Goal: Task Accomplishment & Management: Use online tool/utility

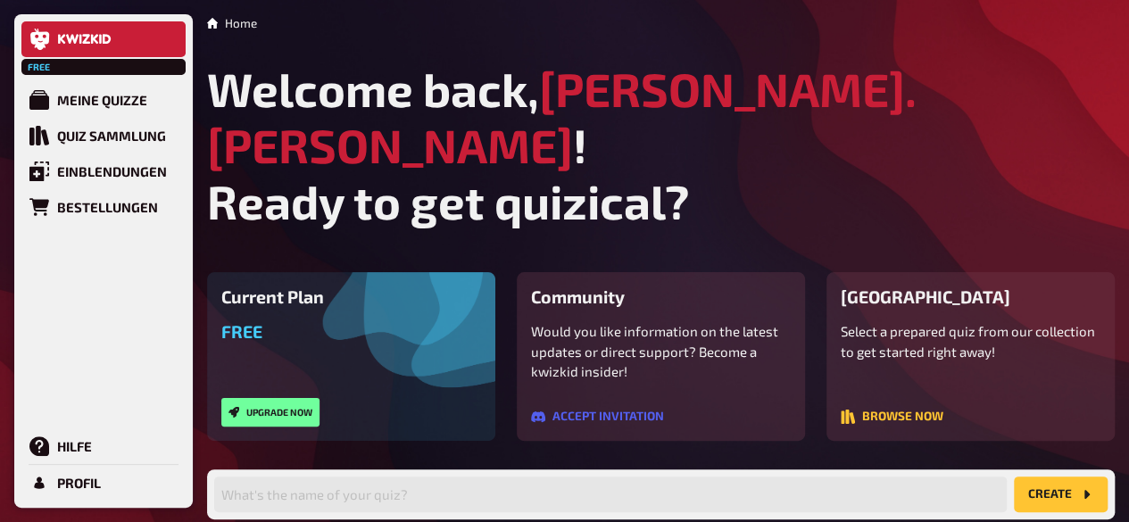
scroll to position [145, 0]
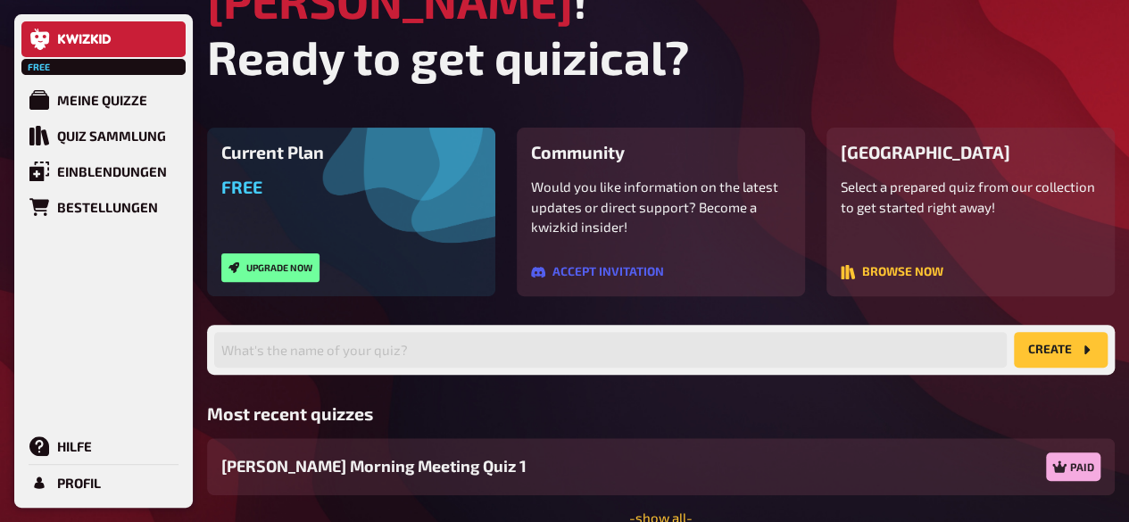
click at [913, 177] on p "Select a prepared quiz from our collection to get started right away!" at bounding box center [970, 197] width 260 height 40
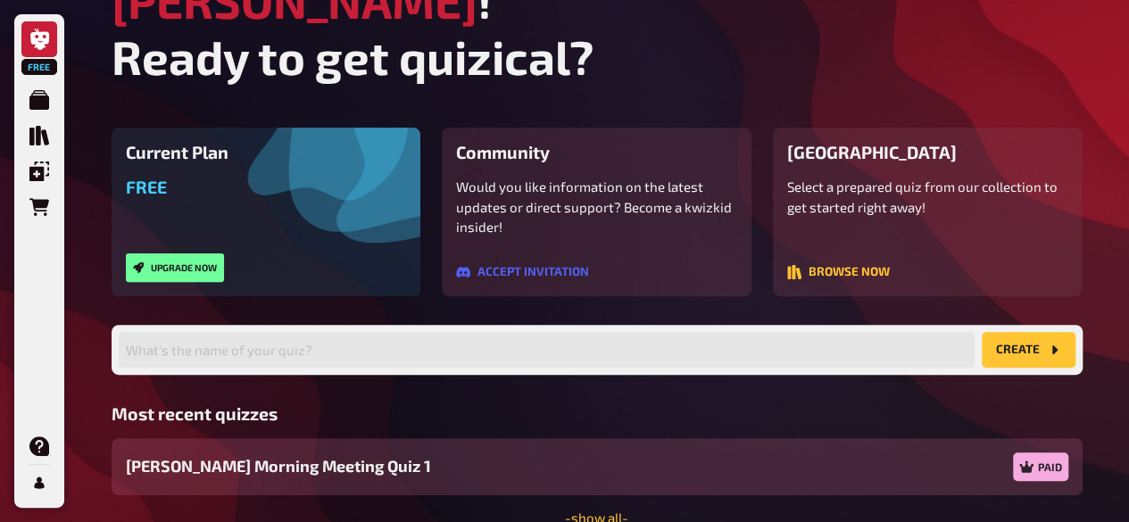
click at [300, 454] on span "[PERSON_NAME] Morning Meeting Quiz 1" at bounding box center [278, 466] width 305 height 24
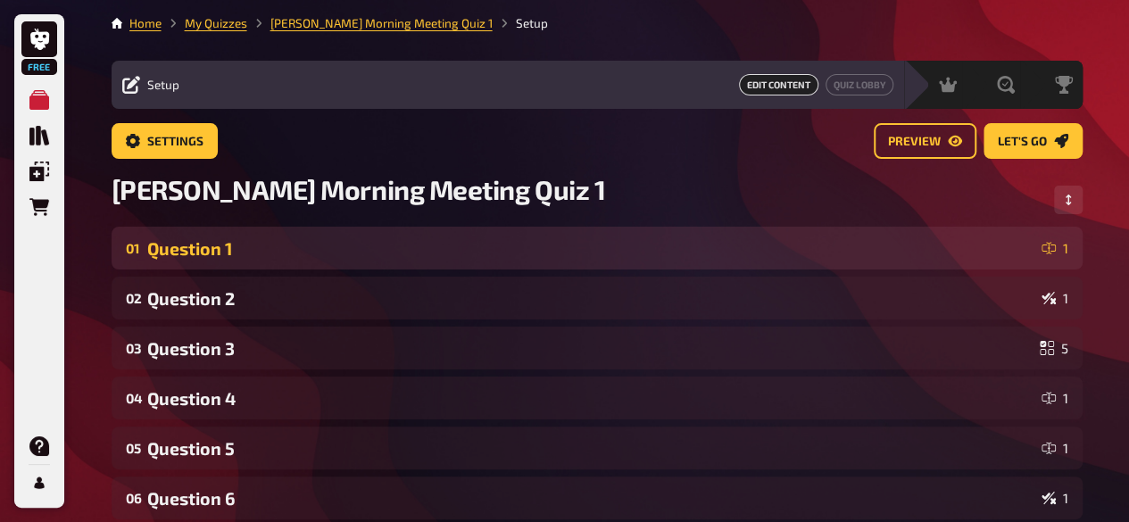
click at [223, 256] on div "Question 1" at bounding box center [590, 248] width 887 height 21
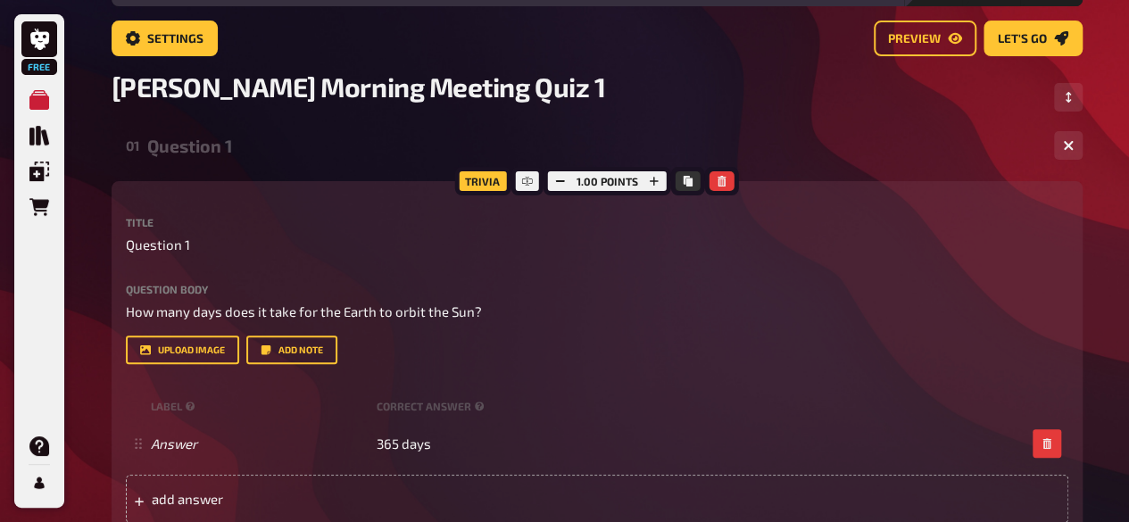
scroll to position [112, 0]
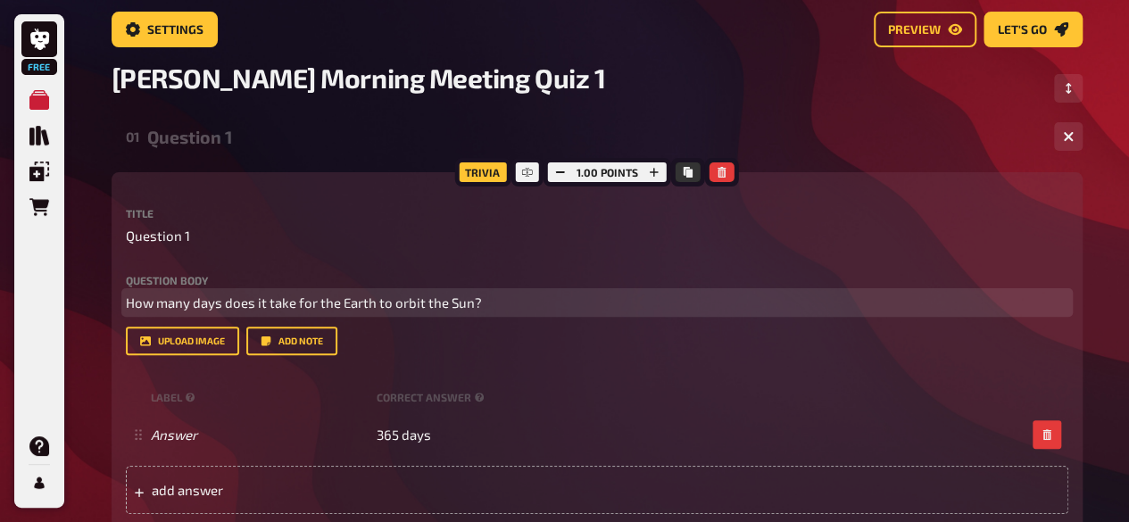
click at [386, 302] on span "How many days does it take for the Earth to orbit the Sun?" at bounding box center [304, 302] width 356 height 16
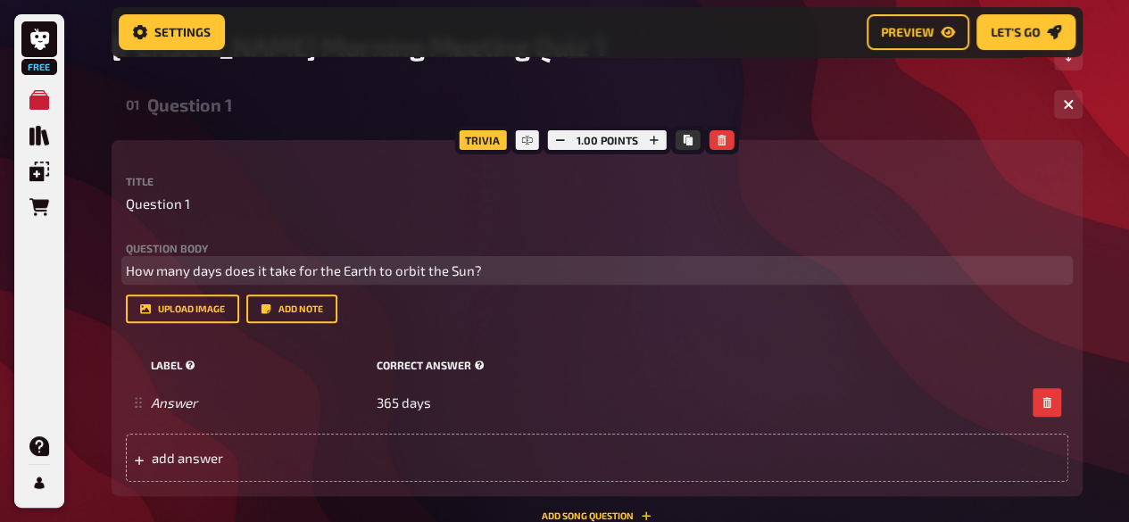
scroll to position [169, 0]
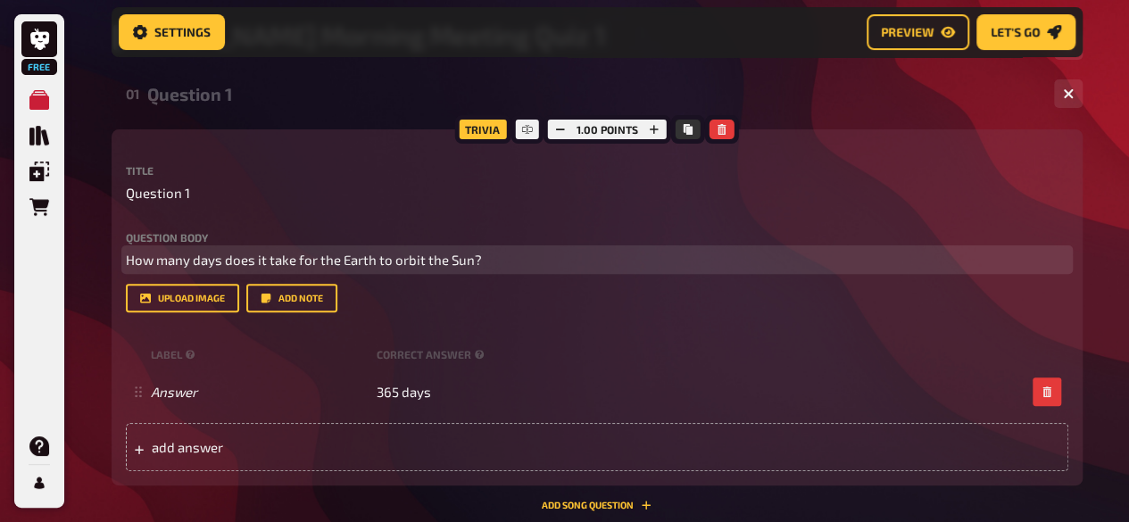
click at [364, 261] on span "How many days does it take for the Earth to orbit the Sun?" at bounding box center [304, 260] width 356 height 16
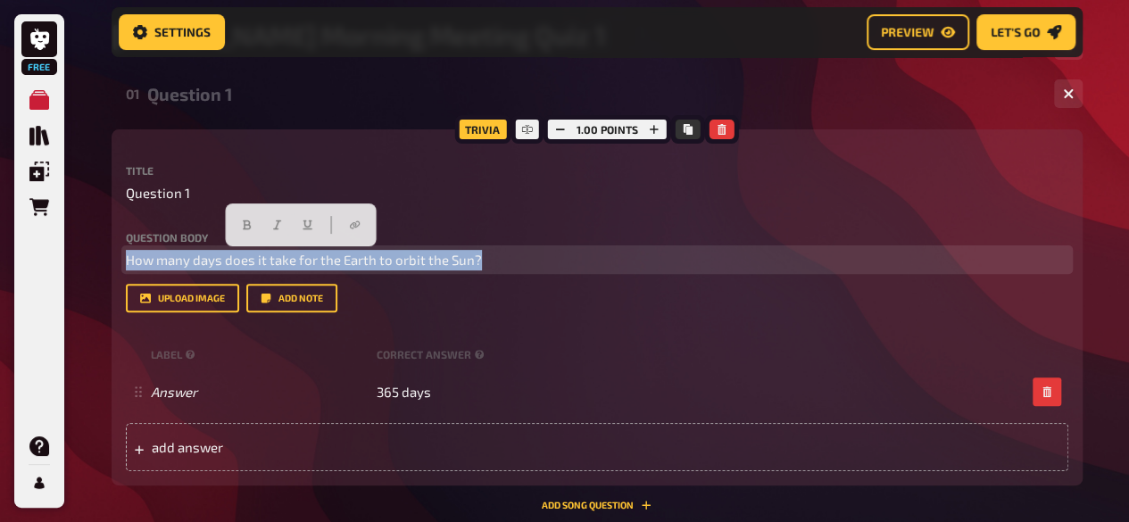
click at [364, 261] on span "How many days does it take for the Earth to orbit the Sun?" at bounding box center [304, 260] width 356 height 16
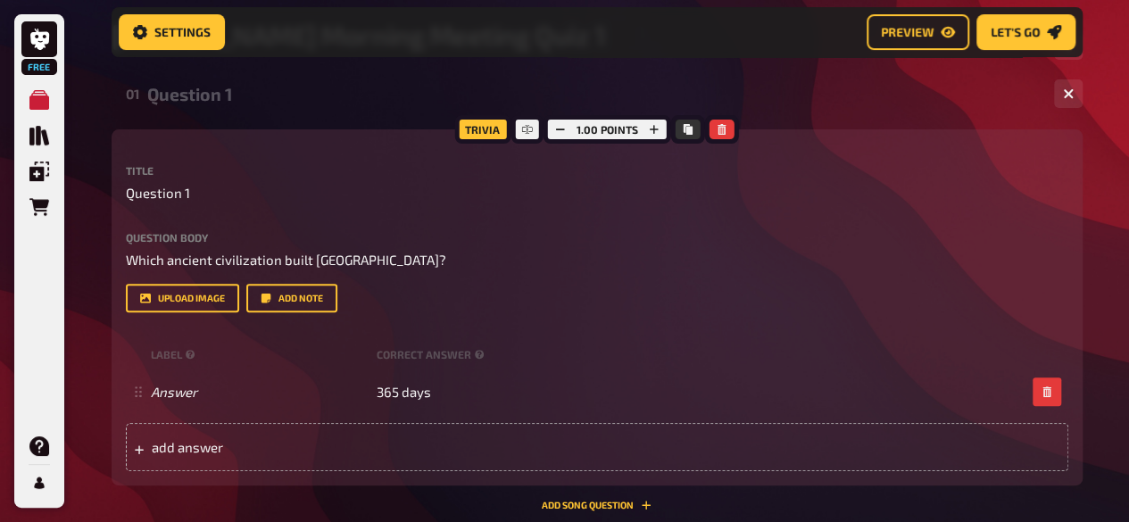
click at [123, 279] on div "Trivia 1.00 points Title Question 1 Question body Which ancient civilization bu…" at bounding box center [597, 307] width 971 height 356
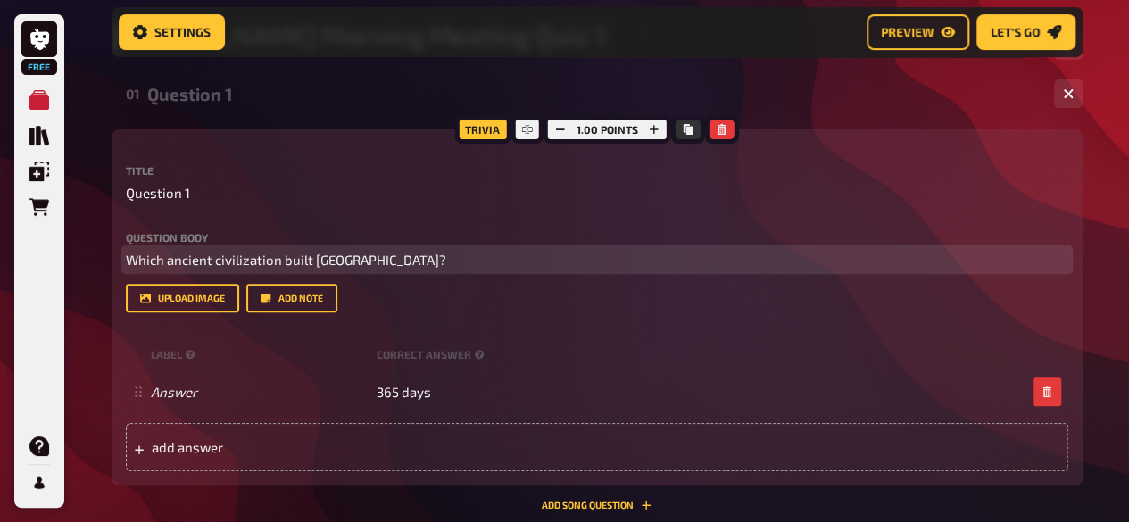
click at [128, 268] on span "Which ancient civilization built [GEOGRAPHIC_DATA]?" at bounding box center [286, 260] width 320 height 16
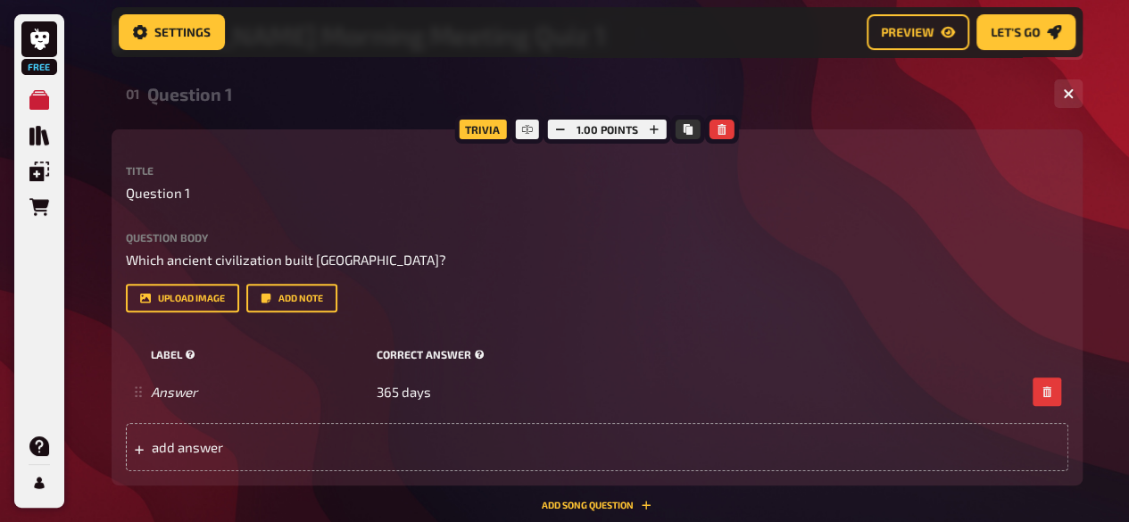
click at [398, 352] on small "correct answer" at bounding box center [432, 354] width 112 height 15
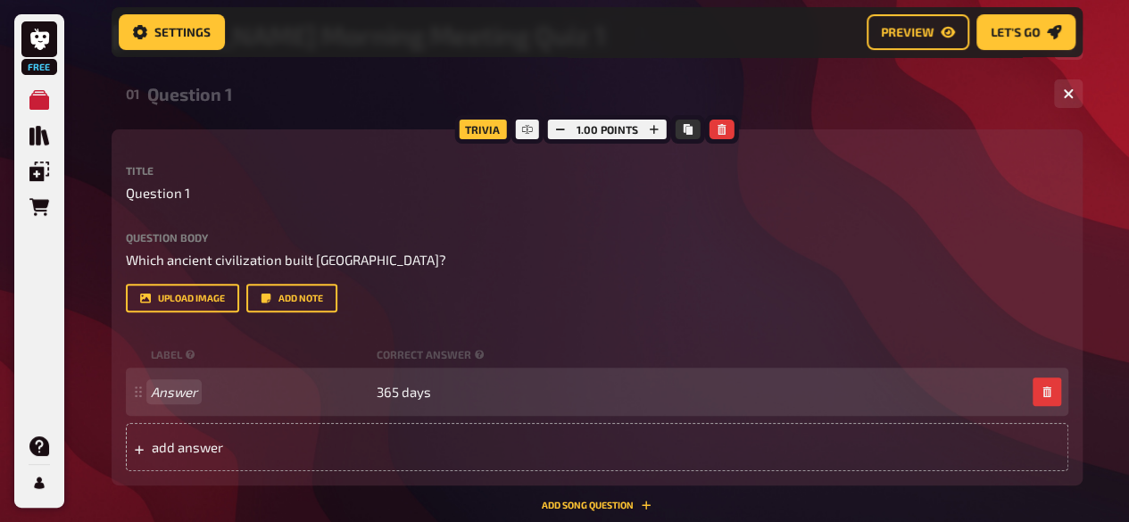
click at [149, 390] on div "Answer 365 days" at bounding box center [597, 392] width 942 height 48
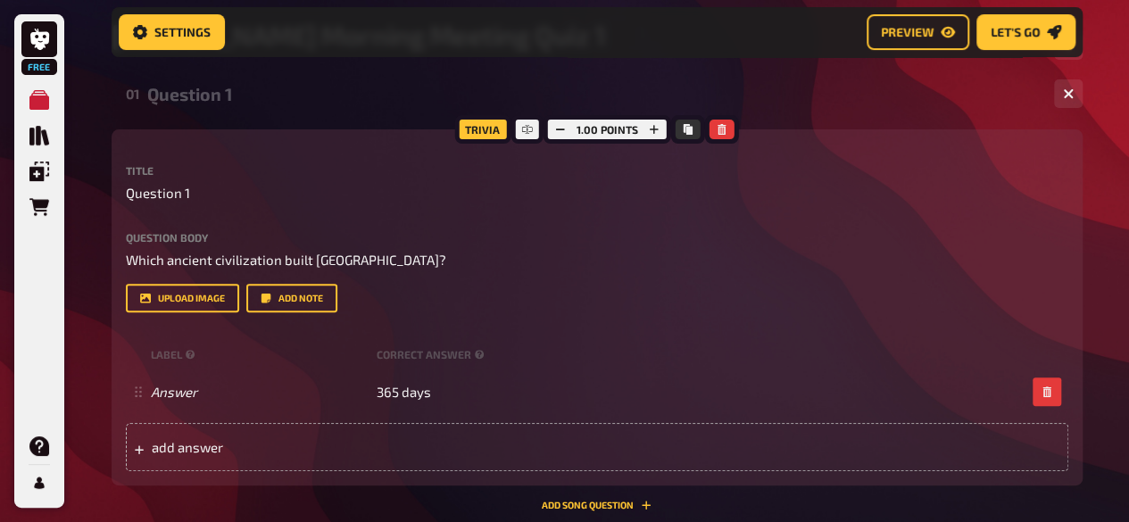
click at [595, 315] on div "Title Question 1 Question body Which ancient civilization built [GEOGRAPHIC_DAT…" at bounding box center [597, 318] width 942 height 306
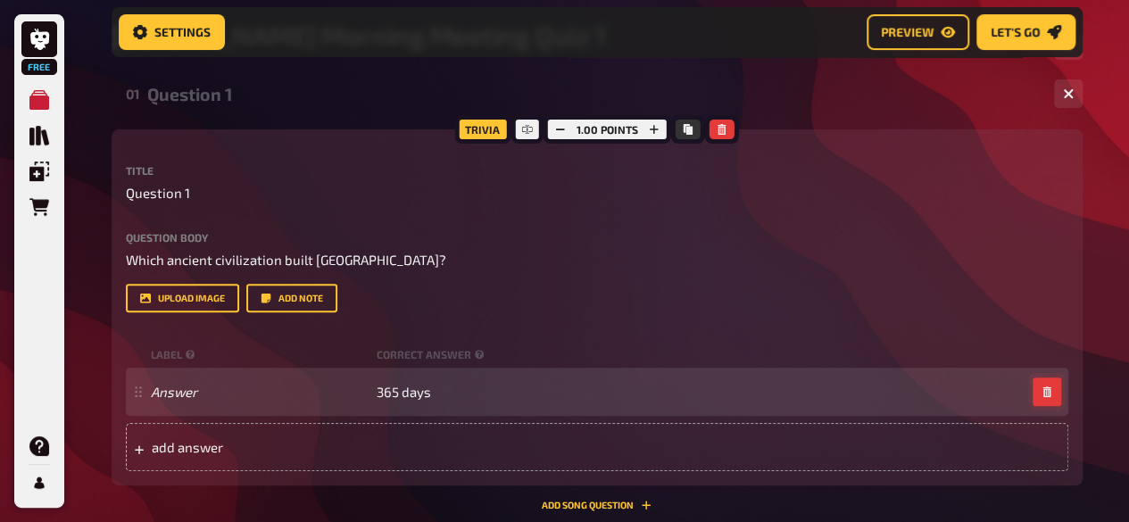
click at [1048, 397] on button "button" at bounding box center [1046, 391] width 29 height 29
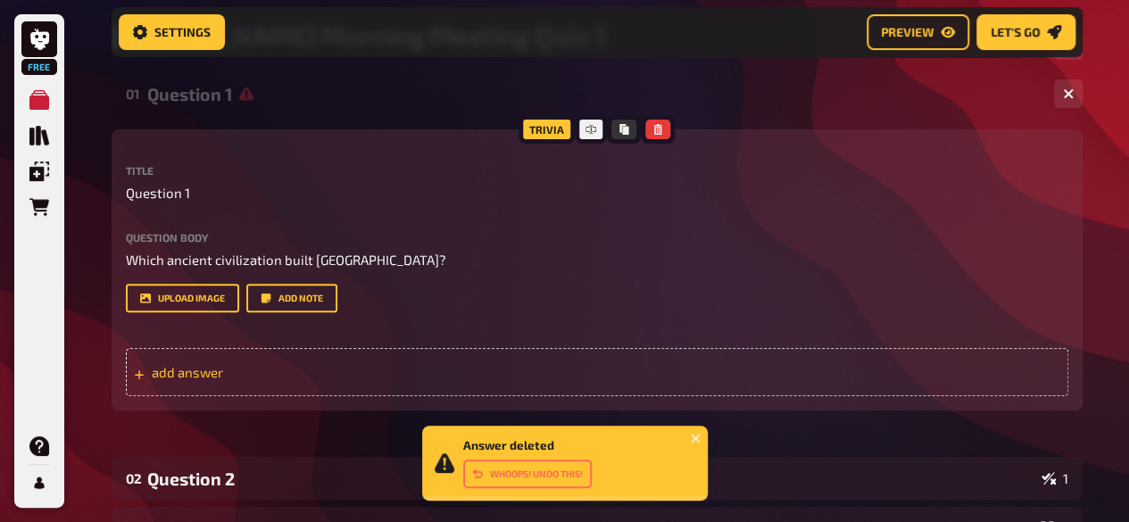
click at [228, 390] on div "add answer" at bounding box center [597, 372] width 942 height 48
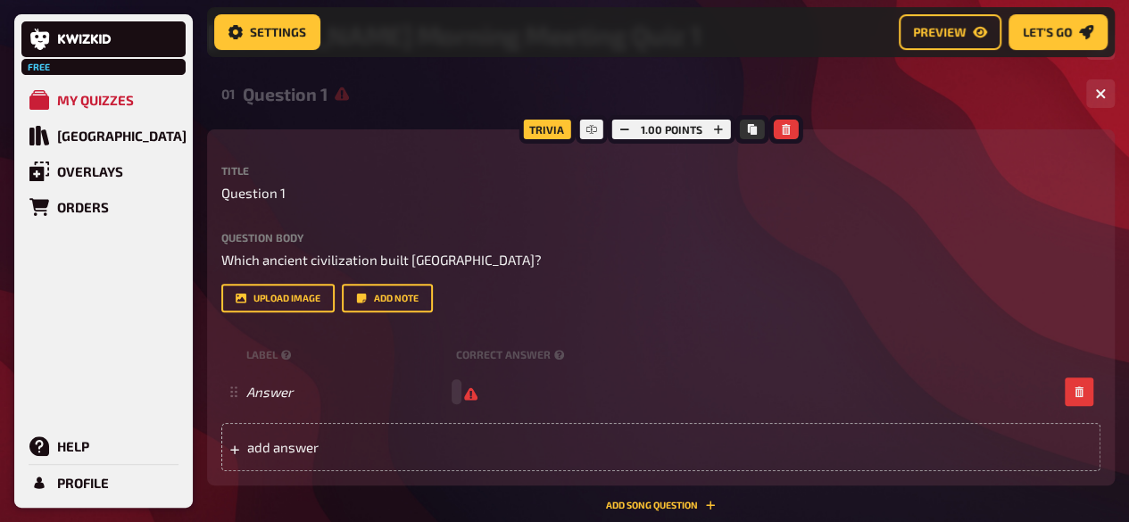
click at [242, 161] on div "Trivia 1.00 points Title Question 1 Question body Which ancient civilization bu…" at bounding box center [660, 307] width 907 height 356
click at [596, 137] on div at bounding box center [591, 129] width 32 height 29
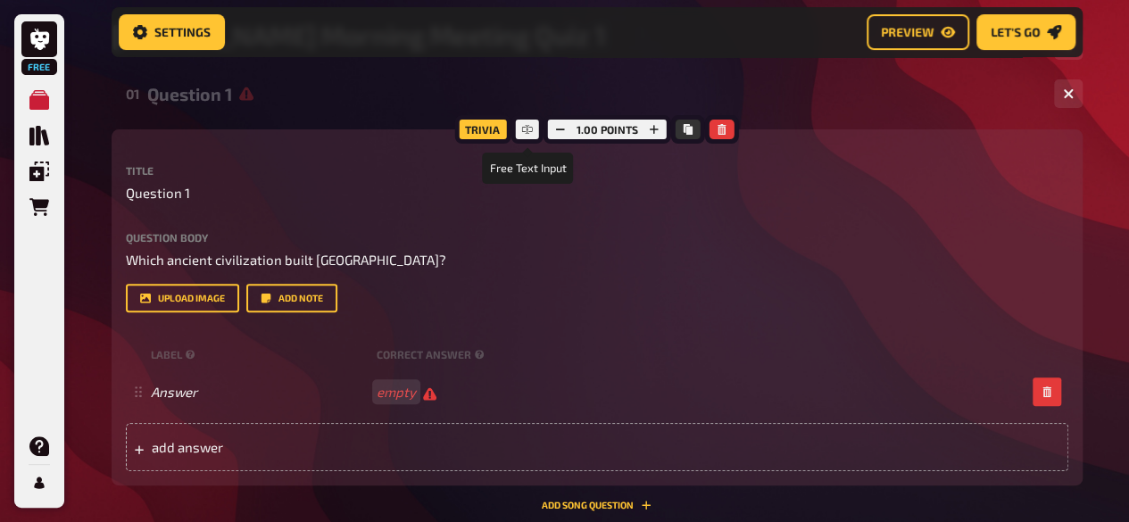
click at [525, 129] on icon at bounding box center [527, 129] width 11 height 11
click at [719, 125] on icon "button" at bounding box center [721, 129] width 8 height 11
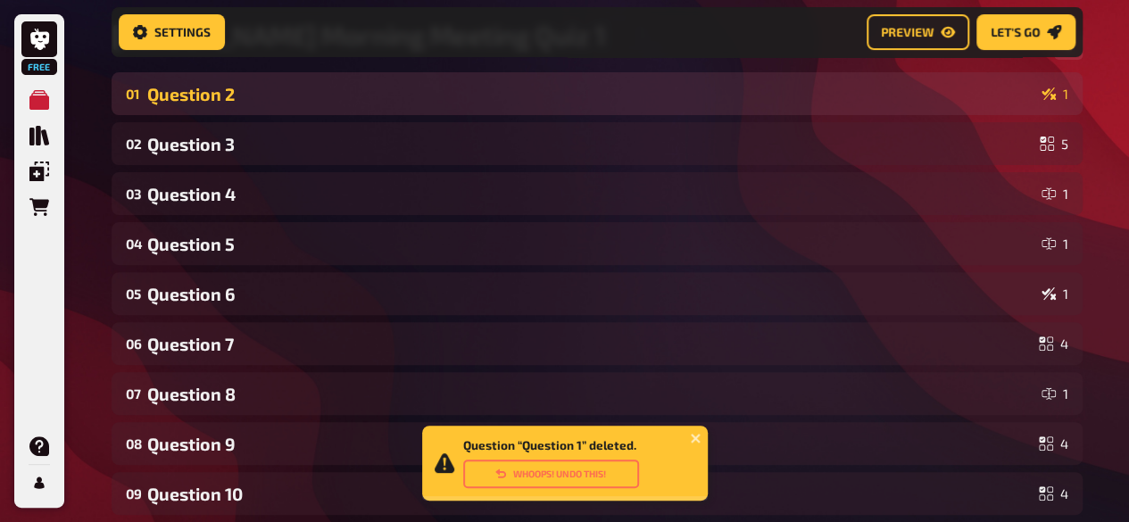
click at [744, 101] on div "Question 2" at bounding box center [590, 94] width 887 height 21
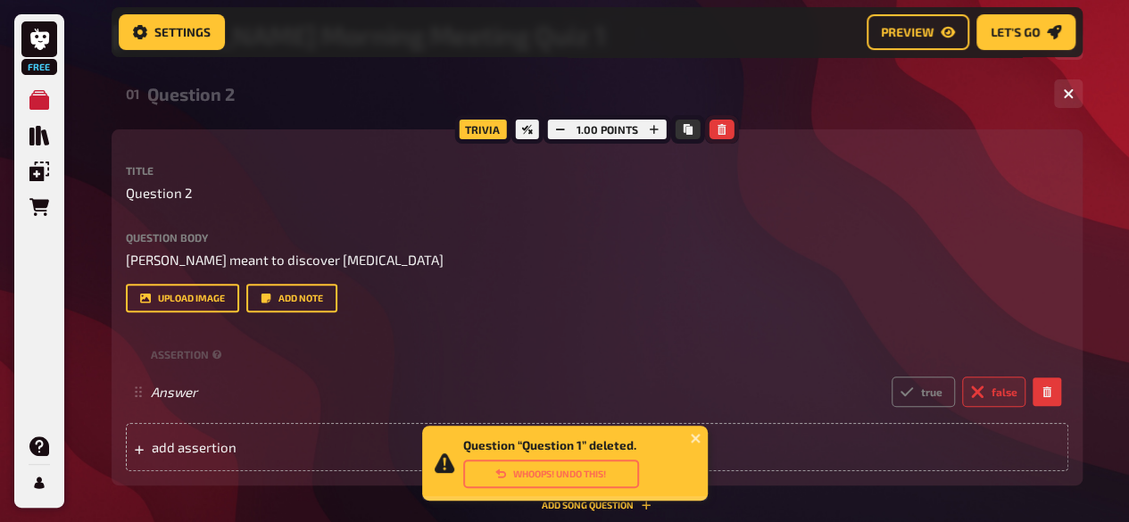
click at [716, 134] on icon "button" at bounding box center [721, 129] width 11 height 11
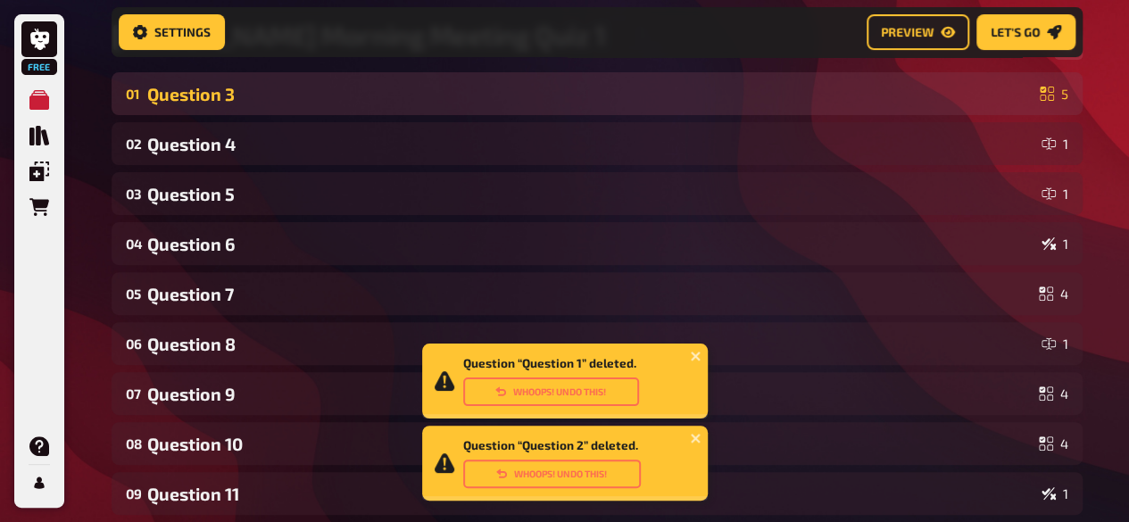
click at [758, 92] on div "Question 3" at bounding box center [589, 94] width 885 height 21
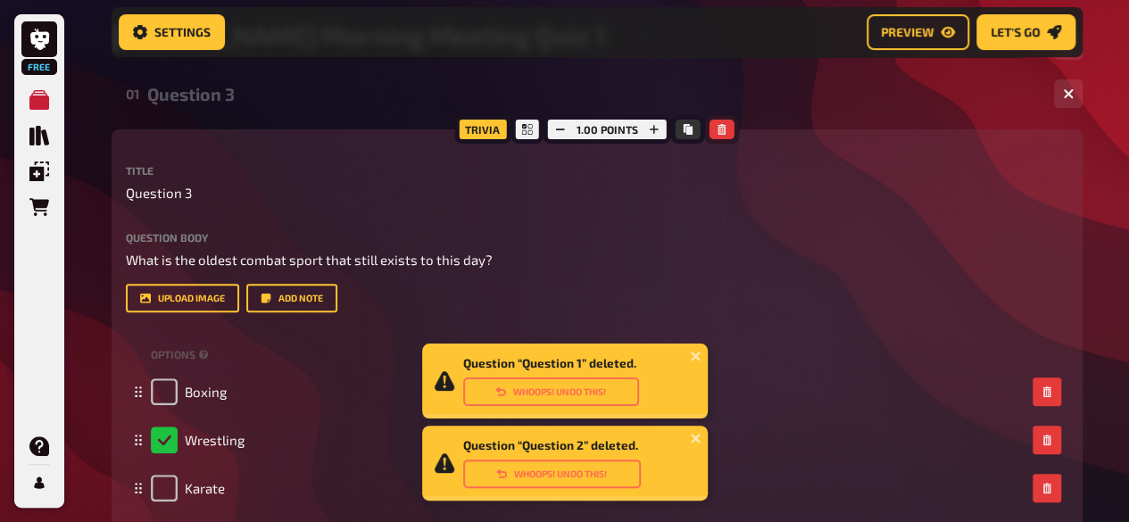
click at [717, 125] on icon "button" at bounding box center [721, 129] width 8 height 11
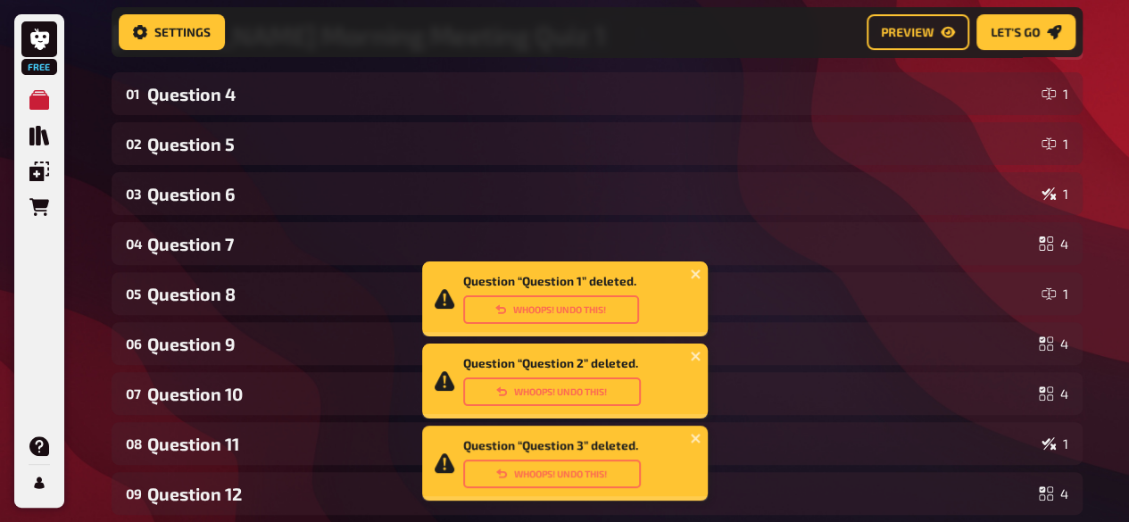
click at [717, 125] on div "02 Question 5 1" at bounding box center [597, 143] width 971 height 43
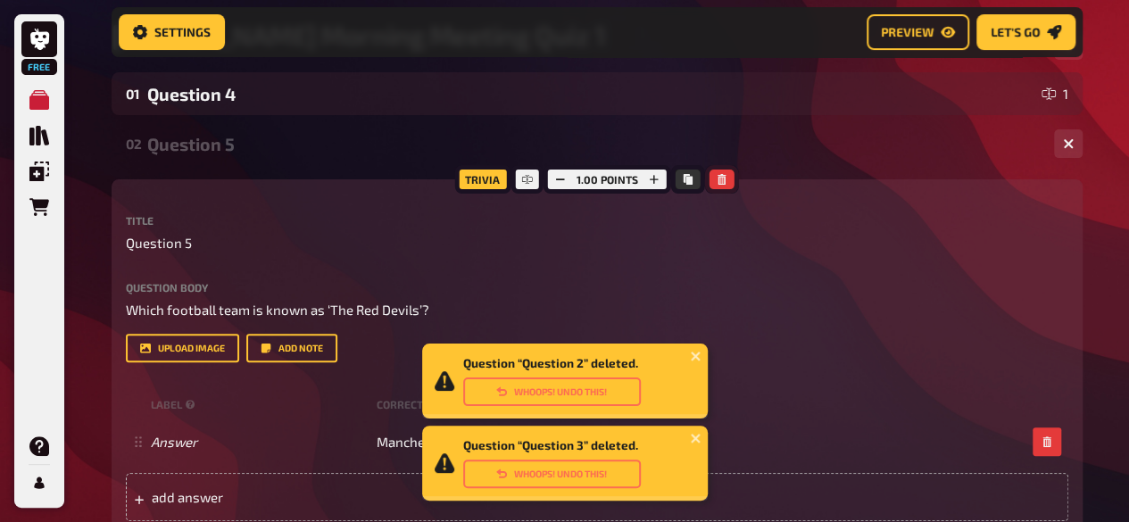
click at [720, 179] on icon "button" at bounding box center [721, 179] width 8 height 11
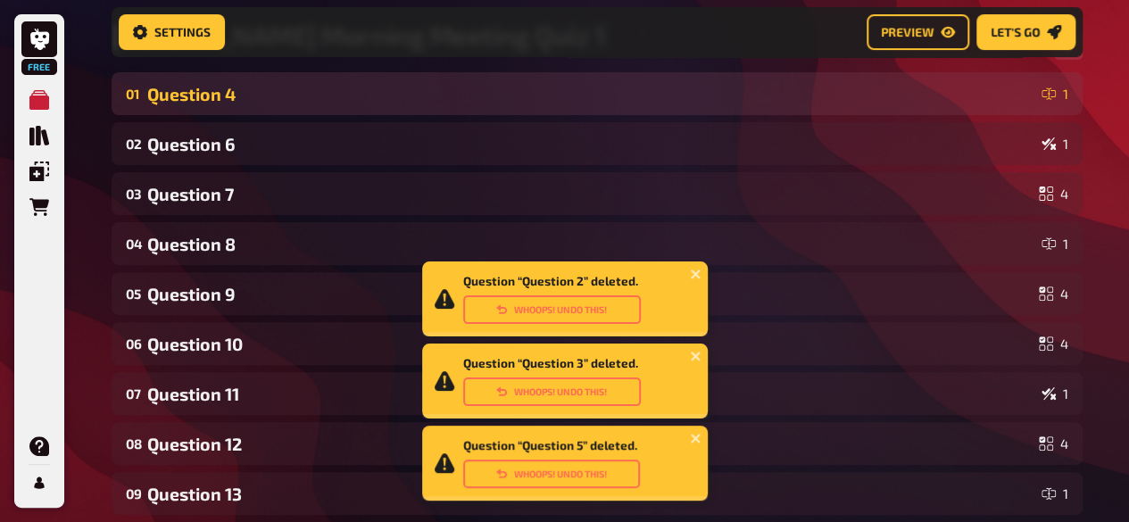
click at [826, 103] on div "Question 4" at bounding box center [590, 94] width 887 height 21
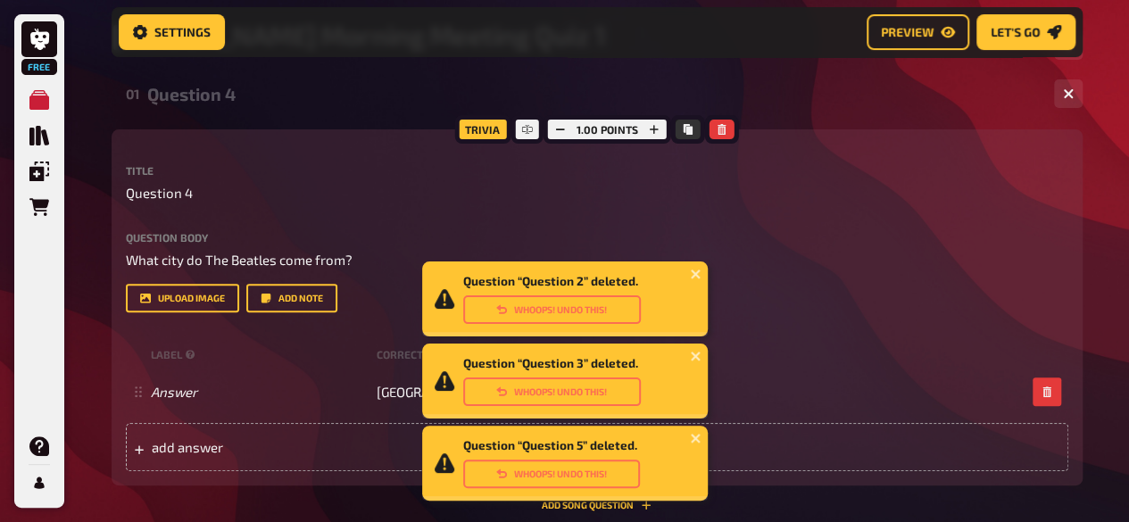
click at [709, 142] on div at bounding box center [722, 129] width 34 height 29
click at [718, 128] on icon "button" at bounding box center [721, 129] width 8 height 11
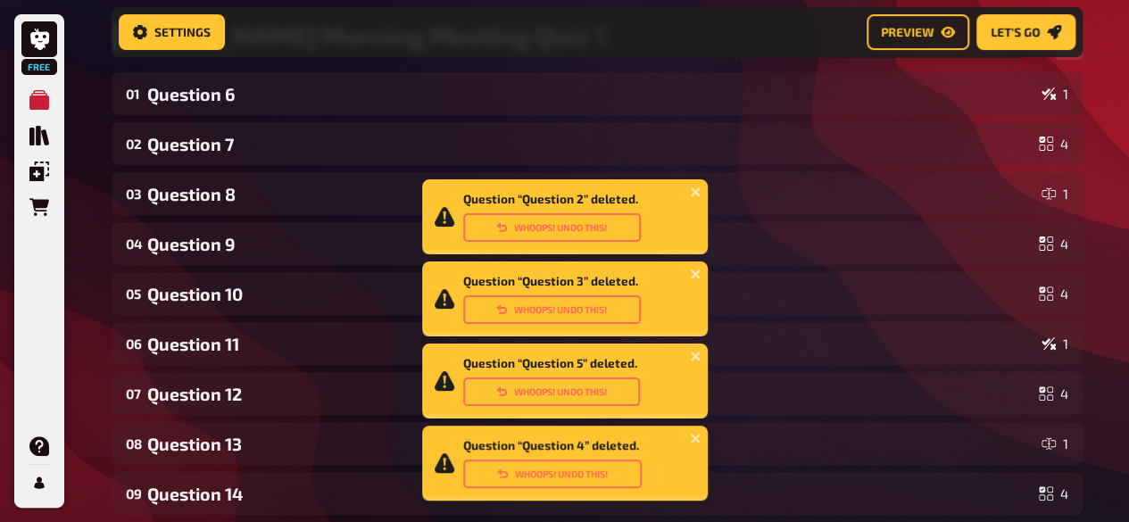
click at [718, 128] on div "02 Question 7 4" at bounding box center [597, 143] width 971 height 43
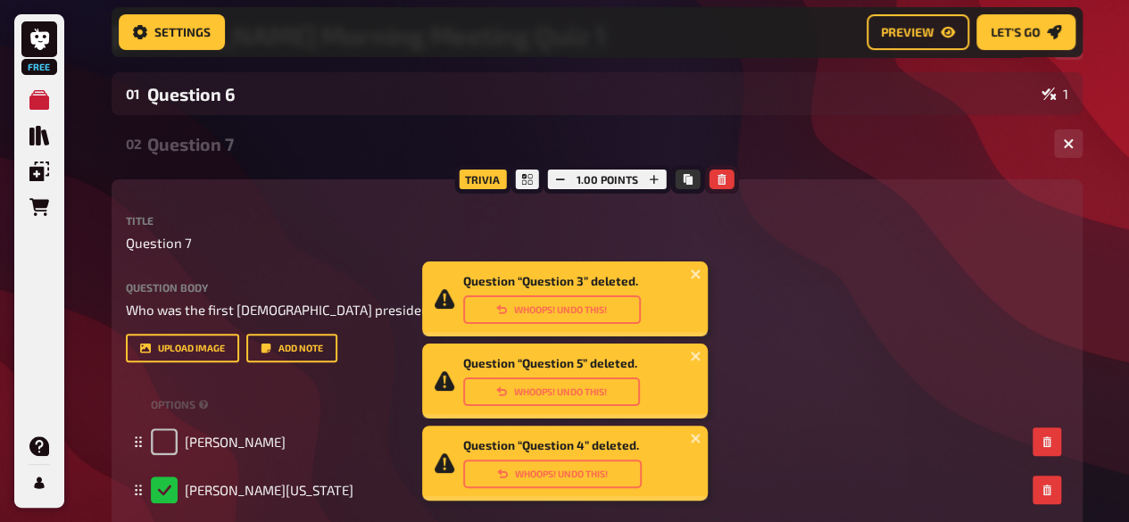
click at [716, 174] on icon "button" at bounding box center [721, 179] width 11 height 11
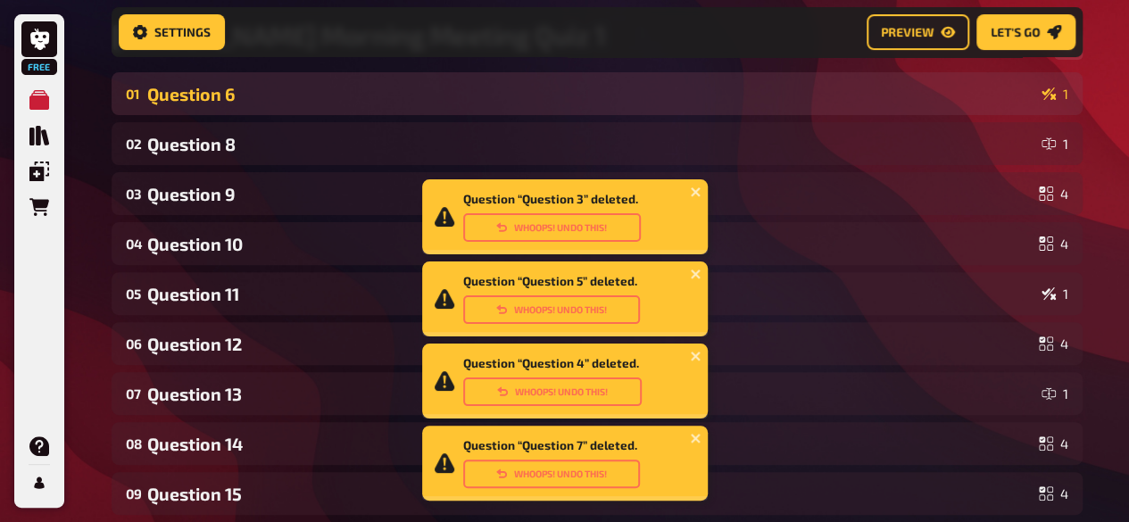
click at [722, 100] on div "Question 6" at bounding box center [590, 94] width 887 height 21
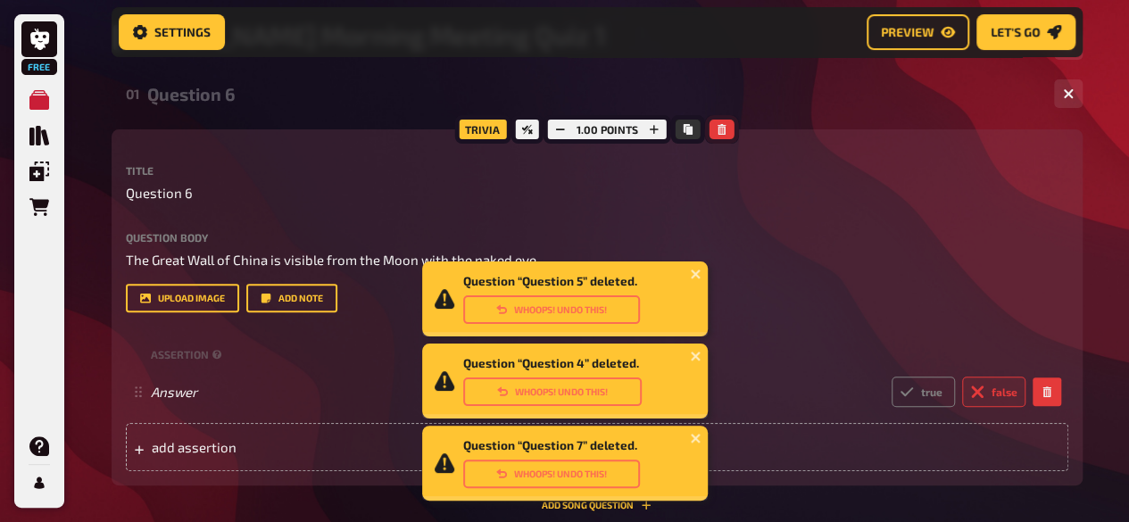
click at [717, 132] on icon "button" at bounding box center [721, 129] width 8 height 11
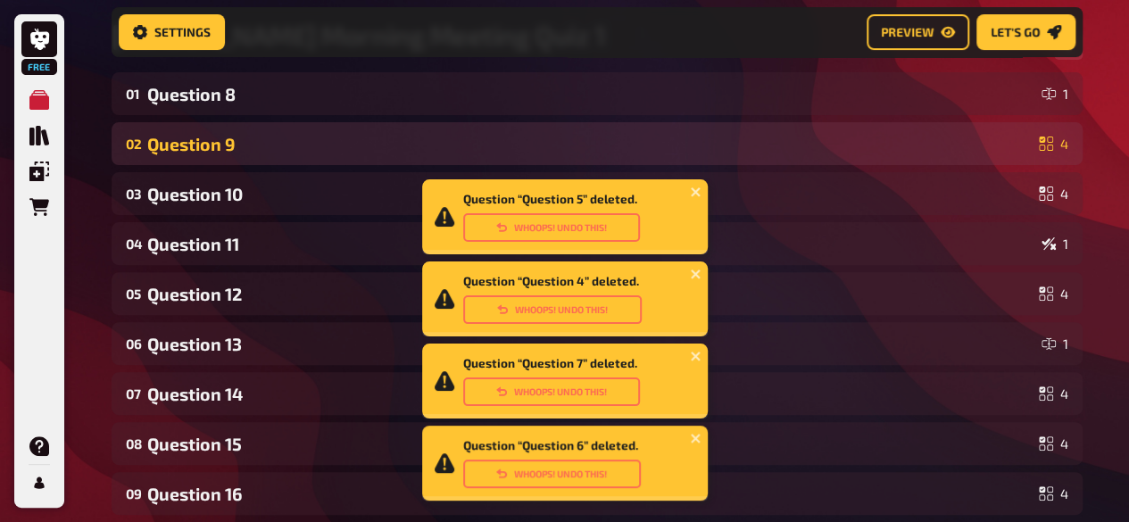
click at [724, 123] on div "02 Question 9 4" at bounding box center [597, 143] width 971 height 43
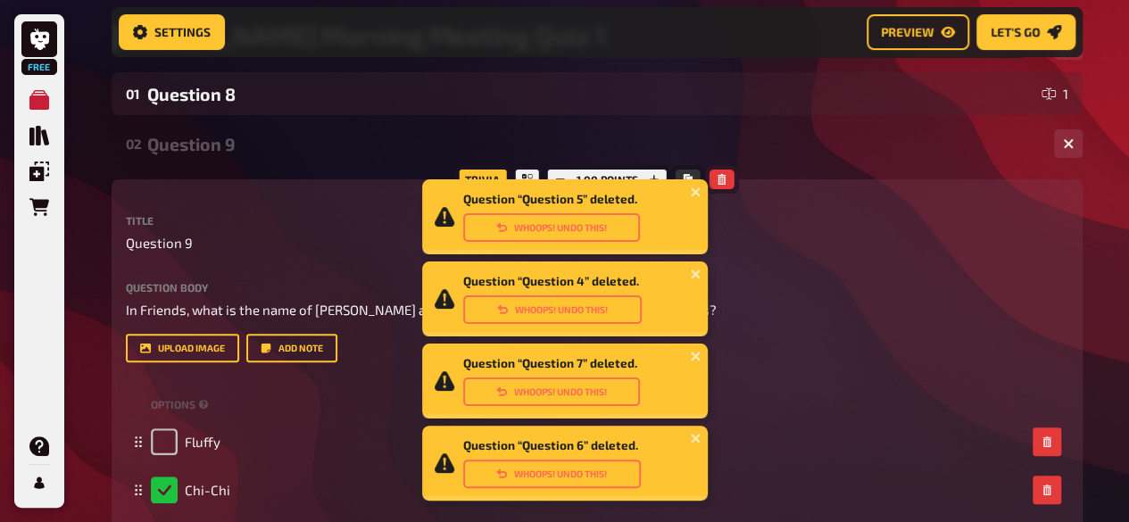
click at [723, 178] on icon "button" at bounding box center [721, 179] width 11 height 11
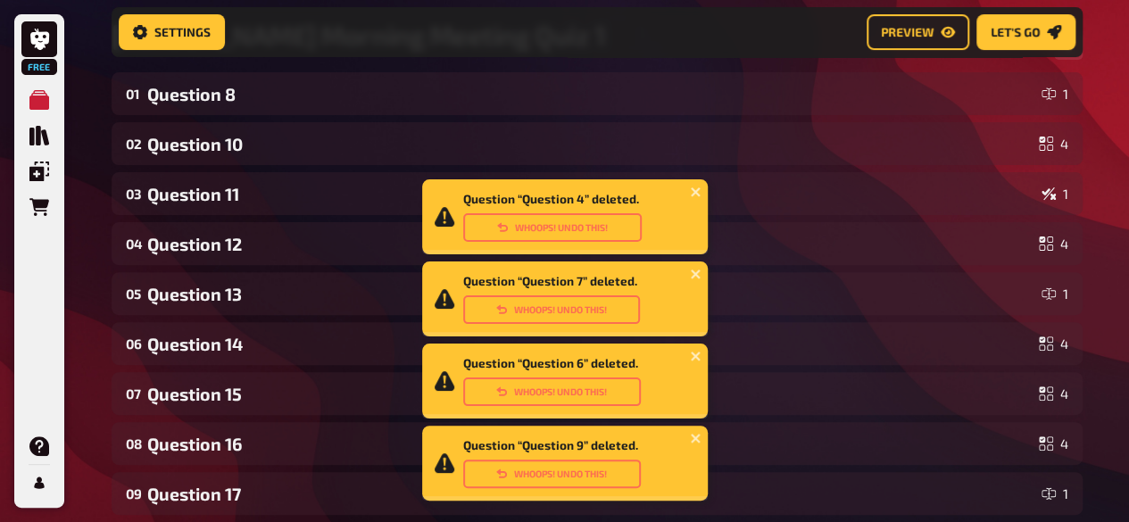
click at [701, 102] on div "Question “Question 5” deleted. Whoops! Undo this! Question “Question 4” deleted…" at bounding box center [564, 302] width 285 height 410
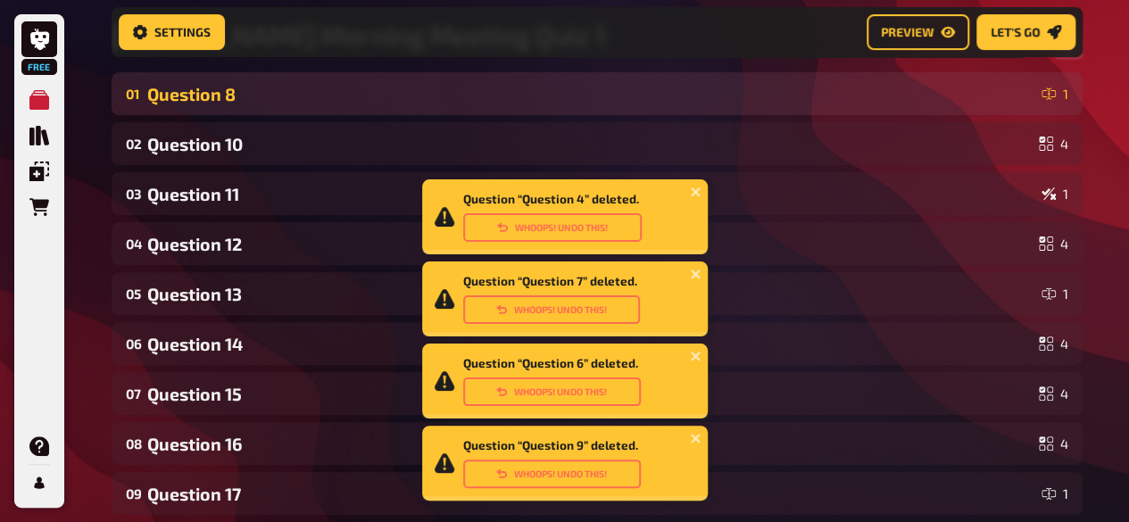
click at [724, 90] on div "Question 8" at bounding box center [590, 94] width 887 height 21
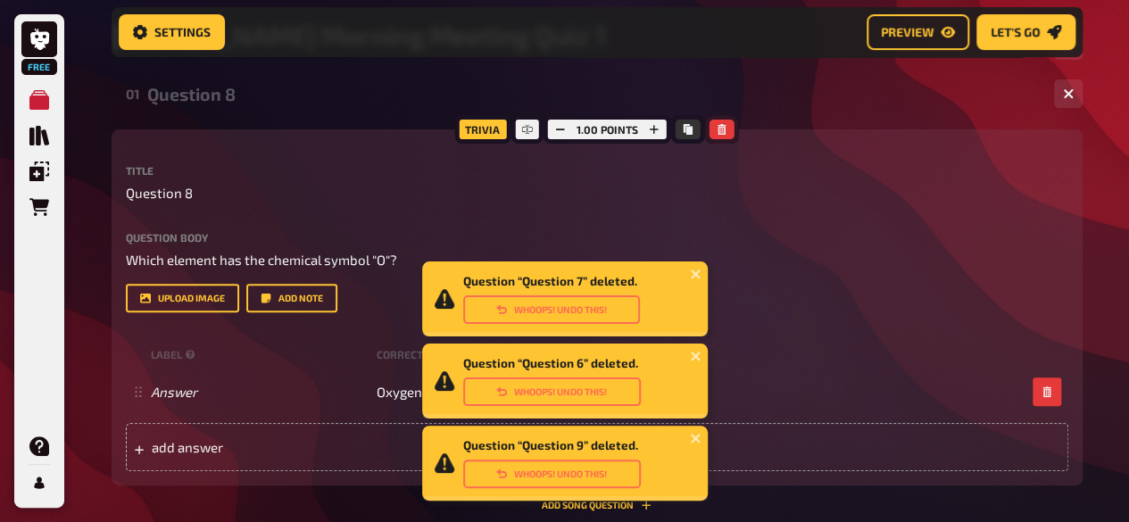
click at [723, 126] on icon "button" at bounding box center [721, 129] width 8 height 11
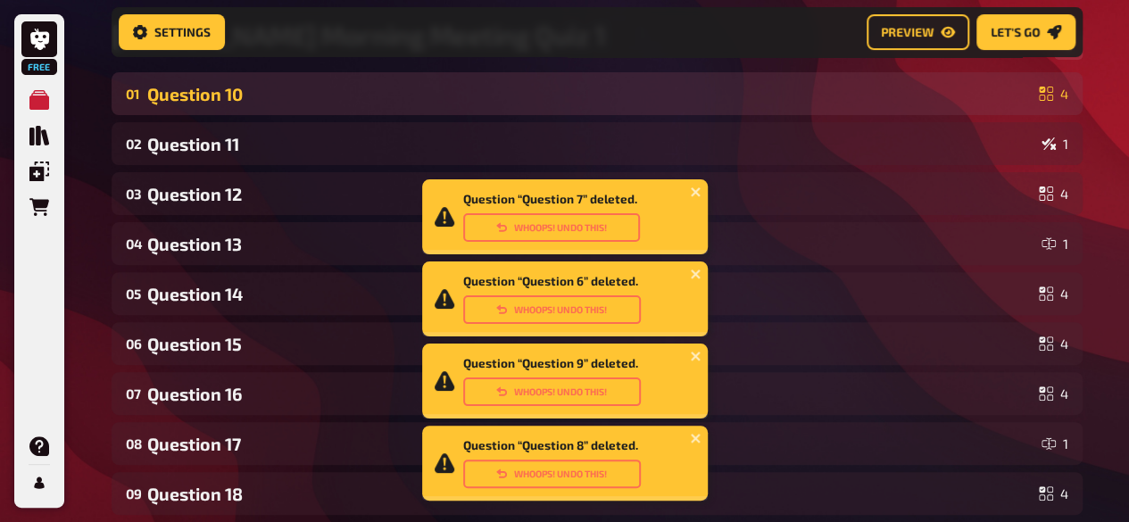
click at [721, 108] on div "01 Question 10 4" at bounding box center [597, 93] width 971 height 43
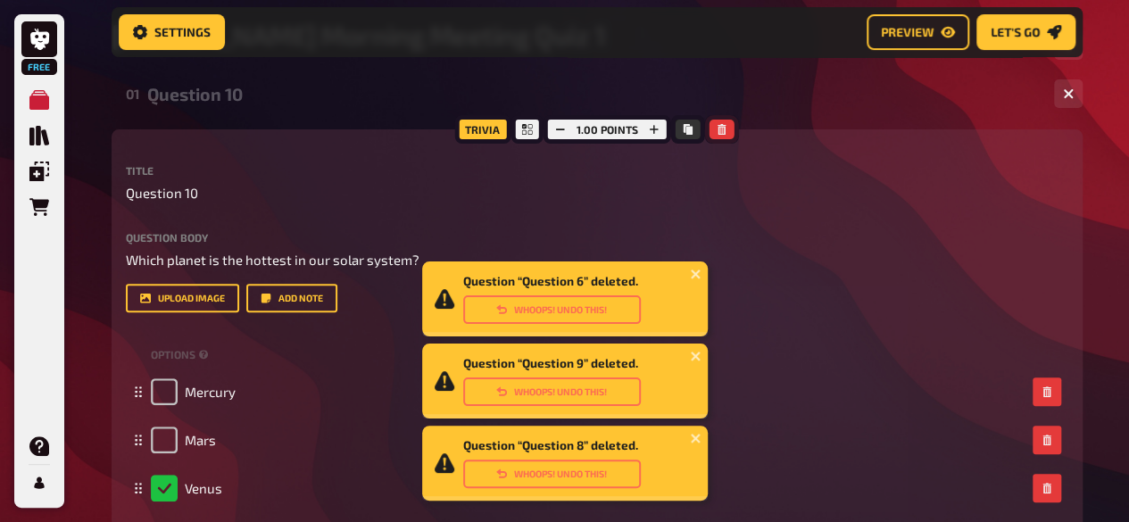
click at [719, 124] on icon "button" at bounding box center [721, 129] width 11 height 11
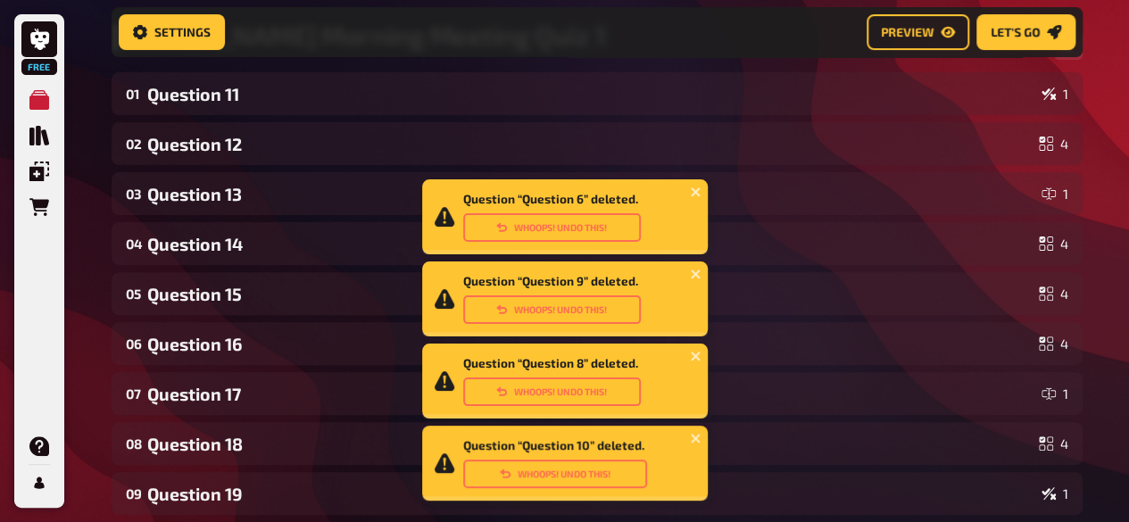
click at [719, 123] on div "02 Question 12 4" at bounding box center [597, 143] width 971 height 43
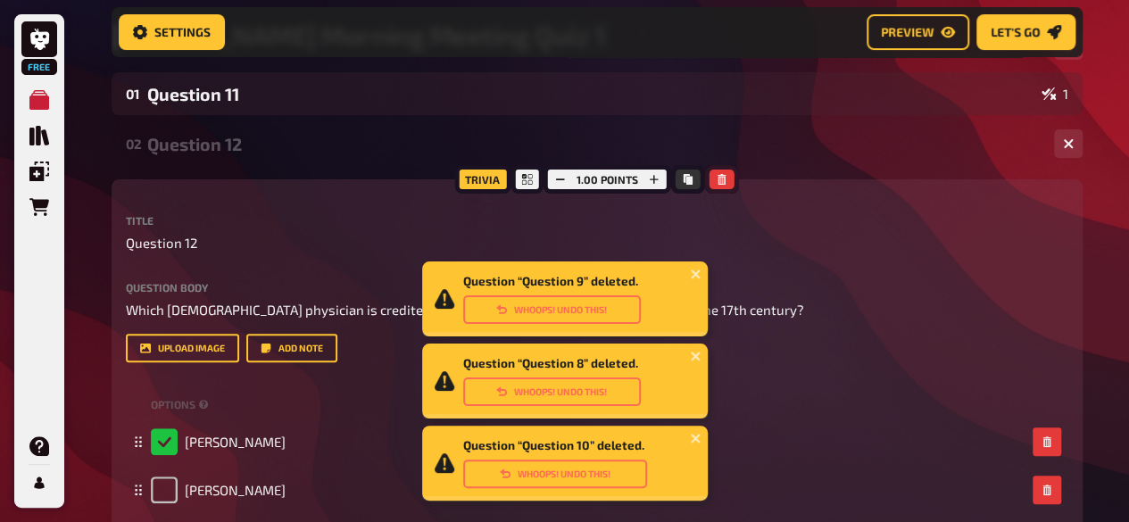
click at [724, 179] on button "button" at bounding box center [721, 180] width 25 height 20
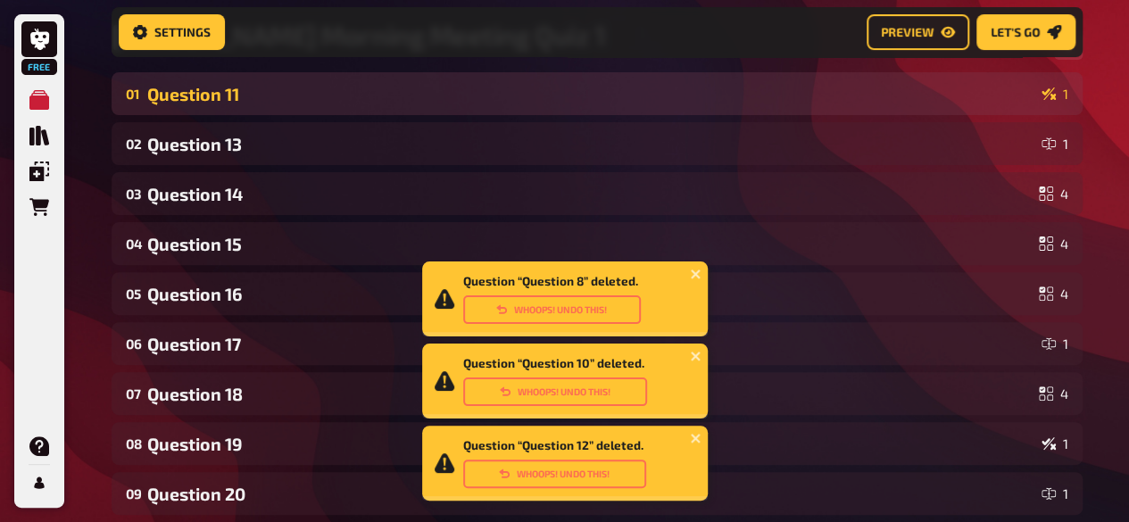
click at [724, 91] on div "Question 11" at bounding box center [590, 94] width 887 height 21
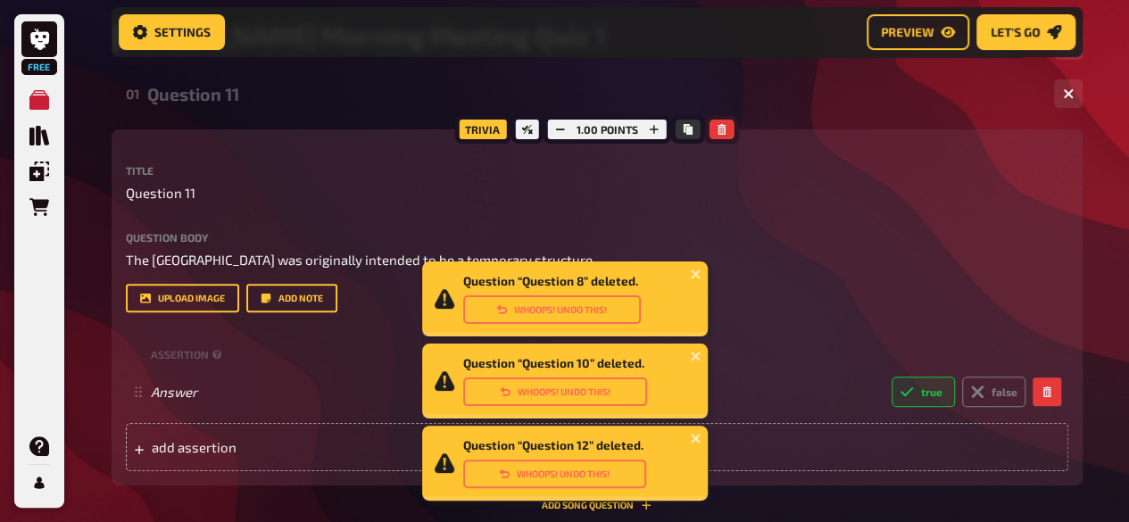
click at [721, 134] on icon "button" at bounding box center [721, 129] width 8 height 11
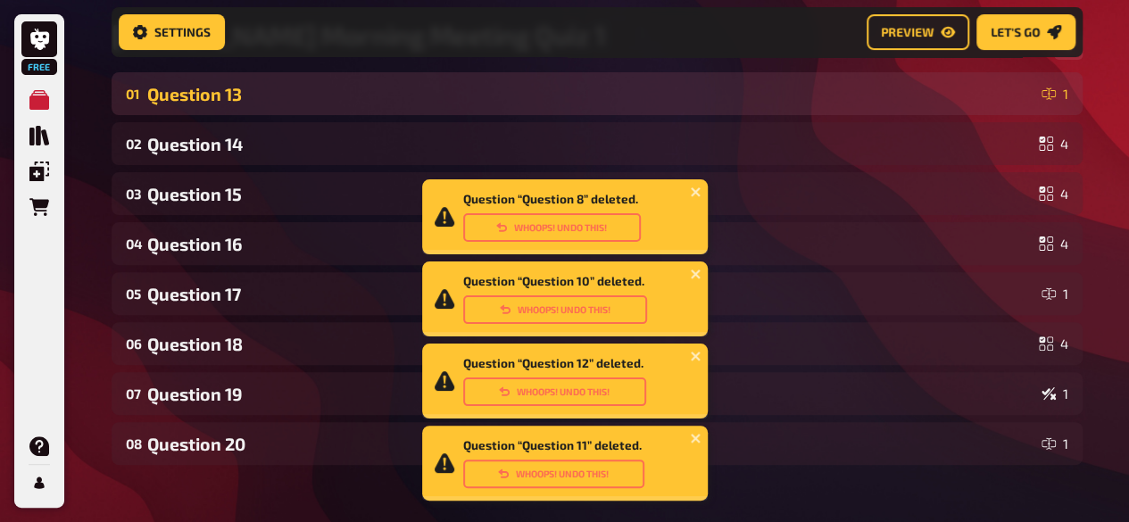
click at [728, 87] on div "Question 13" at bounding box center [590, 94] width 887 height 21
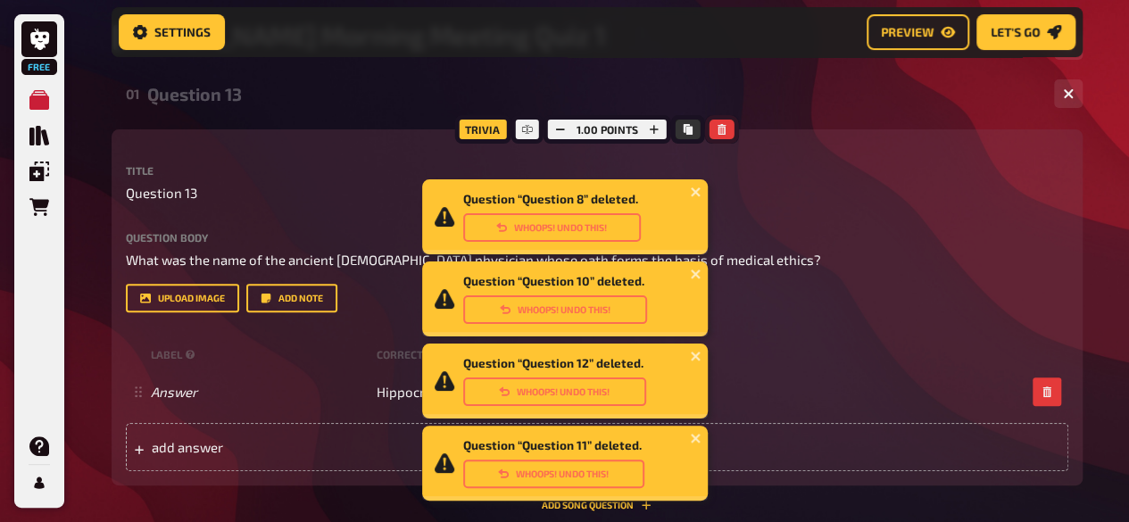
click at [723, 122] on button "button" at bounding box center [721, 130] width 25 height 20
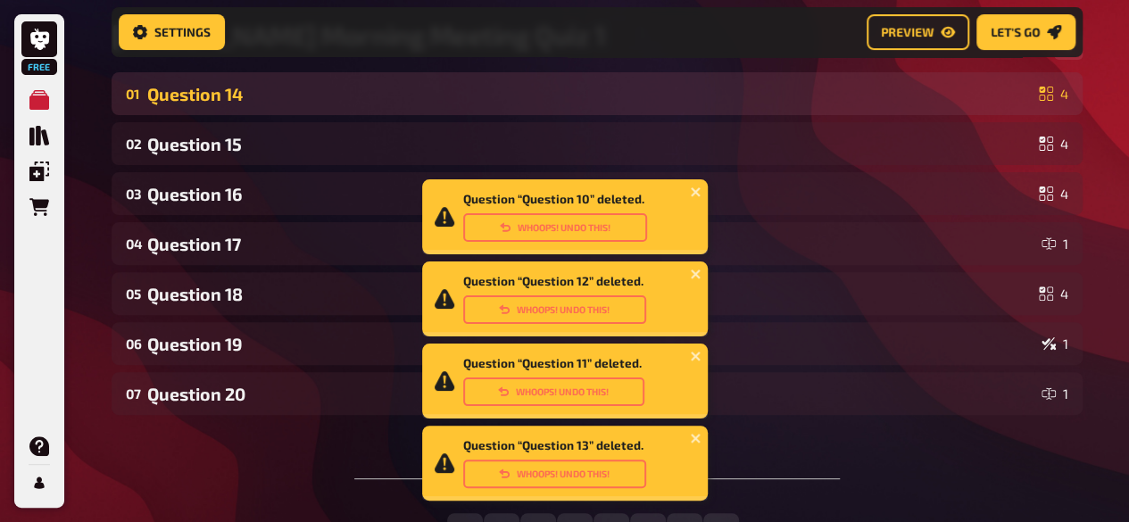
click at [742, 94] on div "Question 14" at bounding box center [589, 94] width 884 height 21
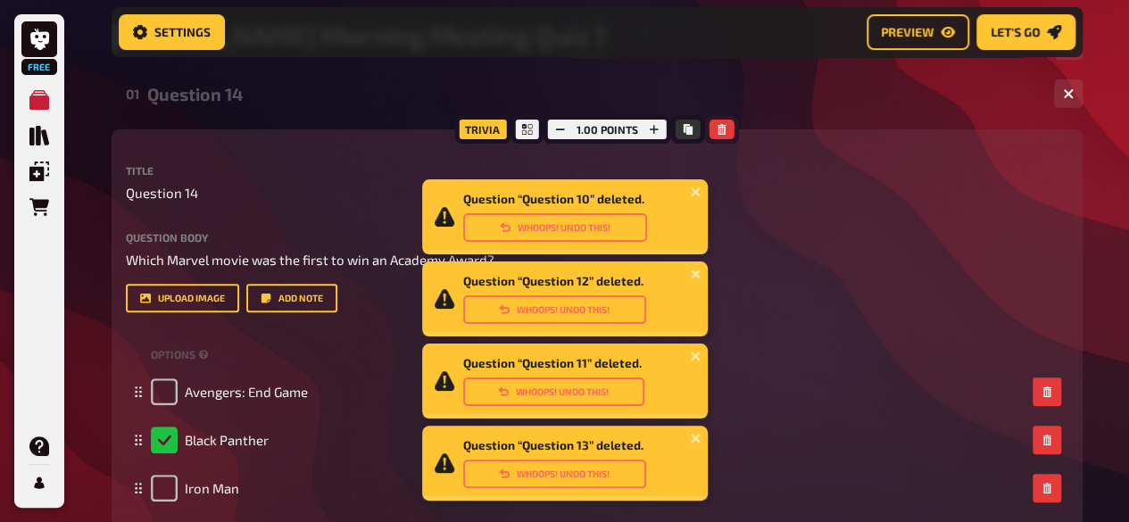
click at [713, 128] on button "button" at bounding box center [721, 130] width 25 height 20
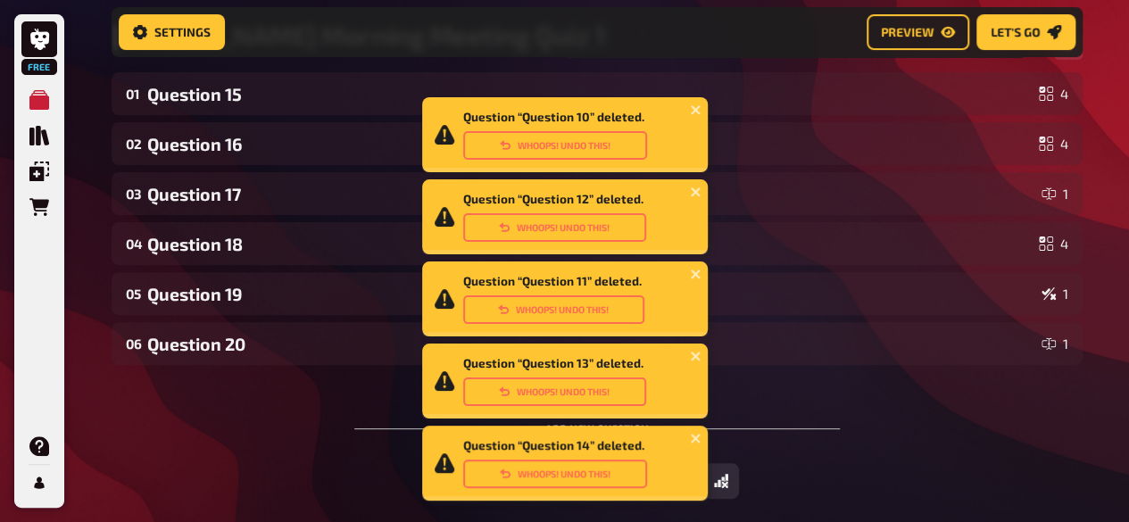
click at [713, 128] on div "02 Question 16 4" at bounding box center [597, 143] width 971 height 43
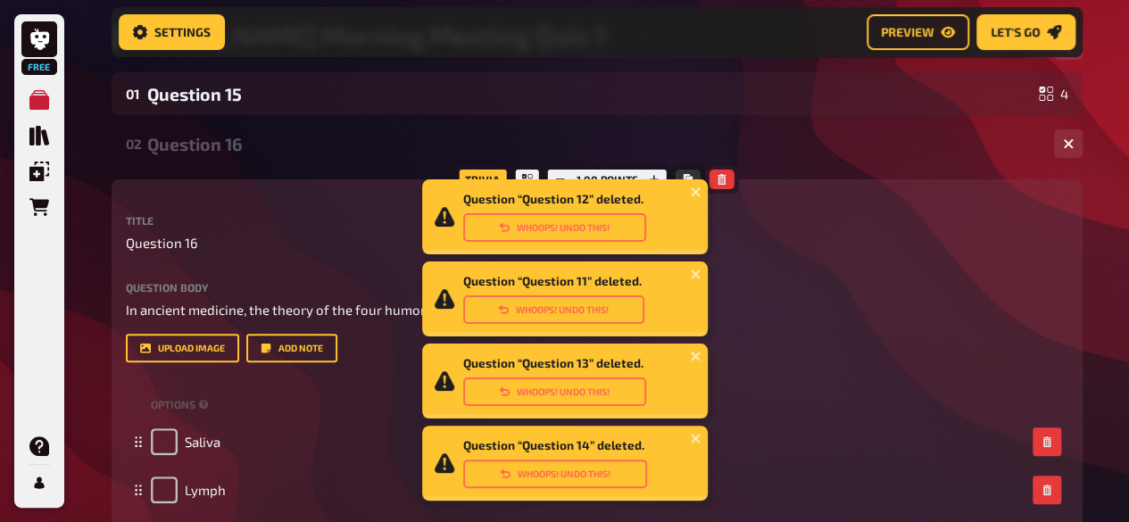
click at [717, 184] on icon "button" at bounding box center [721, 179] width 8 height 11
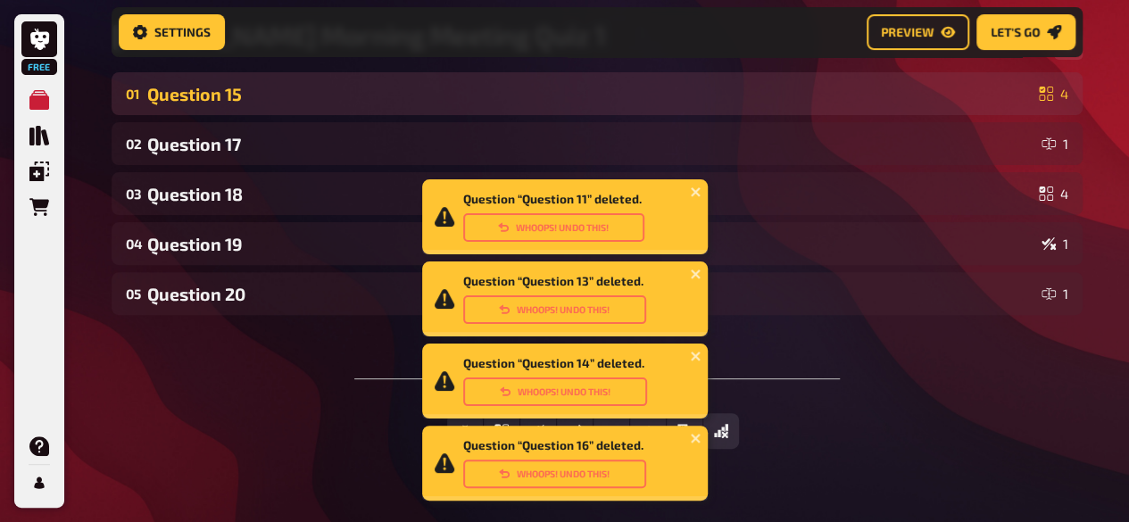
click at [742, 108] on div "01 Question 15 4" at bounding box center [597, 93] width 971 height 43
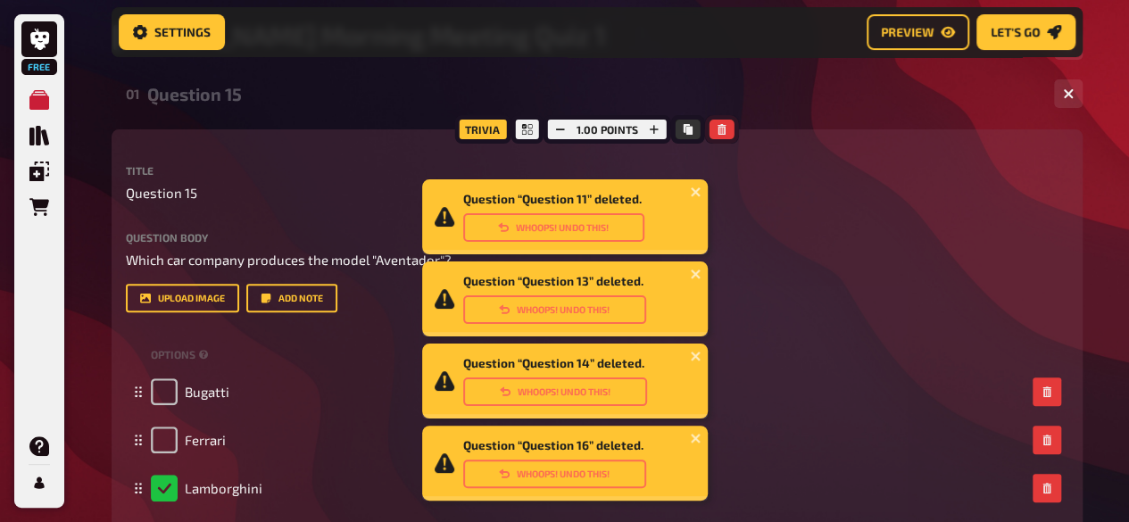
click at [718, 133] on icon "button" at bounding box center [721, 129] width 8 height 11
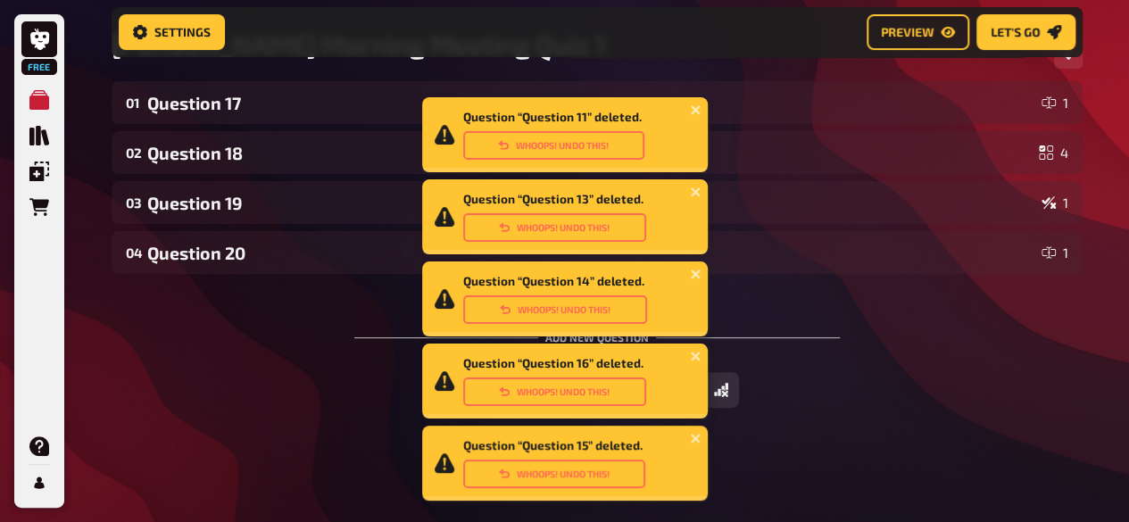
click at [718, 133] on div "02 Question 18 4" at bounding box center [597, 152] width 971 height 43
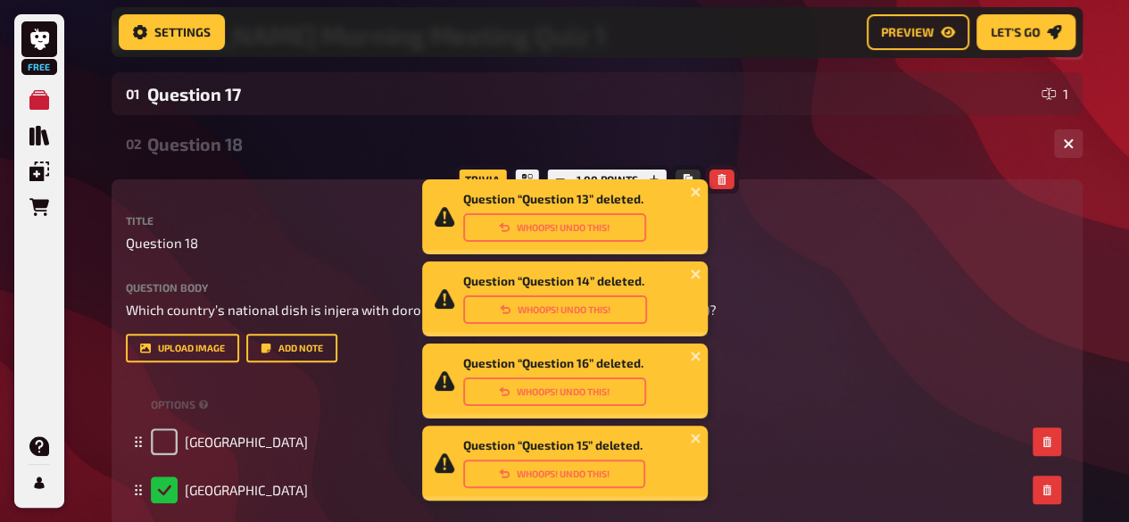
click at [722, 178] on icon "button" at bounding box center [721, 179] width 8 height 11
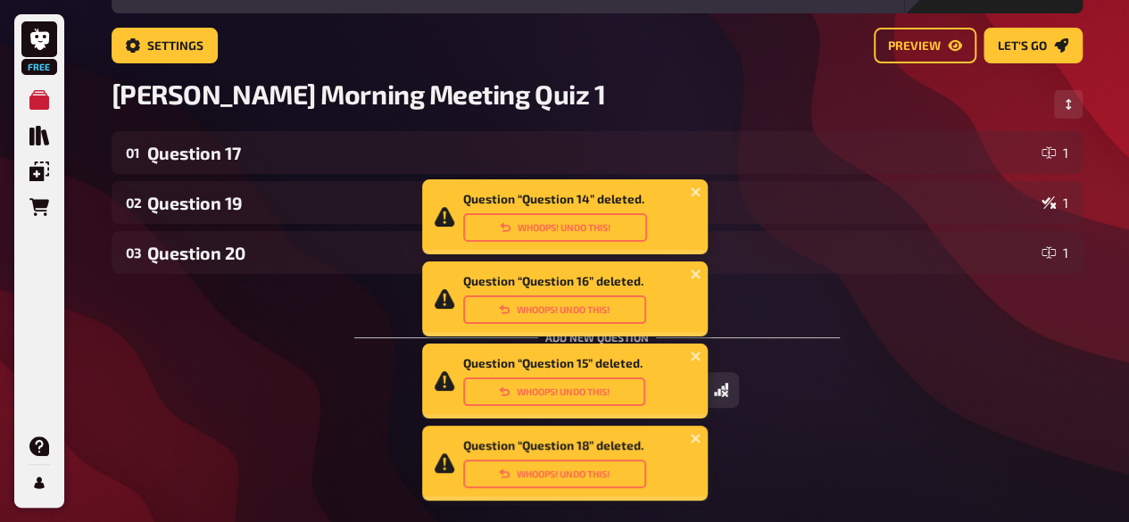
scroll to position [95, 0]
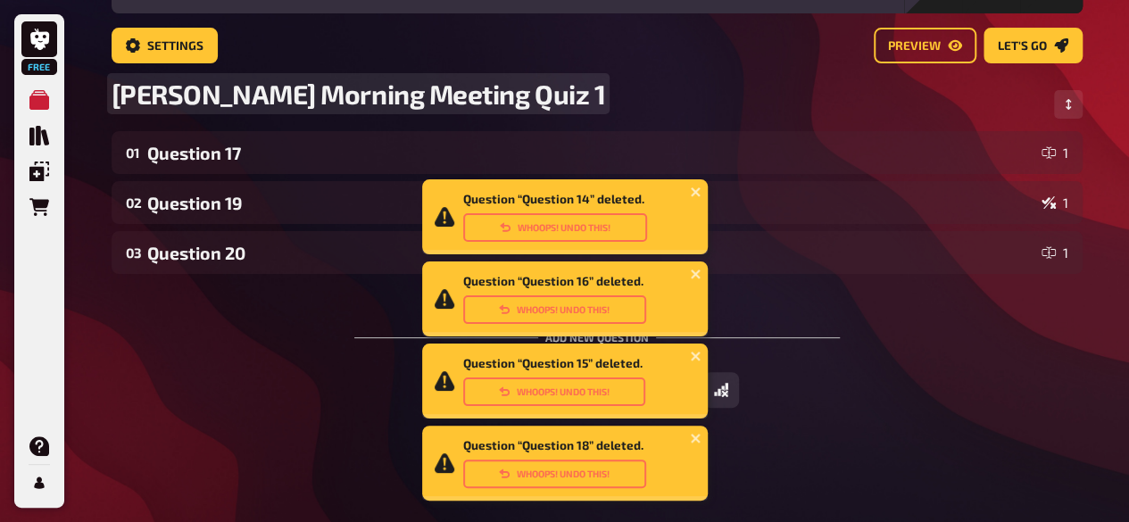
click at [715, 113] on div "[PERSON_NAME] Morning Meeting Quiz 1" at bounding box center [597, 105] width 971 height 54
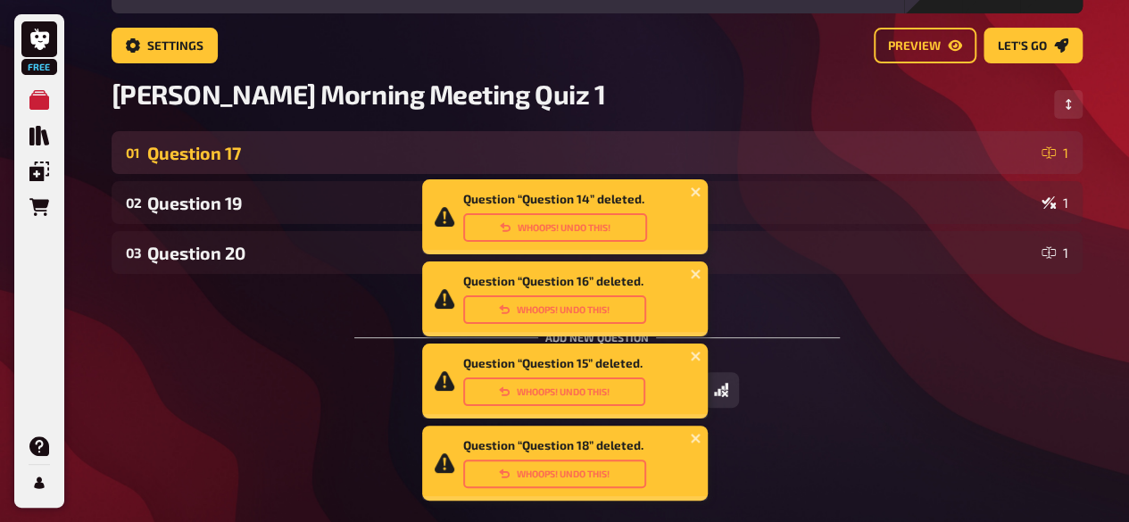
click at [705, 163] on div "01 Question 17 1" at bounding box center [597, 152] width 971 height 43
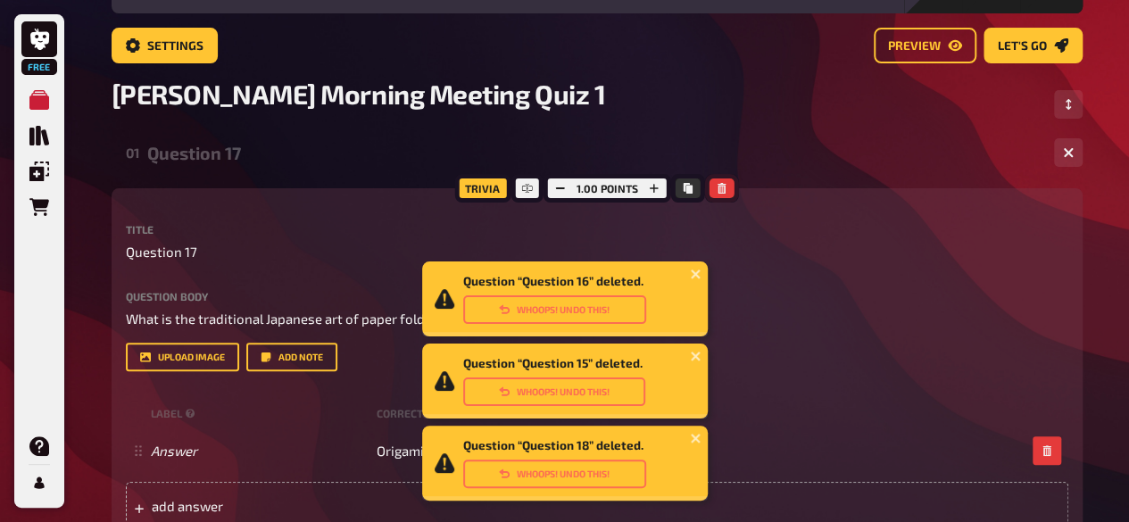
click at [723, 184] on icon "button" at bounding box center [721, 188] width 8 height 11
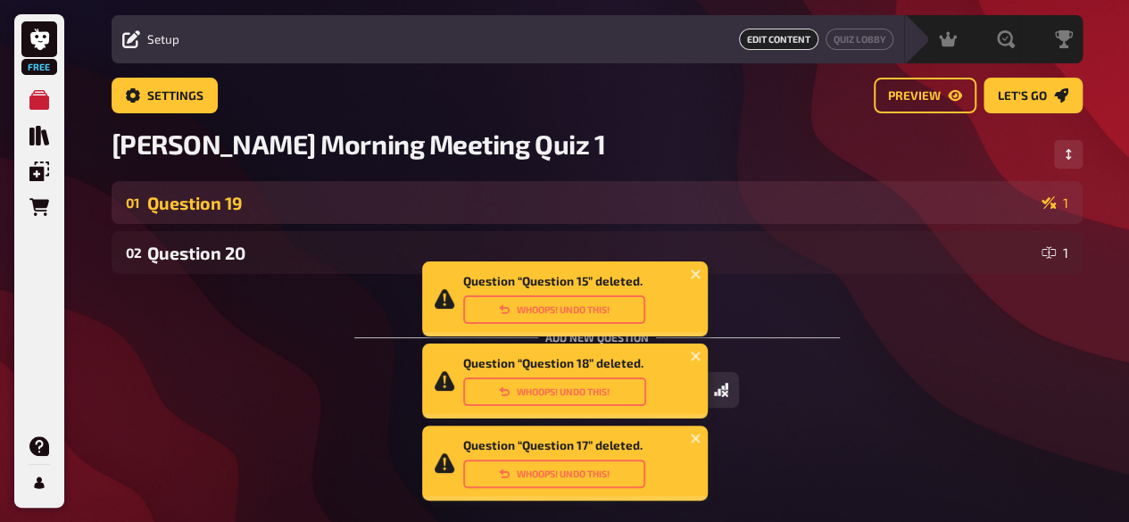
click at [729, 195] on div "Question 19" at bounding box center [590, 203] width 887 height 21
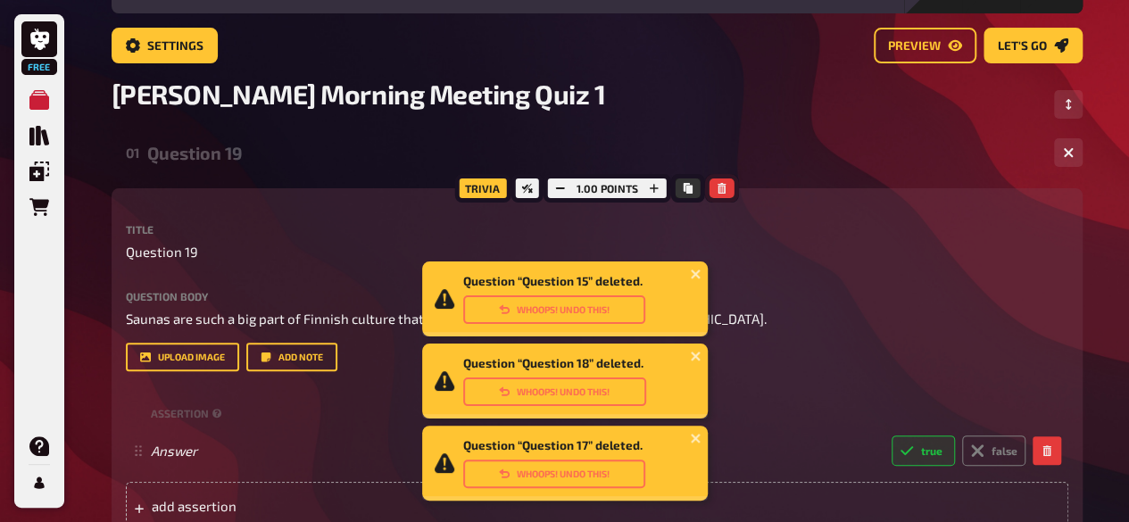
click at [722, 188] on icon "button" at bounding box center [721, 188] width 8 height 11
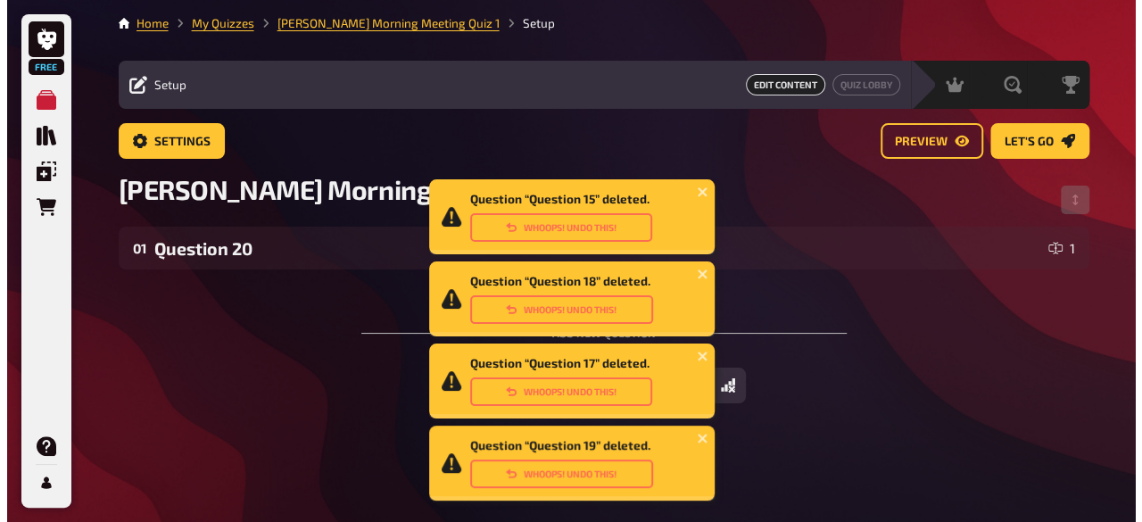
scroll to position [0, 0]
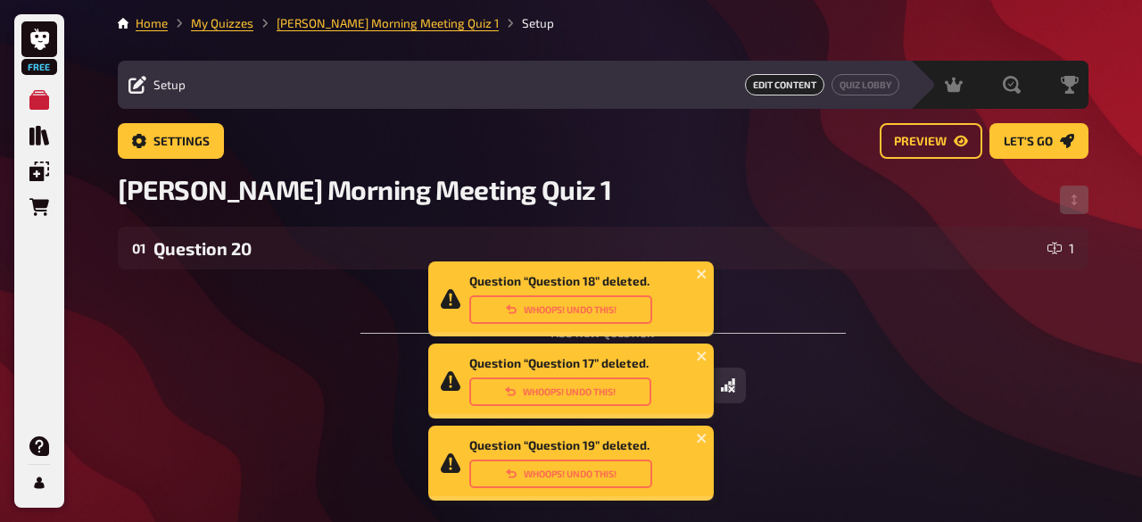
click at [722, 188] on div "[PERSON_NAME] Morning Meeting Quiz 1" at bounding box center [603, 200] width 971 height 54
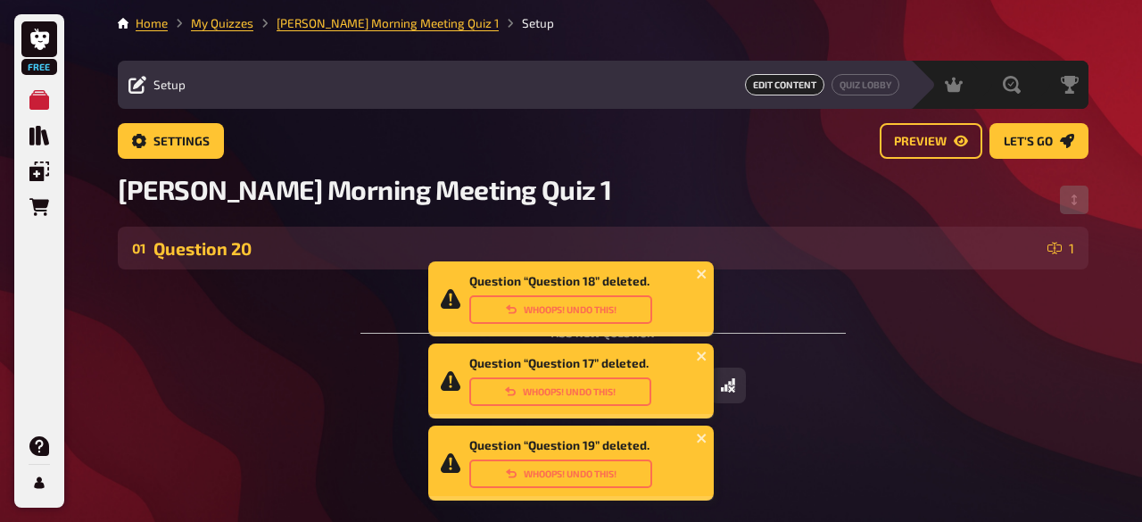
click at [744, 236] on div "01 Question 20 1" at bounding box center [603, 248] width 971 height 43
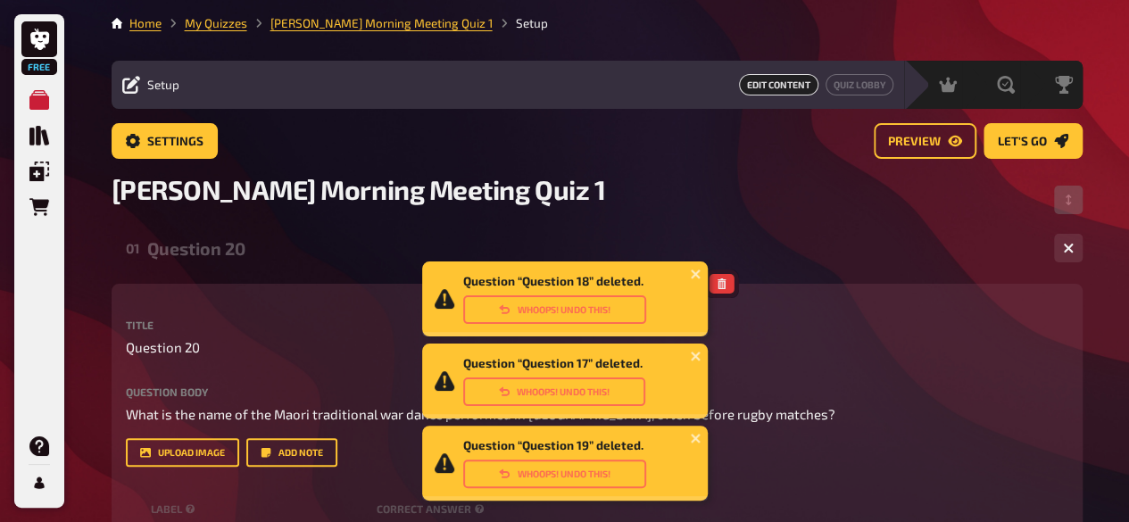
click at [720, 285] on icon "button" at bounding box center [721, 283] width 8 height 11
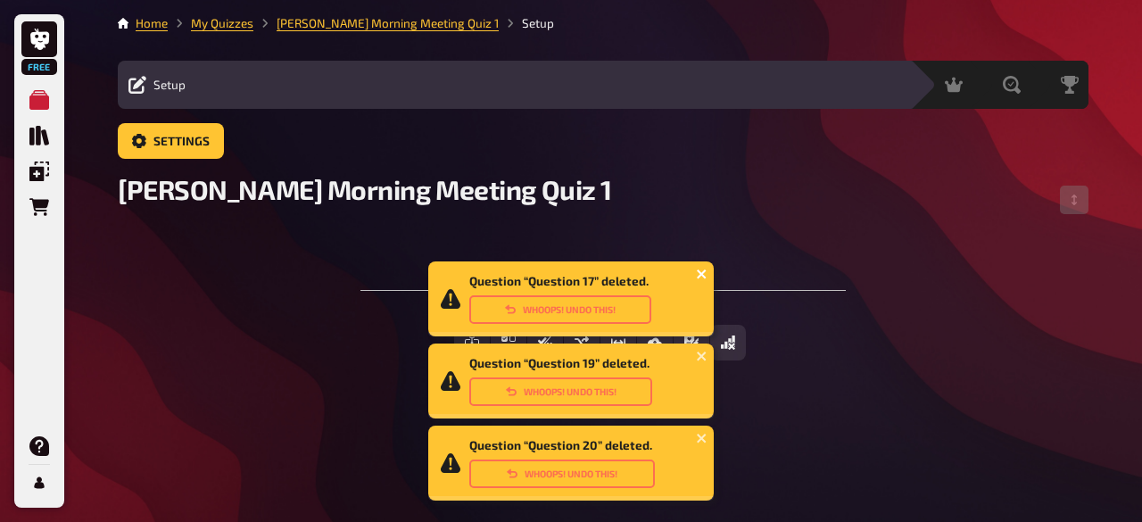
click at [698, 274] on icon "close" at bounding box center [702, 274] width 12 height 14
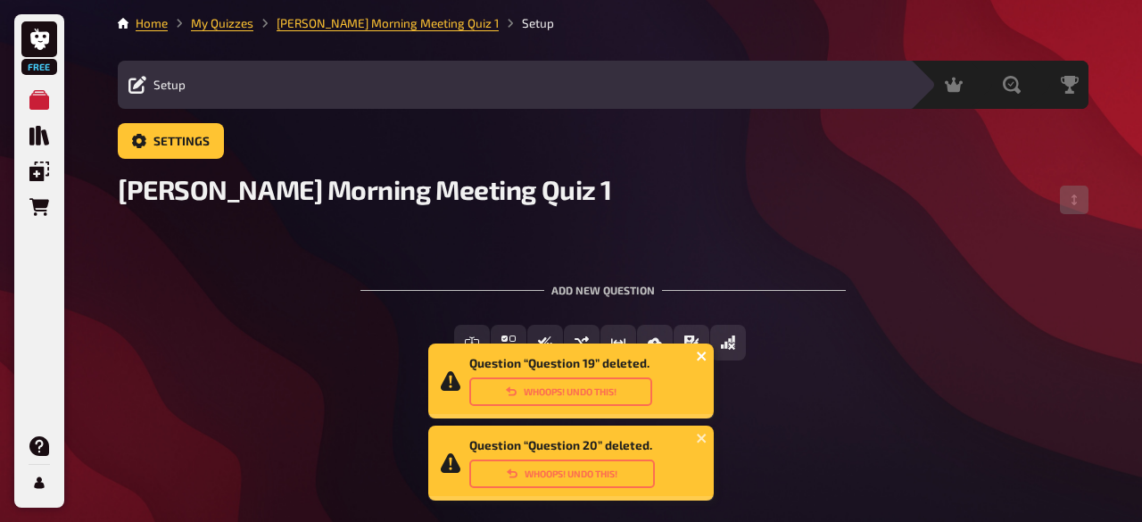
click at [699, 359] on icon "close" at bounding box center [701, 356] width 9 height 9
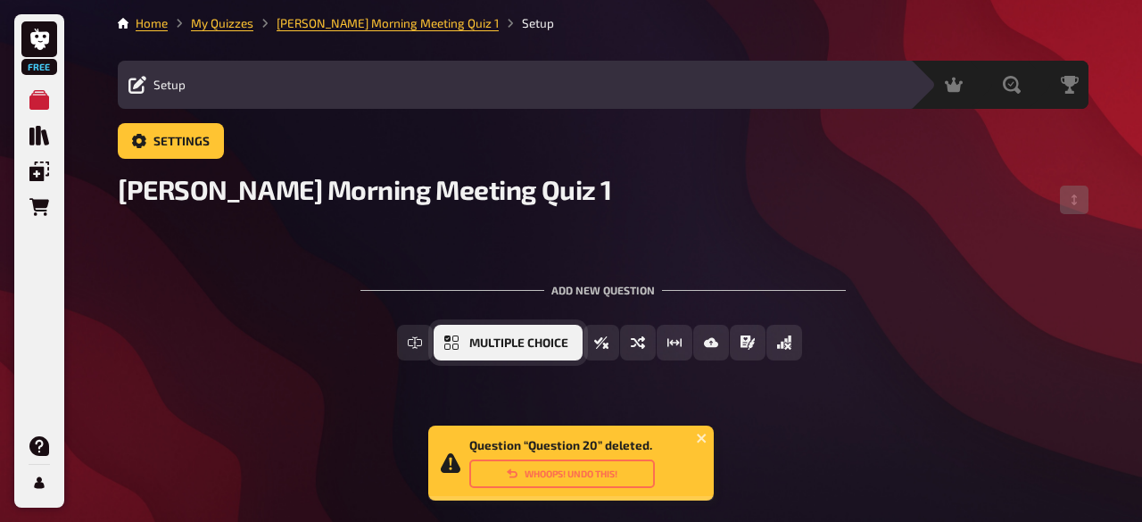
click at [525, 343] on span "Multiple Choice" at bounding box center [518, 343] width 99 height 12
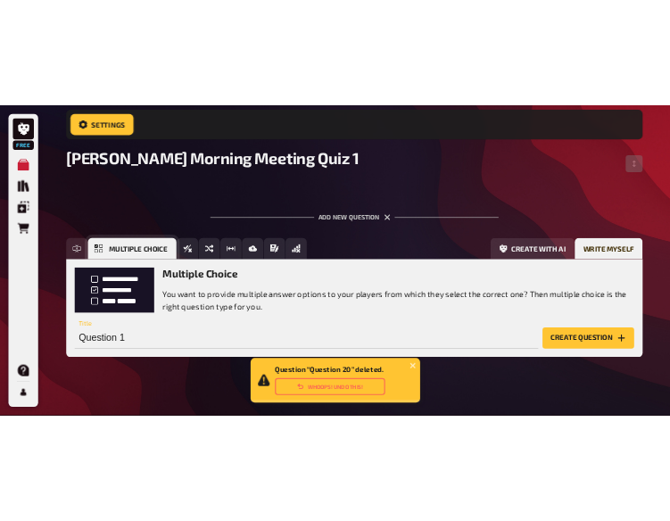
scroll to position [132, 0]
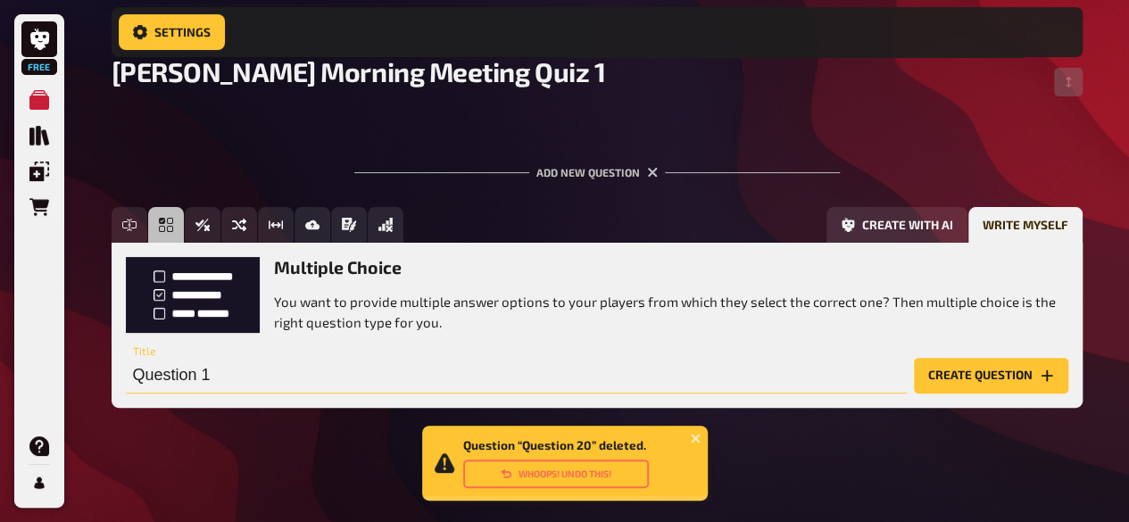
click at [245, 366] on input "Question 1" at bounding box center [516, 376] width 781 height 36
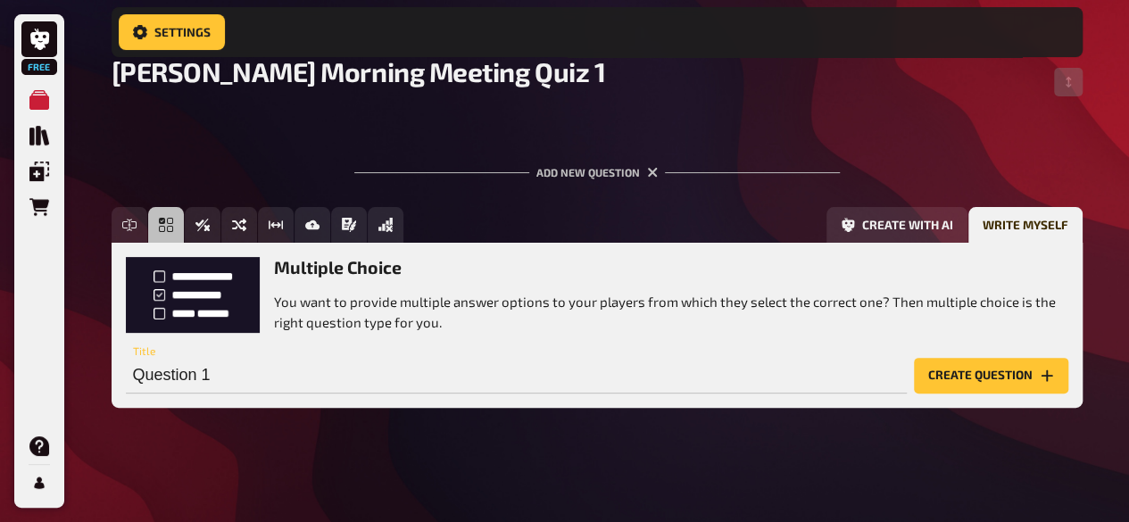
click at [372, 452] on div "Home My Quizzes [PERSON_NAME] Morning Meeting Quiz 1 Setup Setup Edit Content Q…" at bounding box center [596, 195] width 999 height 654
click at [970, 383] on button "Create question" at bounding box center [991, 376] width 154 height 36
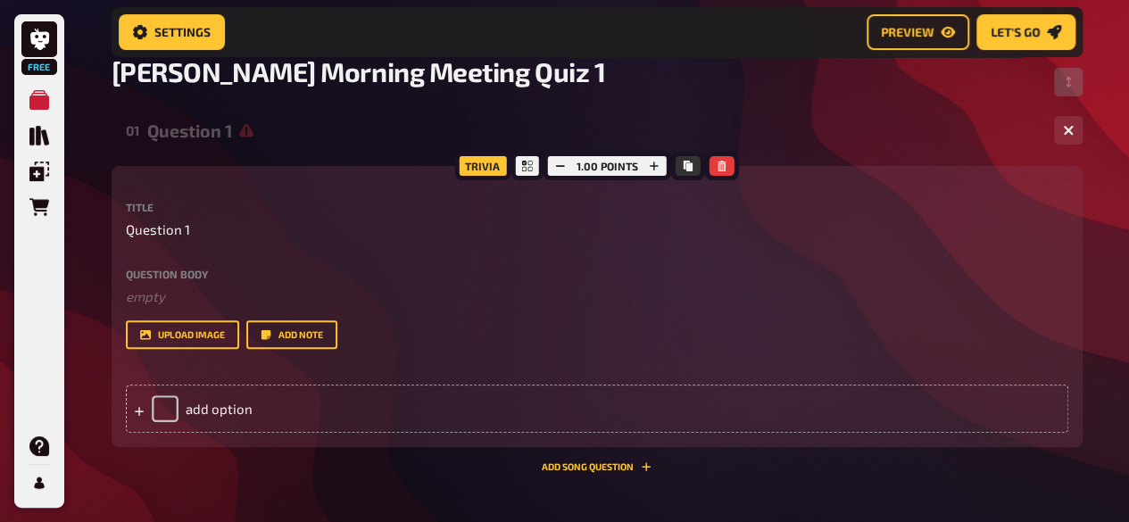
click at [189, 272] on label "Question body" at bounding box center [597, 274] width 942 height 11
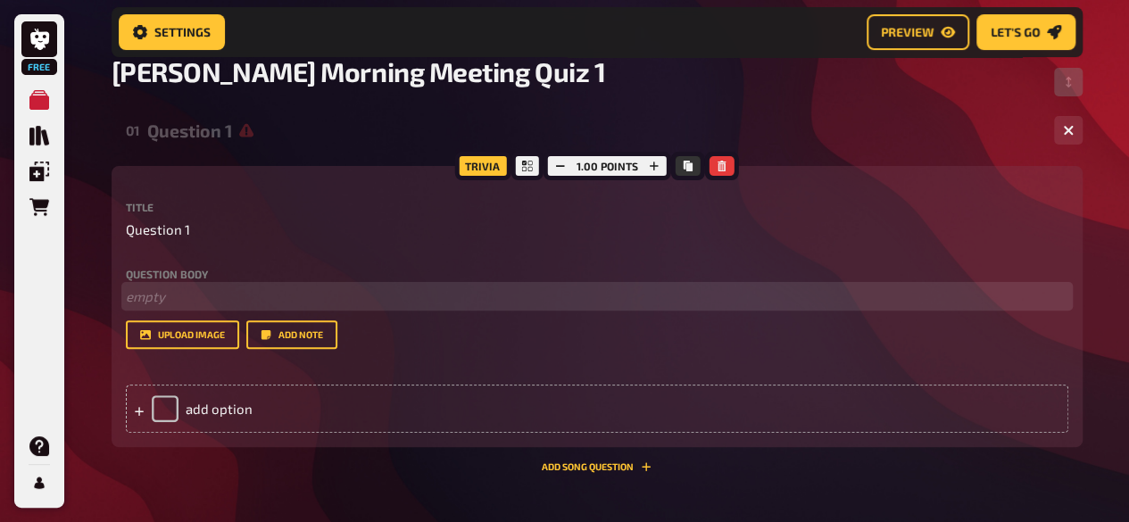
click at [164, 292] on p "﻿ empty" at bounding box center [597, 296] width 942 height 21
click at [126, 304] on span "Which ancient civilization built [GEOGRAPHIC_DATA]?" at bounding box center [286, 296] width 320 height 16
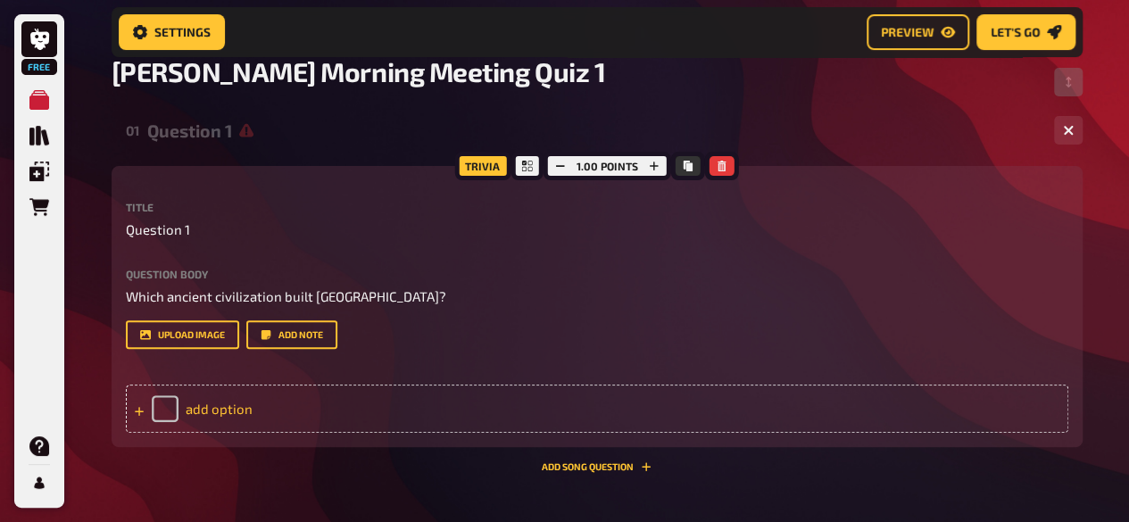
click at [228, 404] on div "add option" at bounding box center [597, 409] width 942 height 48
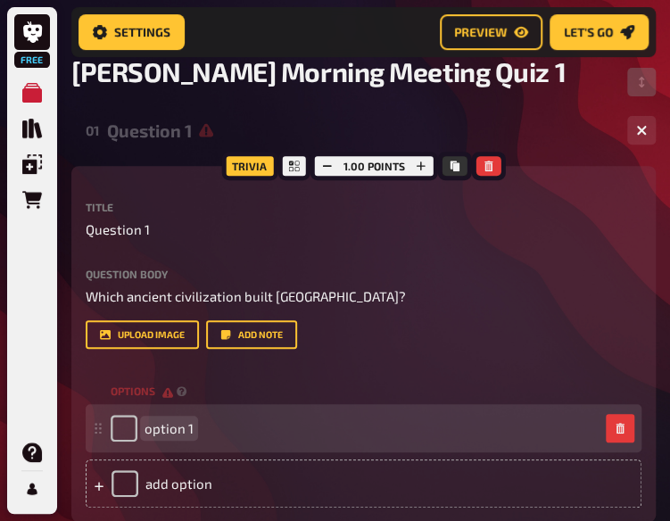
click at [173, 437] on div "option 1" at bounding box center [152, 428] width 83 height 27
paste span
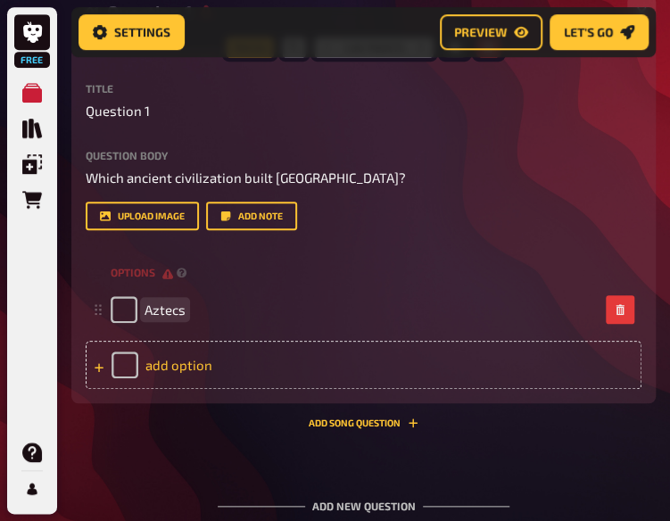
scroll to position [252, 0]
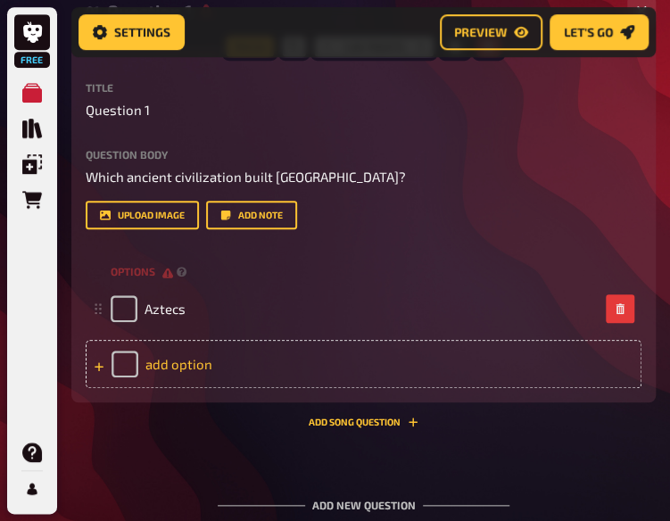
click at [175, 368] on div "add option" at bounding box center [364, 364] width 556 height 48
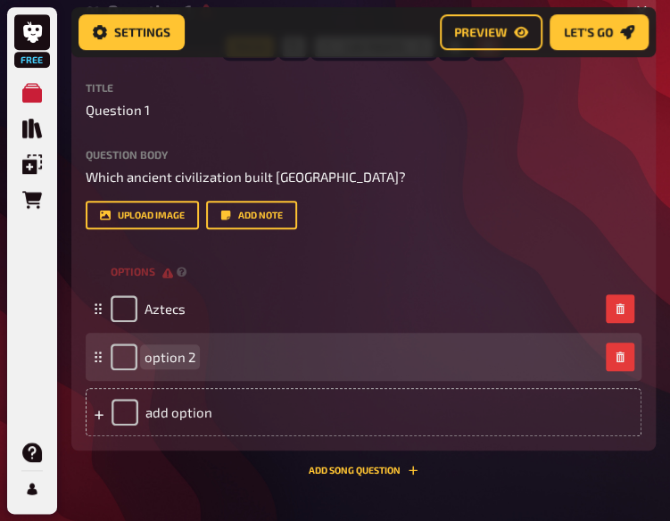
click at [170, 360] on span "option 2" at bounding box center [170, 357] width 51 height 16
click at [166, 361] on span "option 2" at bounding box center [170, 357] width 51 height 16
paste span
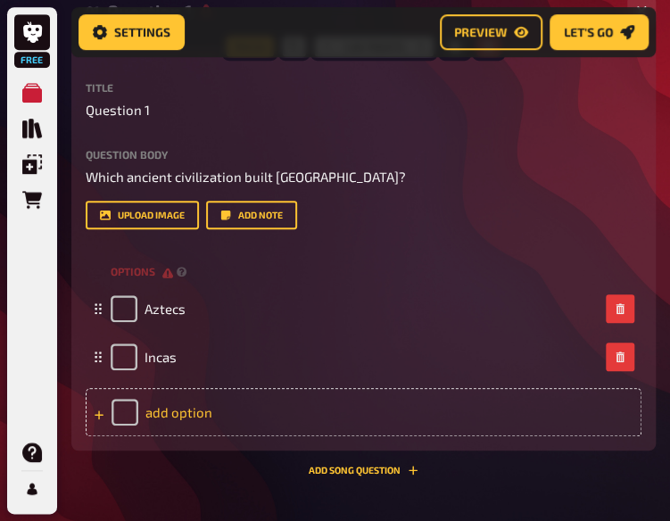
click at [177, 422] on div "add option" at bounding box center [364, 412] width 556 height 48
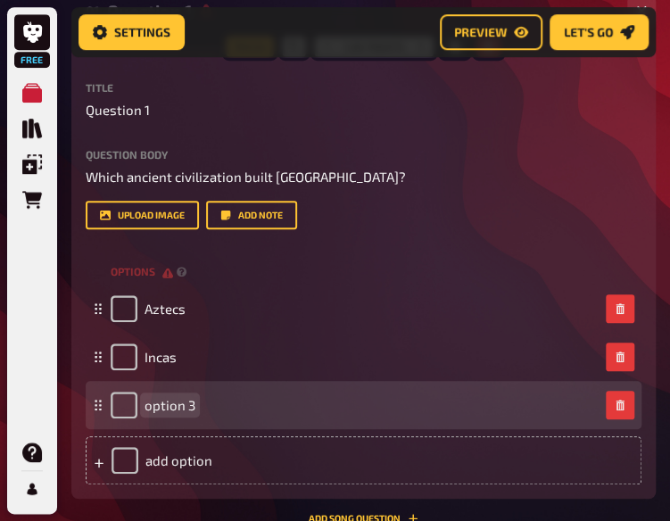
click at [157, 398] on span "option 3" at bounding box center [170, 405] width 51 height 16
paste span
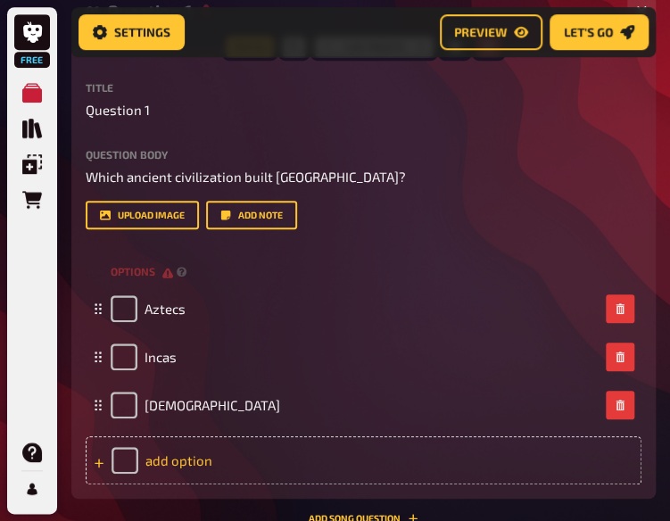
click at [177, 460] on div "add option" at bounding box center [364, 460] width 556 height 48
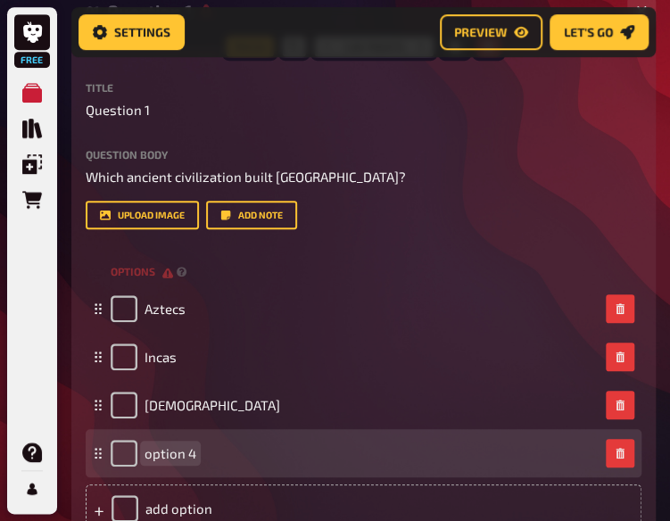
click at [183, 451] on span "option 4" at bounding box center [171, 453] width 52 height 16
paste span
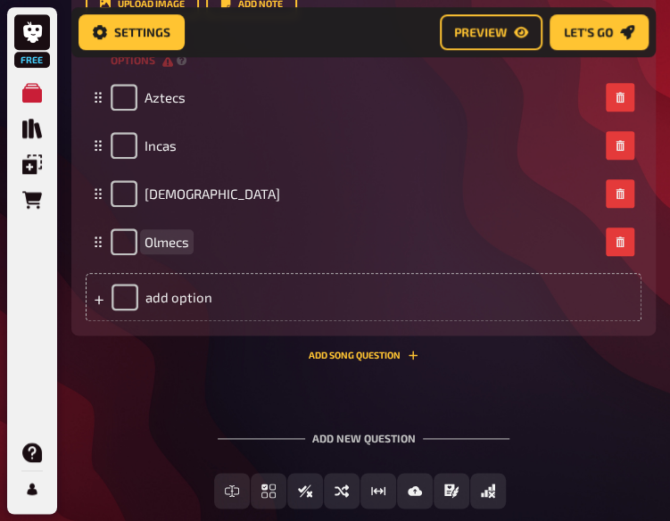
scroll to position [464, 0]
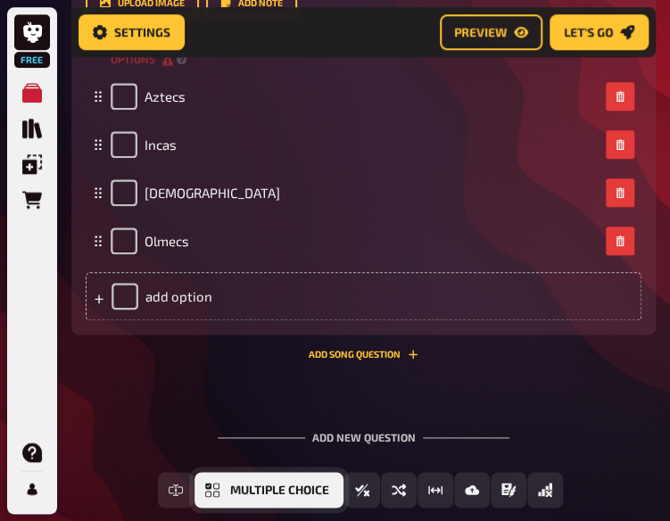
click at [239, 490] on span "Multiple Choice" at bounding box center [279, 490] width 99 height 12
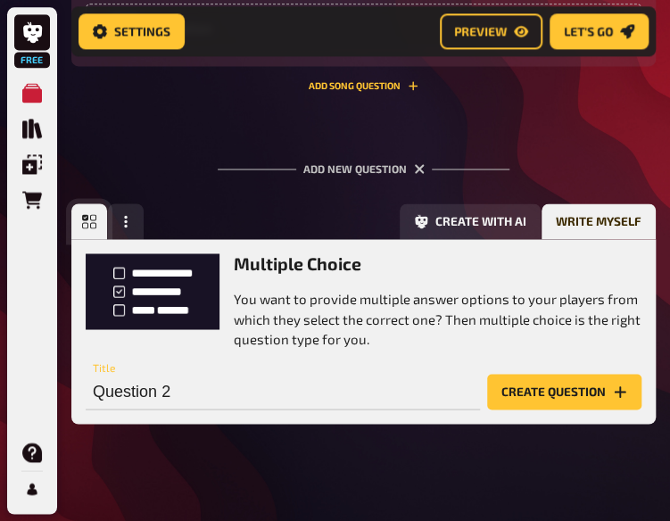
scroll to position [749, 0]
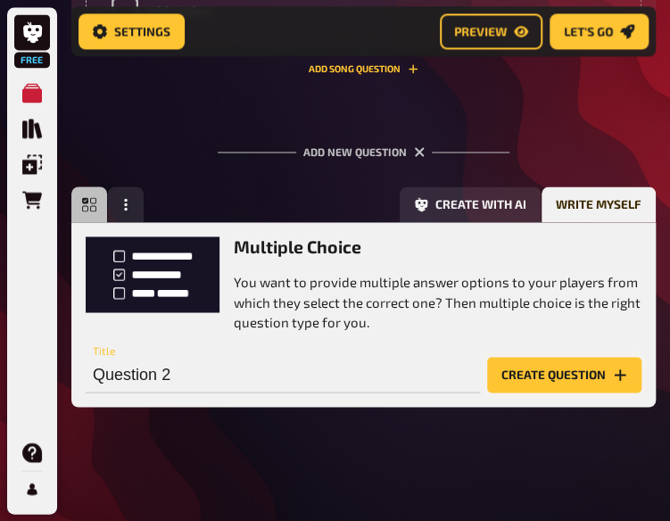
click at [530, 376] on button "Create question" at bounding box center [564, 375] width 154 height 36
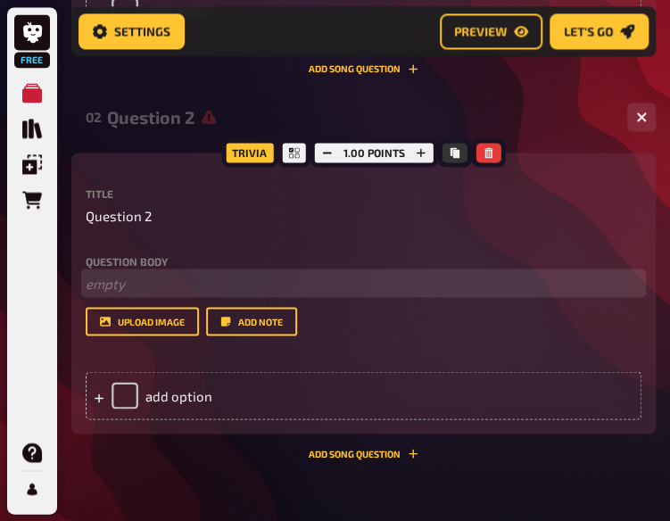
click at [123, 278] on p "﻿ empty" at bounding box center [364, 283] width 556 height 21
click at [86, 291] on span "Who was the first President of the United States?" at bounding box center [237, 283] width 302 height 16
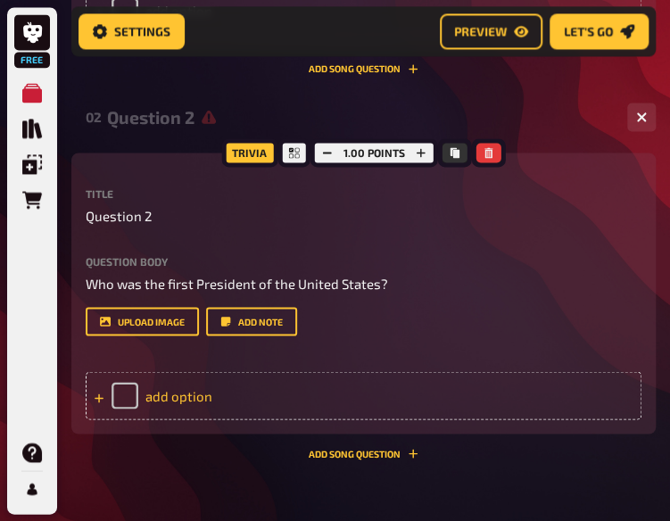
click at [173, 393] on div "add option" at bounding box center [364, 395] width 556 height 48
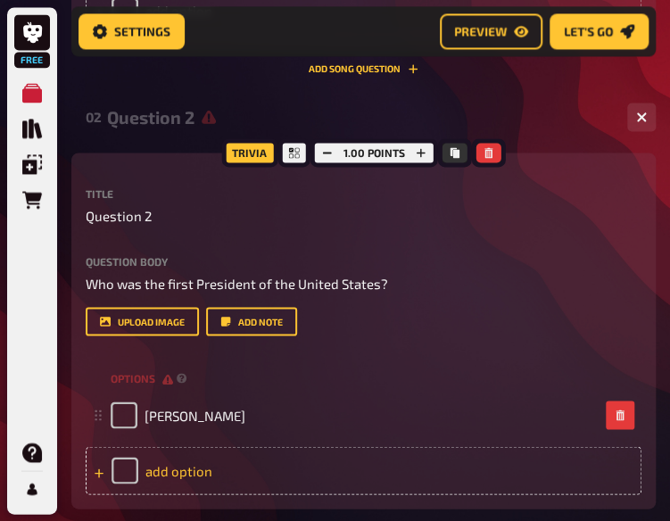
click at [210, 476] on div "add option" at bounding box center [364, 470] width 556 height 48
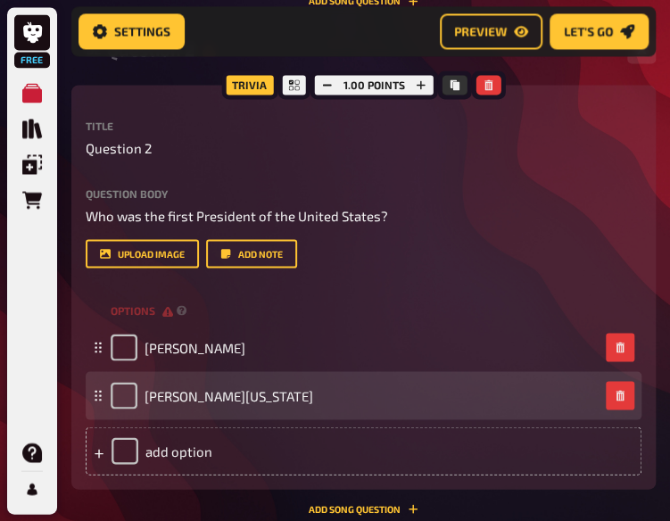
scroll to position [819, 0]
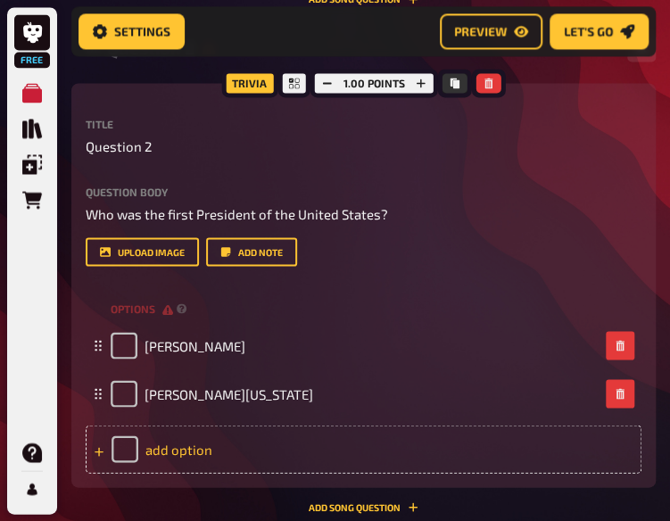
click at [200, 442] on div "add option" at bounding box center [364, 449] width 556 height 48
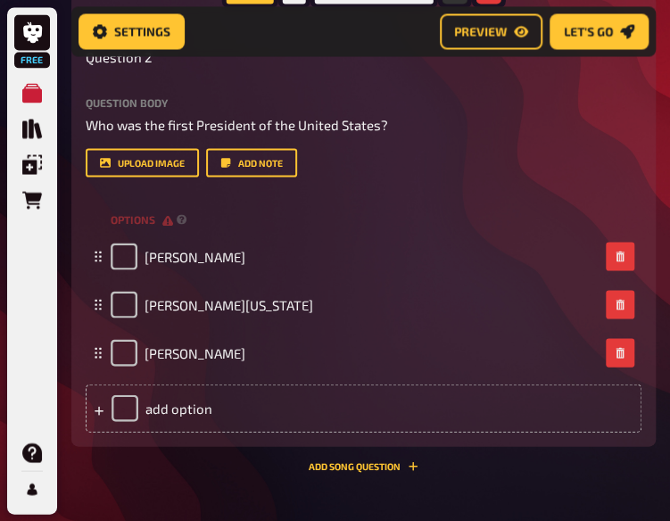
scroll to position [910, 0]
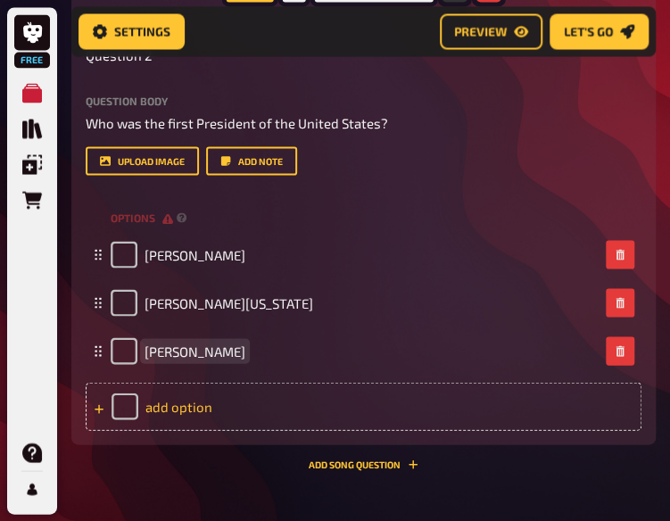
click at [186, 410] on div "add option" at bounding box center [364, 406] width 556 height 48
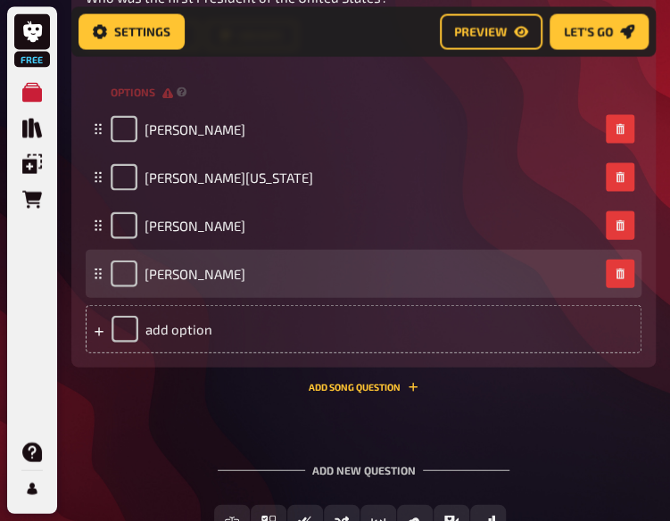
scroll to position [1081, 0]
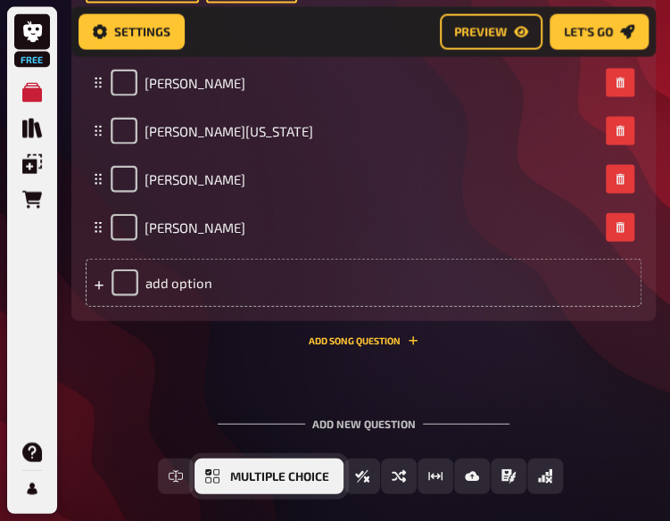
click at [273, 473] on span "Multiple Choice" at bounding box center [279, 477] width 99 height 12
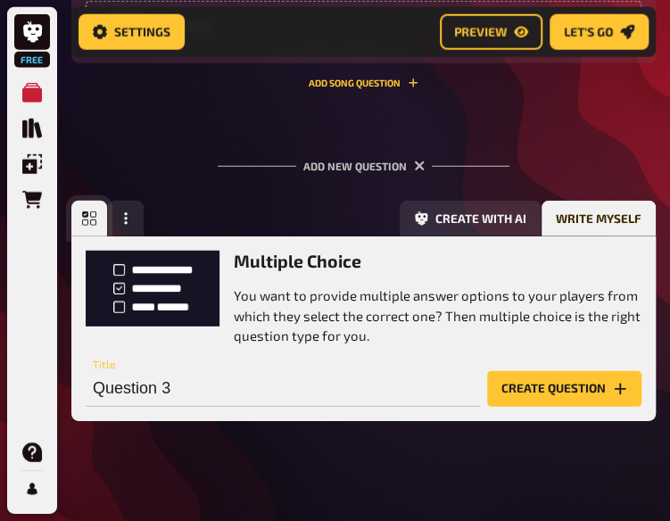
scroll to position [1354, 0]
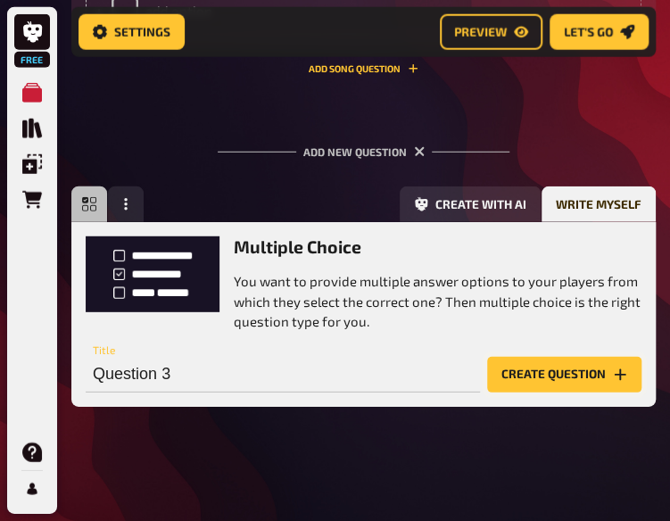
click at [519, 386] on button "Create question" at bounding box center [564, 375] width 154 height 36
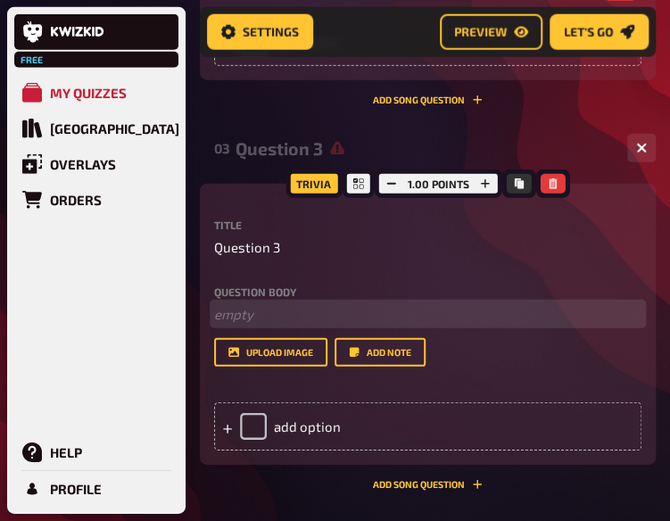
click at [243, 304] on p "﻿ empty" at bounding box center [427, 314] width 427 height 21
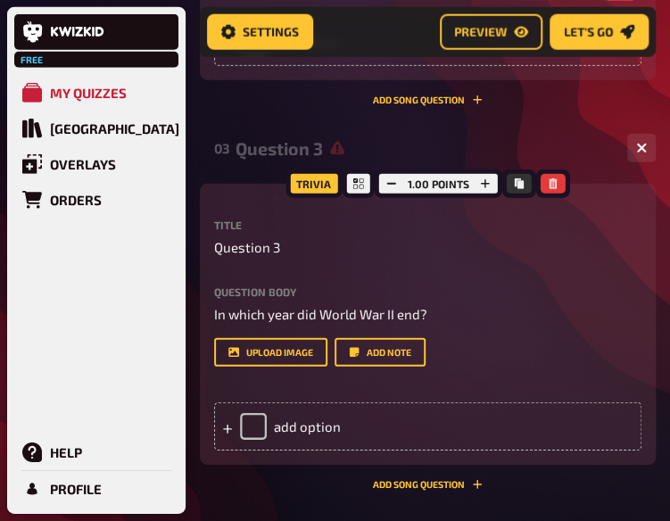
click at [212, 301] on div "Trivia 1.00 points Title Question 3 Question body In which year did World War I…" at bounding box center [428, 324] width 456 height 281
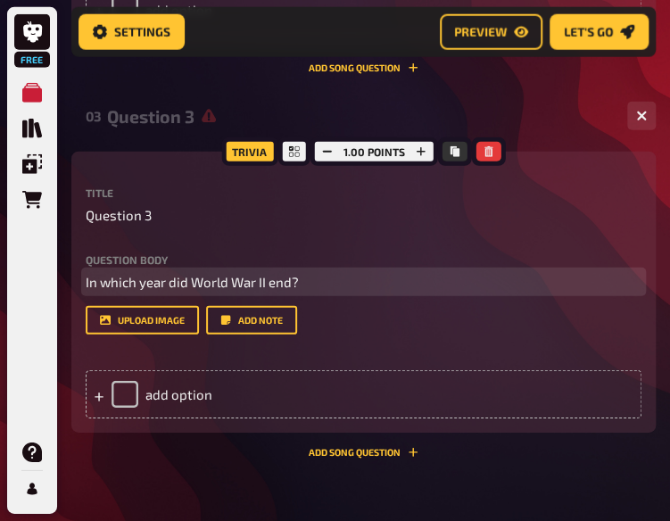
click at [215, 290] on span "In which year did World War II end?" at bounding box center [192, 282] width 213 height 16
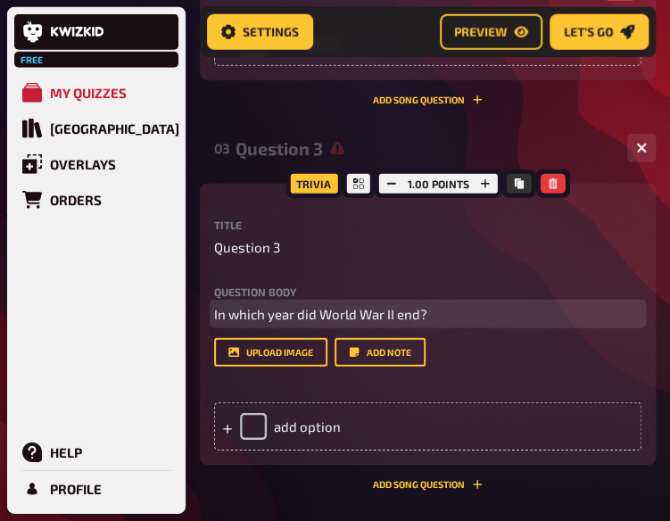
click at [214, 306] on span "In which year did World War II end?" at bounding box center [320, 314] width 213 height 16
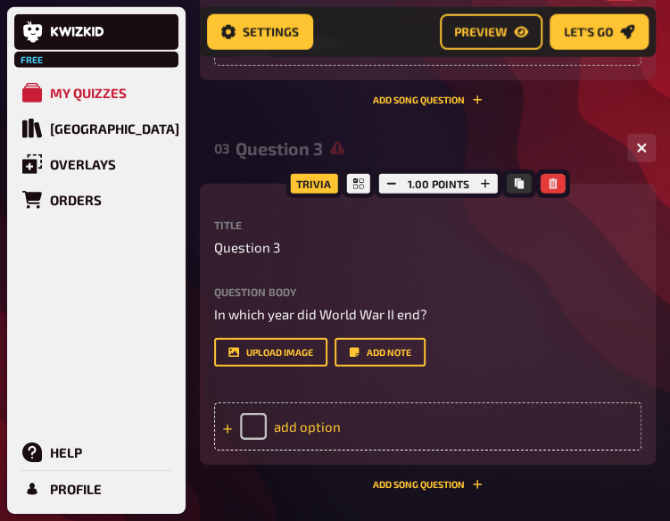
click at [318, 402] on div "add option" at bounding box center [427, 426] width 427 height 48
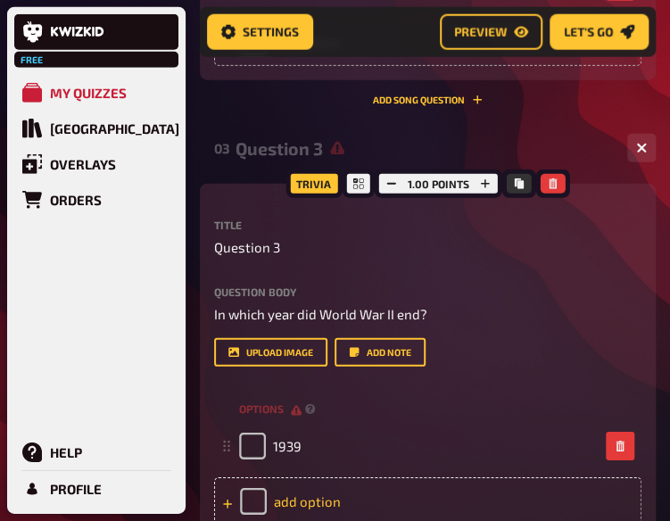
click at [321, 477] on div "add option" at bounding box center [427, 501] width 427 height 48
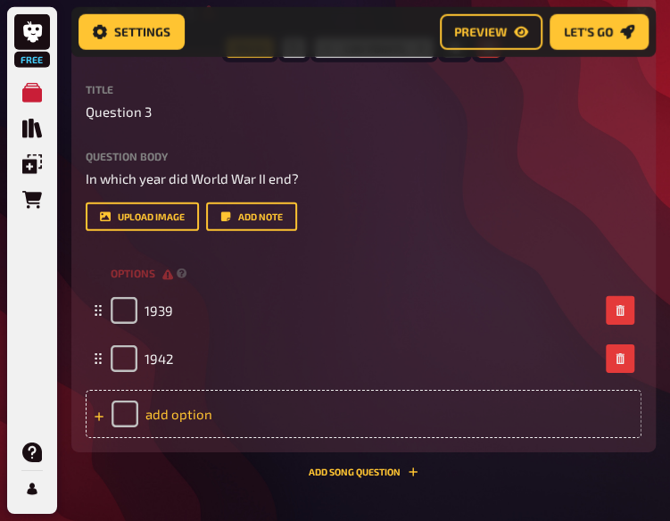
scroll to position [1467, 0]
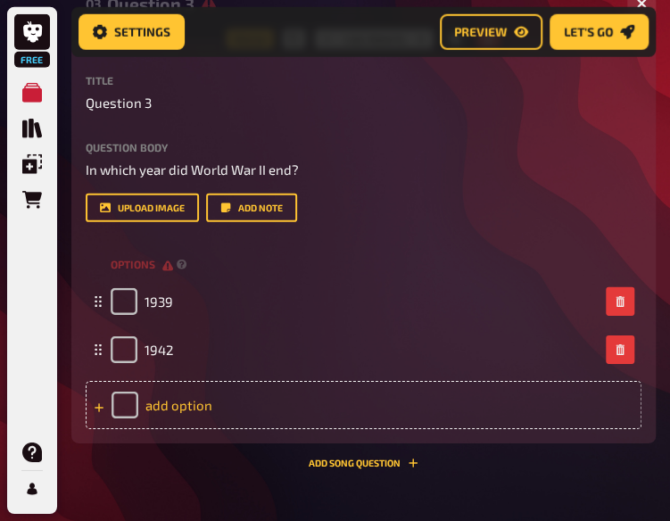
click at [201, 418] on div "add option" at bounding box center [364, 405] width 556 height 48
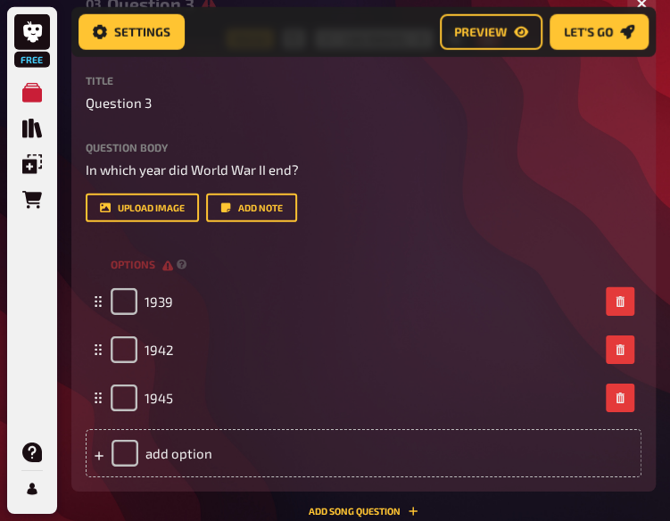
click at [641, 354] on div "Trivia 1.00 points Title Question 3 Question body In which year did World War I…" at bounding box center [363, 265] width 584 height 452
click at [178, 456] on div "add option" at bounding box center [364, 453] width 556 height 48
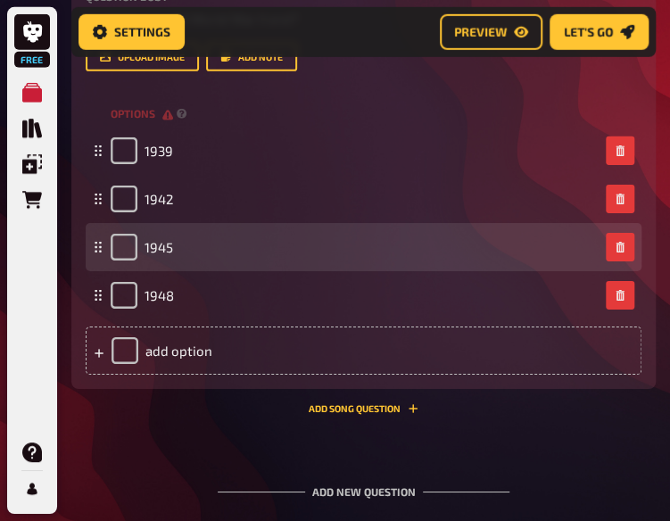
scroll to position [1627, 0]
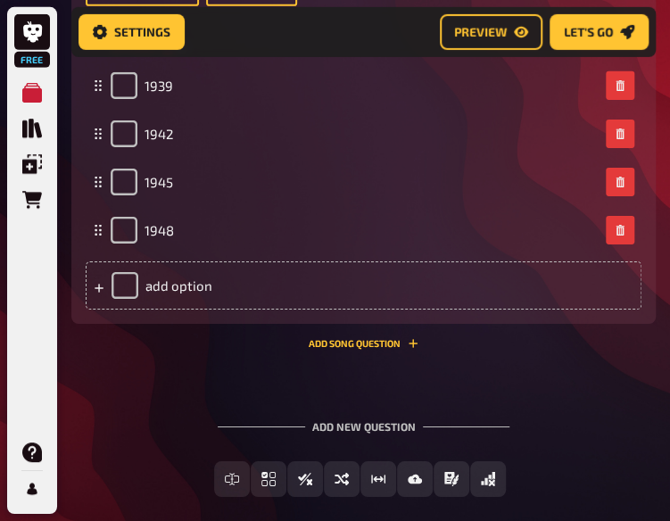
scroll to position [1688, 0]
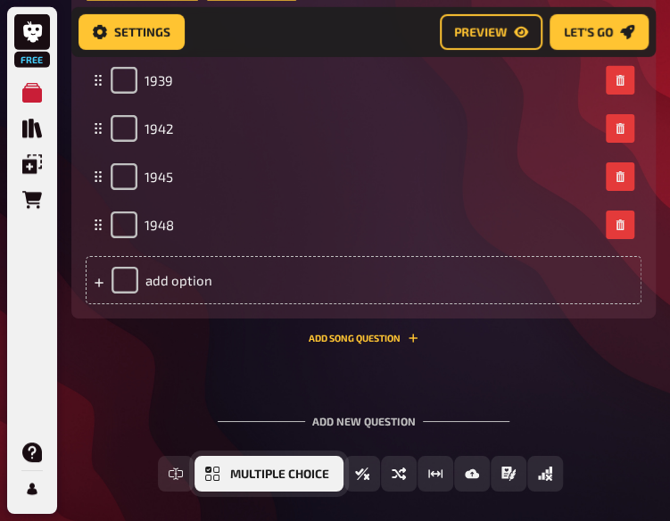
click at [225, 474] on button "Multiple Choice" at bounding box center [268, 474] width 149 height 36
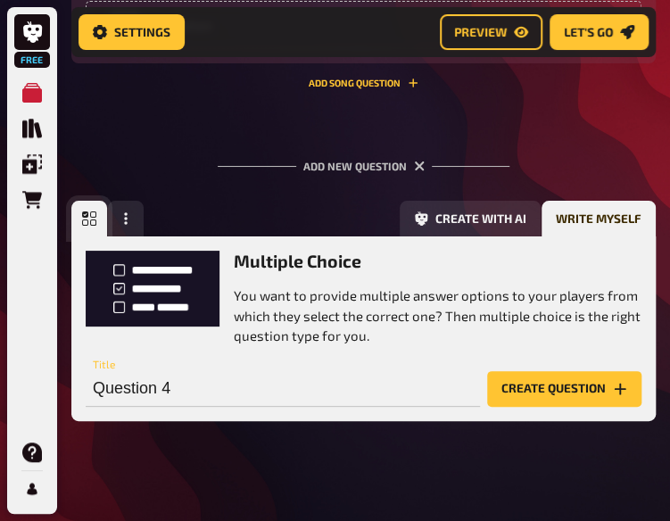
scroll to position [1957, 0]
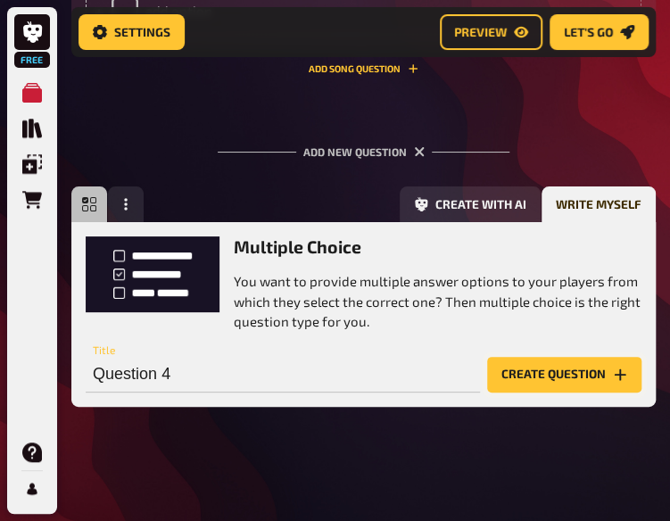
click at [534, 371] on button "Create question" at bounding box center [564, 375] width 154 height 36
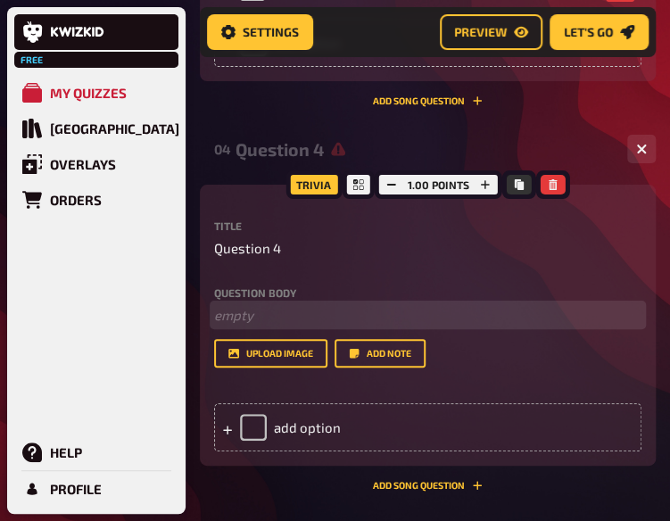
click at [241, 305] on p "﻿ empty" at bounding box center [427, 315] width 427 height 21
click at [217, 307] on span "Which empire was ruled by [PERSON_NAME]?" at bounding box center [351, 315] width 275 height 16
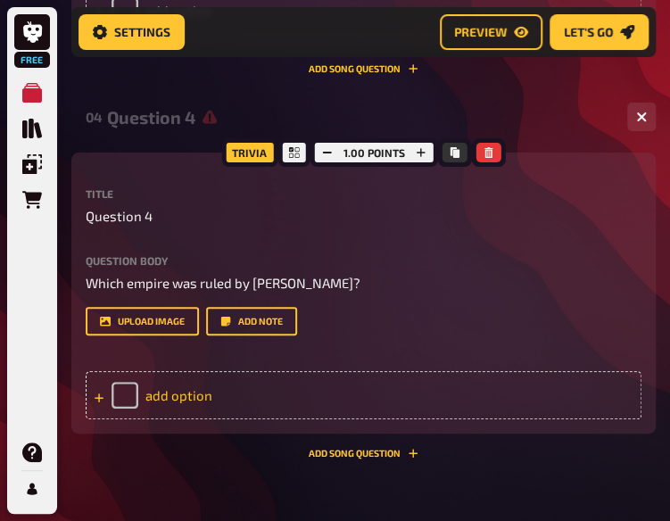
click at [204, 383] on div "add option" at bounding box center [364, 395] width 556 height 48
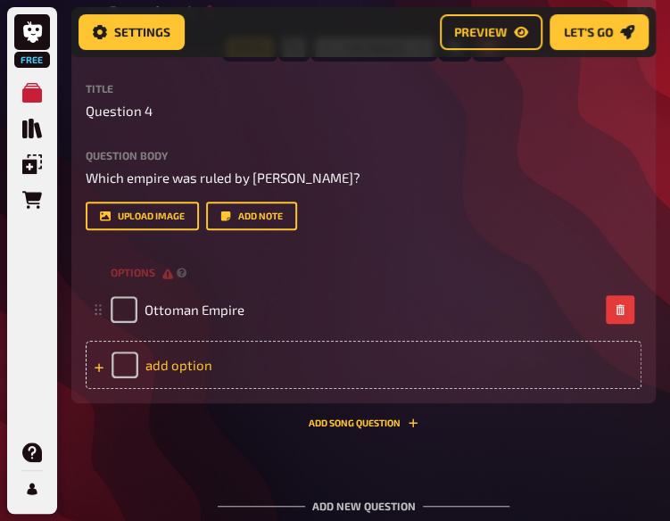
scroll to position [2063, 0]
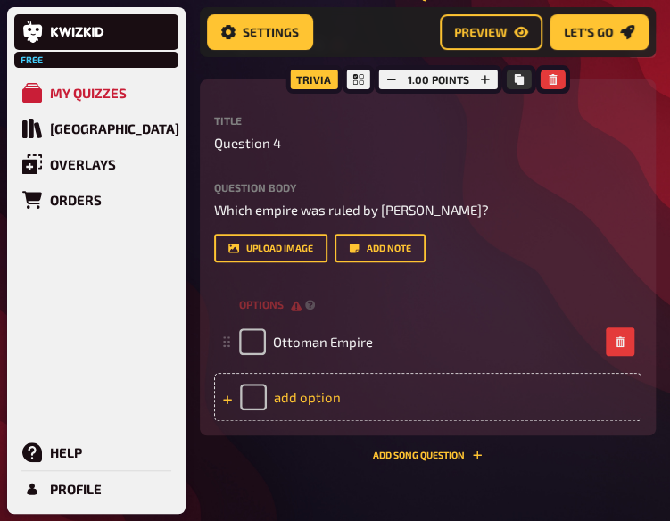
click at [302, 373] on div "add option" at bounding box center [427, 397] width 427 height 48
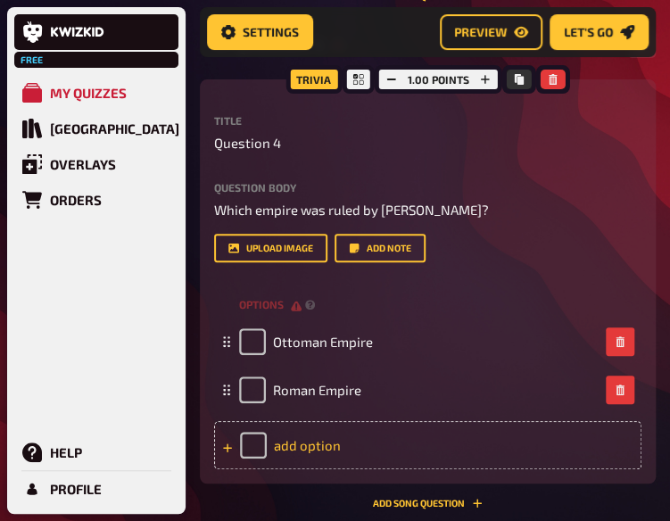
click at [296, 421] on div "add option" at bounding box center [427, 445] width 427 height 48
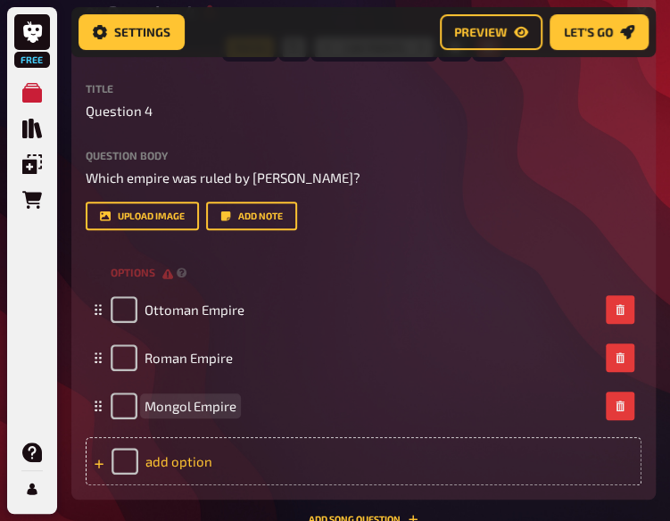
click at [191, 467] on div "add option" at bounding box center [364, 461] width 556 height 48
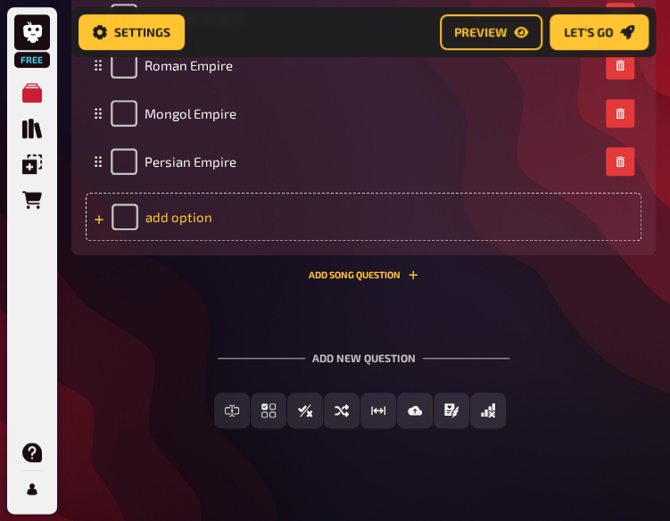
scroll to position [2361, 0]
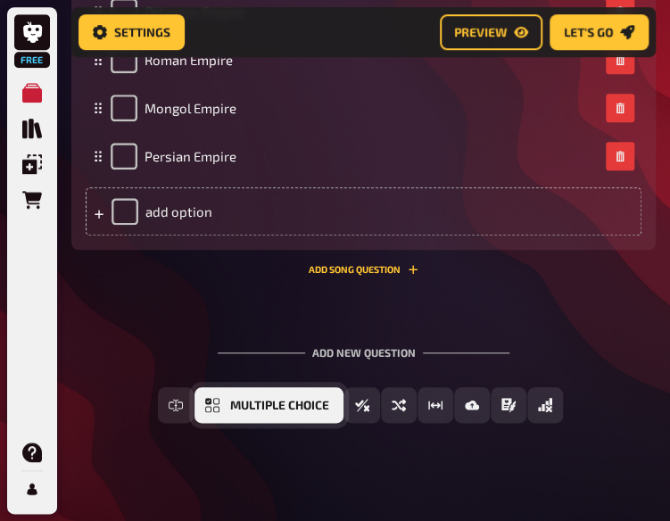
click at [263, 404] on span "Multiple Choice" at bounding box center [279, 406] width 99 height 12
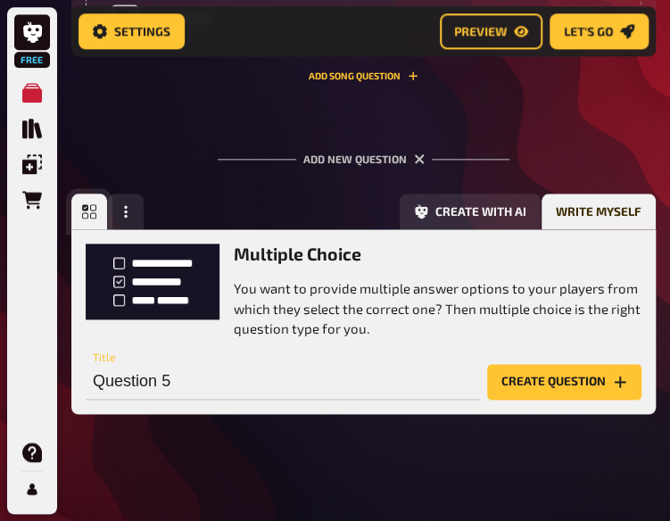
scroll to position [2562, 0]
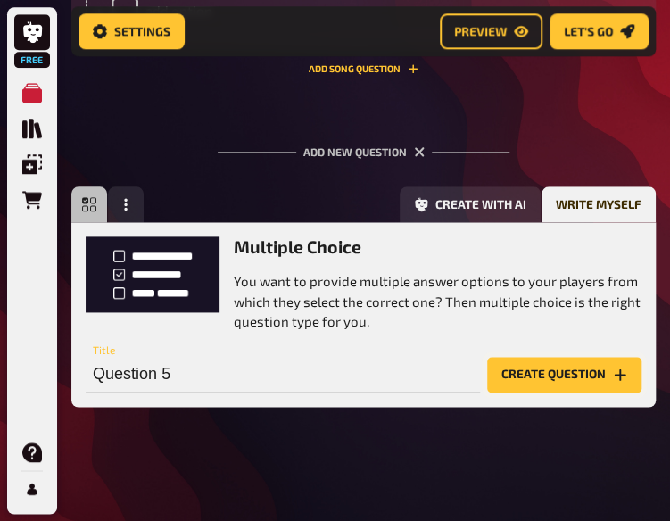
click at [524, 371] on button "Create question" at bounding box center [564, 375] width 154 height 36
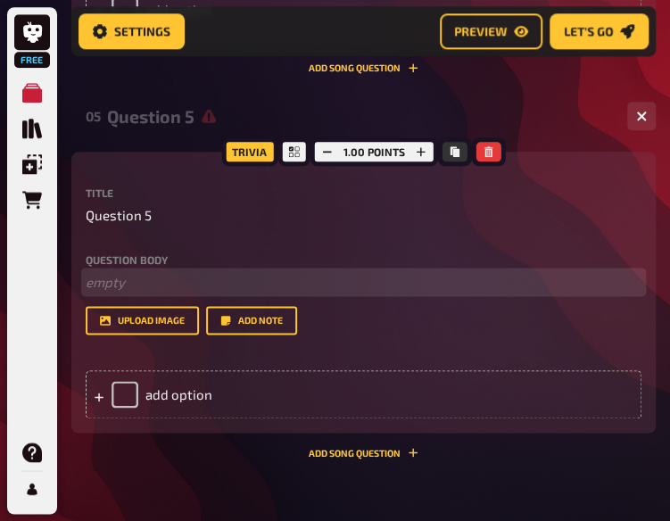
click at [123, 287] on p "﻿ empty" at bounding box center [364, 282] width 556 height 21
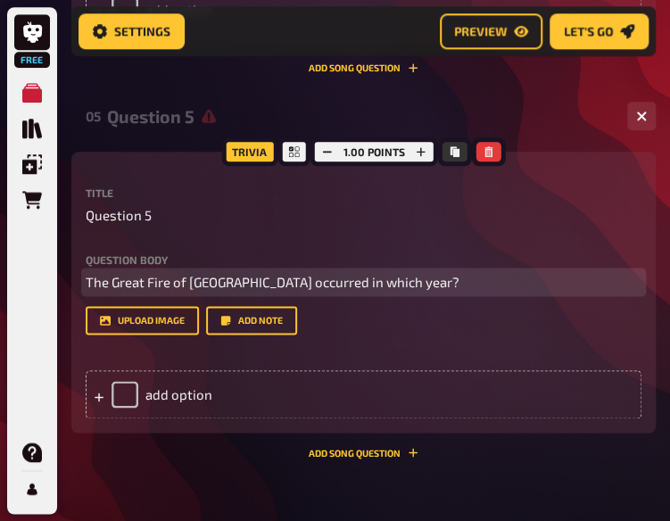
click at [87, 290] on span "The Great Fire of [GEOGRAPHIC_DATA] occurred in which year?" at bounding box center [273, 282] width 374 height 16
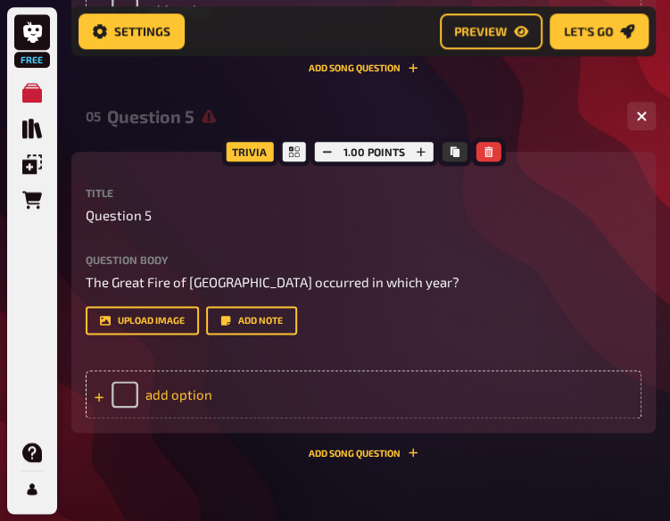
click at [207, 393] on div "add option" at bounding box center [364, 394] width 556 height 48
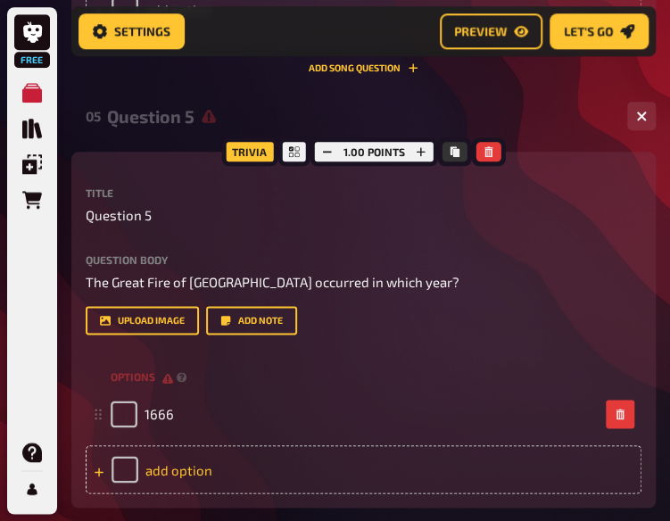
click at [184, 472] on div "add option" at bounding box center [364, 469] width 556 height 48
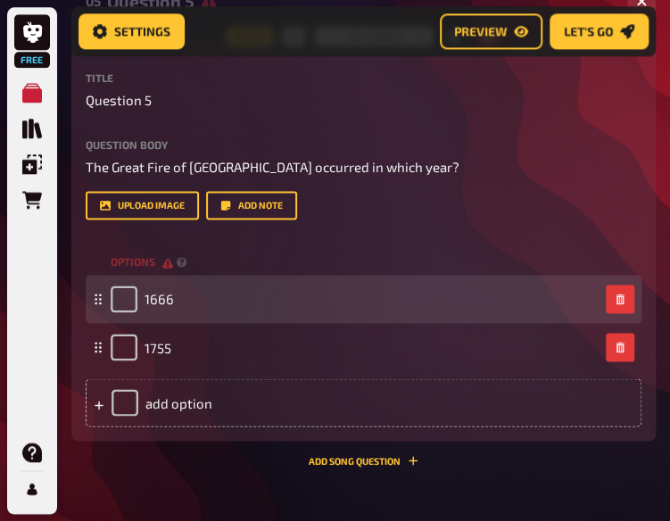
scroll to position [2678, 0]
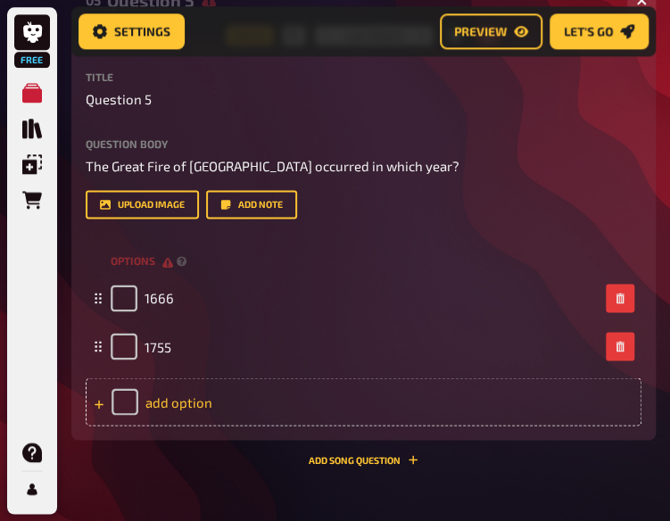
click at [186, 405] on div "add option" at bounding box center [364, 401] width 556 height 48
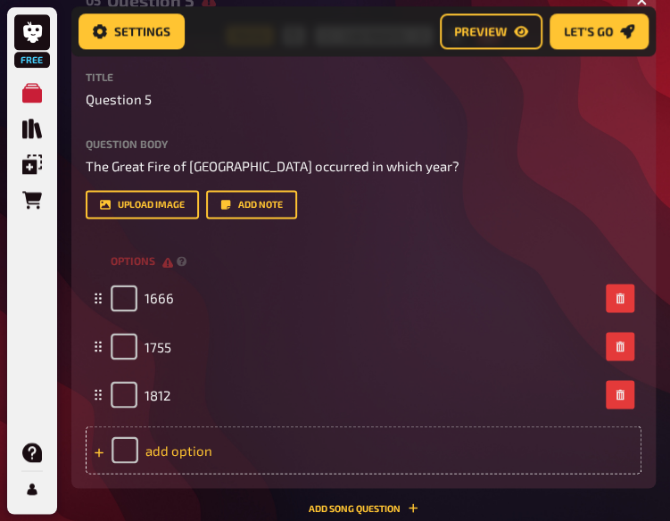
click at [203, 448] on div "add option" at bounding box center [364, 450] width 556 height 48
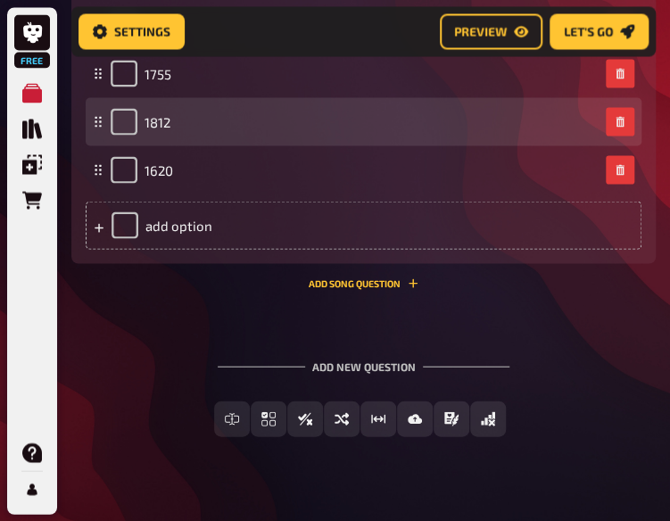
scroll to position [2952, 0]
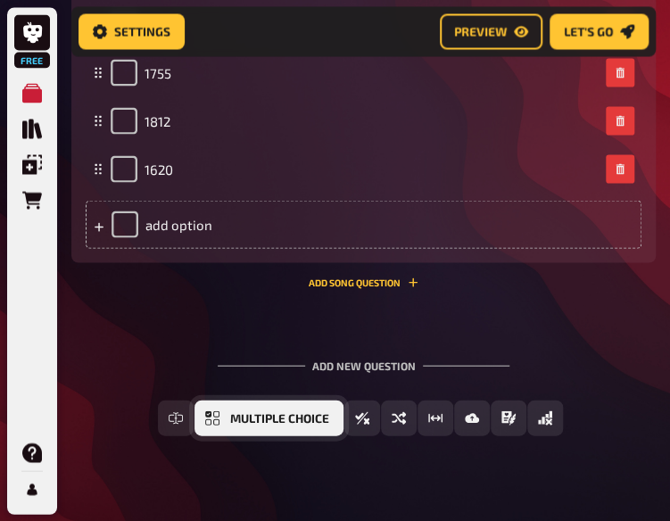
click at [233, 422] on span "Multiple Choice" at bounding box center [279, 418] width 99 height 12
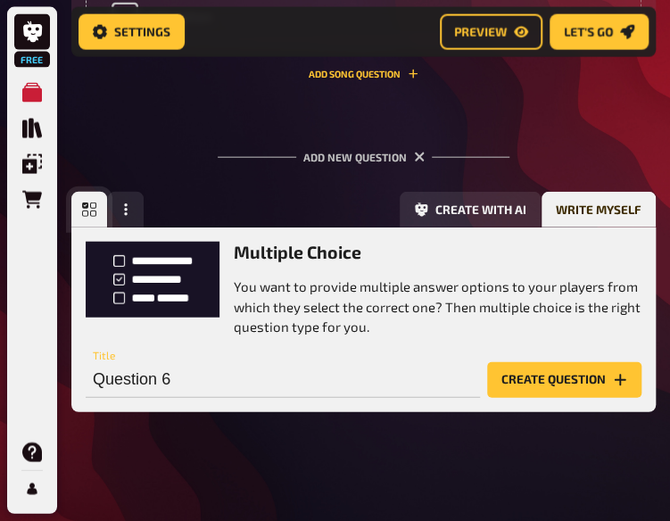
scroll to position [3165, 0]
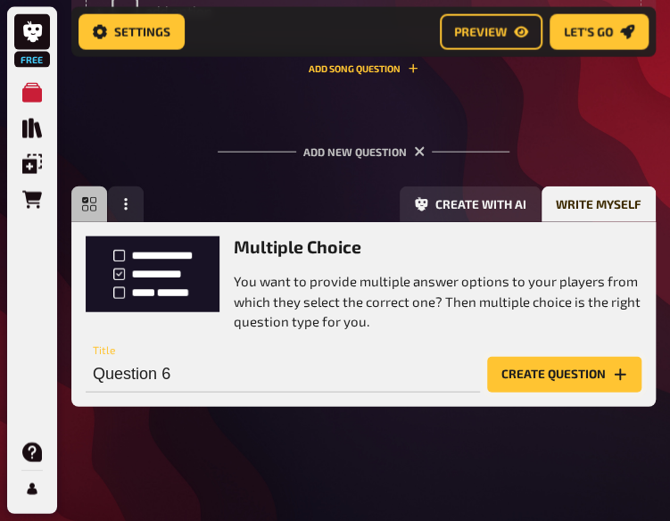
click at [571, 383] on button "Create question" at bounding box center [564, 375] width 154 height 36
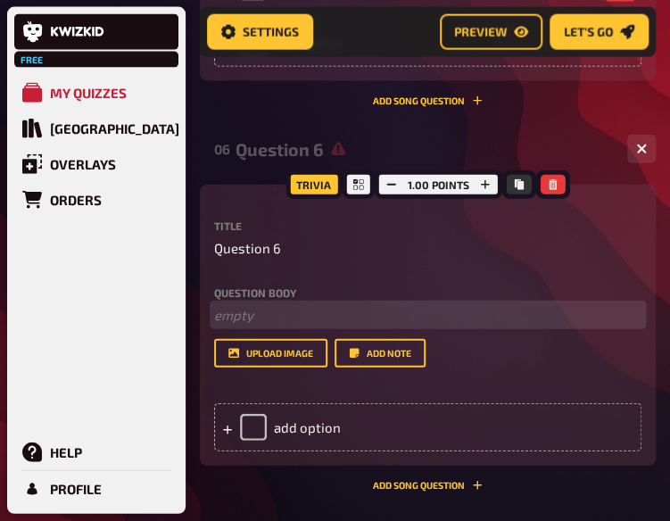
click at [244, 305] on p "﻿ empty" at bounding box center [427, 315] width 427 height 21
click at [219, 307] on span "What color flag signals the end of a Formula 1 race?" at bounding box center [369, 315] width 311 height 16
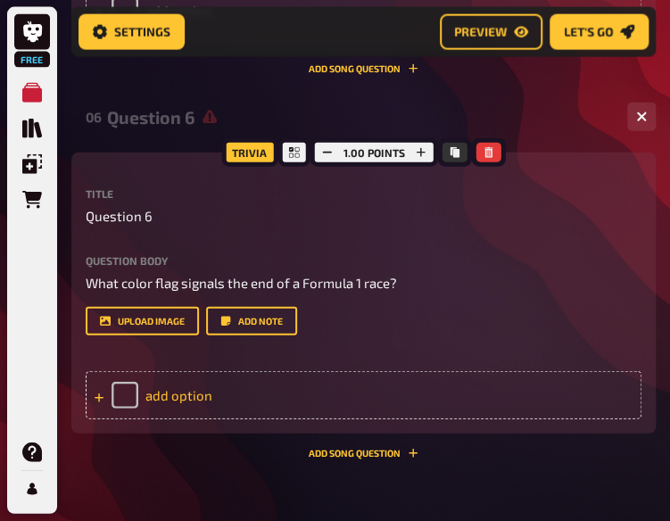
click at [228, 390] on div "add option" at bounding box center [364, 395] width 556 height 48
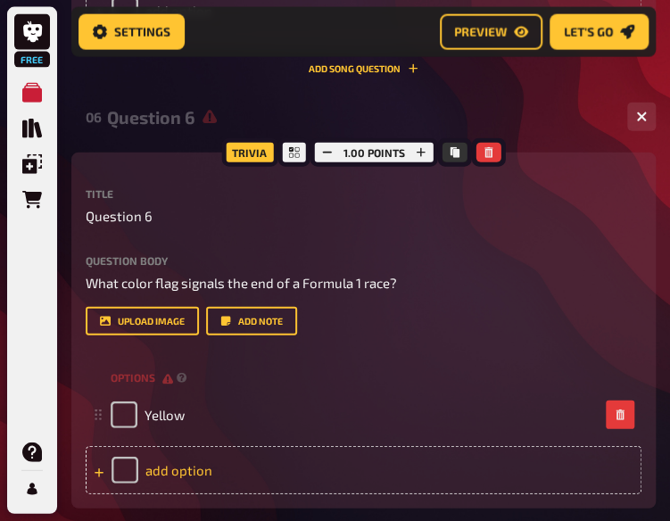
click at [187, 467] on div "add option" at bounding box center [364, 470] width 556 height 48
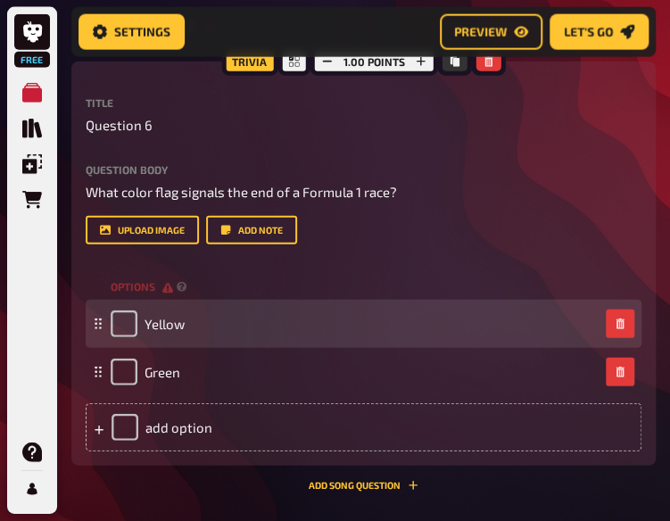
scroll to position [3264, 0]
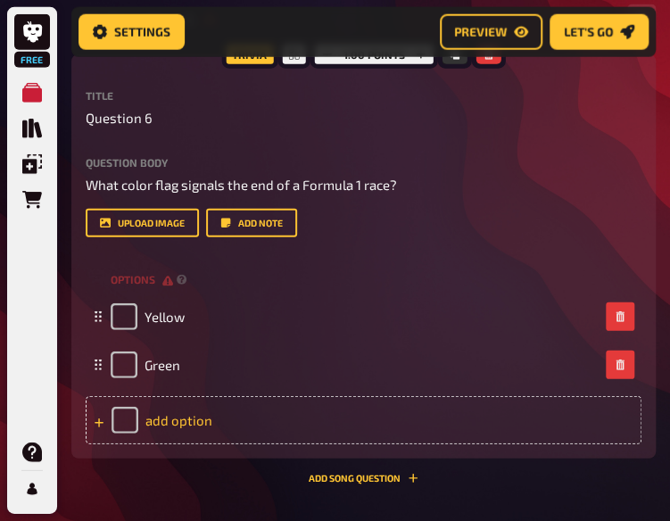
click at [193, 432] on div "add option" at bounding box center [364, 420] width 556 height 48
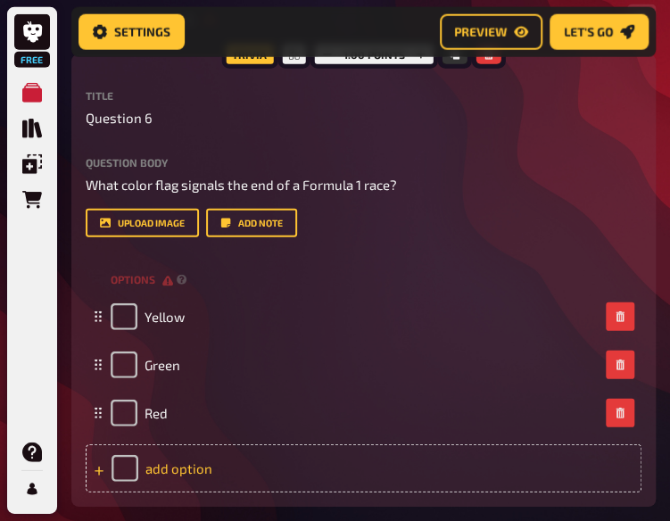
click at [195, 461] on div "add option" at bounding box center [364, 468] width 556 height 48
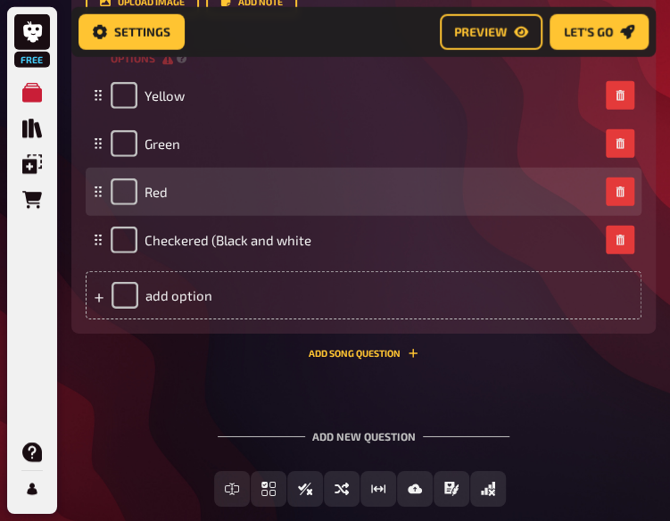
scroll to position [3487, 0]
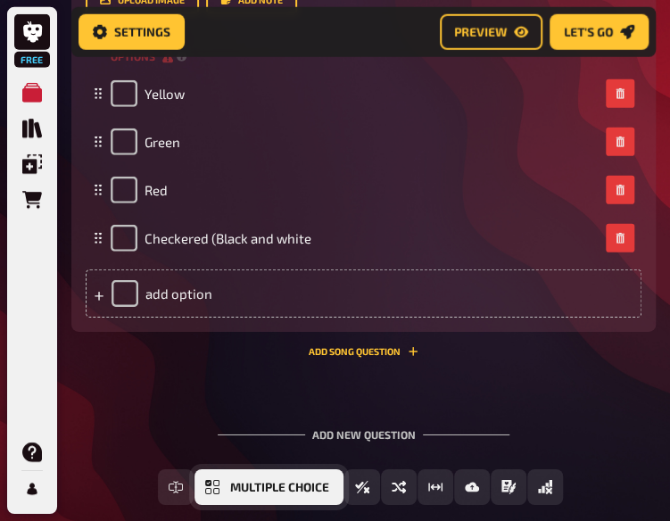
click at [261, 495] on button "Multiple Choice" at bounding box center [268, 487] width 149 height 36
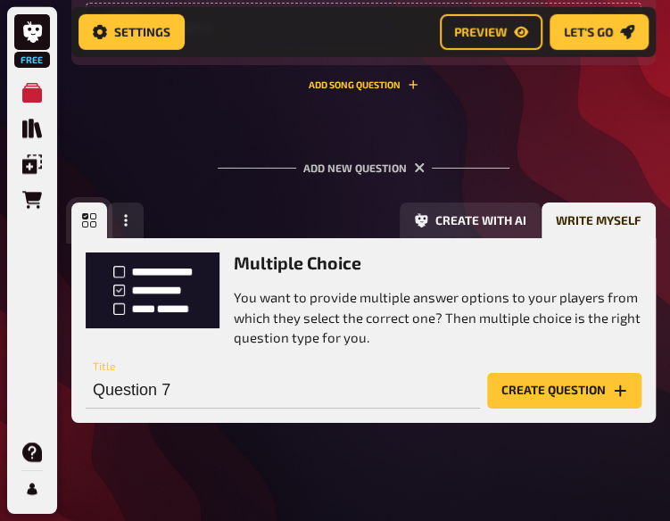
scroll to position [3770, 0]
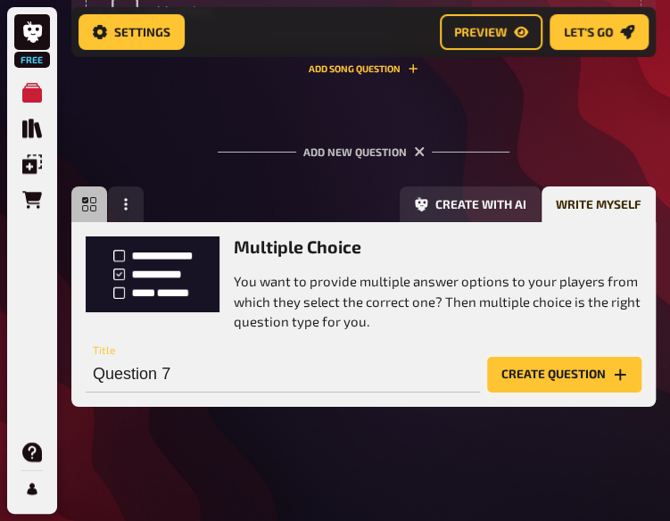
click at [535, 372] on button "Create question" at bounding box center [564, 375] width 154 height 36
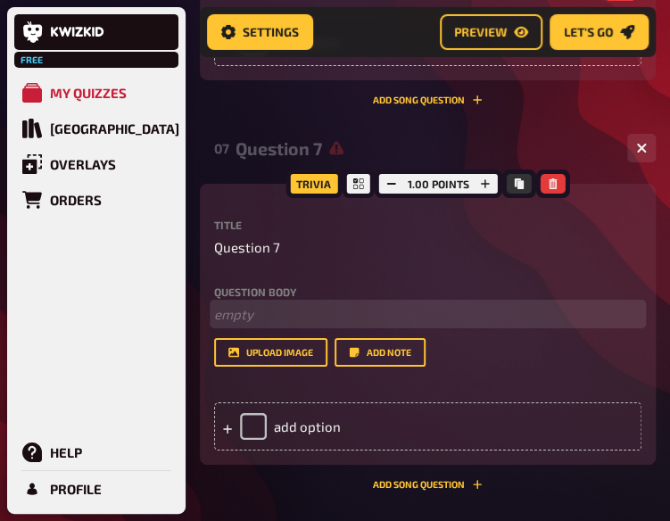
click at [229, 304] on p "﻿ empty" at bounding box center [427, 314] width 427 height 21
click at [217, 306] on span "Which F1 team is also known as the "Scuderia"?" at bounding box center [356, 314] width 285 height 16
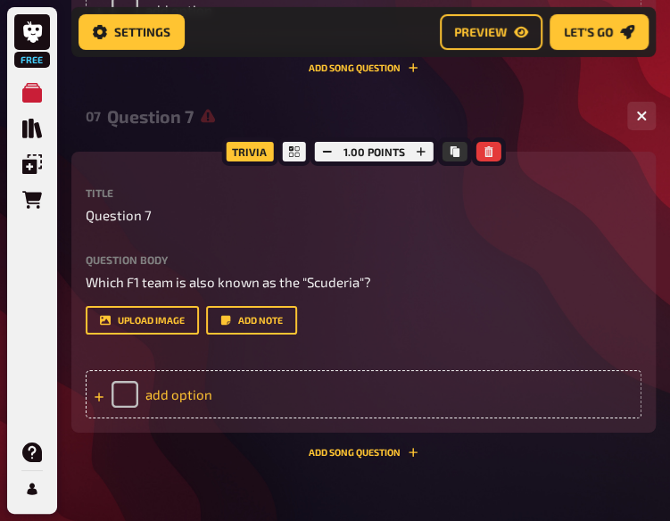
click at [233, 410] on div "add option" at bounding box center [364, 394] width 556 height 48
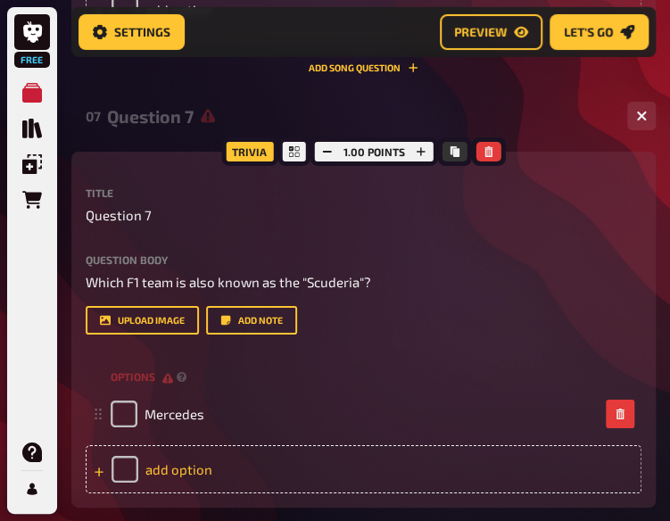
click at [214, 463] on div "add option" at bounding box center [364, 469] width 556 height 48
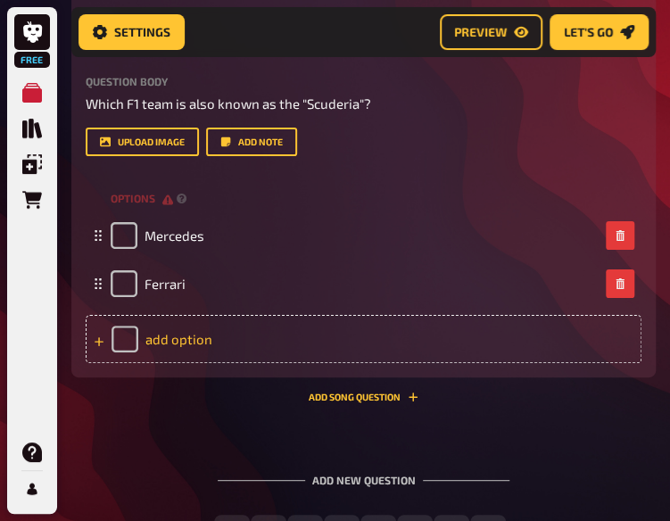
scroll to position [3951, 0]
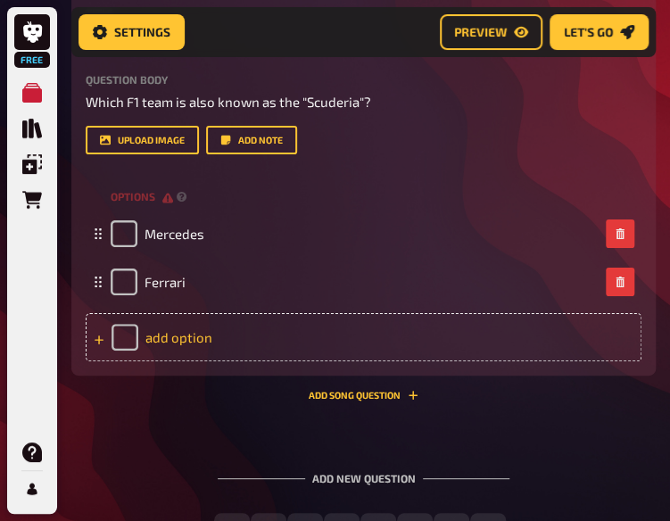
click at [204, 340] on div "add option" at bounding box center [364, 337] width 556 height 48
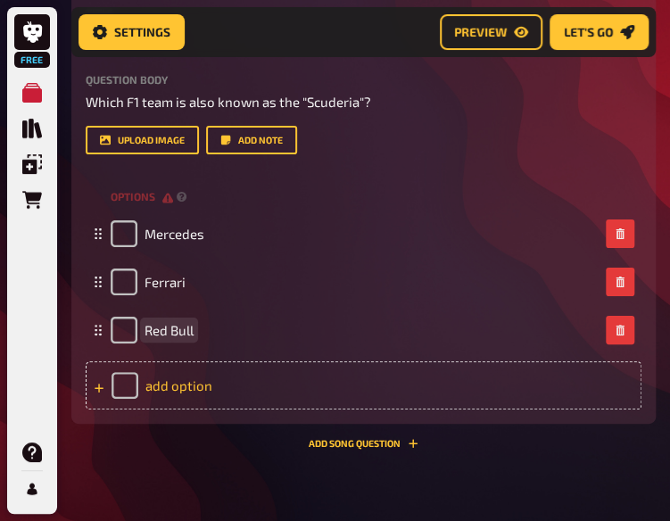
click at [196, 398] on div "add option" at bounding box center [364, 385] width 556 height 48
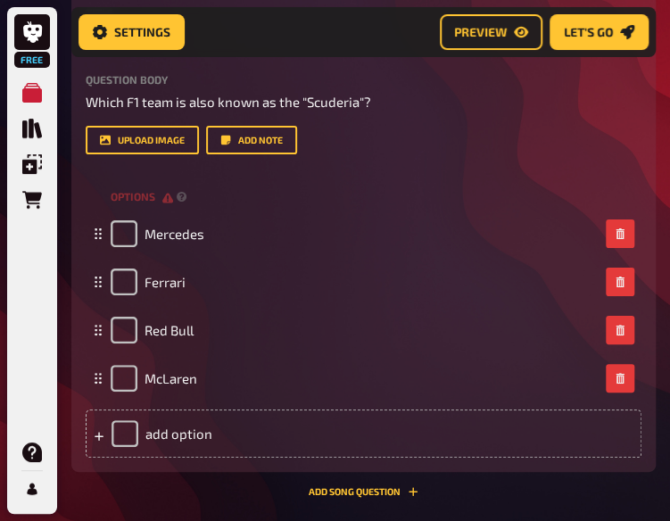
click at [217, 477] on div "Trivia 1.00 points Title Question 7 Question body Which F1 team is also known a…" at bounding box center [363, 233] width 584 height 525
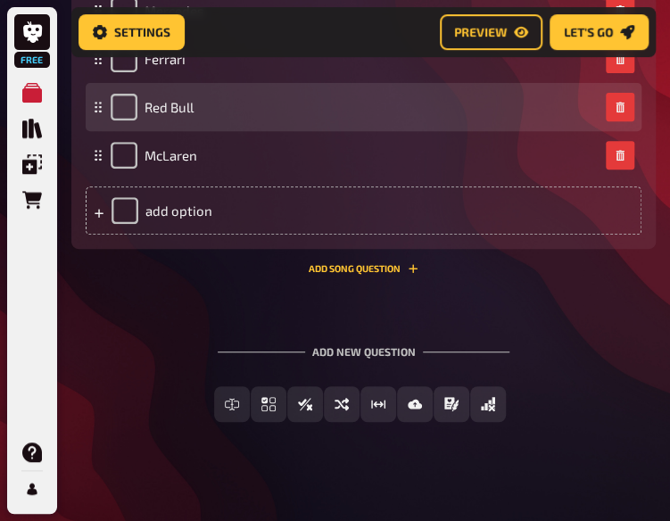
scroll to position [4190, 0]
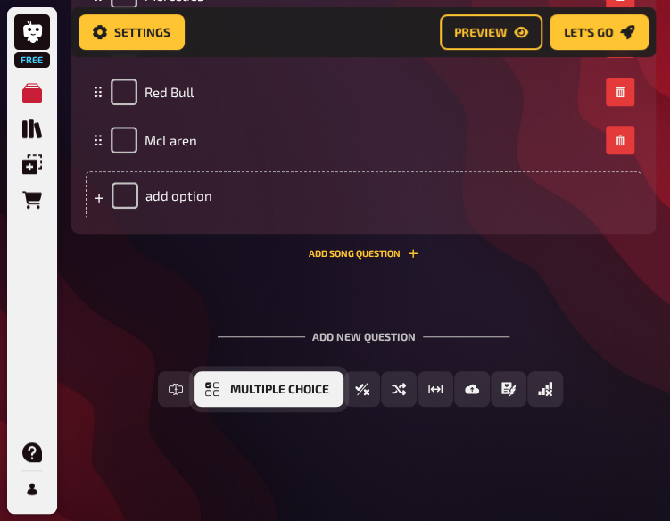
click at [269, 397] on button "Multiple Choice" at bounding box center [268, 389] width 149 height 36
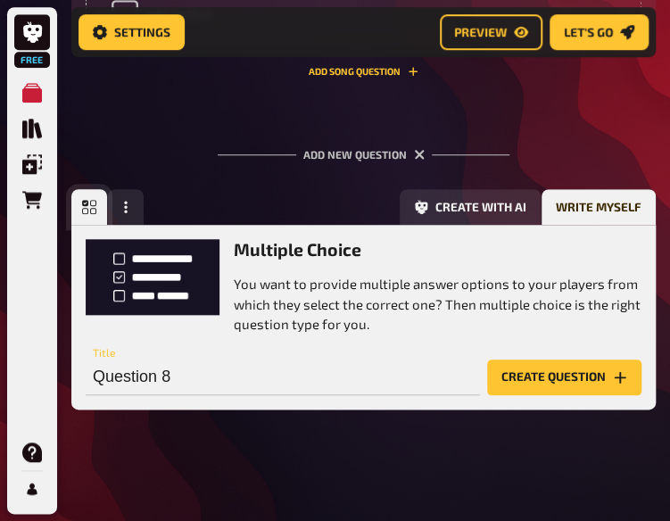
scroll to position [4373, 0]
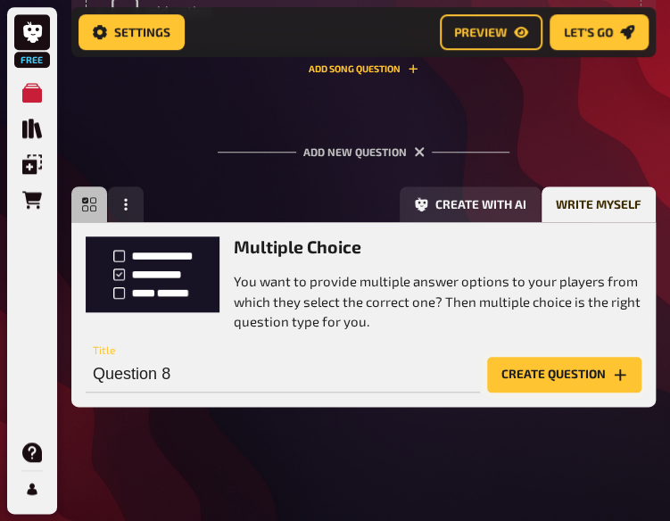
click at [539, 381] on button "Create question" at bounding box center [564, 375] width 154 height 36
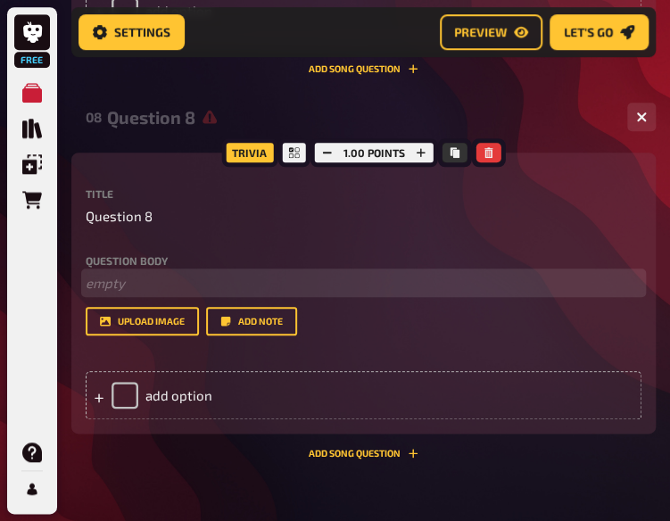
click at [140, 283] on p "﻿ empty" at bounding box center [364, 283] width 556 height 21
click at [89, 291] on span "What was the first full-length animated Disney movie?" at bounding box center [253, 283] width 334 height 16
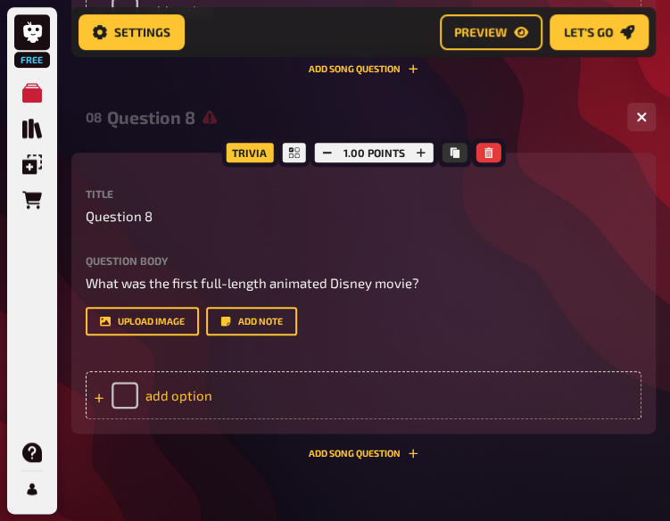
click at [269, 391] on div "add option" at bounding box center [364, 395] width 556 height 48
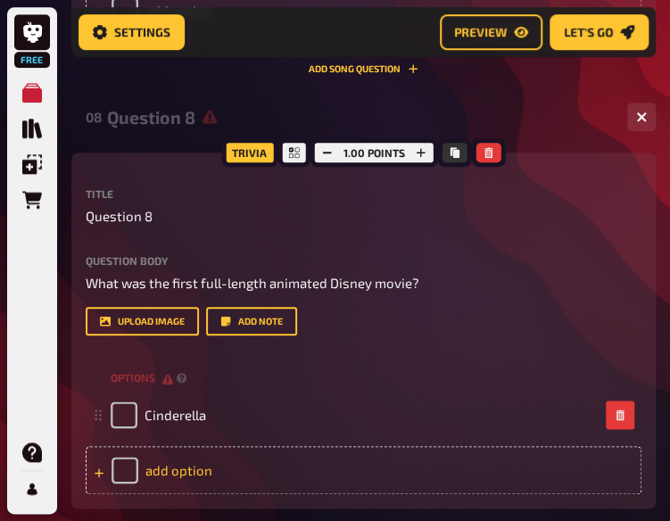
click at [293, 468] on div "add option" at bounding box center [364, 470] width 556 height 48
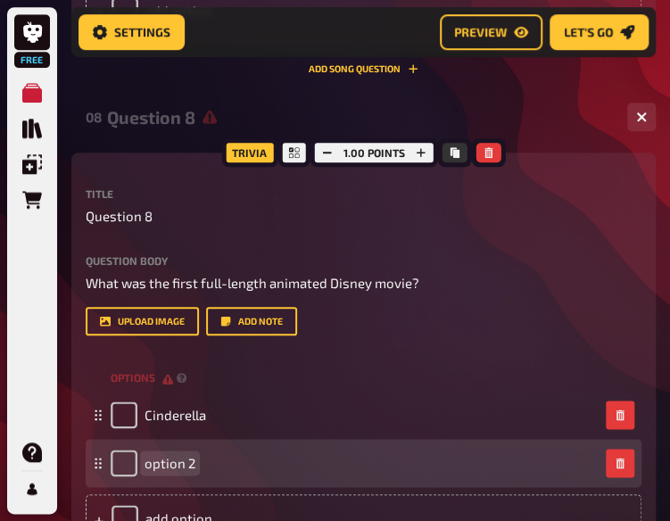
click at [184, 468] on span "option 2" at bounding box center [170, 463] width 51 height 16
paste span
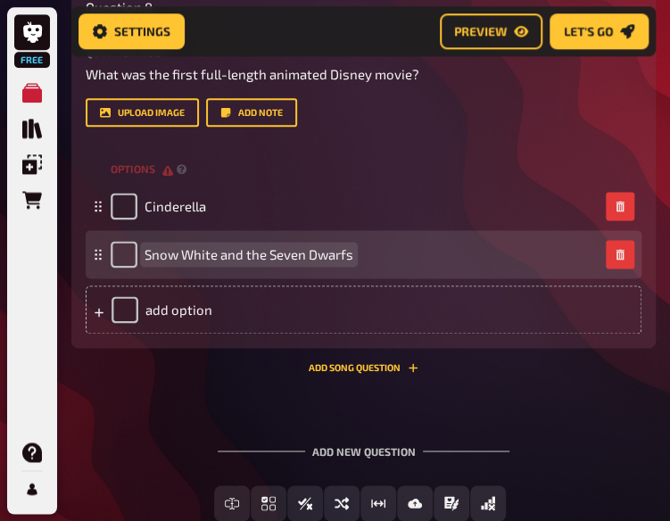
scroll to position [4611, 0]
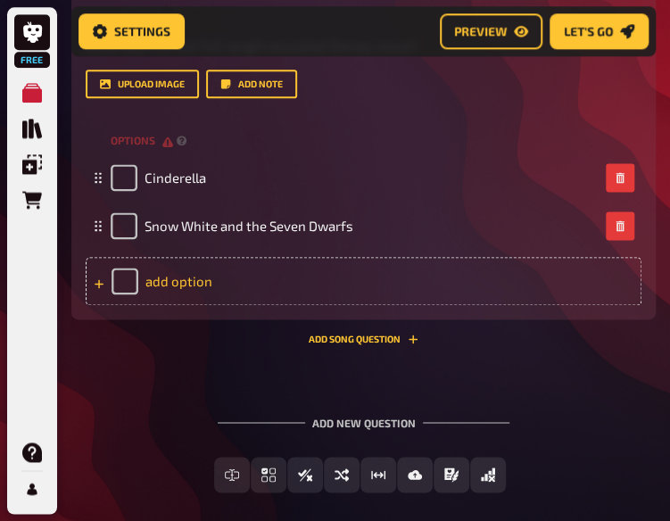
click at [187, 282] on div "add option" at bounding box center [364, 281] width 556 height 48
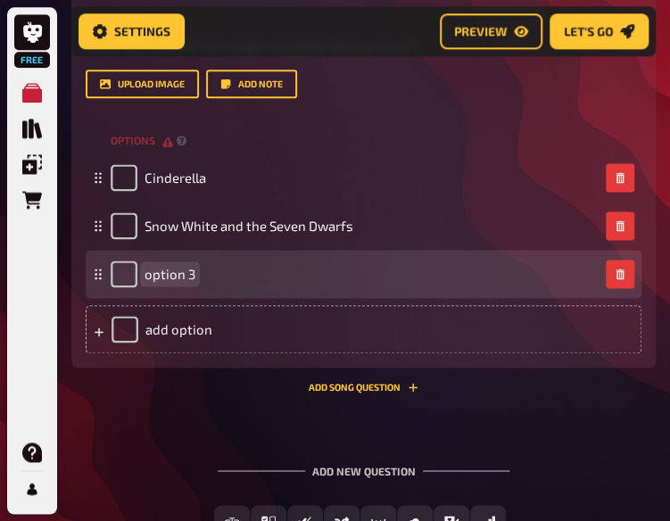
click at [175, 277] on span "option 3" at bounding box center [170, 274] width 51 height 16
paste span
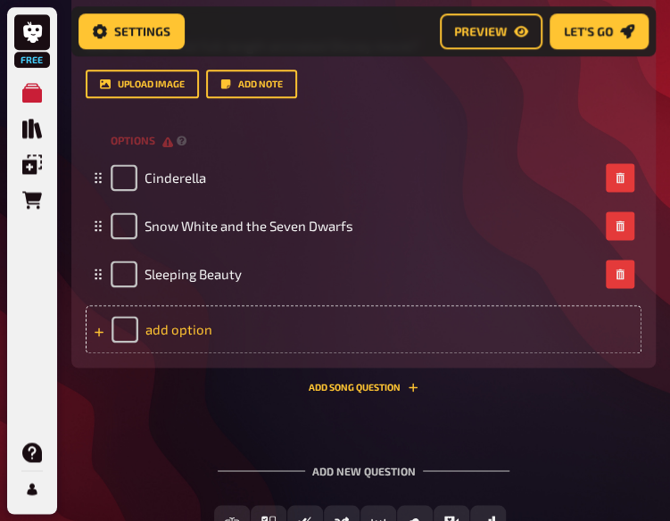
click at [198, 323] on div "add option" at bounding box center [364, 329] width 556 height 48
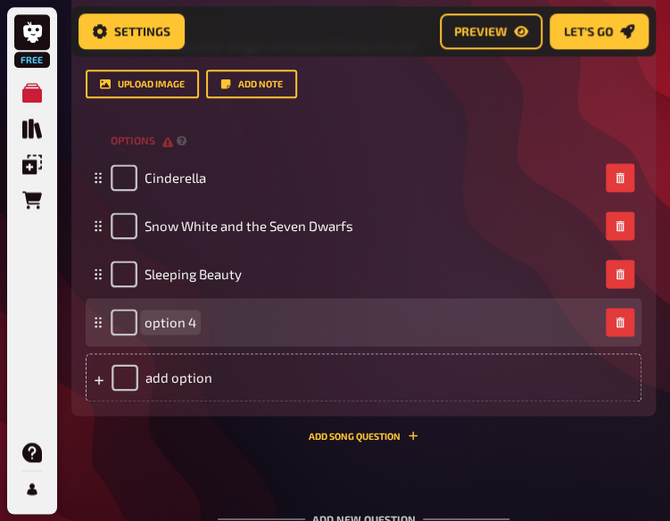
click at [200, 322] on div "option 4" at bounding box center [355, 322] width 488 height 27
paste span
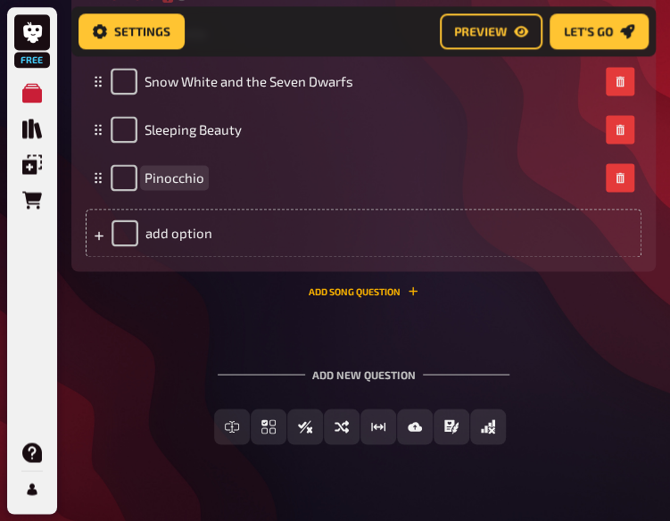
scroll to position [4755, 0]
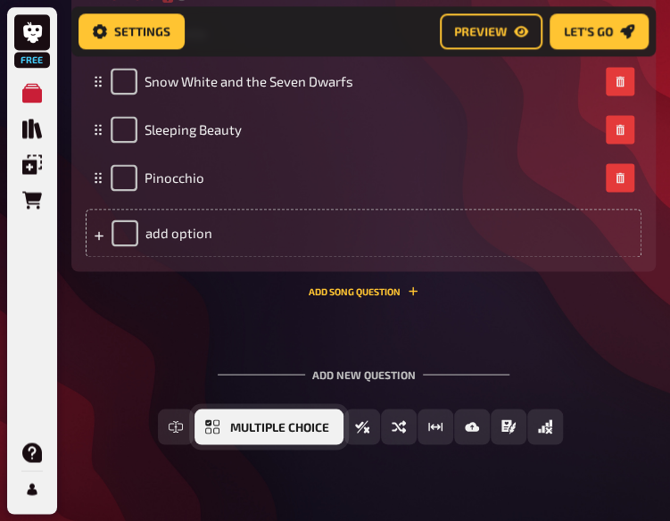
click at [237, 430] on span "Multiple Choice" at bounding box center [279, 427] width 99 height 12
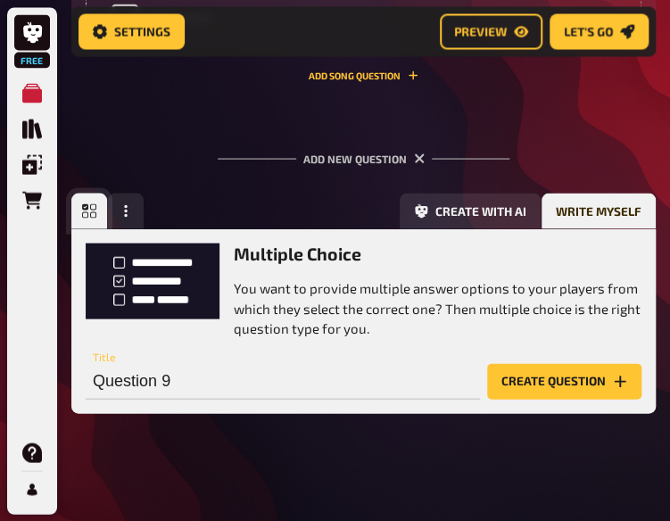
scroll to position [4978, 0]
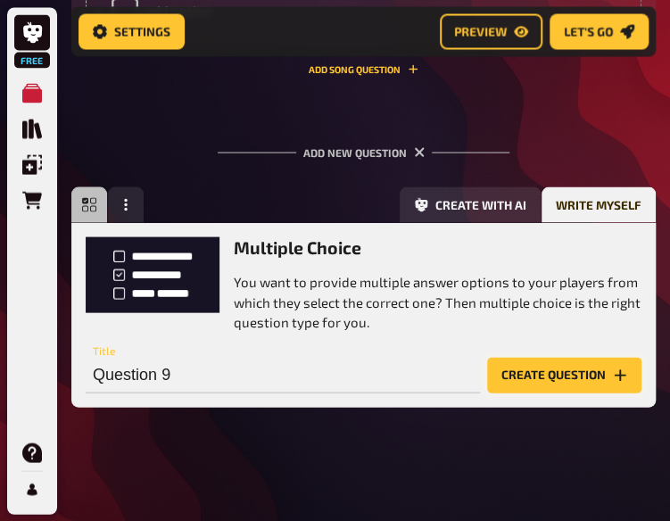
click at [542, 380] on button "Create question" at bounding box center [564, 375] width 154 height 36
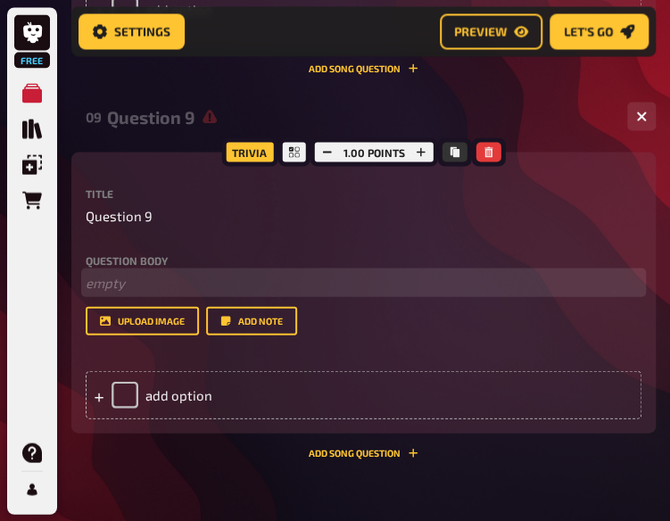
click at [115, 280] on p "﻿ empty" at bounding box center [364, 282] width 556 height 21
click at [86, 290] on span "What is the chemical symbol for gold?" at bounding box center [202, 282] width 232 height 16
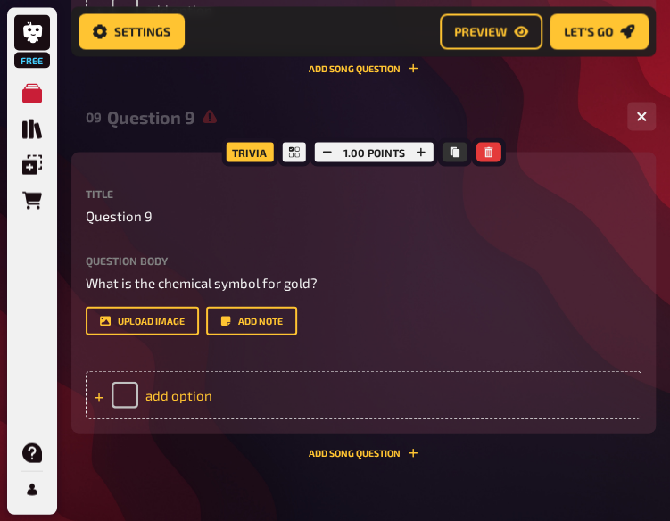
click at [207, 401] on div "add option" at bounding box center [364, 394] width 556 height 48
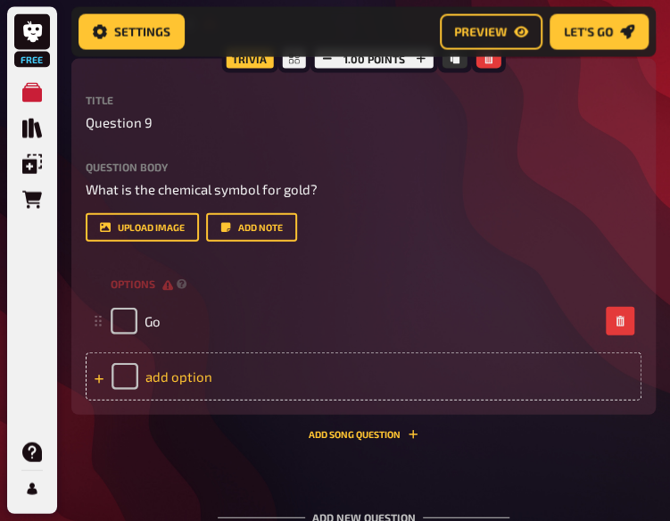
scroll to position [5072, 0]
click at [196, 376] on div "add option" at bounding box center [364, 376] width 556 height 48
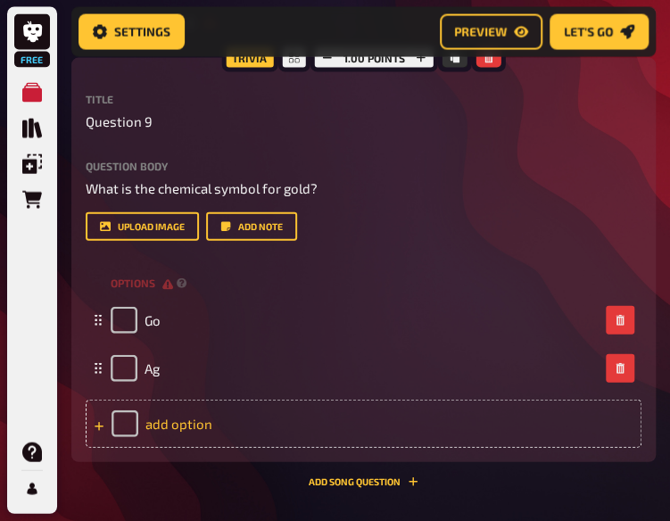
click at [200, 415] on div "add option" at bounding box center [364, 424] width 556 height 48
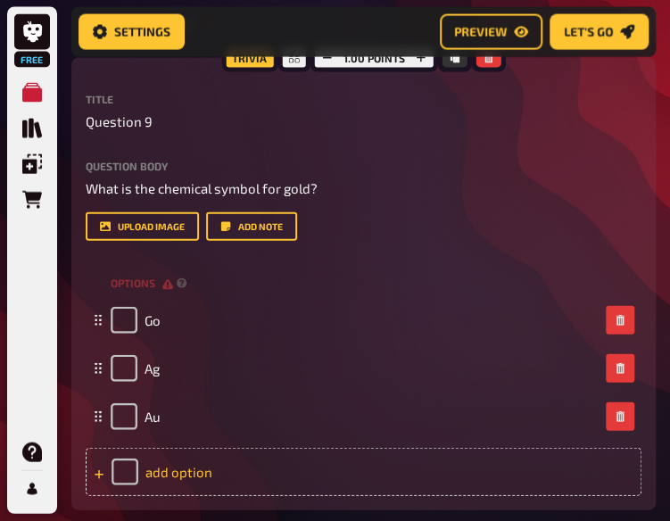
click at [209, 471] on div "add option" at bounding box center [364, 472] width 556 height 48
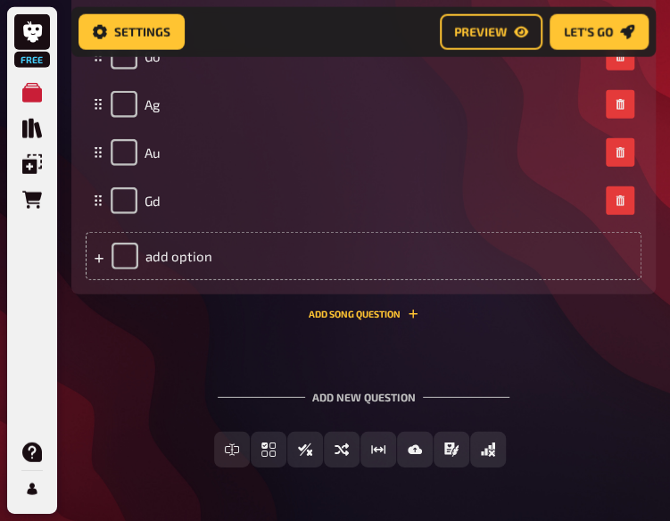
scroll to position [5343, 0]
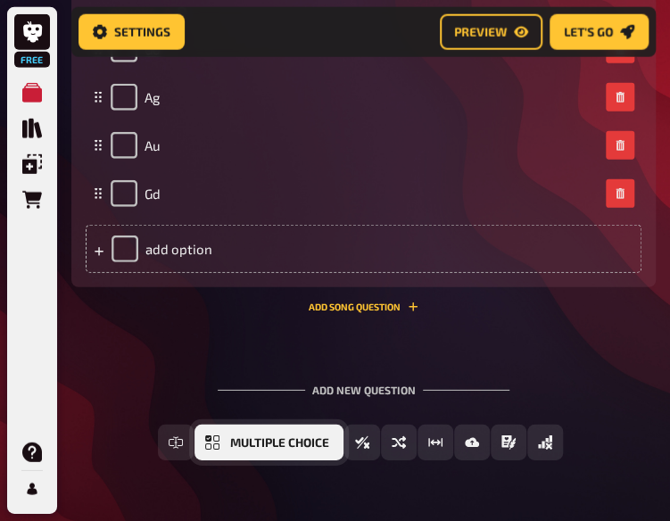
click at [233, 445] on span "Multiple Choice" at bounding box center [279, 443] width 99 height 12
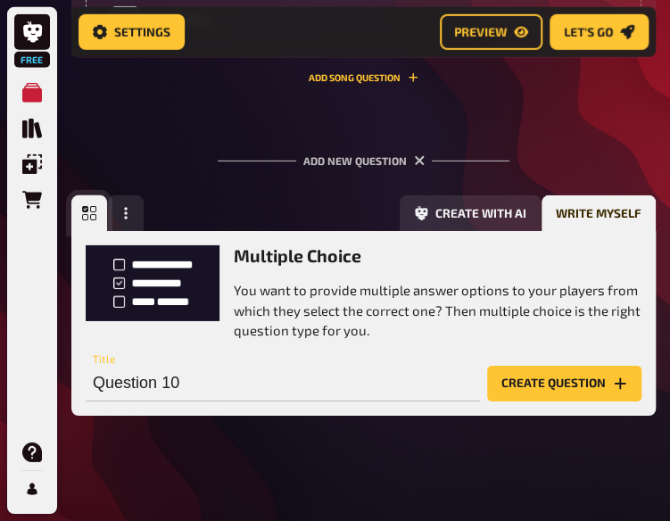
scroll to position [5581, 0]
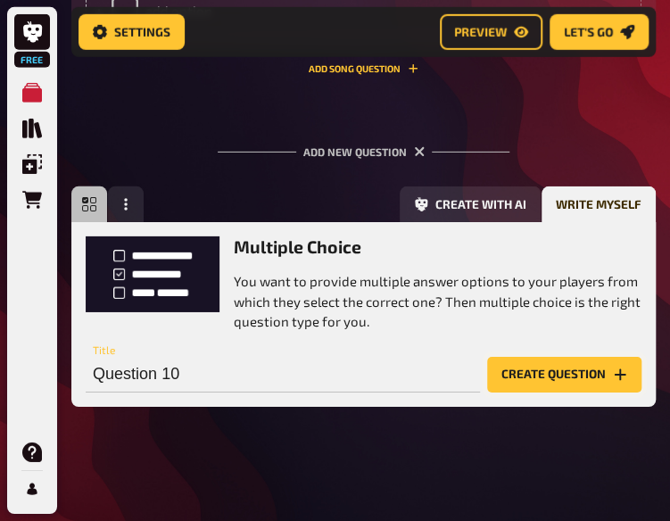
click at [559, 376] on button "Create question" at bounding box center [564, 375] width 154 height 36
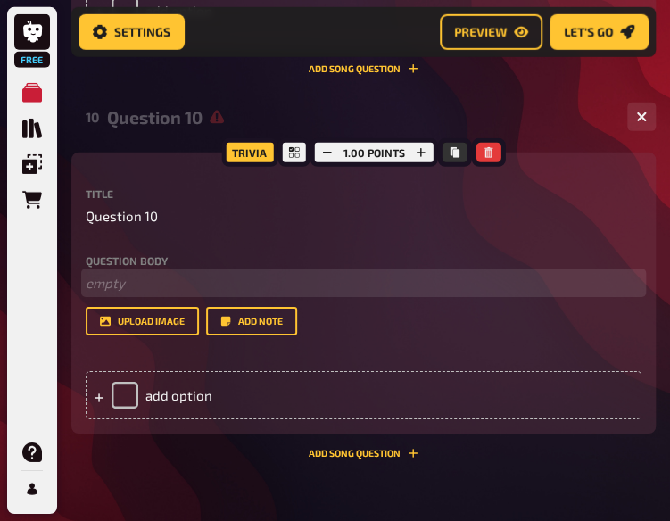
click at [130, 285] on p "﻿ empty" at bounding box center [364, 283] width 556 height 21
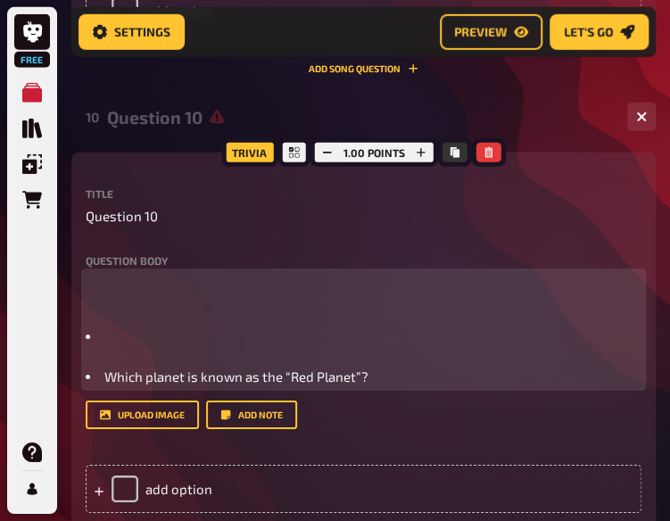
click at [104, 385] on span "Which planet is known as the “Red Planet”?" at bounding box center [236, 376] width 264 height 16
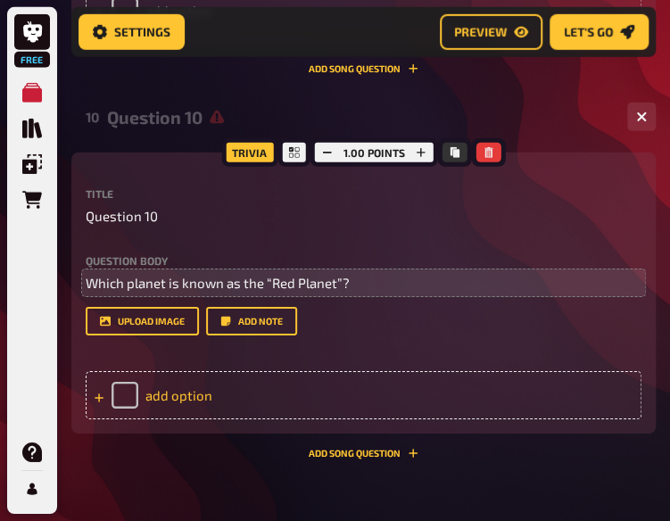
click at [231, 386] on div "add option" at bounding box center [364, 395] width 556 height 48
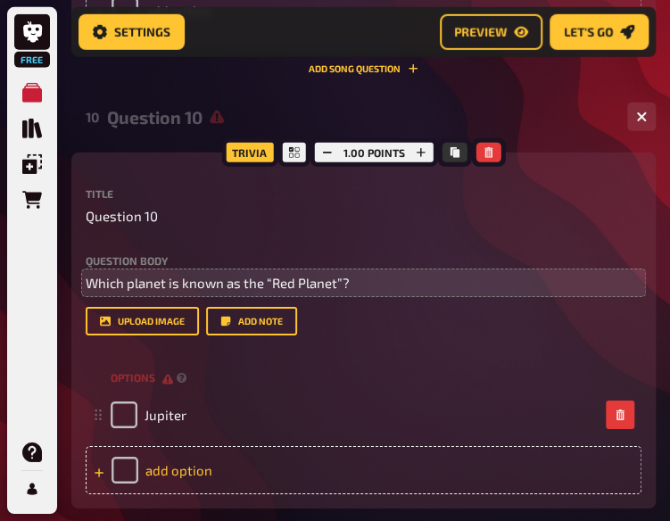
click at [212, 484] on div "add option" at bounding box center [364, 470] width 556 height 48
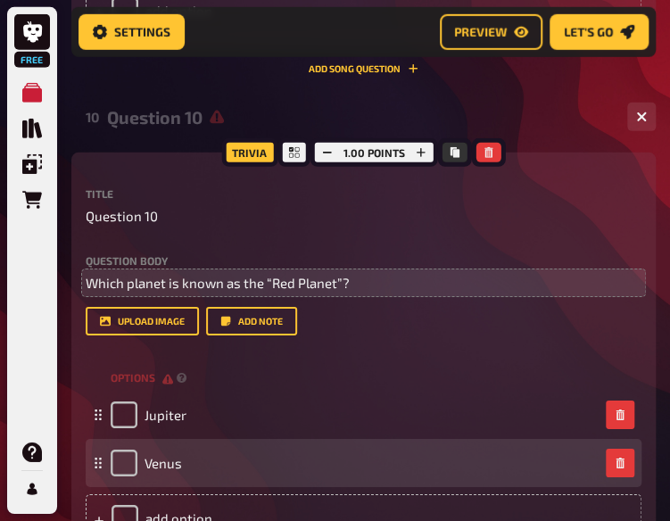
click at [180, 484] on div "Venus" at bounding box center [364, 463] width 556 height 48
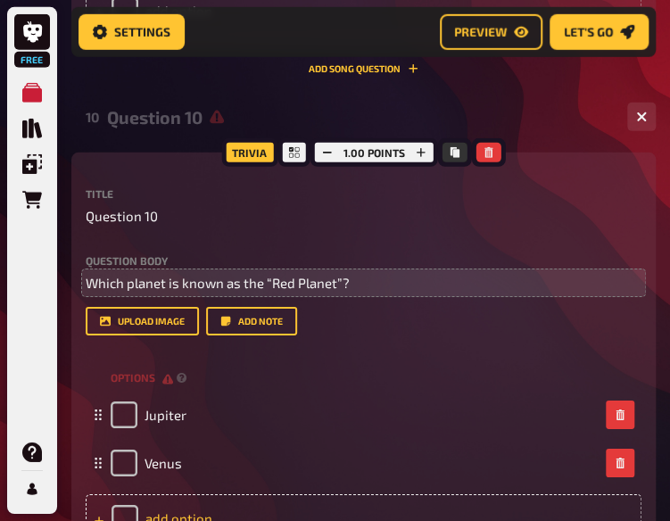
click at [195, 507] on div "add option" at bounding box center [364, 518] width 556 height 48
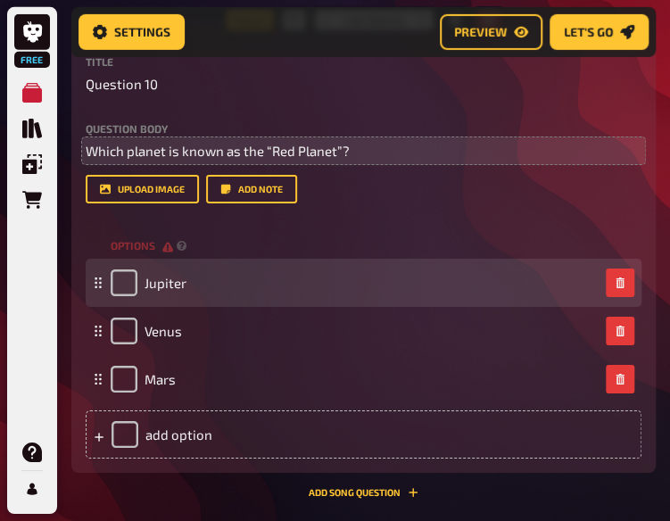
scroll to position [5731, 0]
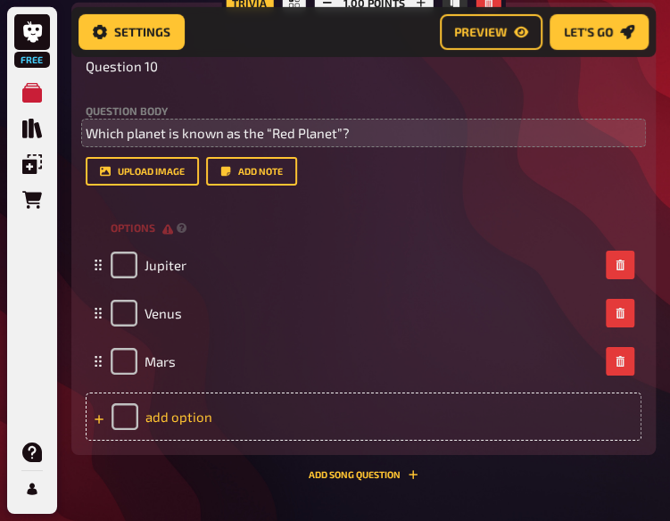
drag, startPoint x: 180, startPoint y: 408, endPoint x: 178, endPoint y: 418, distance: 10.9
click at [178, 418] on div "add option" at bounding box center [364, 417] width 556 height 48
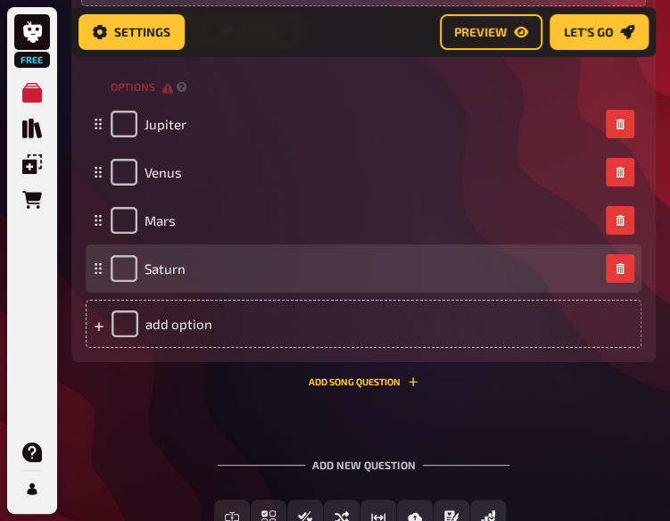
scroll to position [5874, 0]
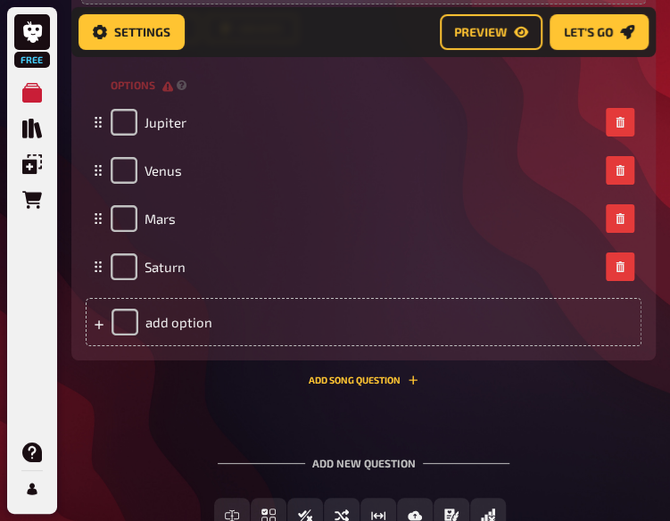
click at [258, 428] on div "Add new question" at bounding box center [364, 455] width 293 height 55
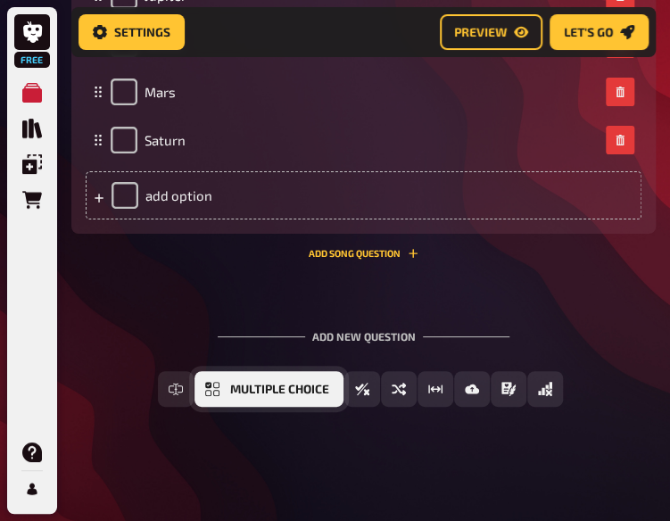
click at [273, 390] on span "Multiple Choice" at bounding box center [279, 390] width 99 height 12
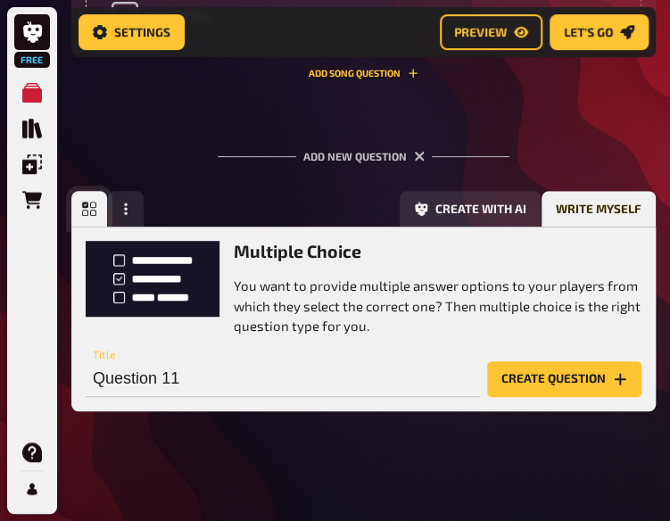
scroll to position [6186, 0]
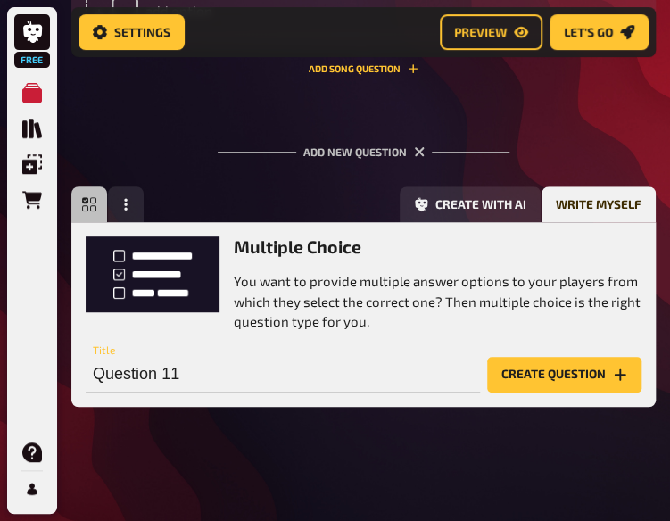
click at [569, 354] on div "Question 11 Title Create question" at bounding box center [364, 366] width 556 height 54
click at [570, 357] on button "Create question" at bounding box center [564, 375] width 154 height 36
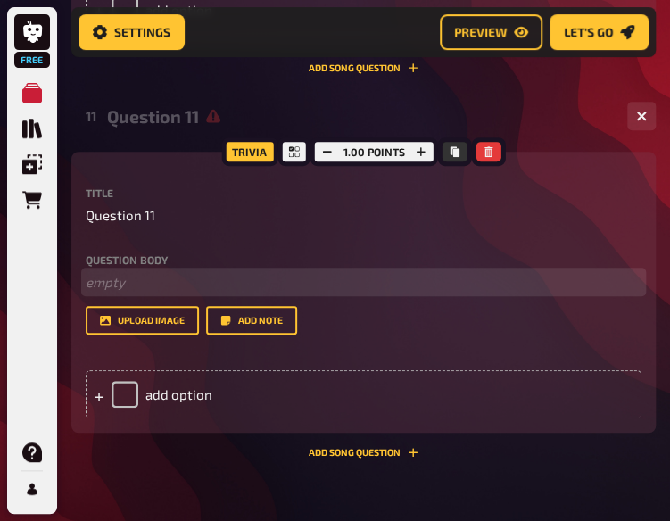
click at [143, 277] on p "﻿ empty" at bounding box center [364, 282] width 556 height 21
click at [89, 290] on span "What is the largest organ in the human body?" at bounding box center [224, 282] width 277 height 16
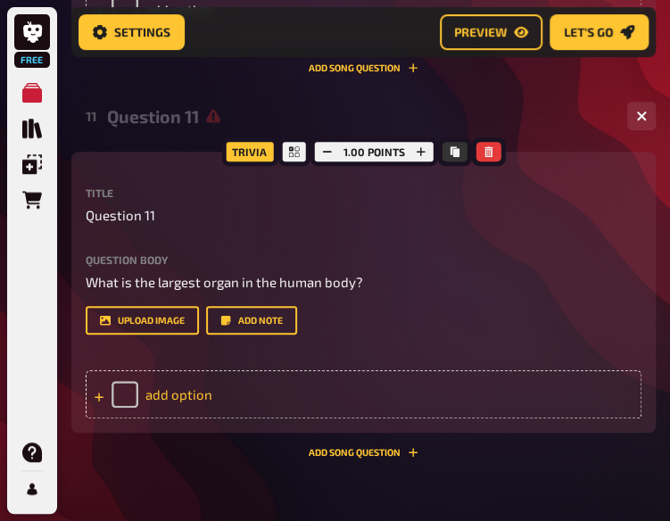
click at [275, 390] on div "add option" at bounding box center [364, 394] width 556 height 48
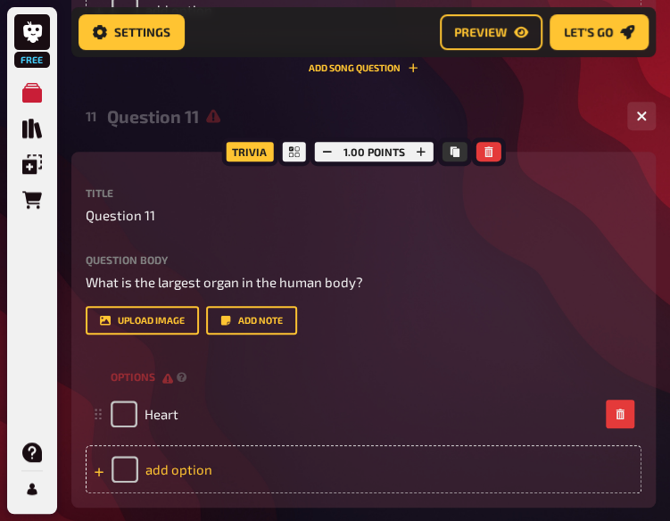
click at [277, 459] on div "add option" at bounding box center [364, 469] width 556 height 48
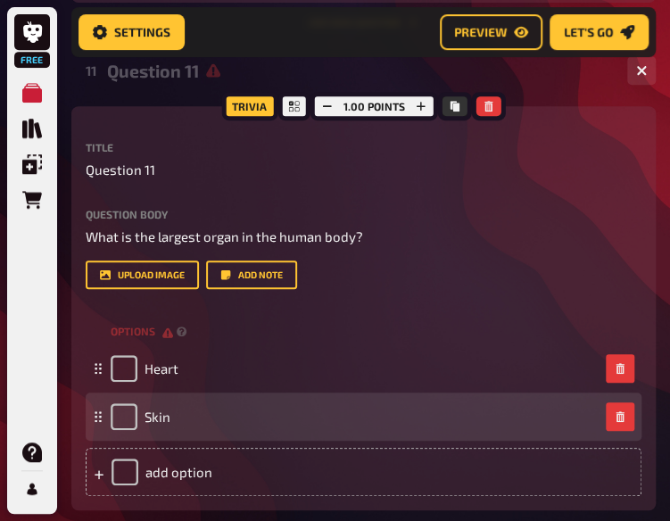
scroll to position [6233, 0]
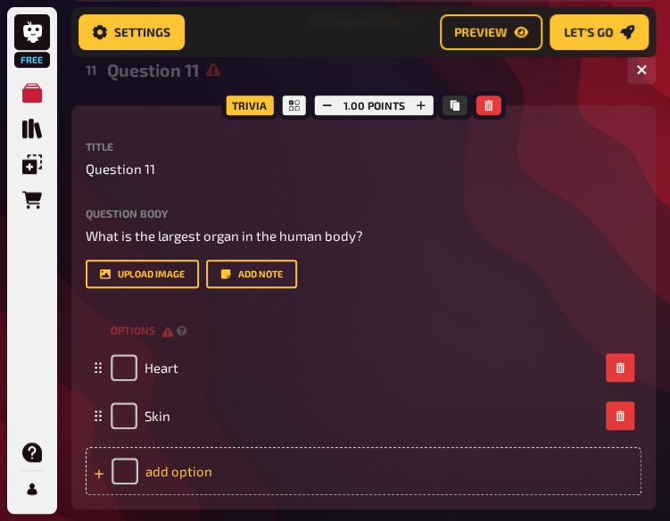
click at [184, 473] on div "add option" at bounding box center [364, 471] width 556 height 48
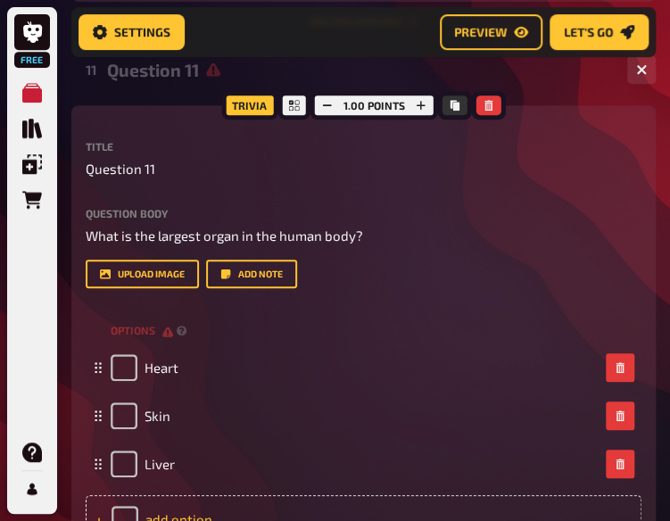
click at [199, 509] on div "add option" at bounding box center [364, 519] width 556 height 48
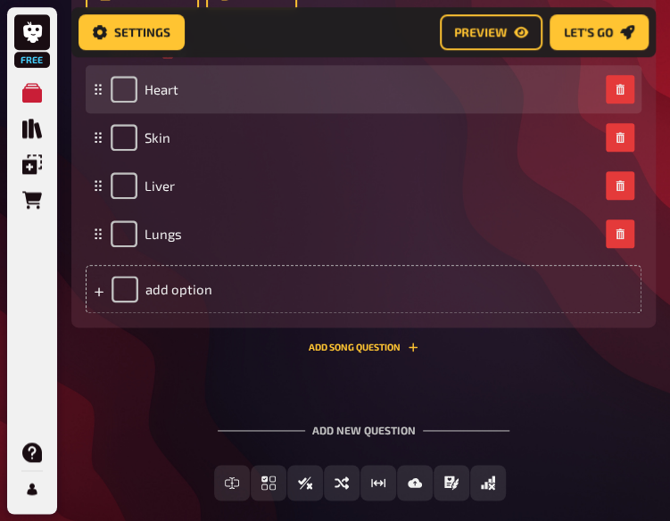
scroll to position [6512, 0]
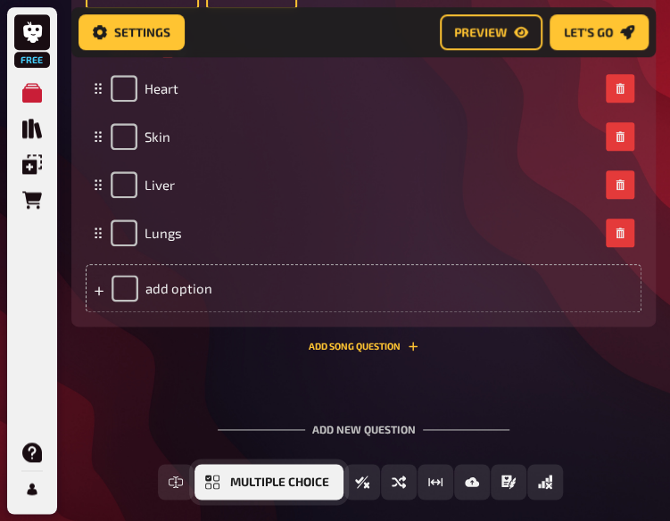
click at [259, 479] on span "Multiple Choice" at bounding box center [279, 482] width 99 height 12
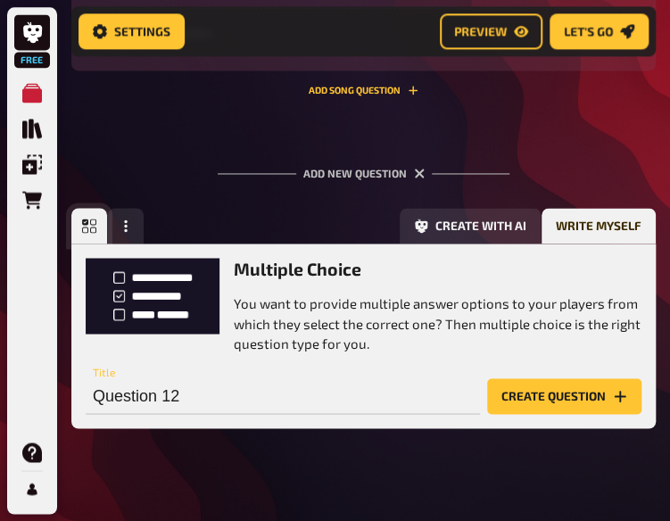
scroll to position [6789, 0]
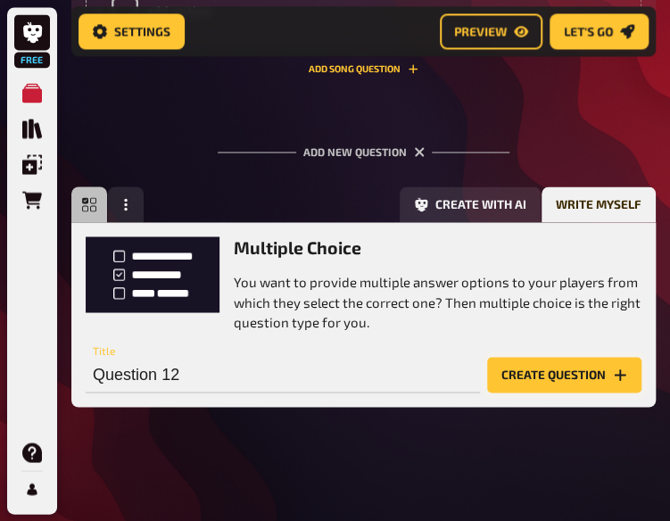
drag, startPoint x: 526, startPoint y: 376, endPoint x: 513, endPoint y: 377, distance: 13.5
click at [513, 377] on button "Create question" at bounding box center [564, 375] width 154 height 36
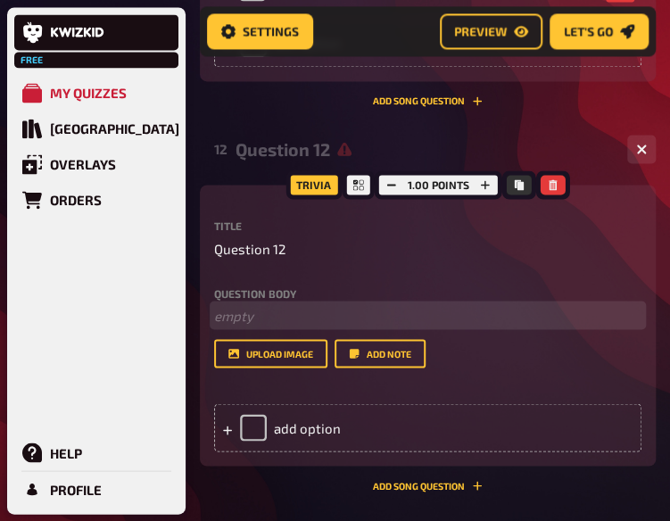
click at [236, 305] on p "﻿ empty" at bounding box center [427, 315] width 427 height 21
click at [214, 307] on span "Water boils at what temperature (at sea level)?" at bounding box center [356, 315] width 285 height 16
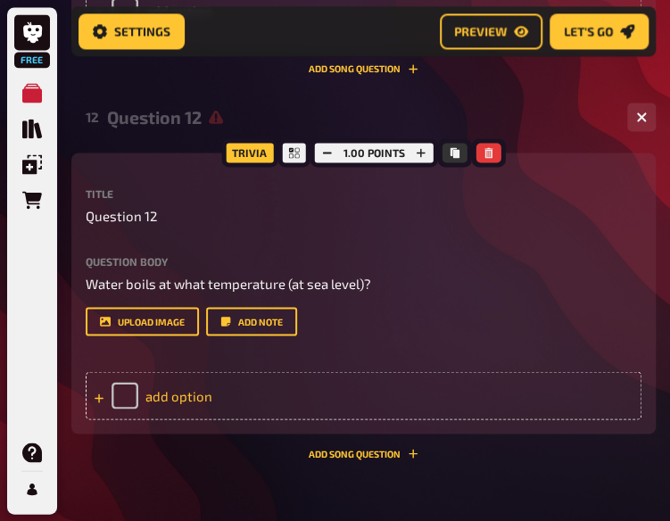
click at [223, 399] on div "add option" at bounding box center [364, 395] width 556 height 48
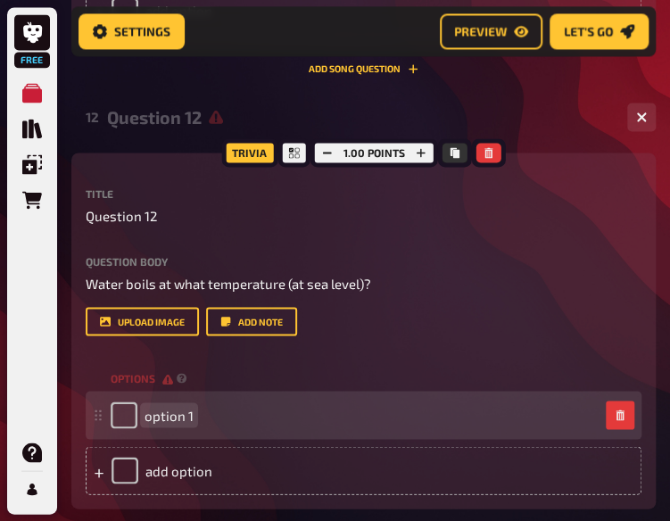
click at [194, 415] on div "option 1" at bounding box center [355, 414] width 488 height 27
paste span
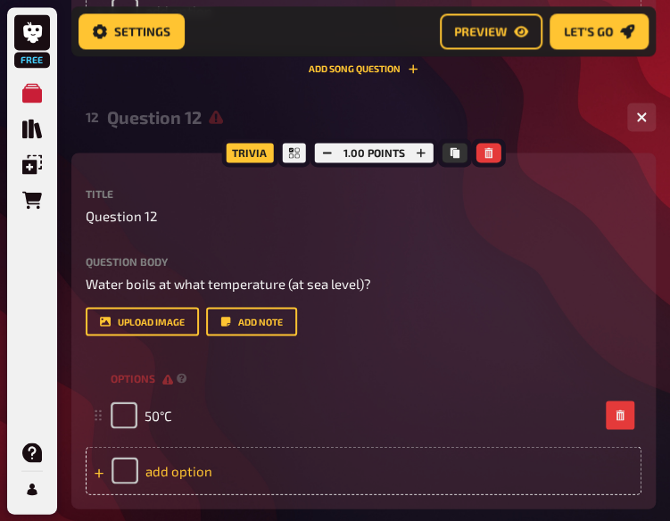
click at [221, 478] on div "add option" at bounding box center [364, 470] width 556 height 48
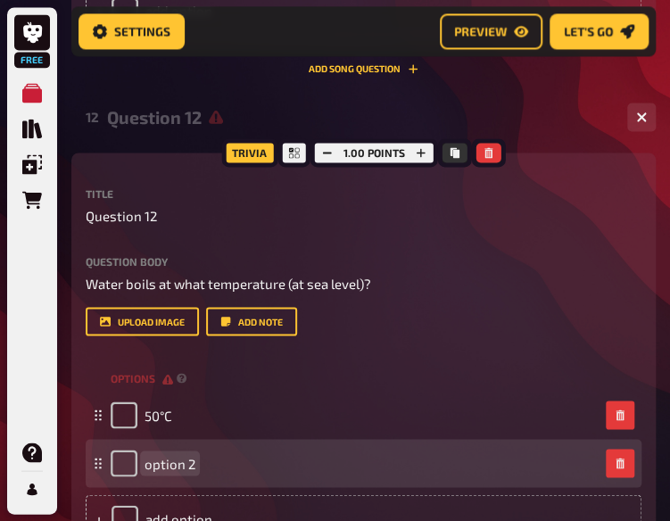
click at [187, 461] on span "option 2" at bounding box center [170, 463] width 51 height 16
paste span
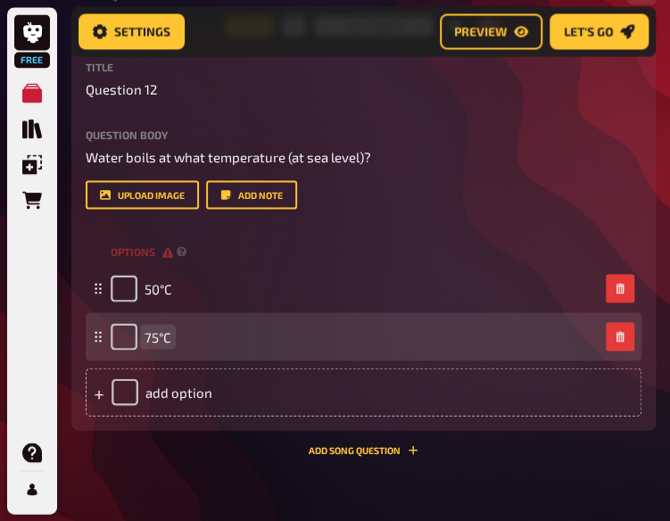
scroll to position [6916, 0]
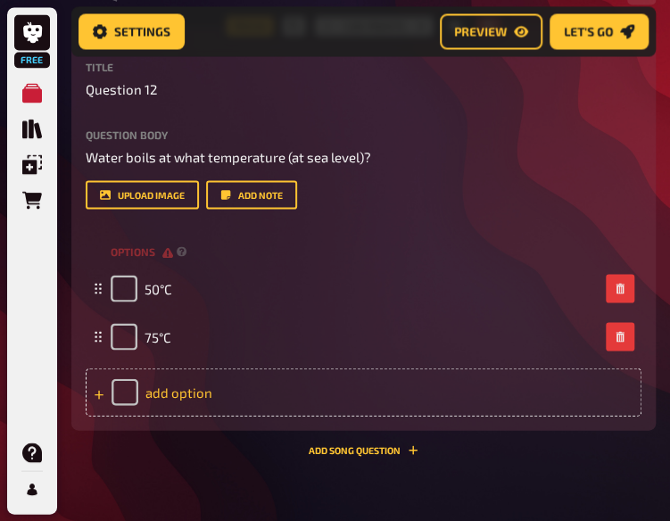
click at [176, 398] on div "add option" at bounding box center [364, 392] width 556 height 48
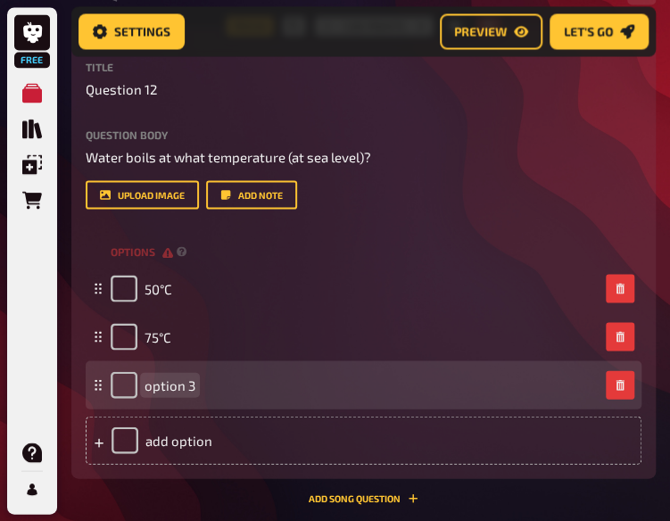
click at [191, 385] on span "option 3" at bounding box center [170, 384] width 51 height 16
paste span
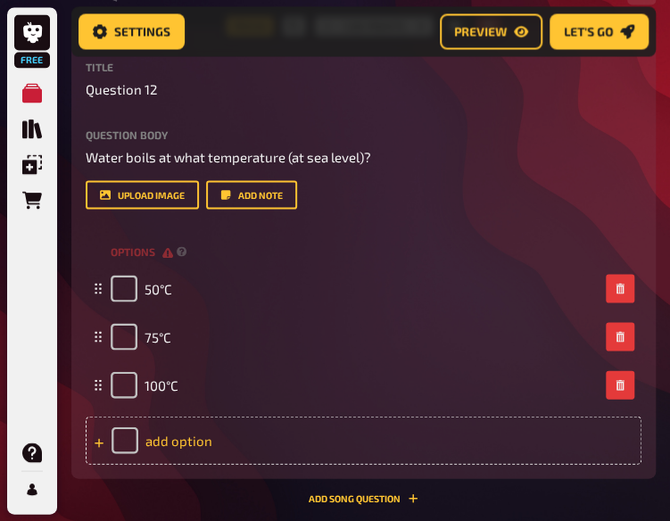
click at [198, 448] on div "add option" at bounding box center [364, 440] width 556 height 48
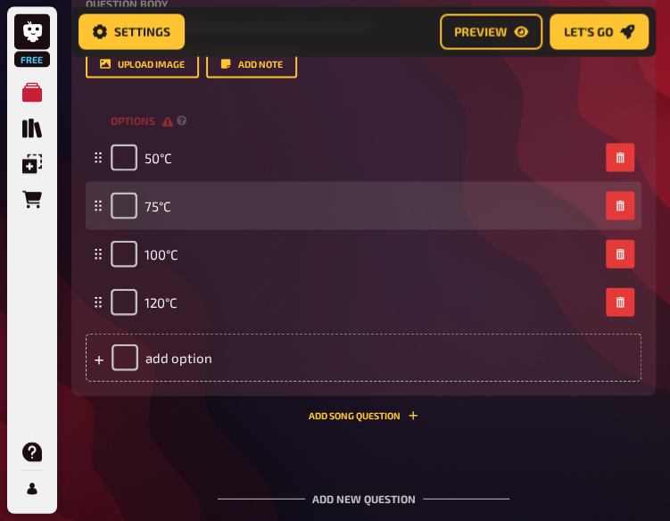
scroll to position [7048, 0]
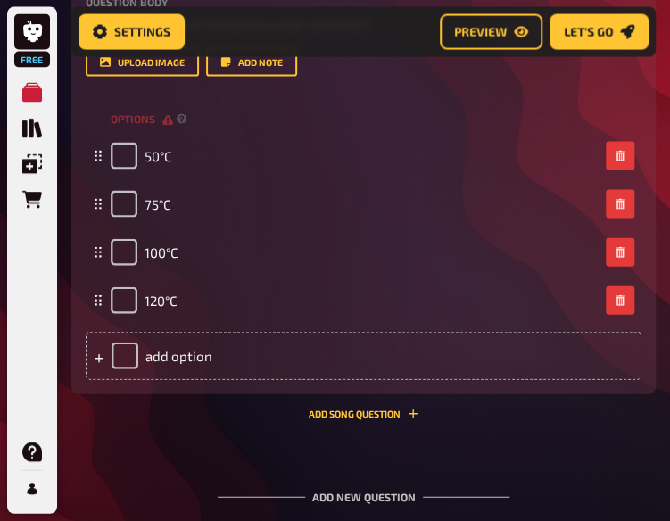
click at [213, 432] on div "12 Question 12 4 Trivia 1.00 points Title Question 12 Question body Water boils…" at bounding box center [363, 135] width 584 height 597
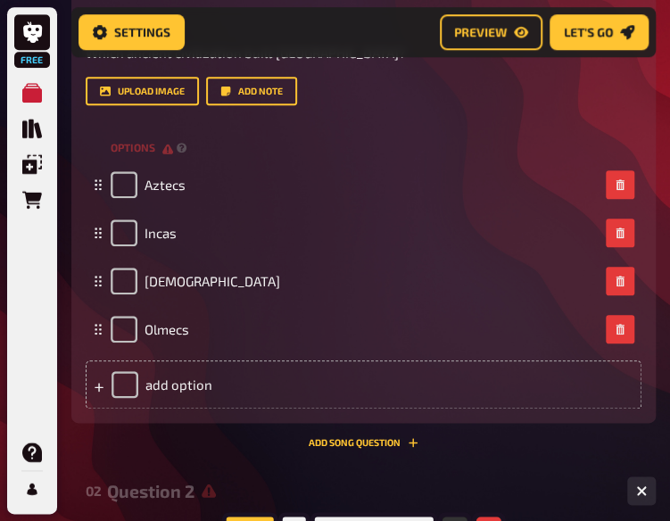
scroll to position [376, 0]
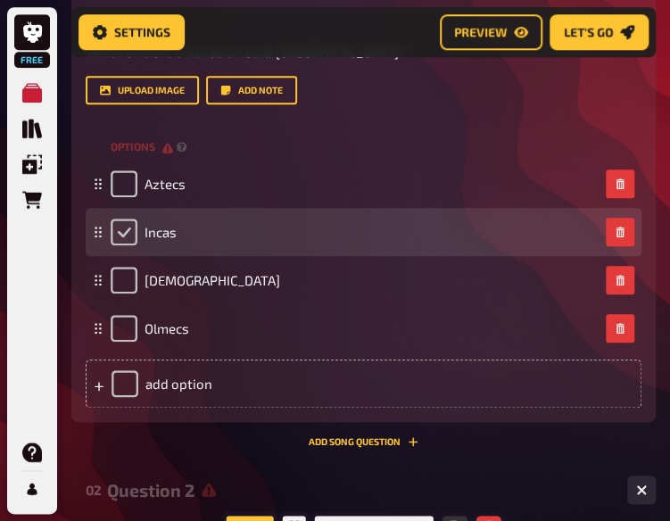
click at [119, 236] on input "checkbox" at bounding box center [124, 232] width 27 height 27
checkbox input "true"
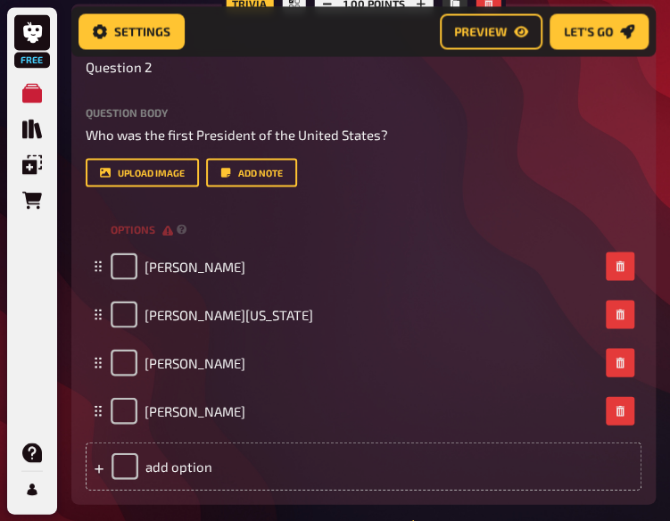
scroll to position [905, 0]
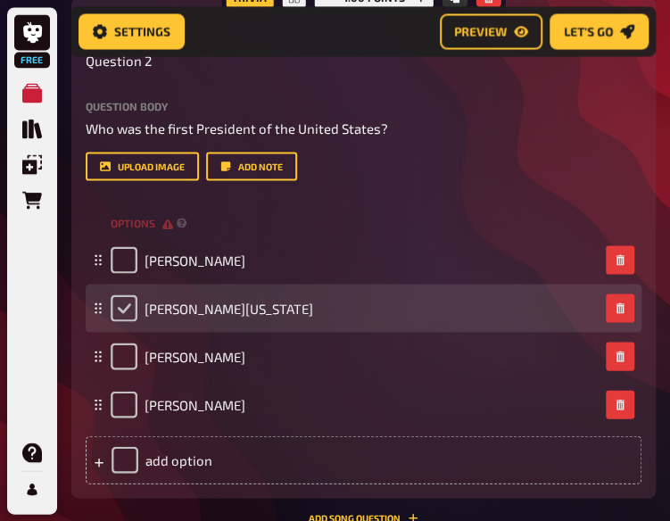
click at [125, 315] on input "checkbox" at bounding box center [124, 307] width 27 height 27
checkbox input "true"
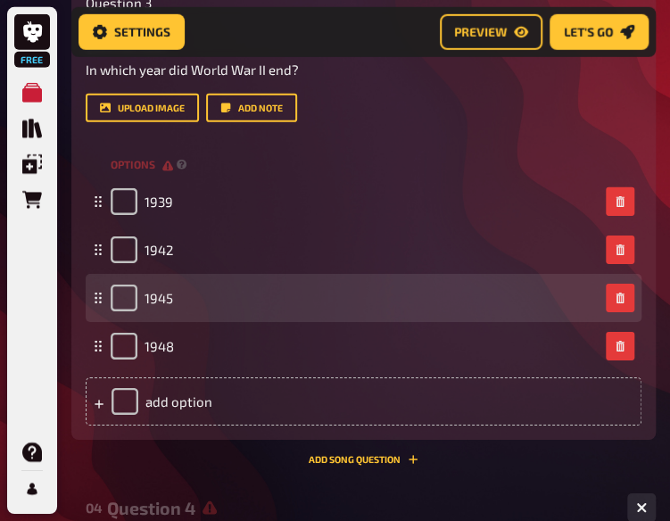
scroll to position [1568, 0]
click at [114, 299] on input "checkbox" at bounding box center [124, 297] width 27 height 27
checkbox input "true"
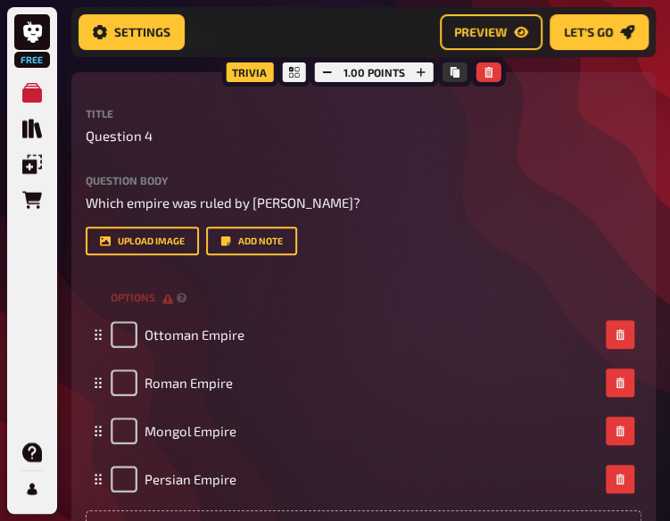
scroll to position [2039, 0]
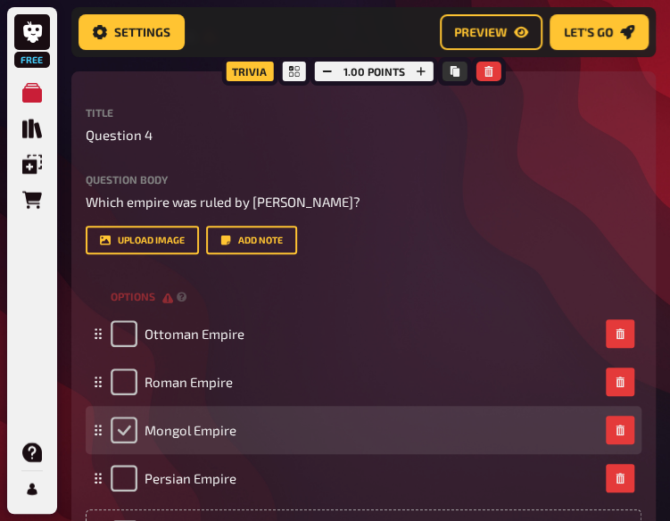
click at [129, 431] on input "checkbox" at bounding box center [124, 430] width 27 height 27
checkbox input "true"
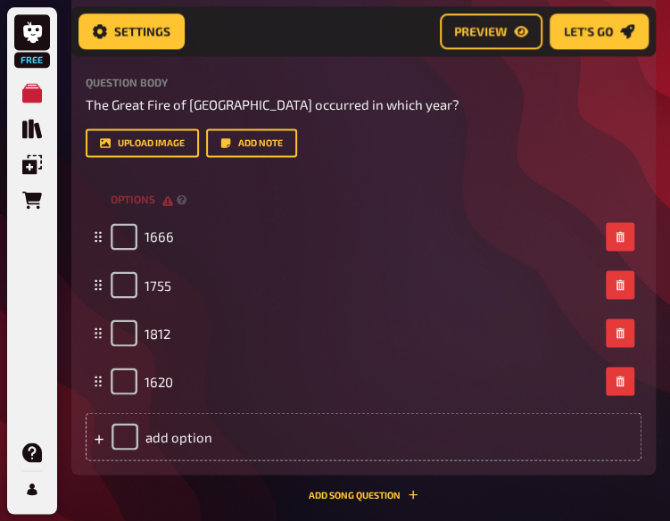
scroll to position [2742, 0]
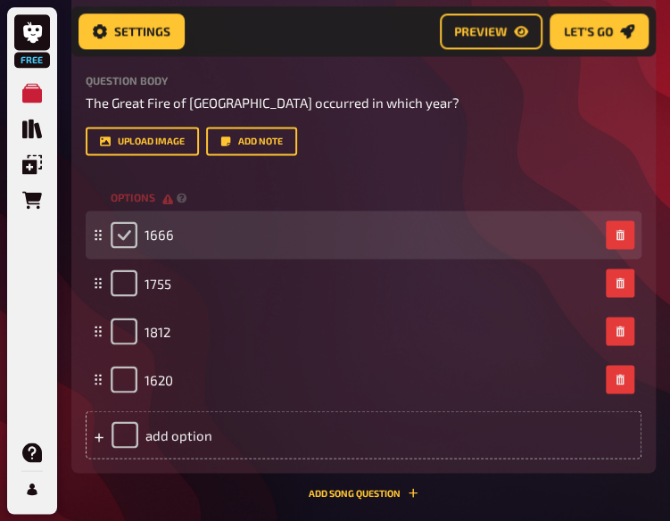
click at [124, 233] on input "checkbox" at bounding box center [124, 234] width 27 height 27
checkbox input "true"
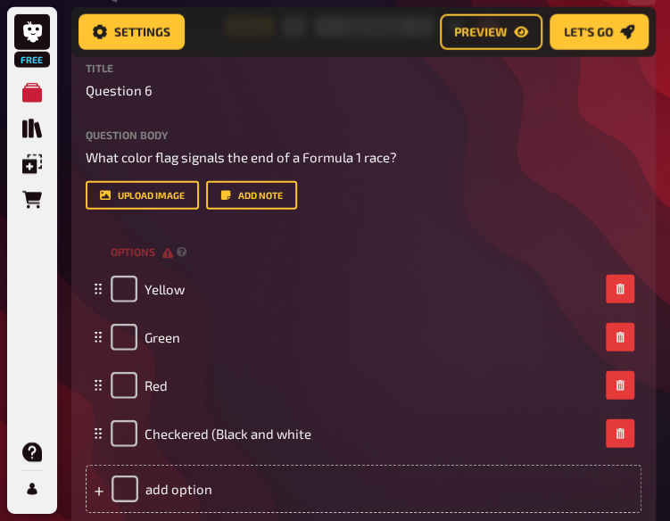
scroll to position [3292, 0]
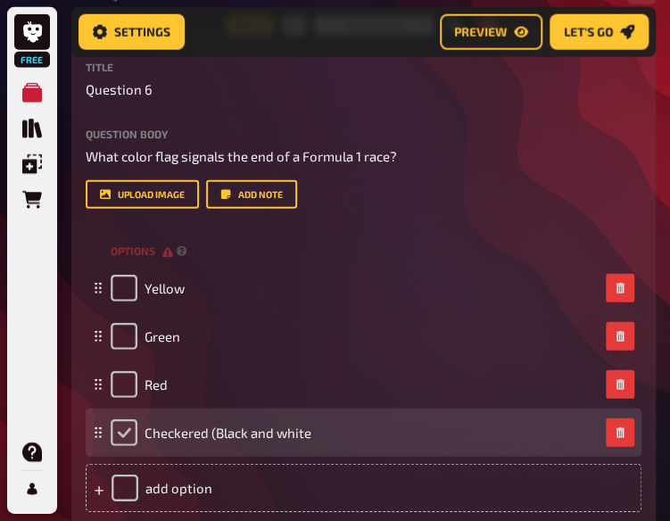
click at [117, 431] on input "checkbox" at bounding box center [124, 432] width 27 height 27
checkbox input "true"
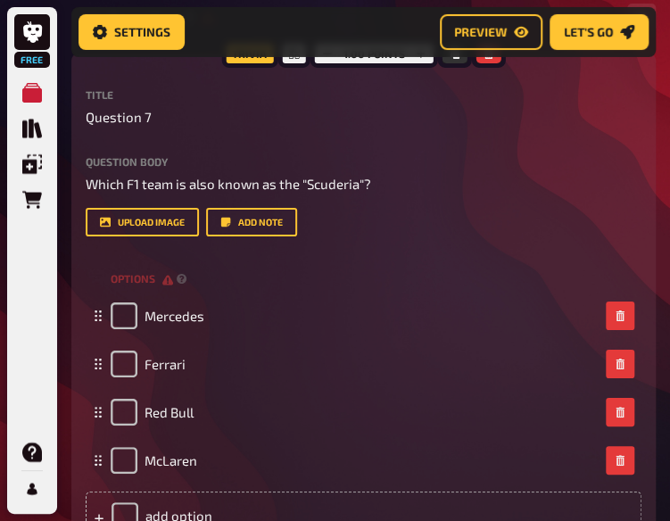
scroll to position [3956, 0]
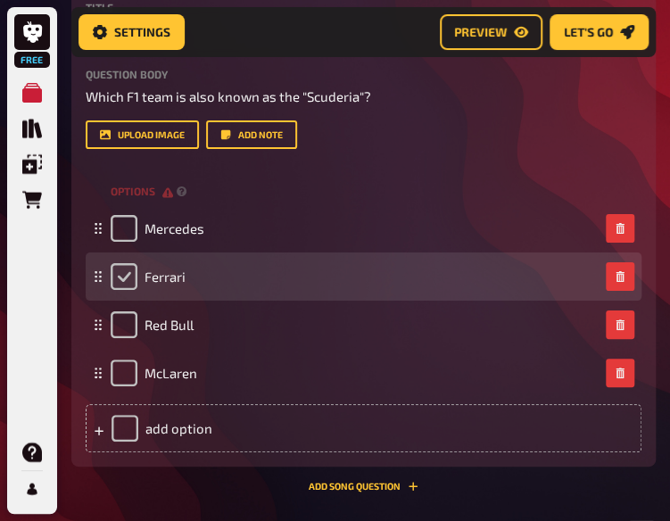
click at [129, 289] on input "checkbox" at bounding box center [124, 276] width 27 height 27
checkbox input "true"
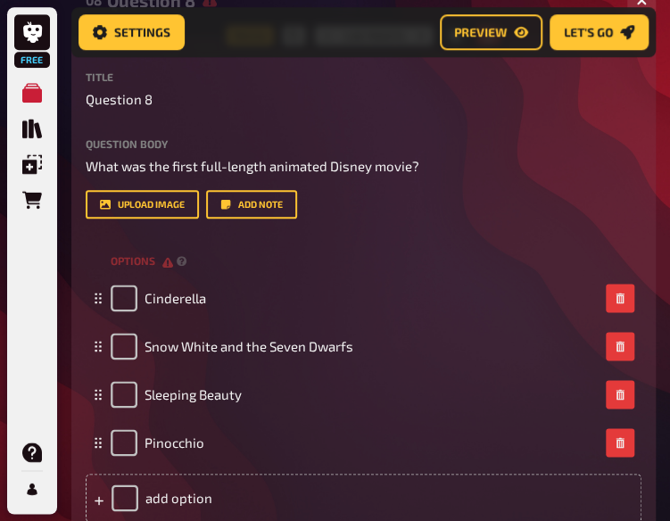
scroll to position [4500, 0]
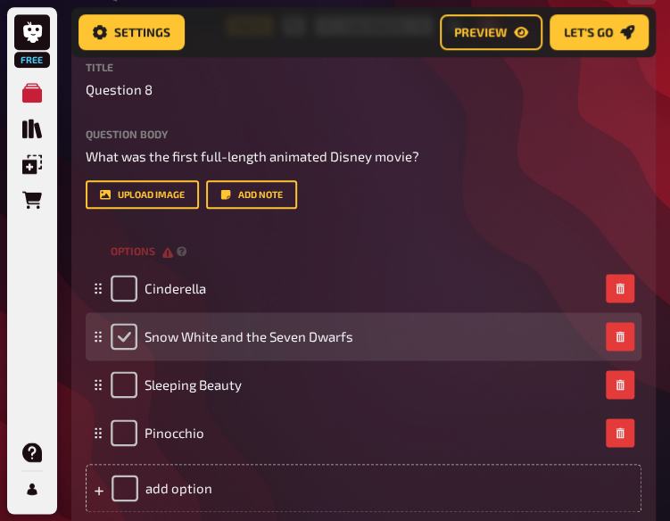
click at [126, 346] on input "checkbox" at bounding box center [124, 336] width 27 height 27
checkbox input "true"
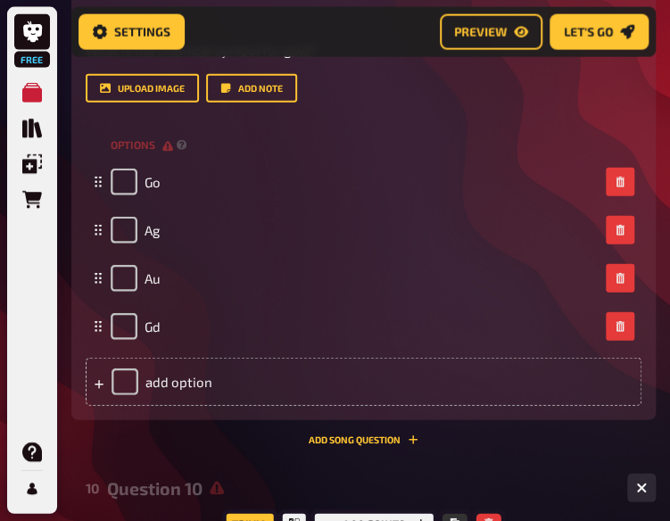
scroll to position [5216, 0]
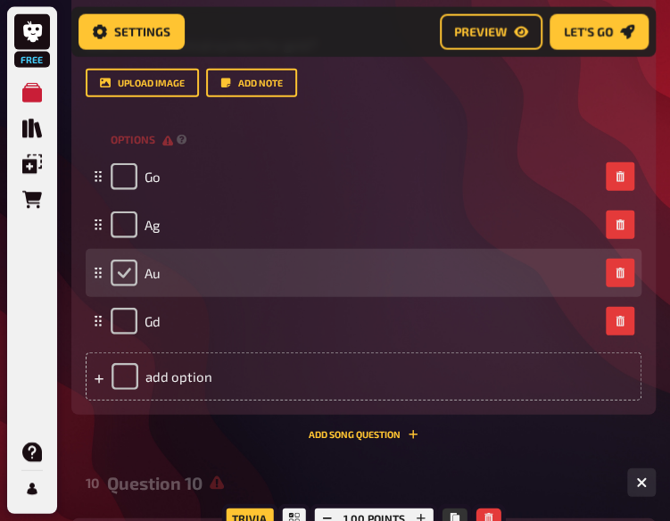
click at [119, 283] on input "checkbox" at bounding box center [124, 273] width 27 height 27
checkbox input "true"
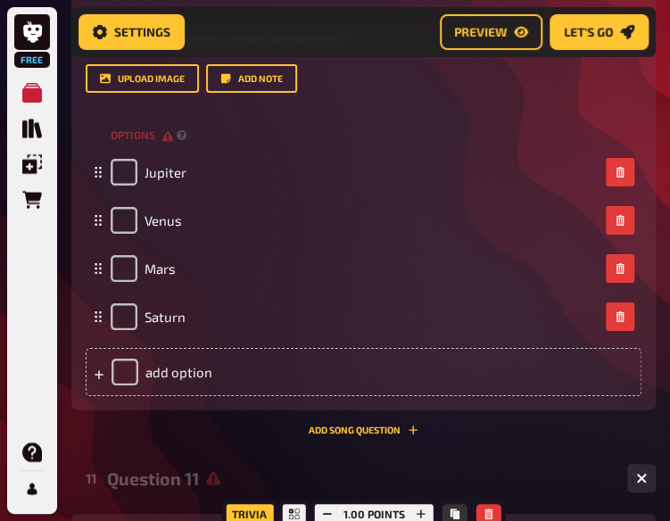
scroll to position [5830, 0]
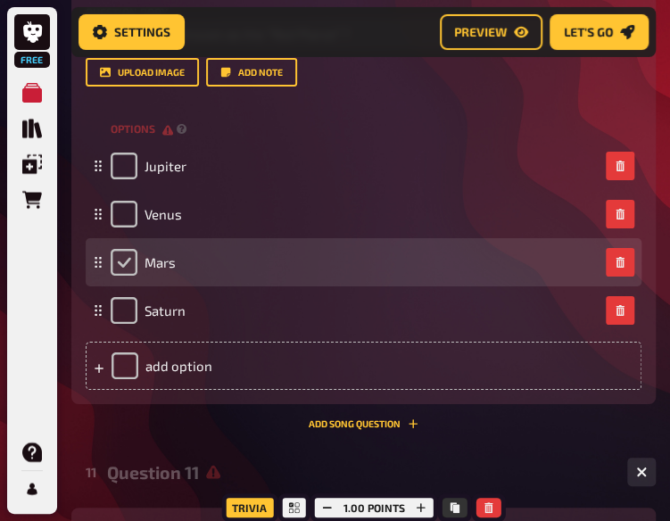
click at [120, 251] on input "checkbox" at bounding box center [124, 262] width 27 height 27
checkbox input "true"
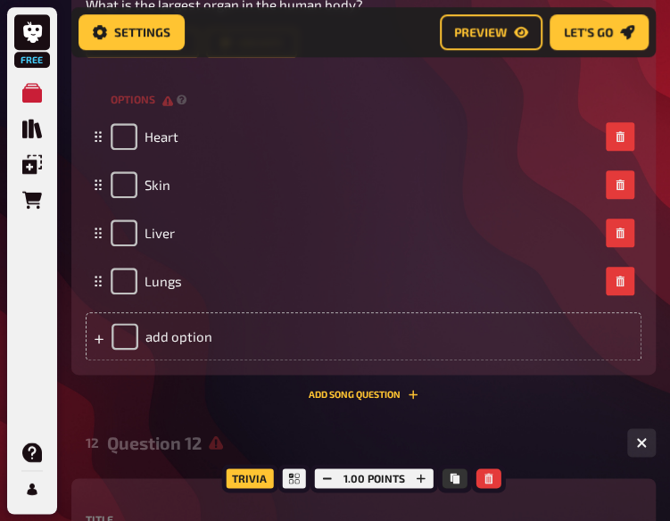
scroll to position [6469, 0]
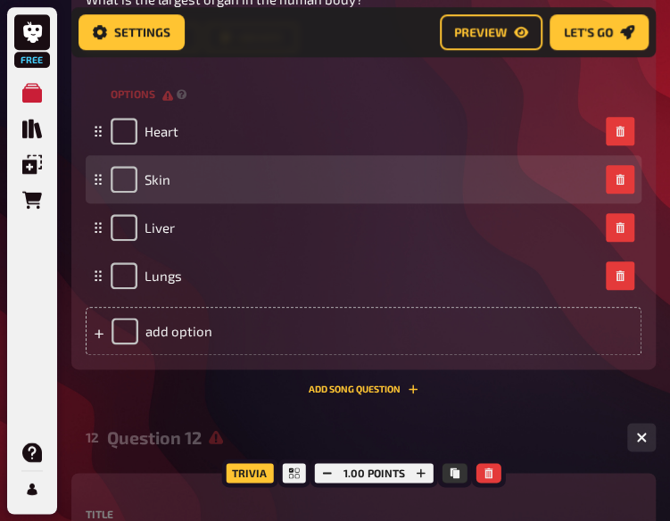
click at [120, 194] on div "Skin" at bounding box center [364, 179] width 556 height 48
click at [127, 181] on input "checkbox" at bounding box center [124, 179] width 27 height 27
checkbox input "true"
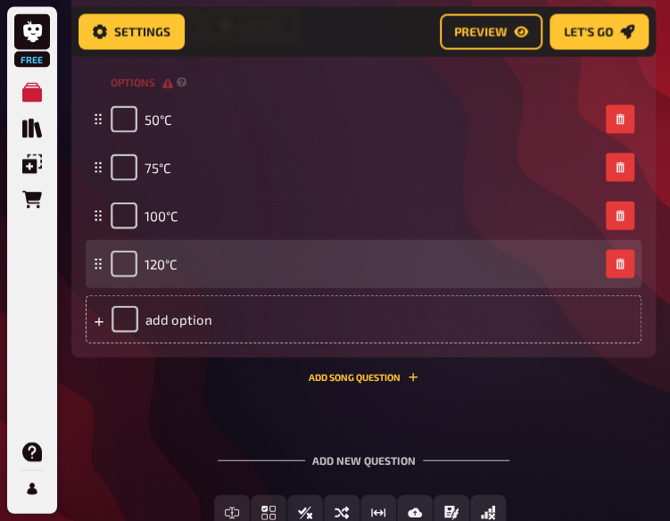
scroll to position [7086, 0]
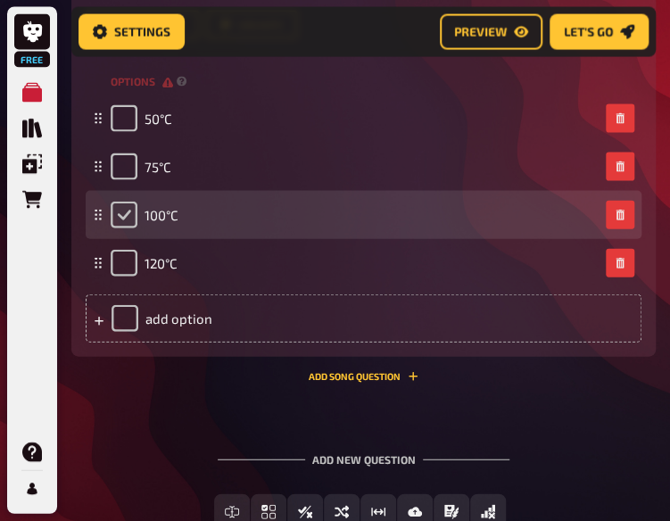
click at [120, 216] on input "checkbox" at bounding box center [124, 215] width 27 height 27
checkbox input "true"
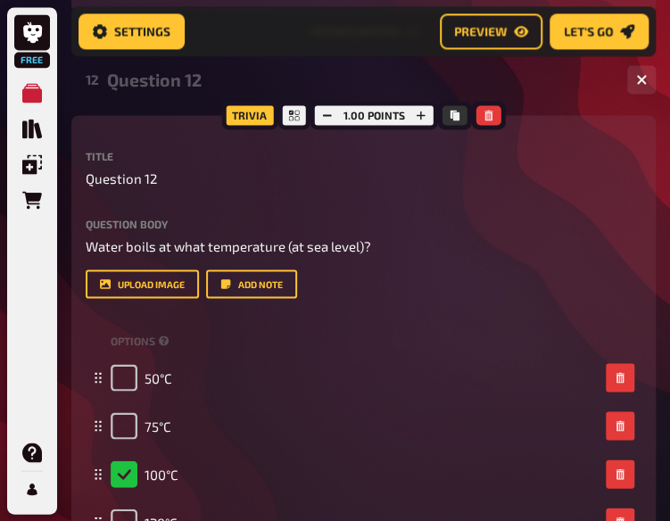
scroll to position [7078, 0]
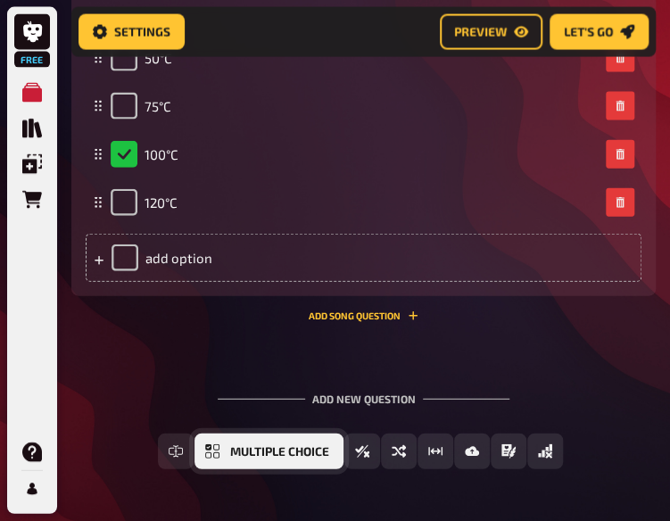
click at [266, 445] on button "Multiple Choice" at bounding box center [268, 452] width 149 height 36
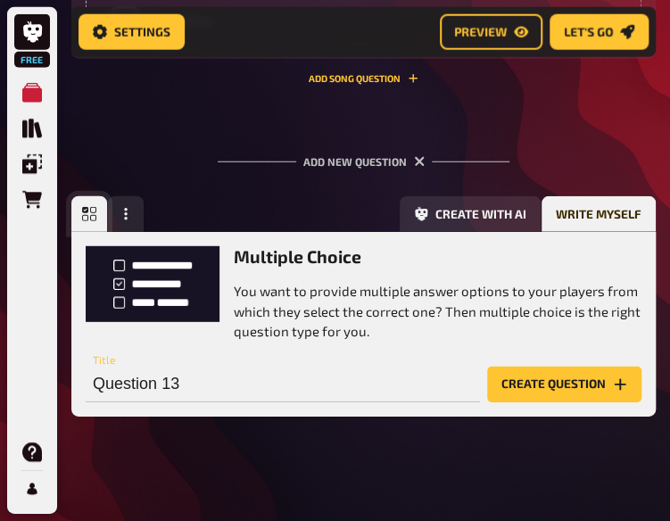
scroll to position [7394, 0]
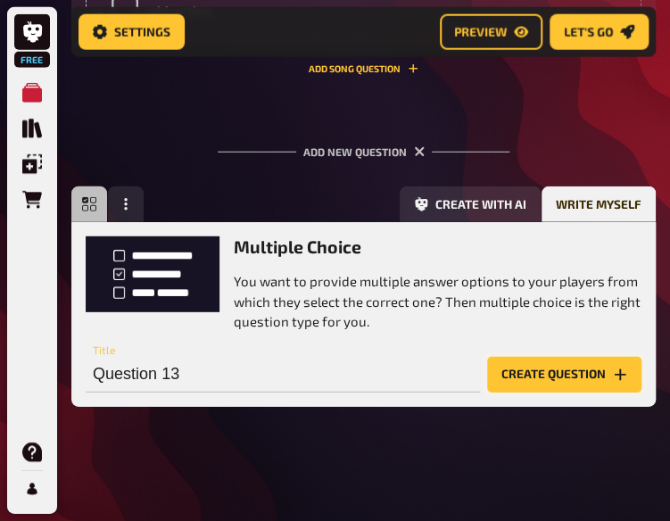
click at [547, 379] on button "Create question" at bounding box center [564, 375] width 154 height 36
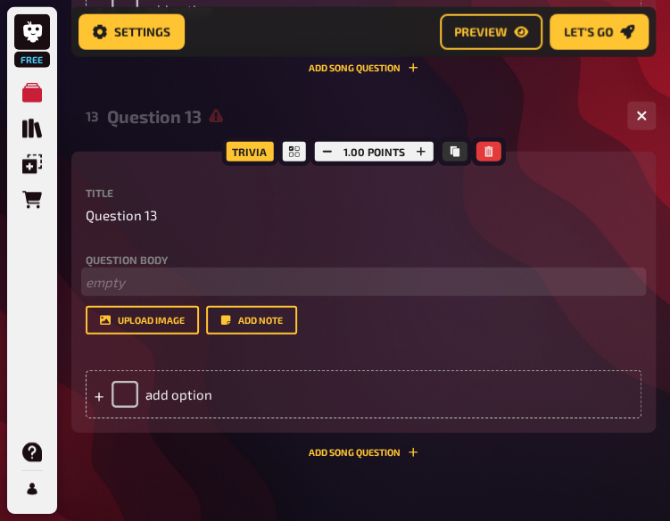
click at [130, 283] on p "﻿ empty" at bounding box center [364, 282] width 556 height 21
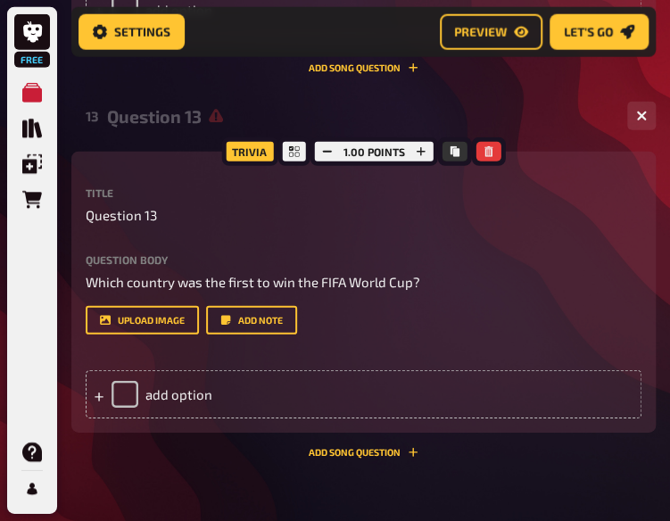
click at [85, 302] on div "Trivia 1.00 points Title Question 13 Question body Which country was the first …" at bounding box center [363, 292] width 584 height 281
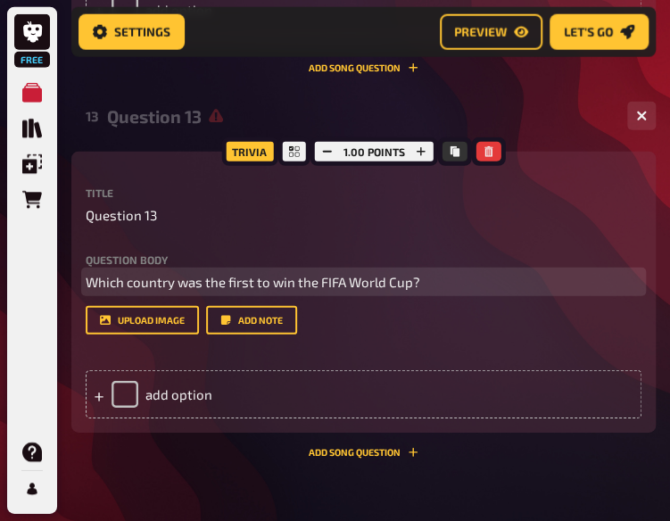
click at [89, 290] on span "Which country was the first to win the FIFA World Cup?" at bounding box center [253, 282] width 335 height 16
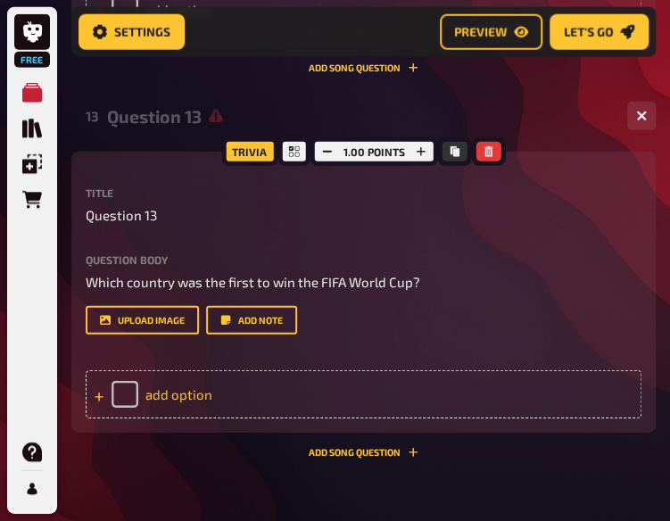
click at [205, 390] on div "add option" at bounding box center [364, 394] width 556 height 48
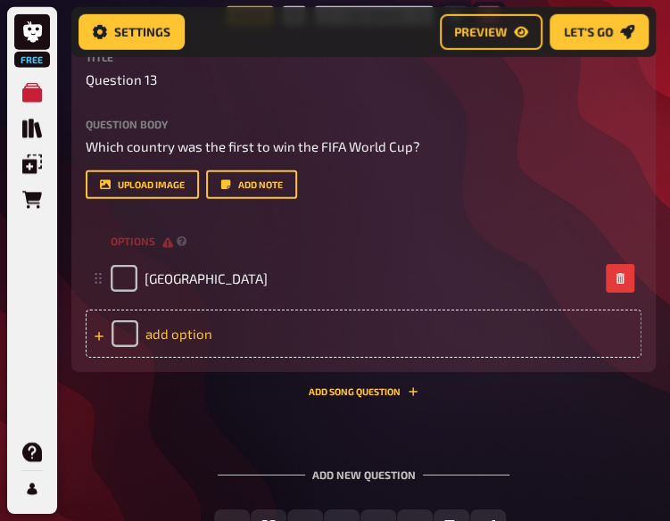
scroll to position [7554, 0]
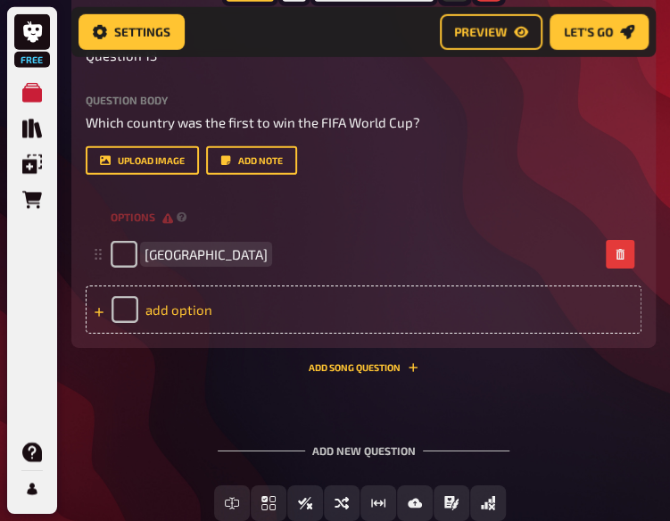
click at [191, 313] on div "add option" at bounding box center [364, 309] width 556 height 48
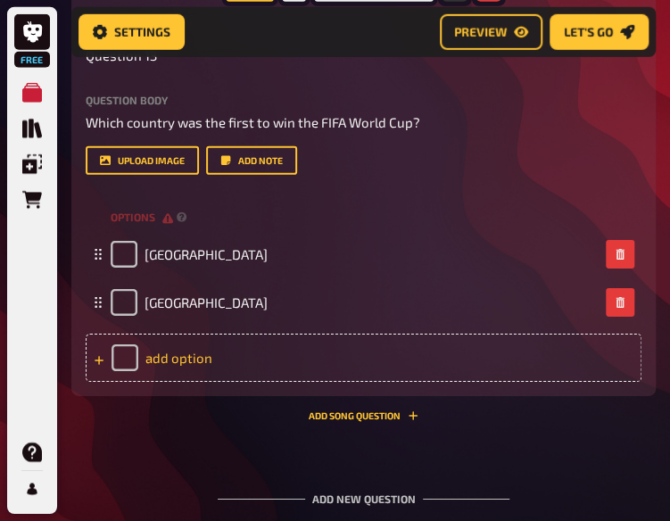
click at [214, 352] on div "add option" at bounding box center [364, 358] width 556 height 48
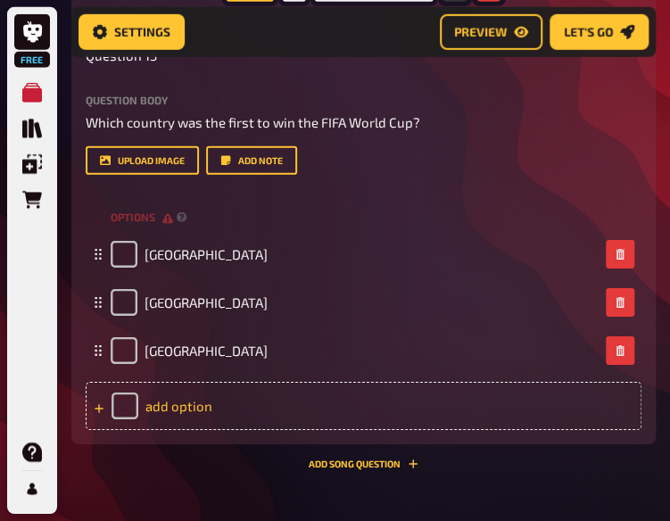
click at [181, 408] on div "add option" at bounding box center [364, 406] width 556 height 48
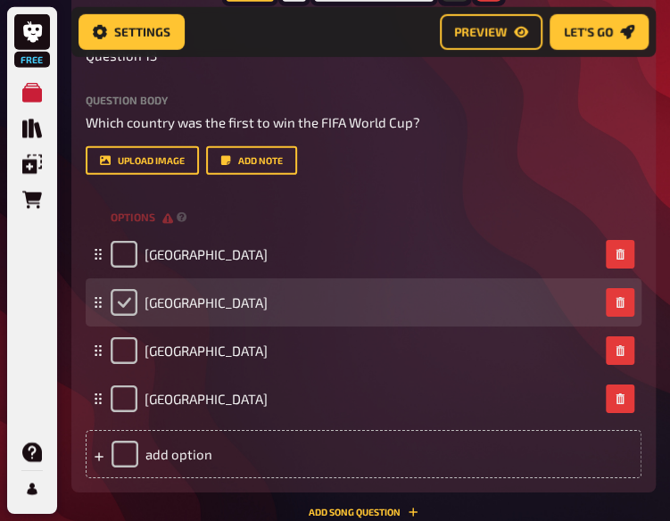
click at [120, 306] on input "checkbox" at bounding box center [124, 302] width 27 height 27
checkbox input "true"
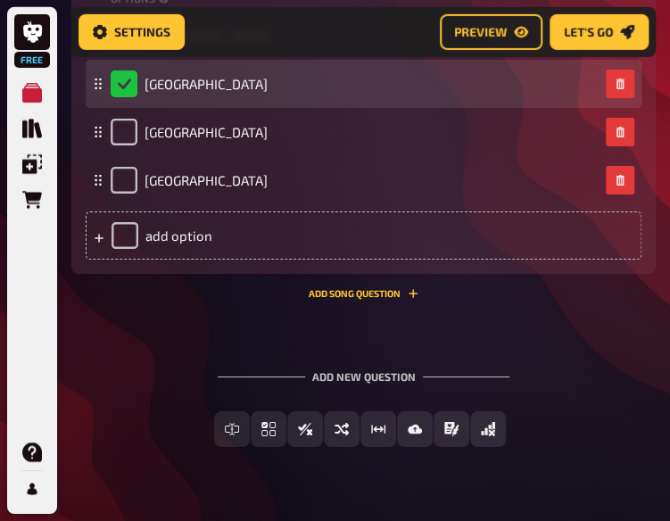
scroll to position [7814, 0]
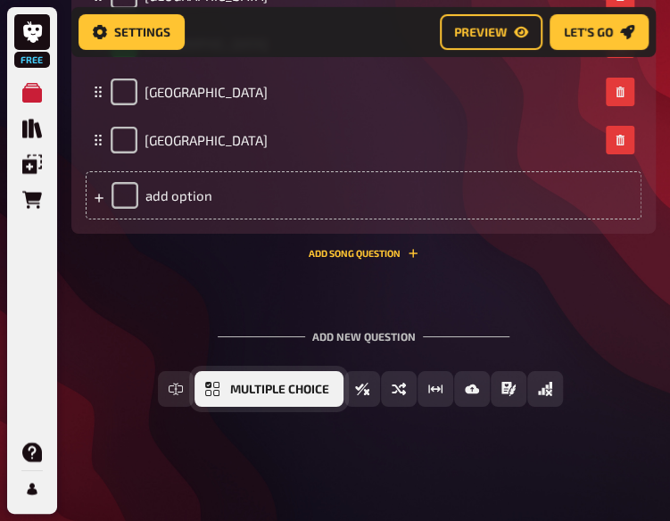
click at [269, 389] on span "Multiple Choice" at bounding box center [279, 390] width 99 height 12
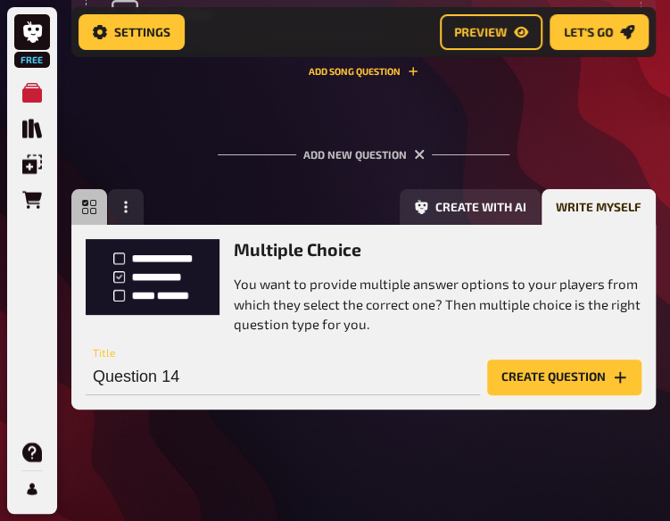
scroll to position [7997, 0]
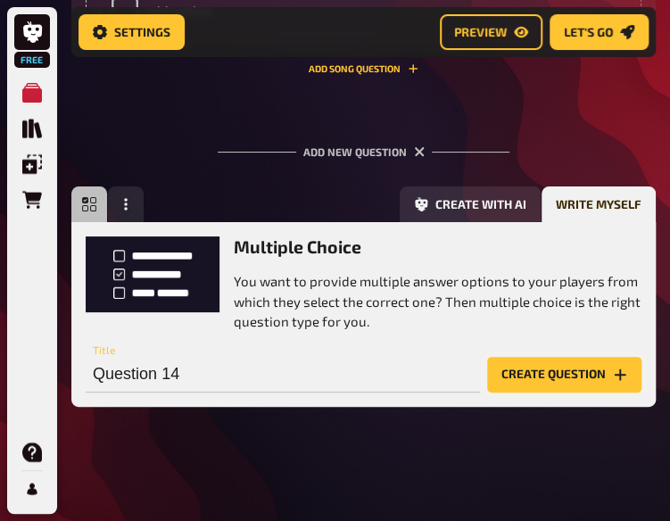
click at [618, 370] on icon "Create question" at bounding box center [620, 375] width 14 height 14
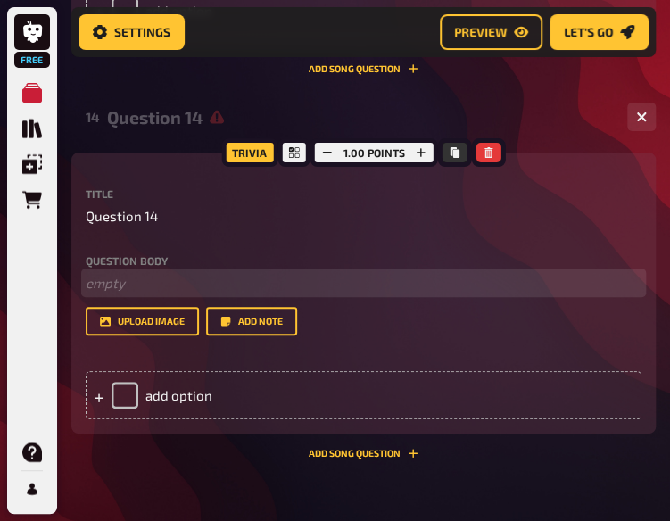
click at [164, 276] on p "﻿ empty" at bounding box center [364, 283] width 556 height 21
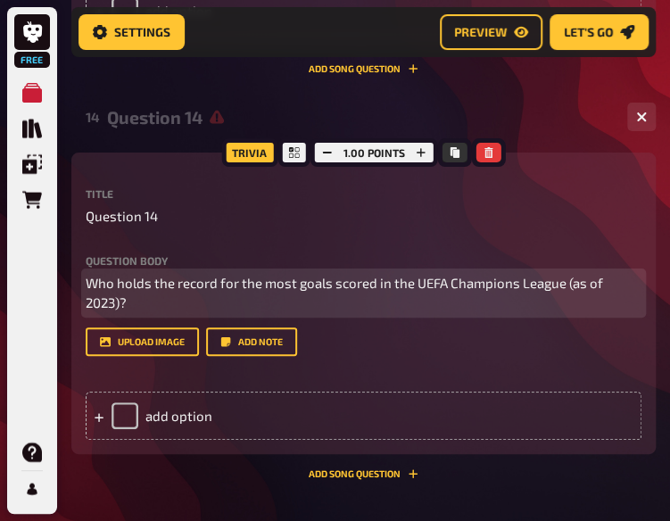
click at [89, 304] on span "Who holds the record for the most goals scored in the UEFA Champions League (as…" at bounding box center [346, 293] width 520 height 37
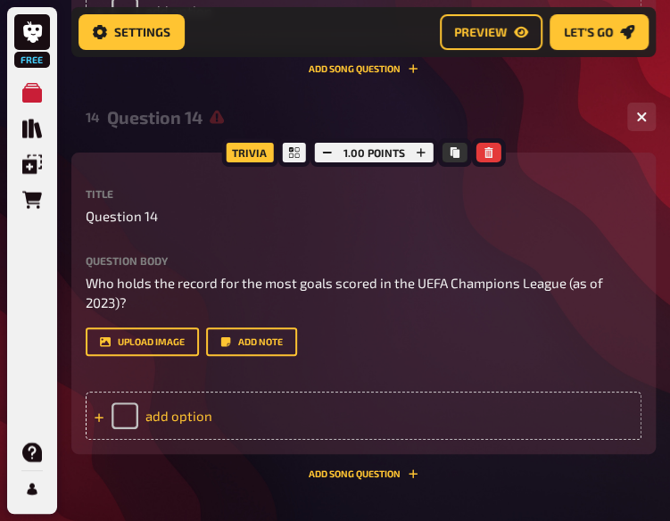
click at [264, 417] on div "add option" at bounding box center [364, 416] width 556 height 48
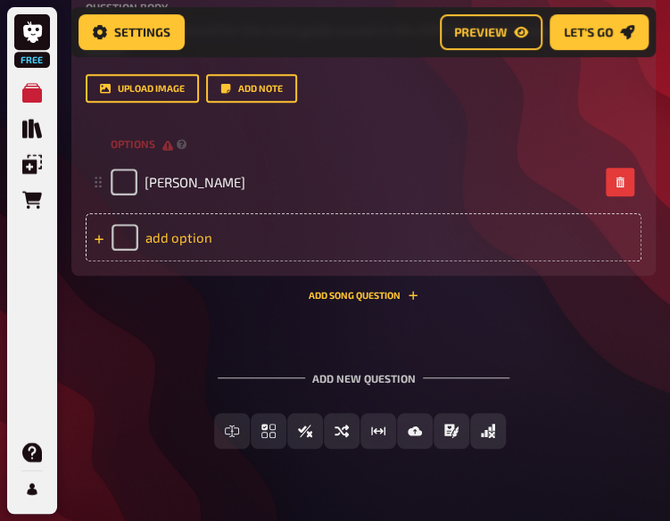
scroll to position [8258, 0]
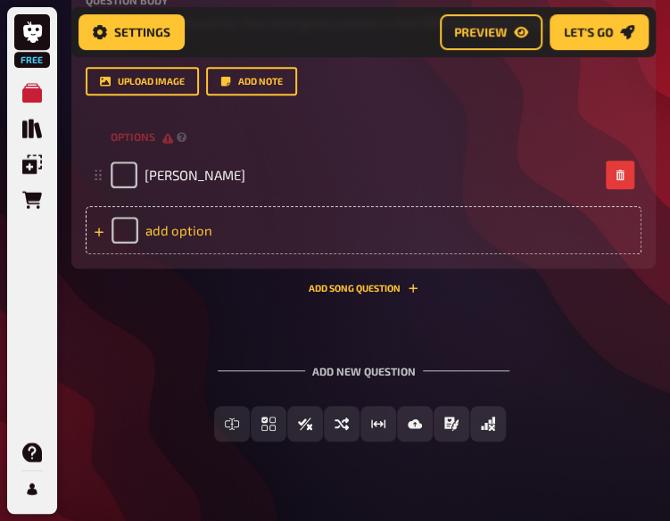
click at [214, 229] on div "add option" at bounding box center [364, 230] width 556 height 48
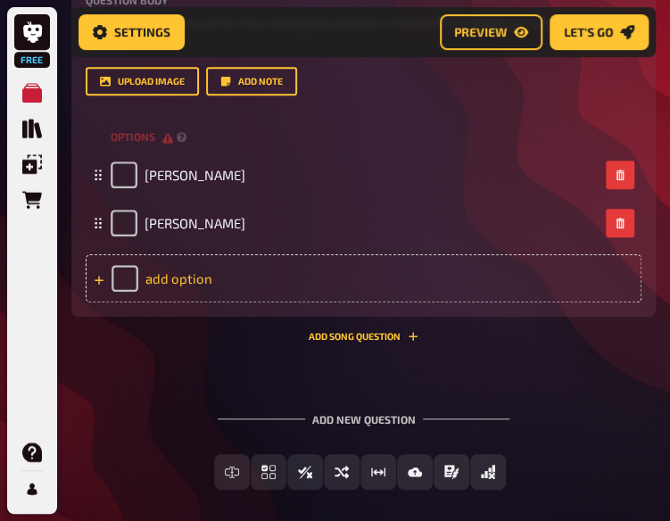
click at [174, 274] on div "add option" at bounding box center [364, 278] width 556 height 48
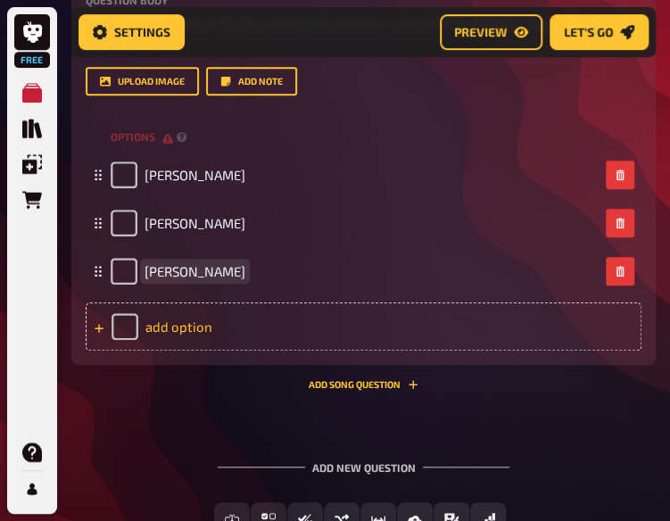
click at [211, 335] on div "add option" at bounding box center [364, 326] width 556 height 48
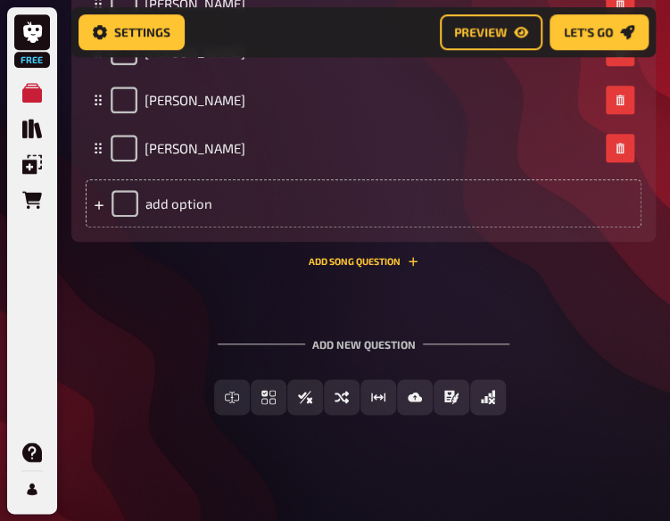
scroll to position [8437, 0]
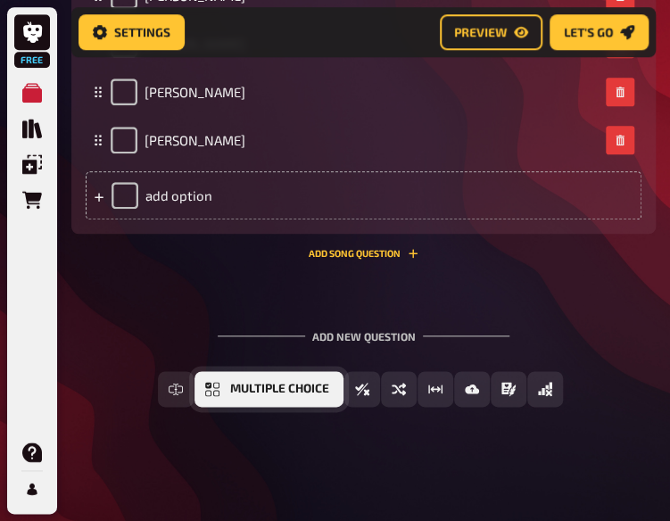
click at [219, 394] on button "Multiple Choice" at bounding box center [268, 389] width 149 height 36
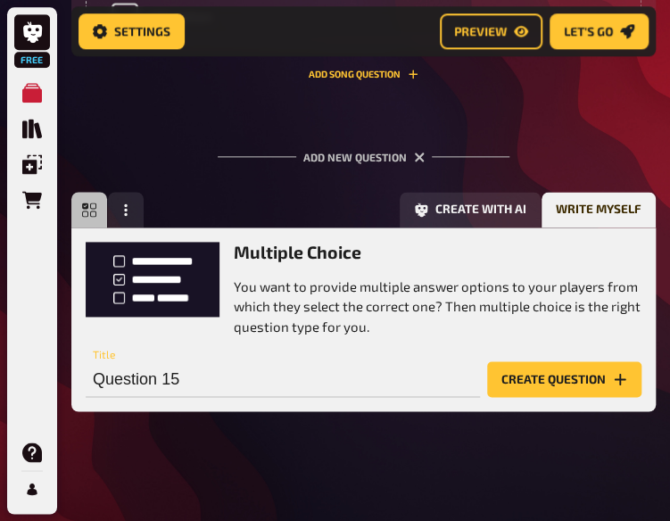
scroll to position [8622, 0]
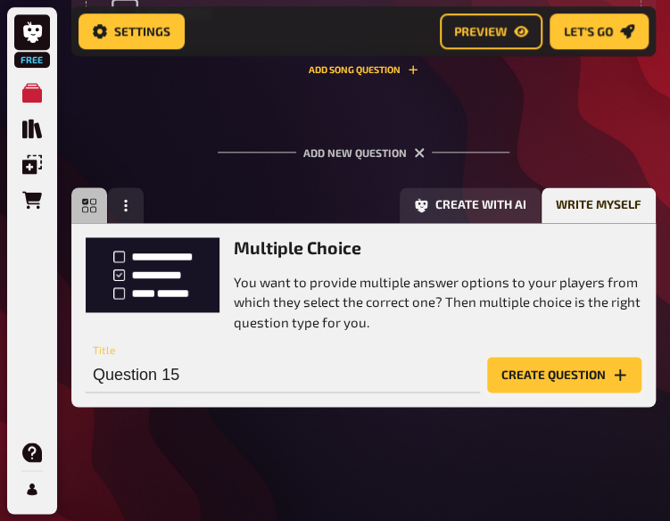
click at [534, 379] on button "Create question" at bounding box center [564, 375] width 154 height 36
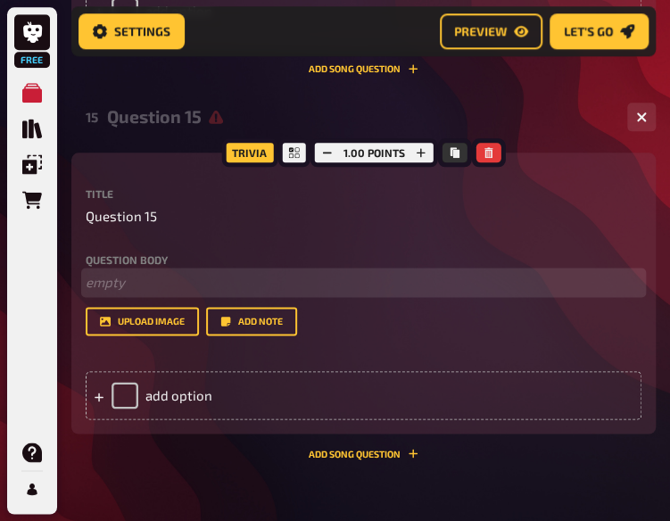
click at [145, 285] on p "﻿ empty" at bounding box center [364, 282] width 556 height 21
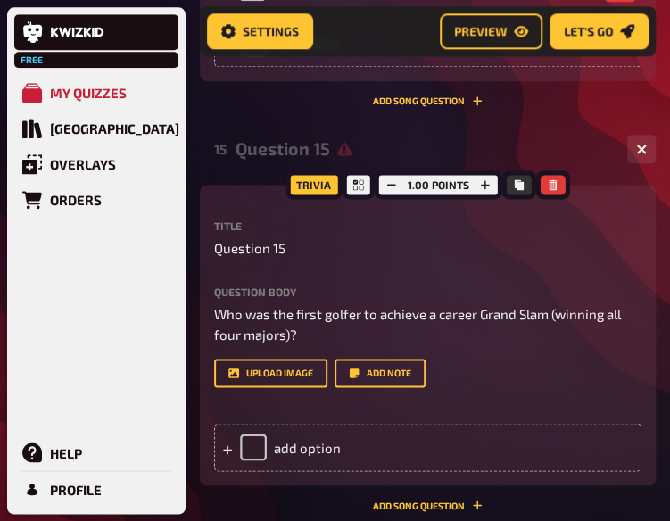
click at [212, 302] on div "Trivia 1.00 points Title Question 15 Question body Who was the first golfer to …" at bounding box center [428, 336] width 456 height 302
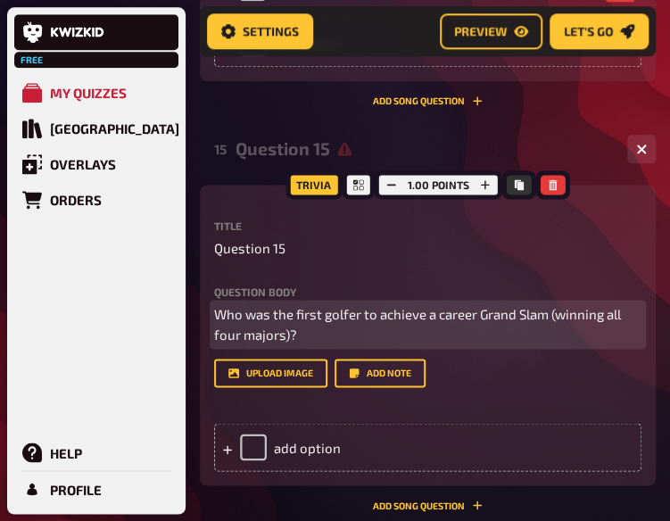
click at [216, 306] on span "Who was the first golfer to achieve a career Grand Slam (winning all four major…" at bounding box center [419, 324] width 410 height 37
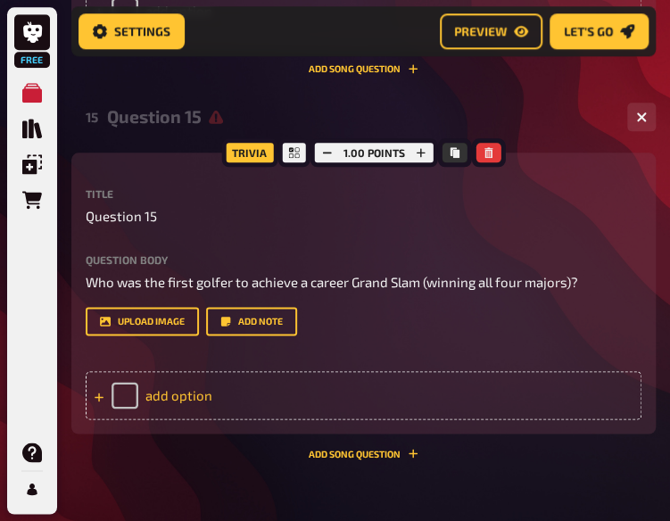
click at [207, 415] on div "add option" at bounding box center [364, 395] width 556 height 48
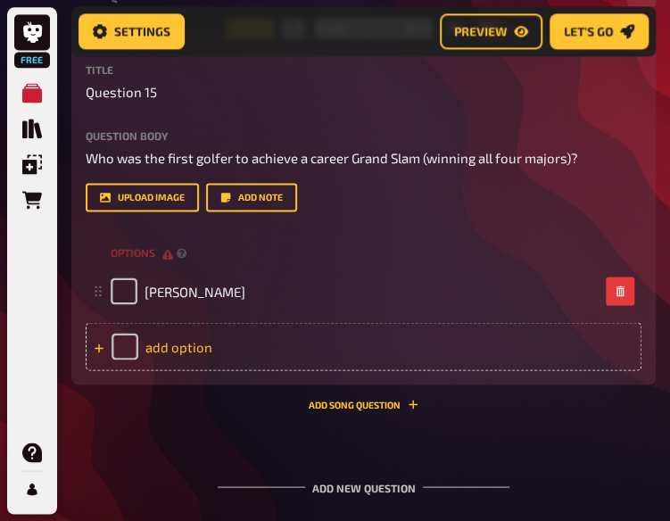
scroll to position [8751, 0]
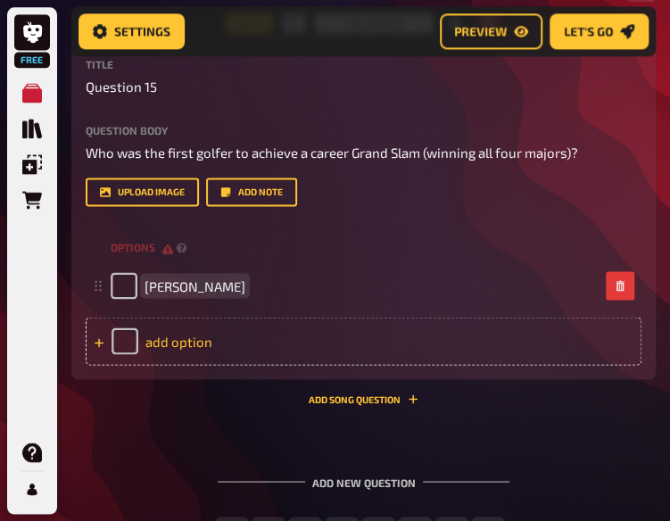
click at [214, 340] on div "add option" at bounding box center [364, 341] width 556 height 48
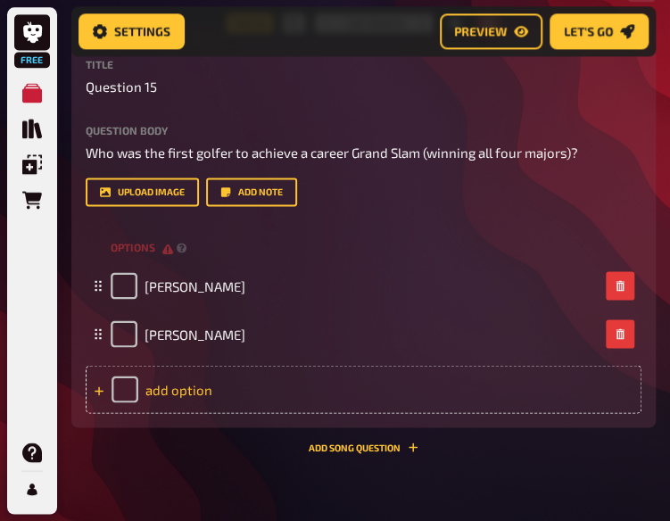
click at [287, 381] on div "add option" at bounding box center [364, 389] width 556 height 48
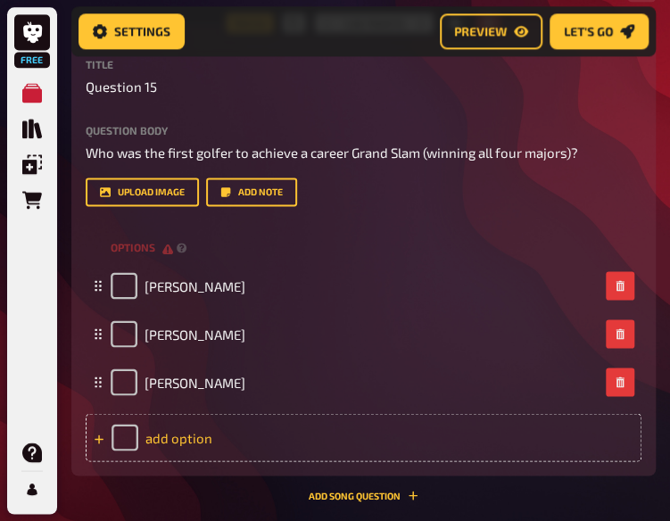
click at [204, 433] on div "add option" at bounding box center [364, 437] width 556 height 48
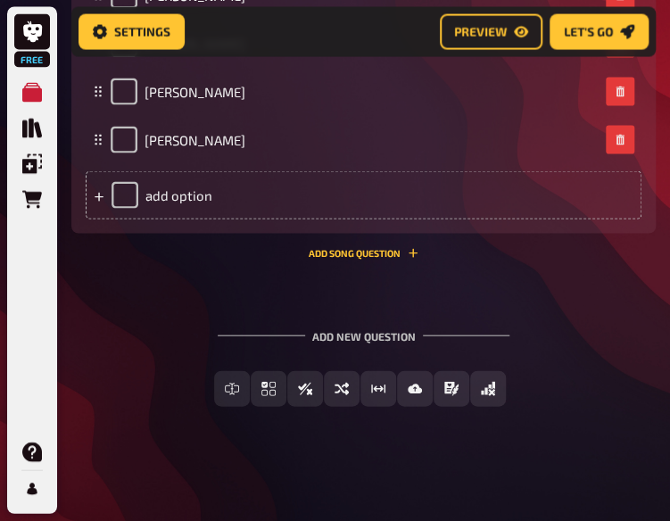
scroll to position [9041, 0]
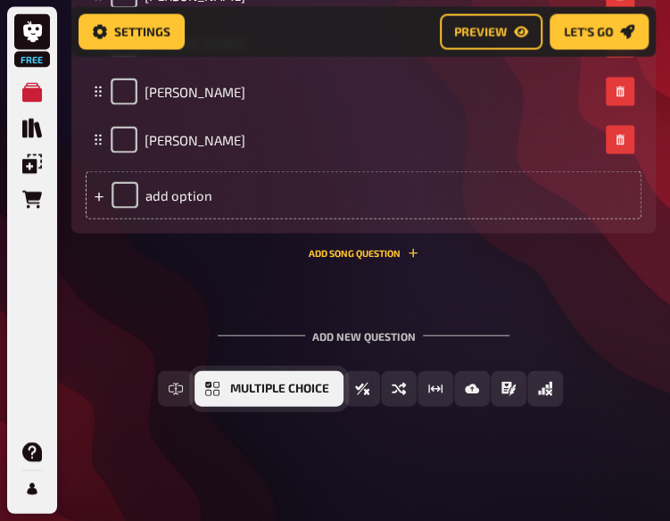
click at [236, 401] on button "Multiple Choice" at bounding box center [268, 389] width 149 height 36
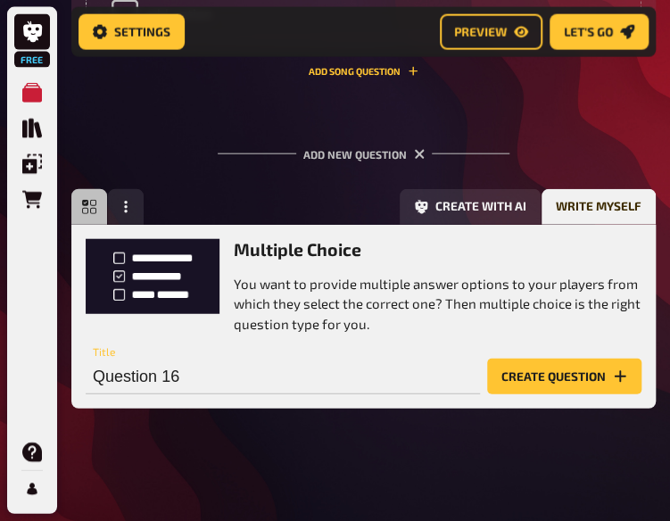
scroll to position [9226, 0]
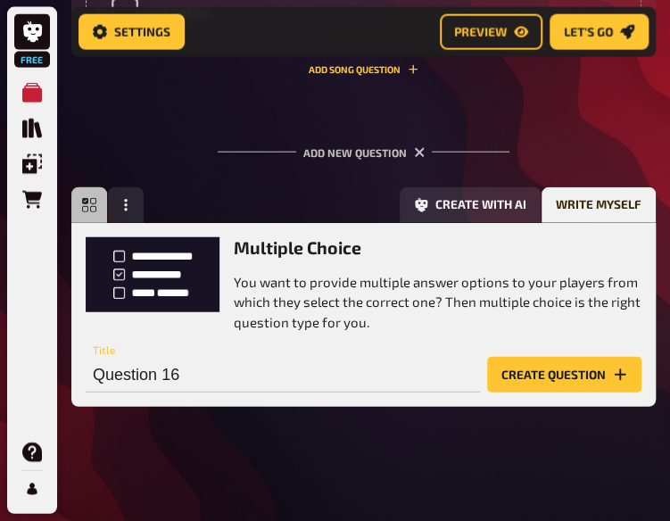
click at [545, 374] on button "Create question" at bounding box center [564, 375] width 154 height 36
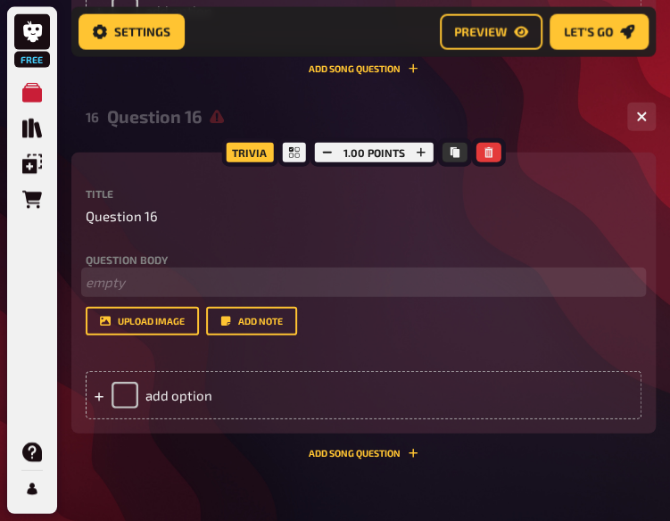
click at [209, 279] on p "﻿ empty" at bounding box center [364, 282] width 556 height 21
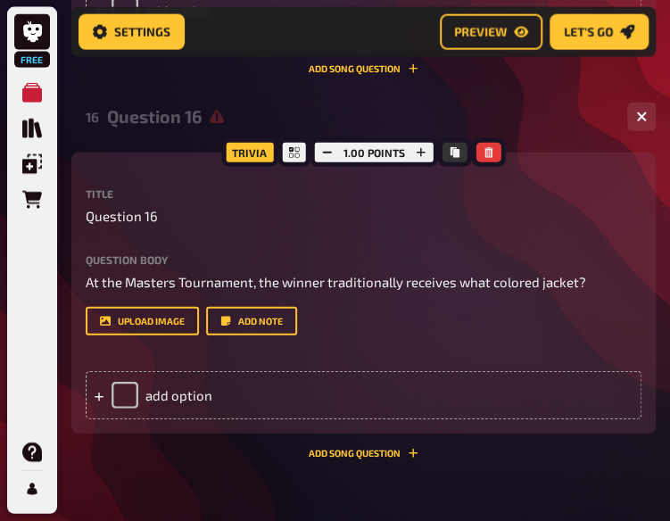
click at [85, 301] on div "Trivia 1.00 points Title Question 16 Question body At the Masters Tournament, t…" at bounding box center [363, 293] width 584 height 281
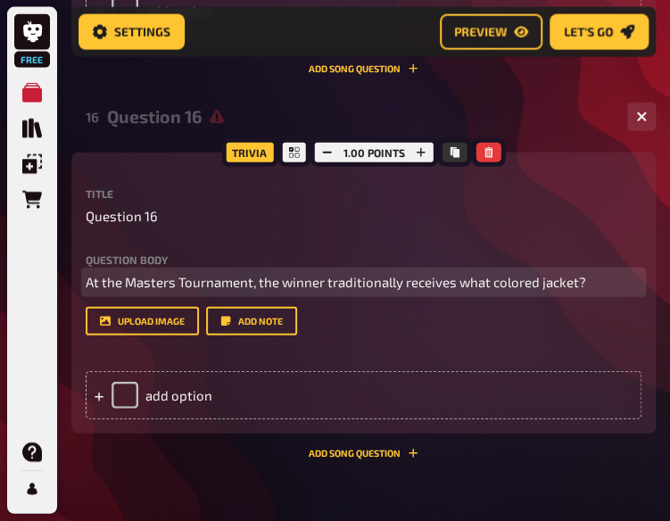
click at [92, 290] on span "At the Masters Tournament, the winner traditionally receives what colored jacke…" at bounding box center [336, 282] width 501 height 16
click at [87, 290] on span "At the Masters Tournament, the winner traditionally receives what colored jacke…" at bounding box center [336, 282] width 501 height 16
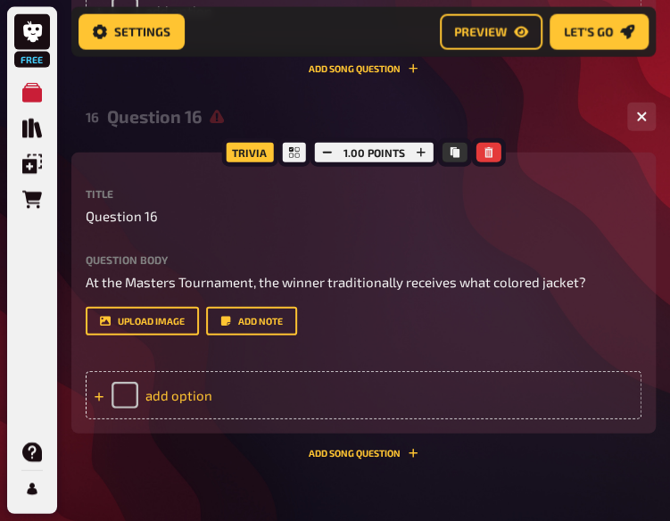
click at [212, 401] on div "add option" at bounding box center [364, 395] width 556 height 48
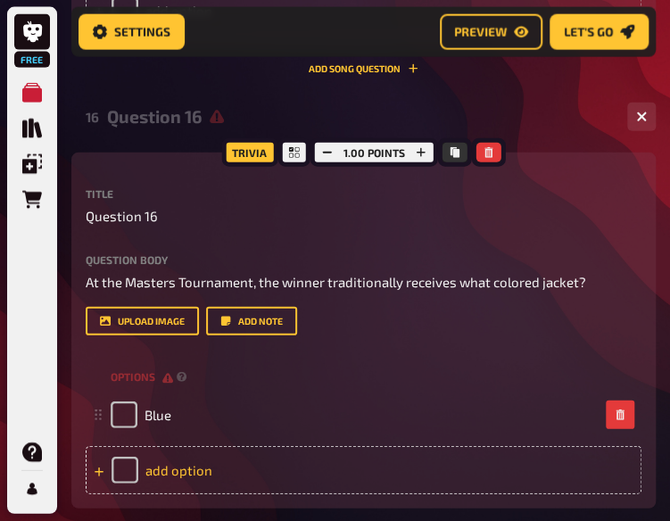
click at [199, 464] on div "add option" at bounding box center [364, 470] width 556 height 48
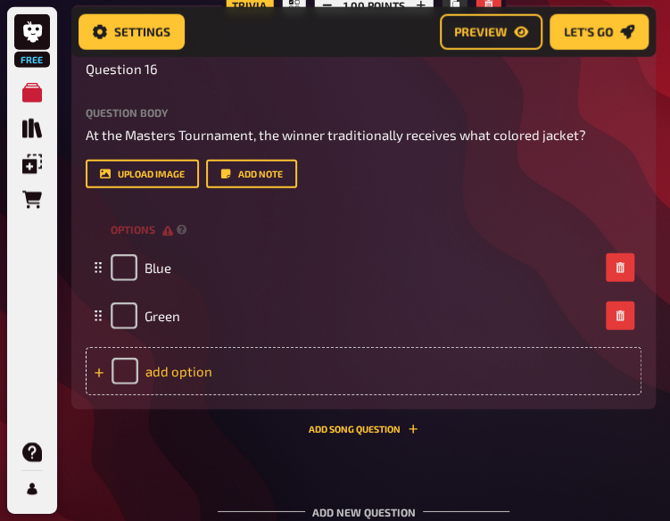
scroll to position [9374, 0]
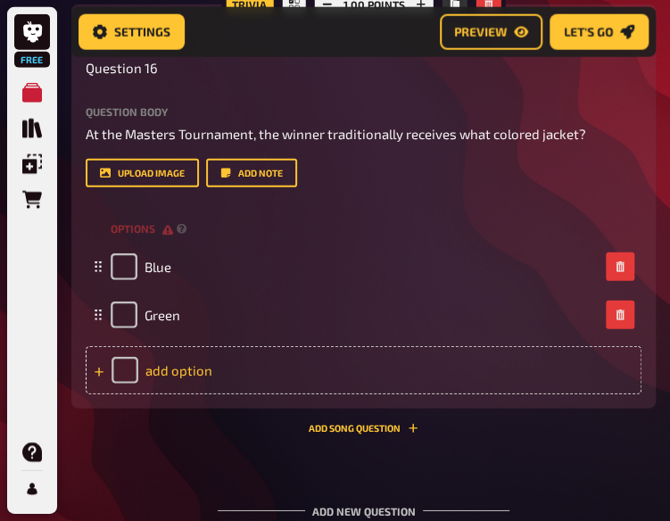
click at [197, 381] on div "add option" at bounding box center [364, 370] width 556 height 48
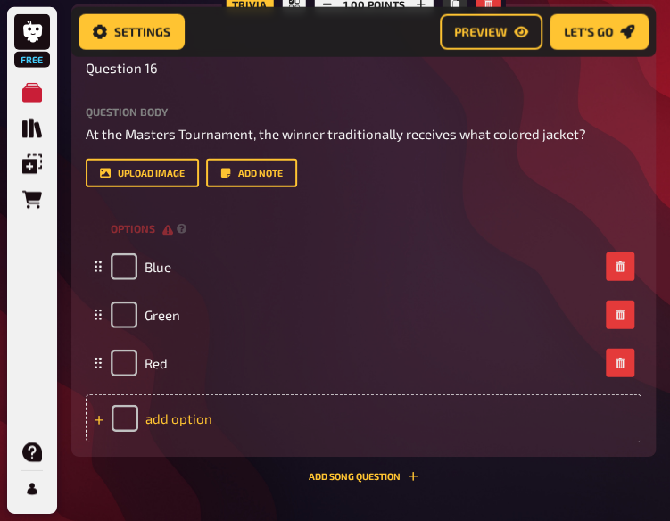
click at [190, 422] on div "add option" at bounding box center [364, 418] width 556 height 48
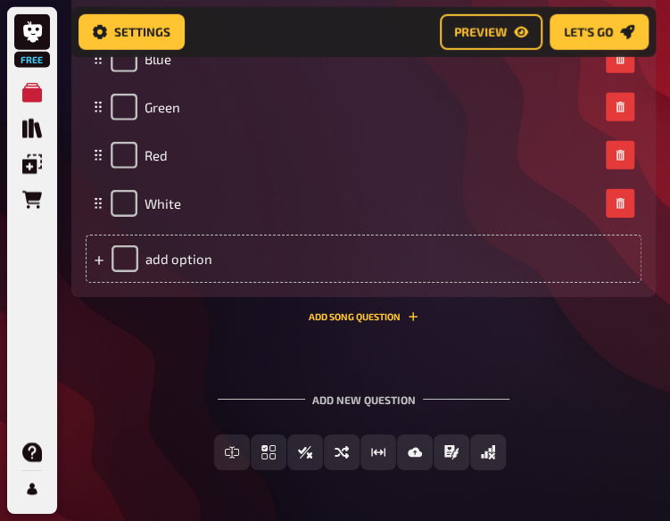
scroll to position [9583, 0]
click at [170, 372] on div "Add new question Free Text Input Multiple Choice True / False Sorting Question …" at bounding box center [363, 431] width 584 height 134
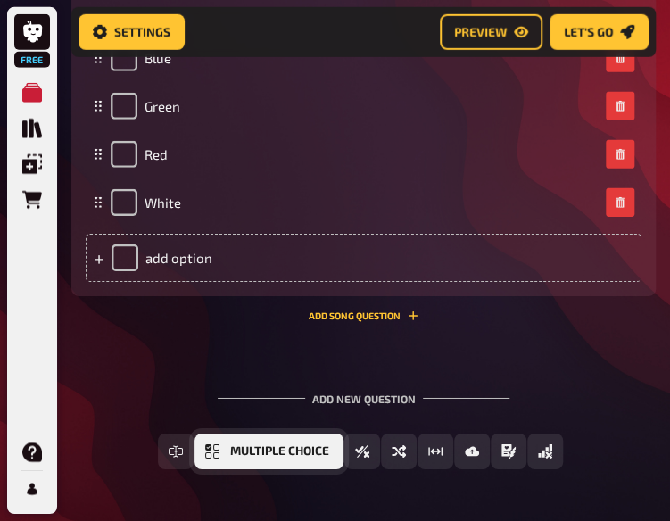
click at [268, 452] on span "Multiple Choice" at bounding box center [279, 451] width 99 height 12
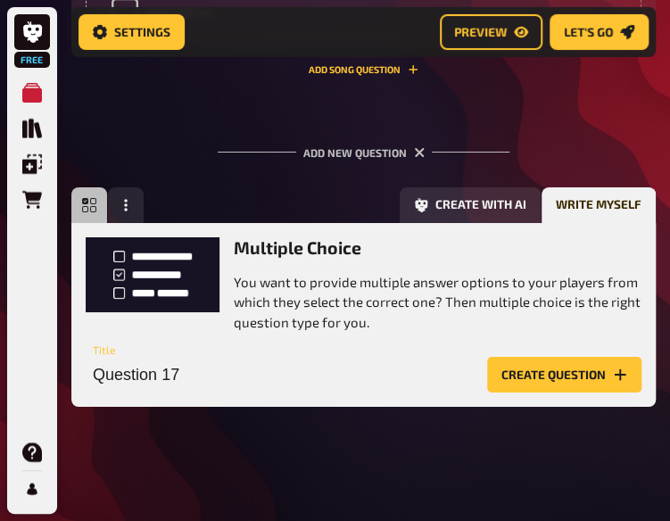
scroll to position [9830, 0]
click at [542, 370] on button "Create question" at bounding box center [564, 375] width 154 height 36
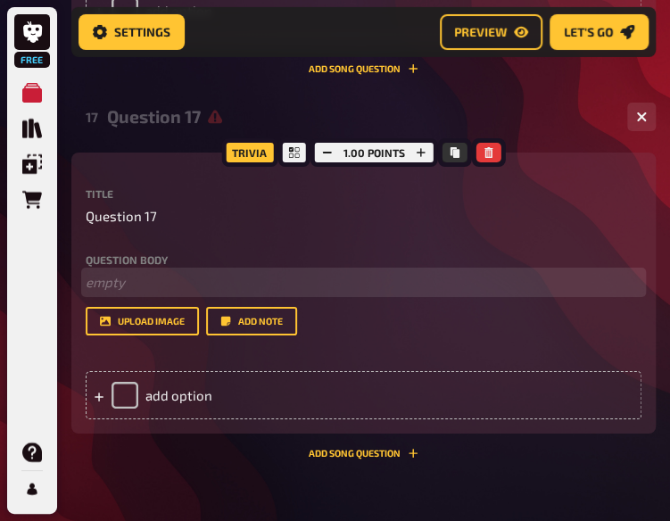
click at [126, 286] on p "﻿ empty" at bounding box center [364, 282] width 556 height 21
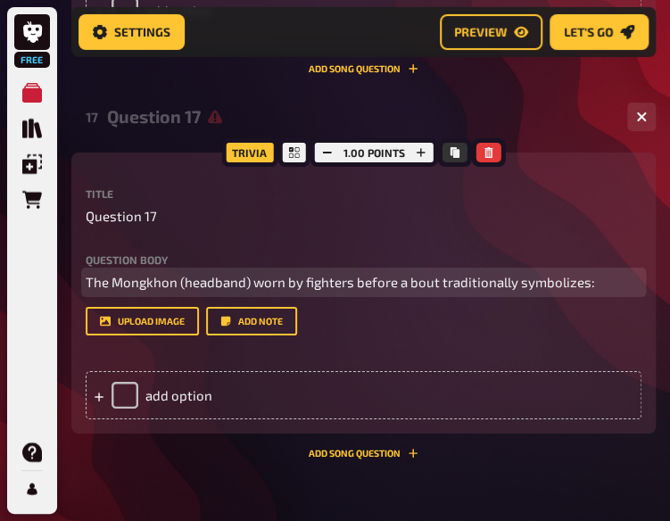
click at [88, 290] on span "The Mongkhon (headband) worn by fighters before a bout traditionally symbolizes:" at bounding box center [340, 282] width 509 height 16
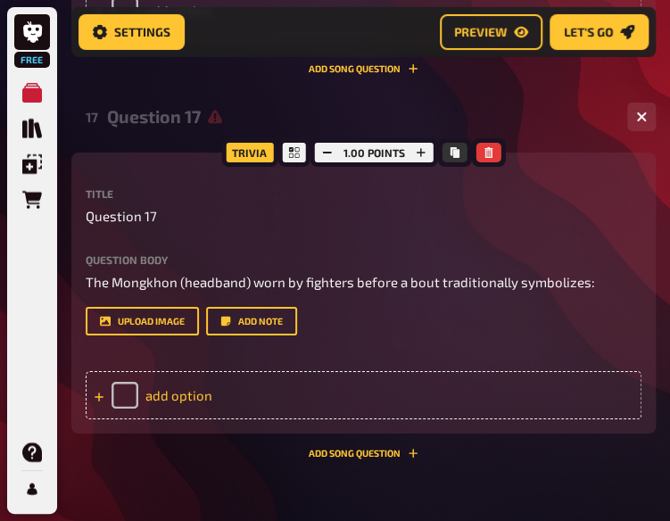
click at [258, 385] on div "add option" at bounding box center [364, 395] width 556 height 48
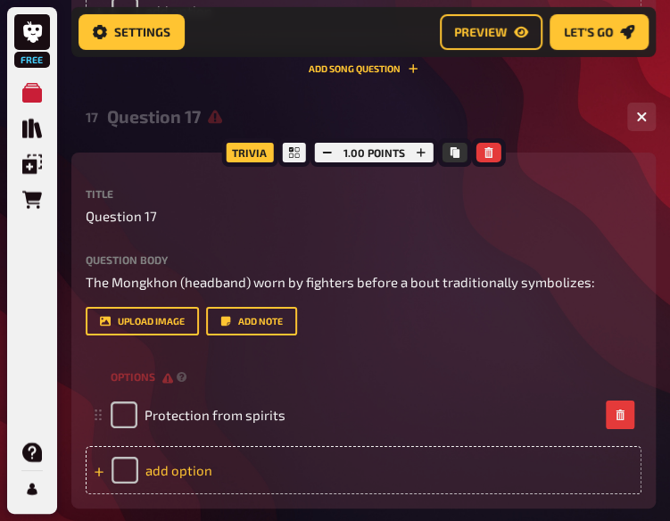
click at [200, 467] on div "add option" at bounding box center [364, 470] width 556 height 48
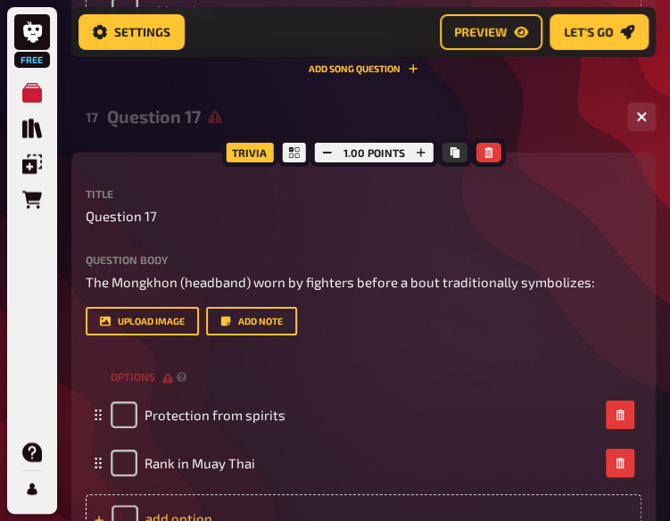
scroll to position [10037, 0]
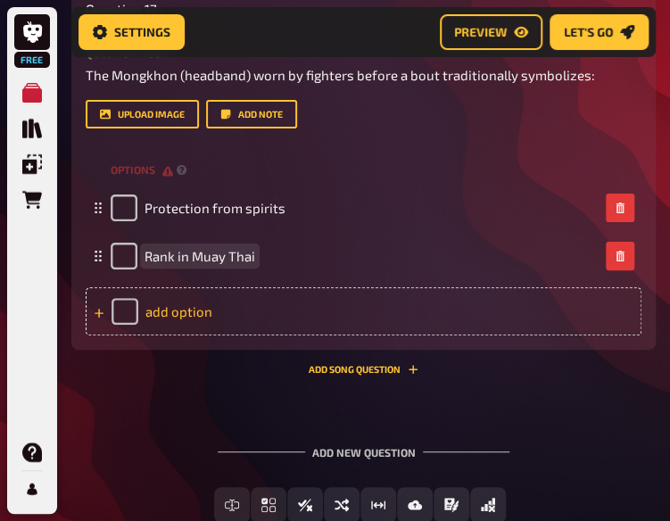
click at [186, 324] on div "add option" at bounding box center [364, 311] width 556 height 48
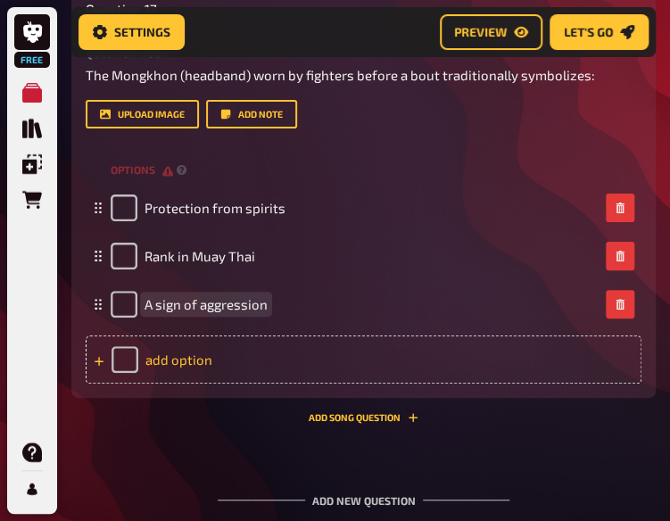
click at [178, 357] on div "add option" at bounding box center [364, 359] width 556 height 48
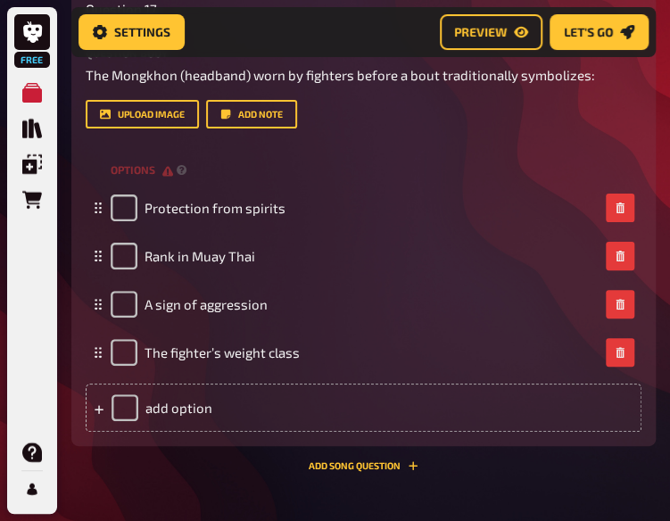
click at [198, 467] on div "Trivia 1.00 points Title Question 17 Question body The Mongkhon (headband) worn…" at bounding box center [363, 208] width 584 height 525
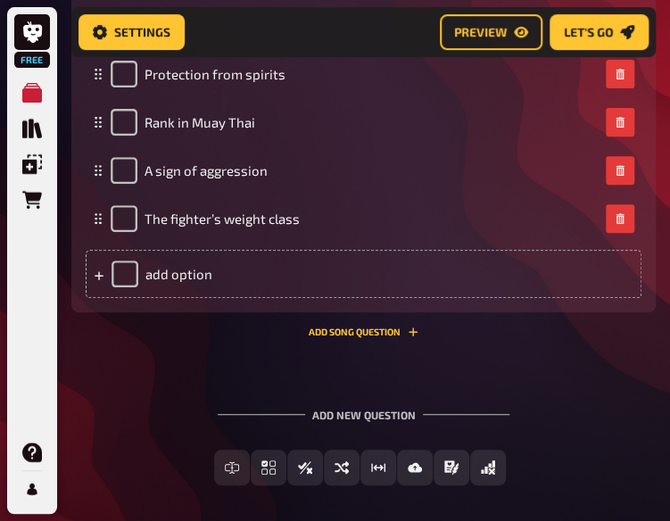
scroll to position [10174, 0]
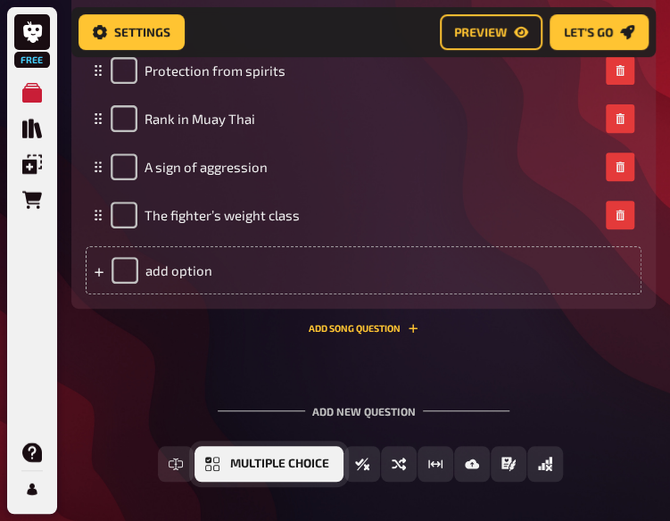
click at [273, 465] on span "Multiple Choice" at bounding box center [279, 464] width 99 height 12
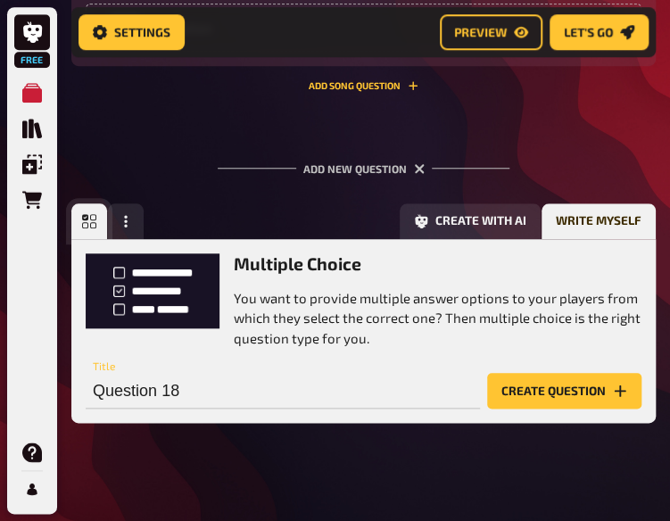
scroll to position [10434, 0]
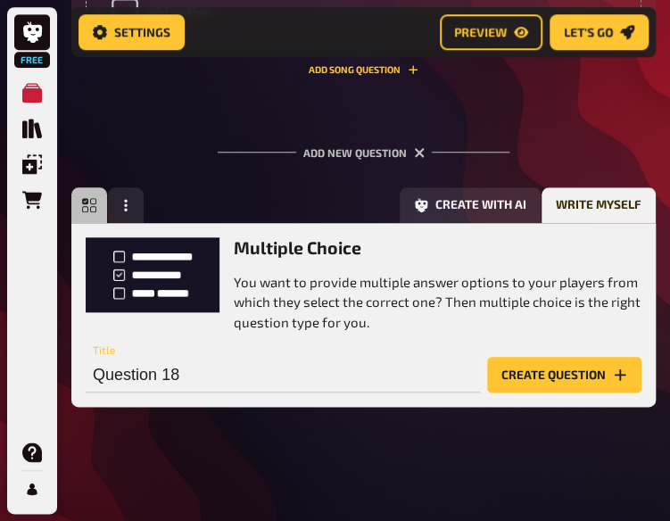
click at [528, 385] on button "Create question" at bounding box center [564, 375] width 154 height 36
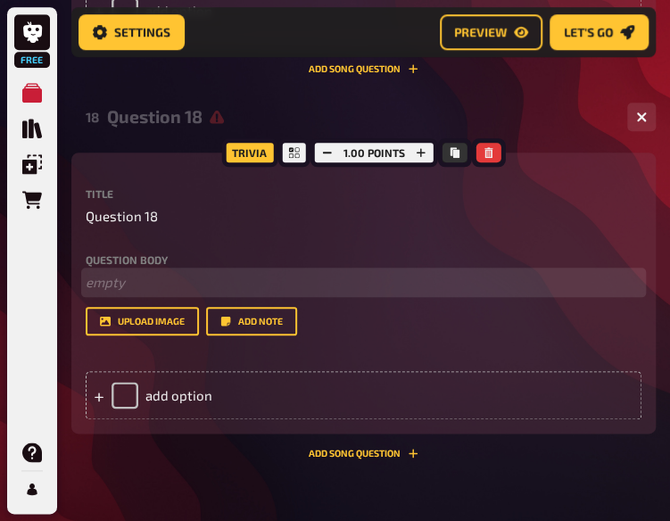
click at [125, 274] on p "﻿ empty" at bounding box center [364, 282] width 556 height 21
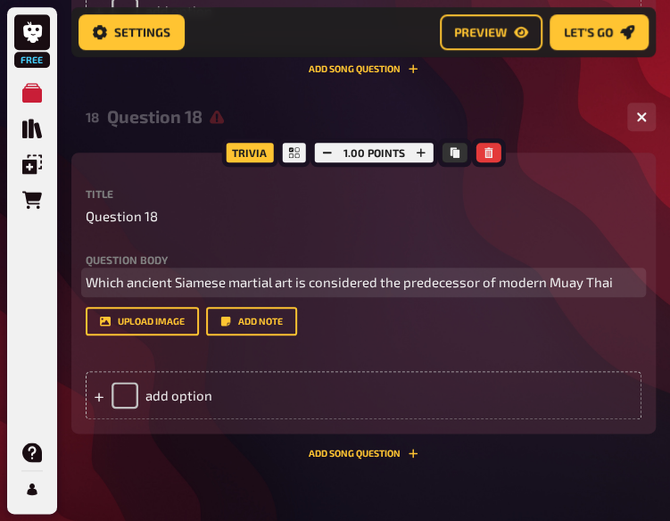
click at [87, 290] on span "Which ancient Siamese martial art is considered the predecessor of modern Muay …" at bounding box center [349, 282] width 527 height 16
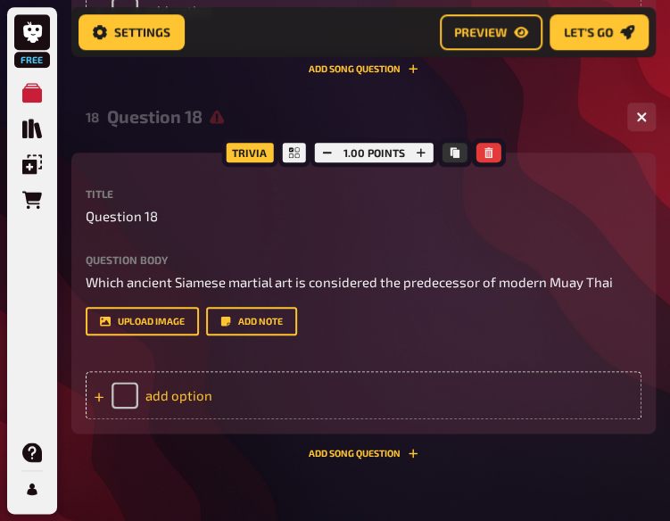
click at [198, 404] on div "add option" at bounding box center [364, 395] width 556 height 48
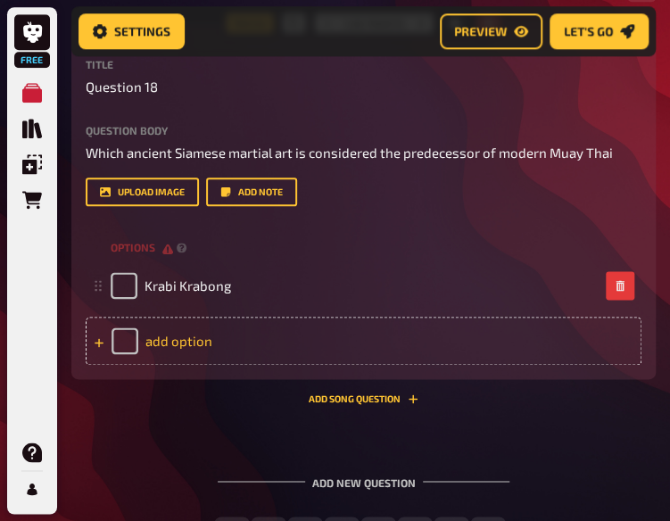
scroll to position [10580, 0]
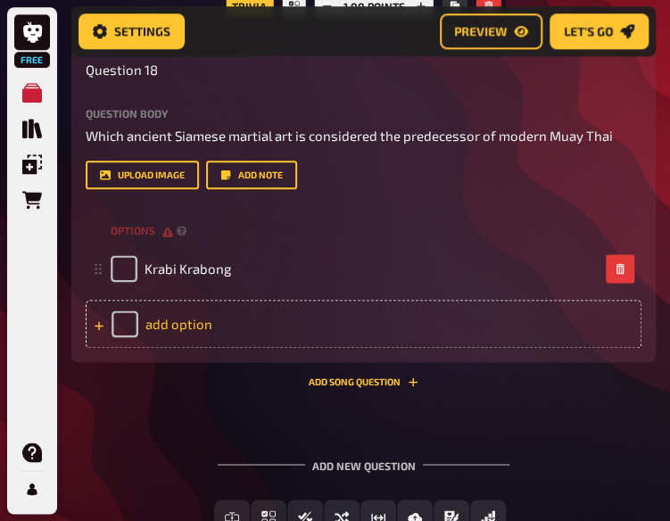
click at [227, 316] on div "add option" at bounding box center [364, 324] width 556 height 48
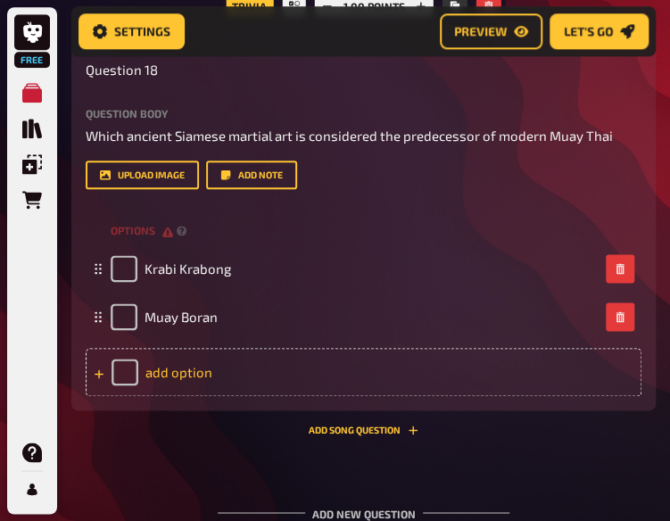
click at [179, 361] on div "add option" at bounding box center [364, 372] width 556 height 48
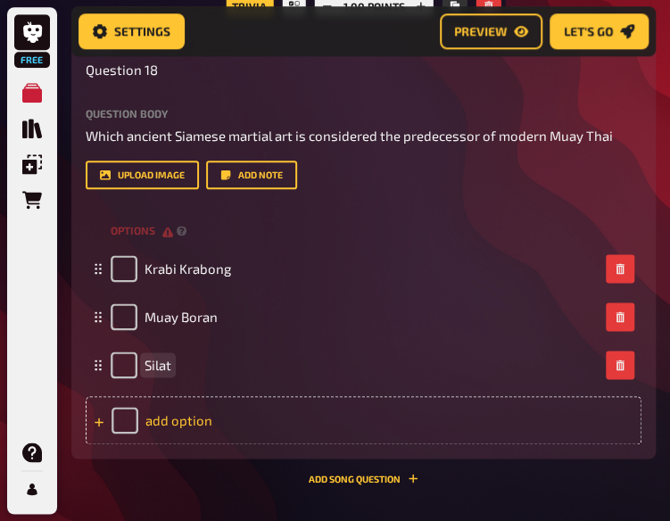
click at [228, 428] on div "add option" at bounding box center [364, 420] width 556 height 48
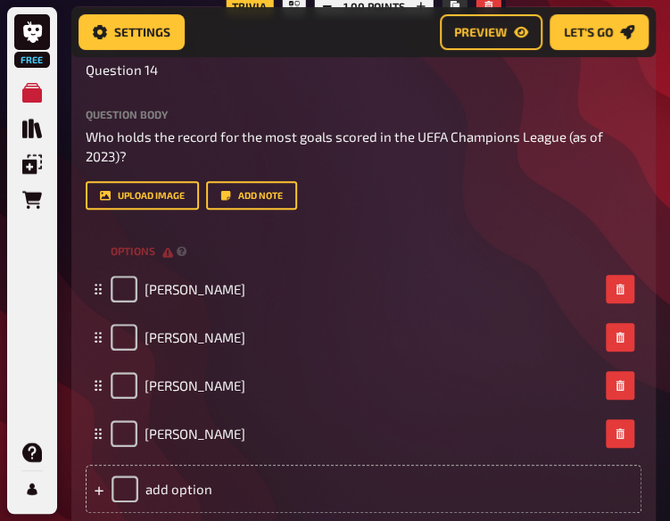
scroll to position [8152, 0]
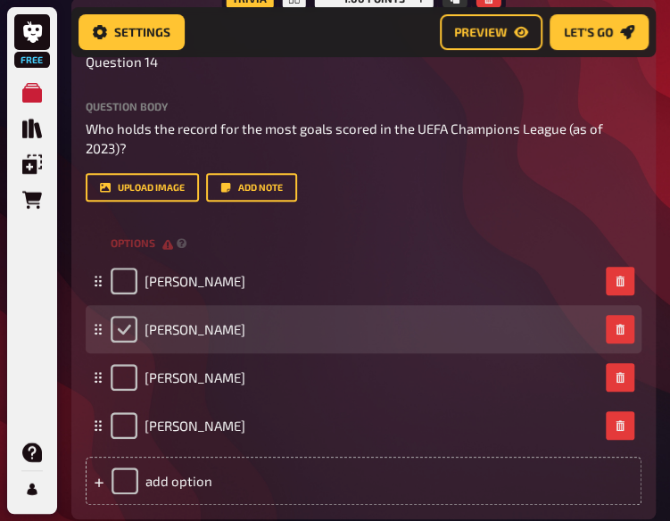
click at [123, 326] on input "checkbox" at bounding box center [124, 329] width 27 height 27
checkbox input "true"
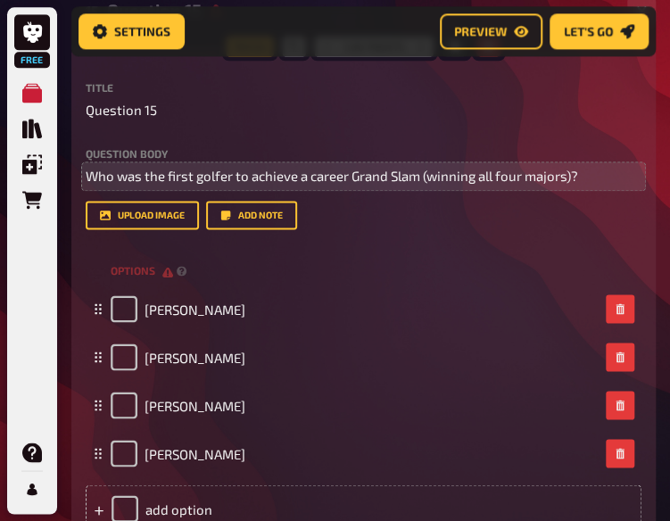
scroll to position [8729, 0]
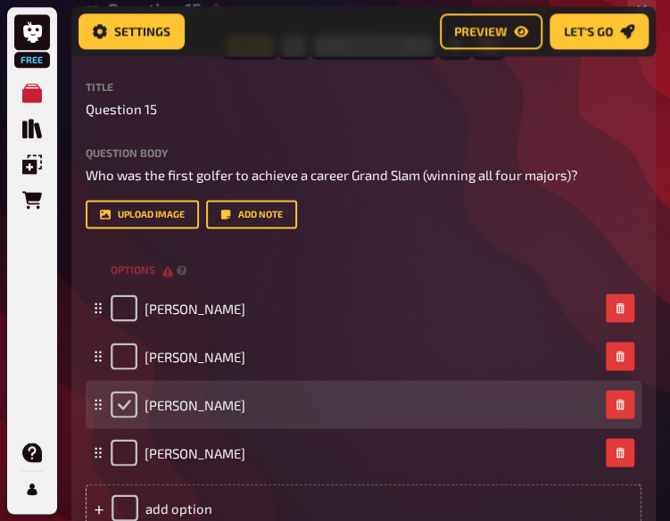
click at [124, 413] on input "checkbox" at bounding box center [124, 404] width 27 height 27
checkbox input "true"
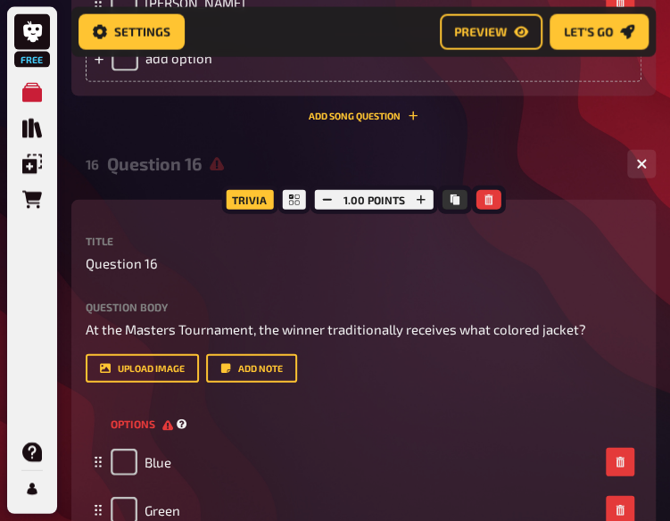
scroll to position [9270, 0]
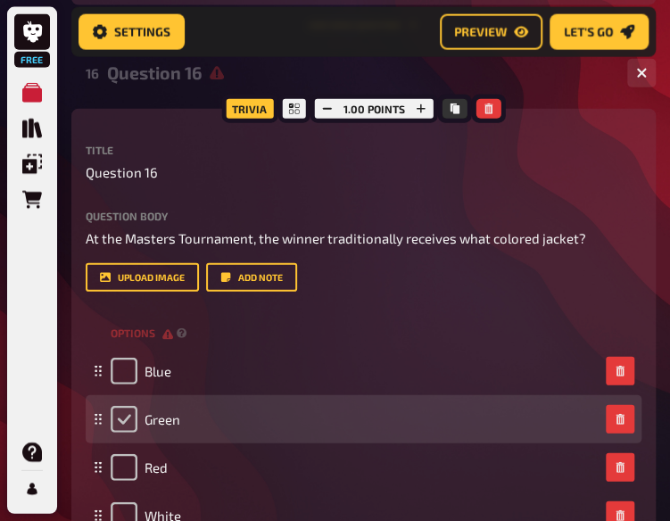
click at [121, 422] on input "checkbox" at bounding box center [124, 419] width 27 height 27
checkbox input "true"
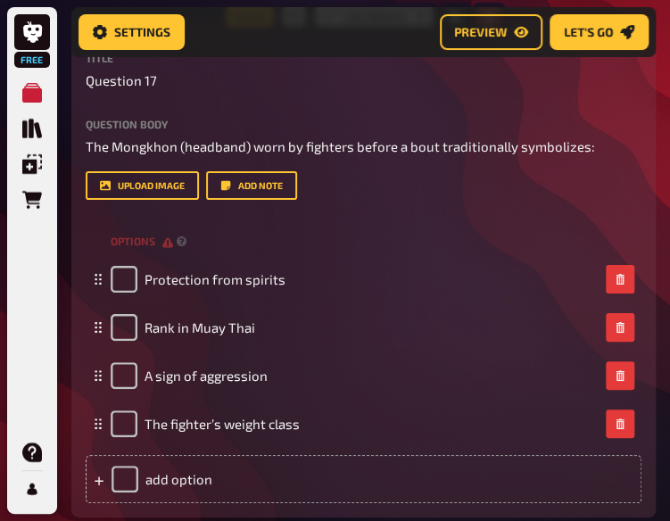
scroll to position [9966, 0]
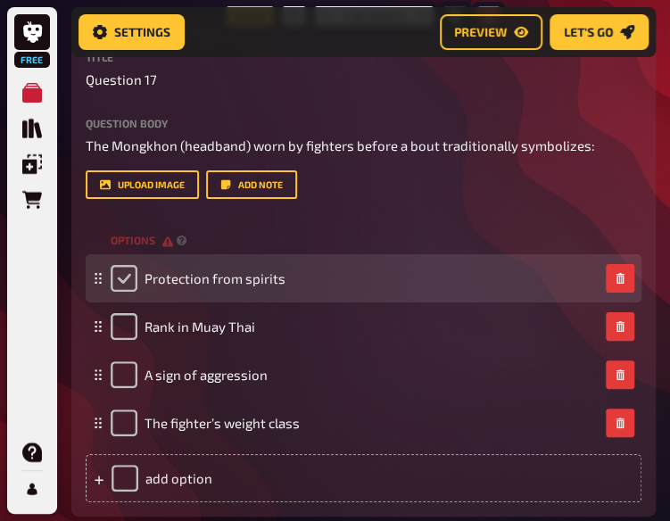
click at [125, 285] on input "checkbox" at bounding box center [124, 278] width 27 height 27
checkbox input "true"
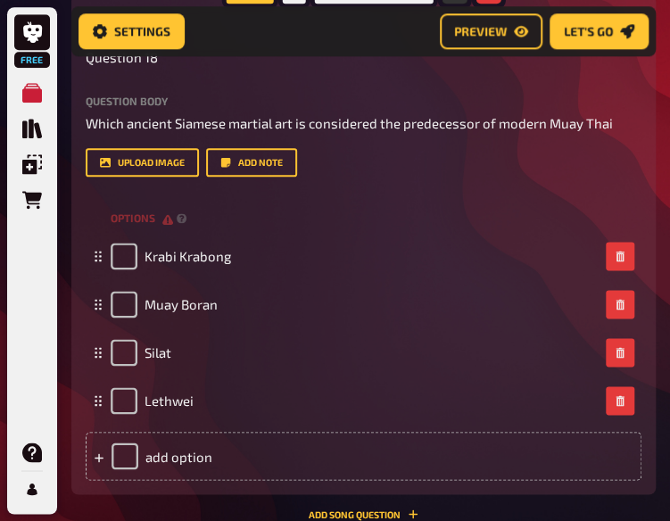
scroll to position [10598, 0]
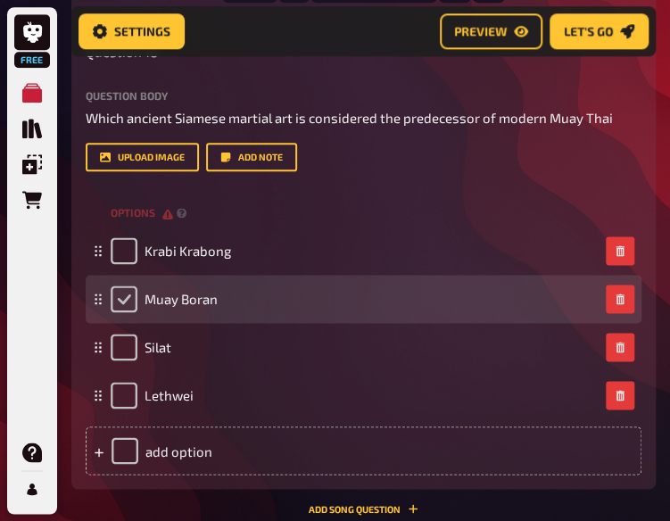
click at [115, 308] on input "checkbox" at bounding box center [124, 298] width 27 height 27
checkbox input "true"
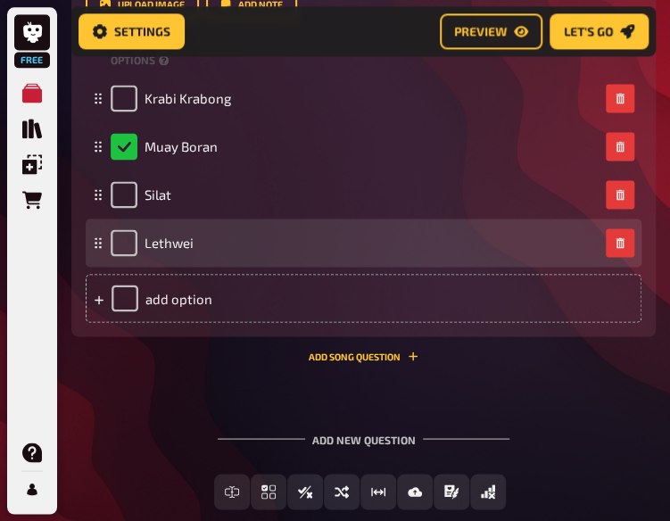
scroll to position [10752, 0]
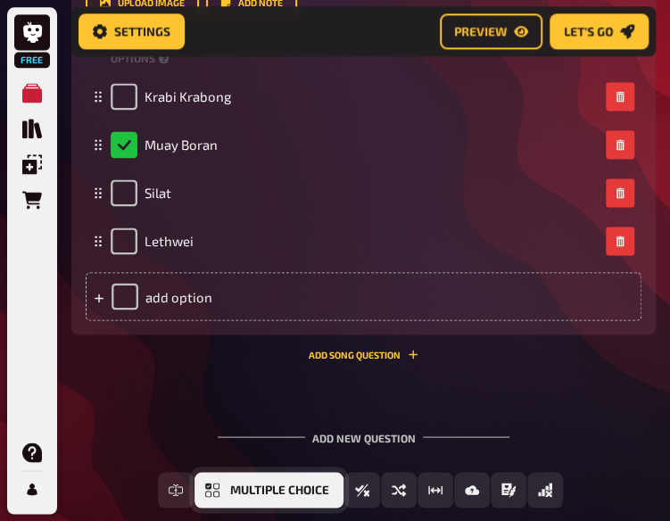
click at [300, 484] on span "Multiple Choice" at bounding box center [279, 490] width 99 height 12
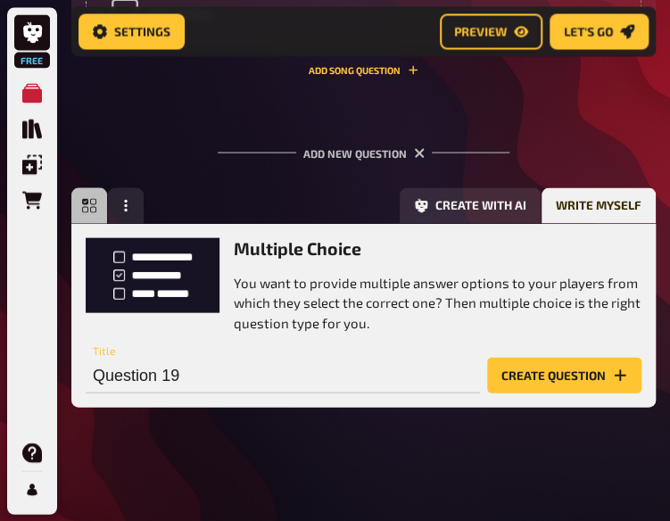
scroll to position [11038, 0]
click at [527, 395] on div "Multiple Choice You want to provide multiple answer options to your players fro…" at bounding box center [363, 315] width 584 height 185
click at [542, 392] on button "Create question" at bounding box center [564, 375] width 154 height 36
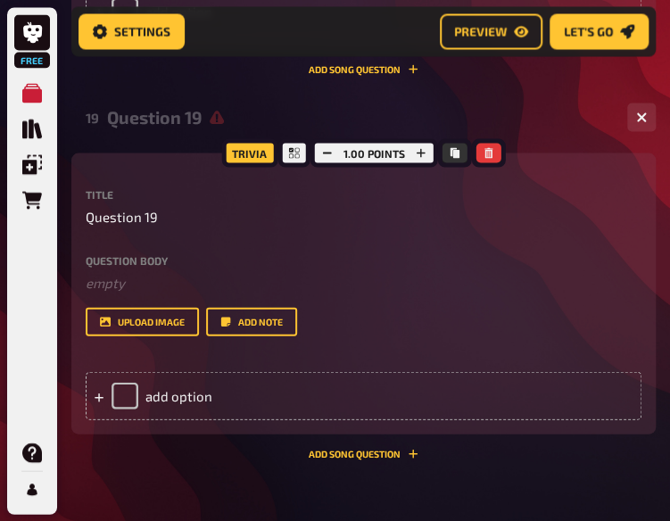
click at [121, 294] on div "Question body ﻿ empty Drop here to upload upload image Add note" at bounding box center [364, 294] width 556 height 81
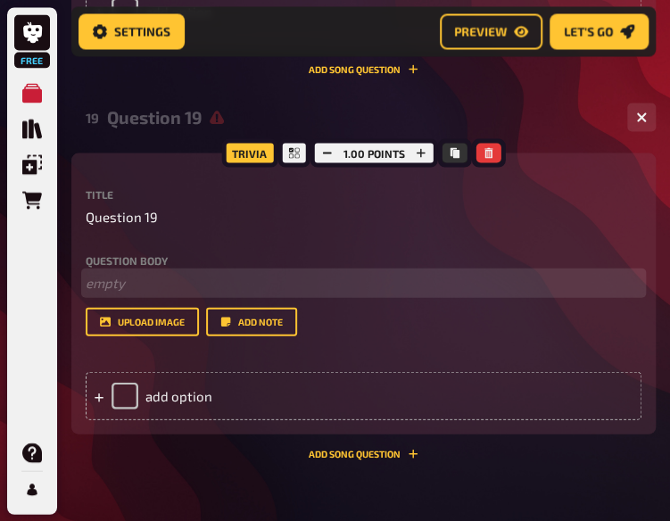
click at [141, 290] on p "﻿ empty" at bounding box center [364, 282] width 556 height 21
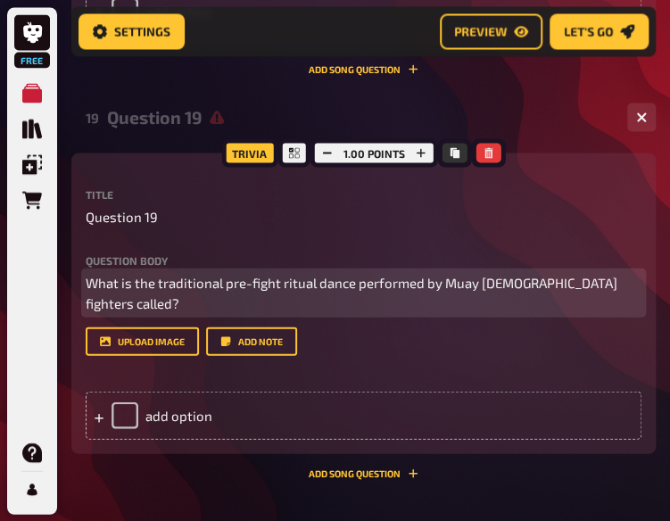
click at [87, 302] on span "What is the traditional pre-fight ritual dance performed by Muay [DEMOGRAPHIC_D…" at bounding box center [353, 292] width 534 height 37
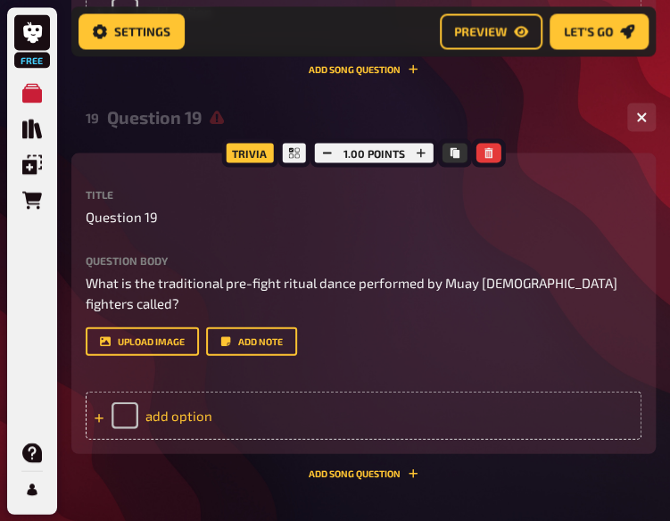
click at [232, 406] on div "add option" at bounding box center [364, 415] width 556 height 48
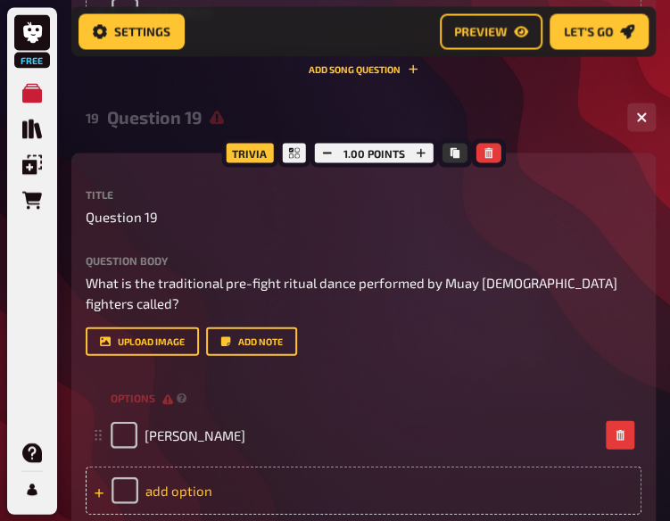
click at [197, 475] on div "add option" at bounding box center [364, 490] width 556 height 48
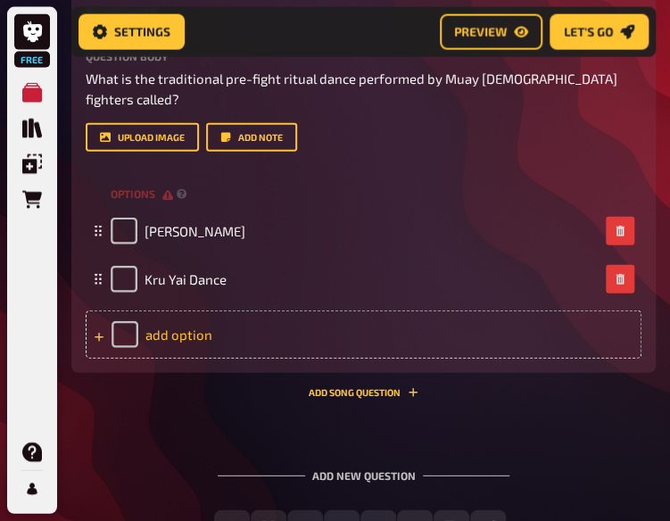
scroll to position [11248, 0]
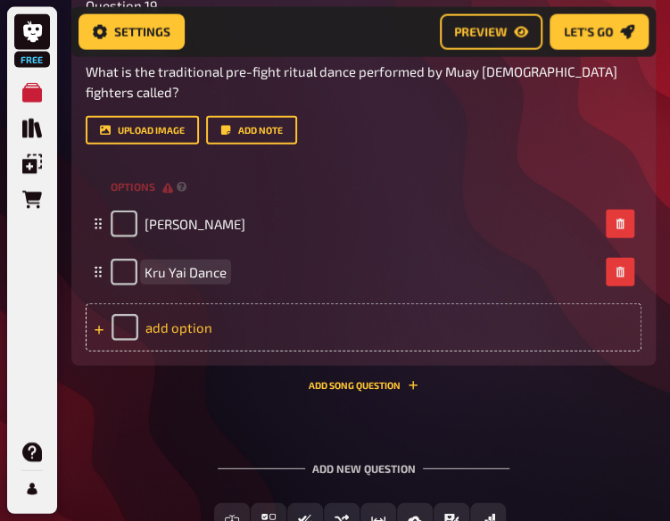
click at [168, 313] on div "add option" at bounding box center [364, 327] width 556 height 48
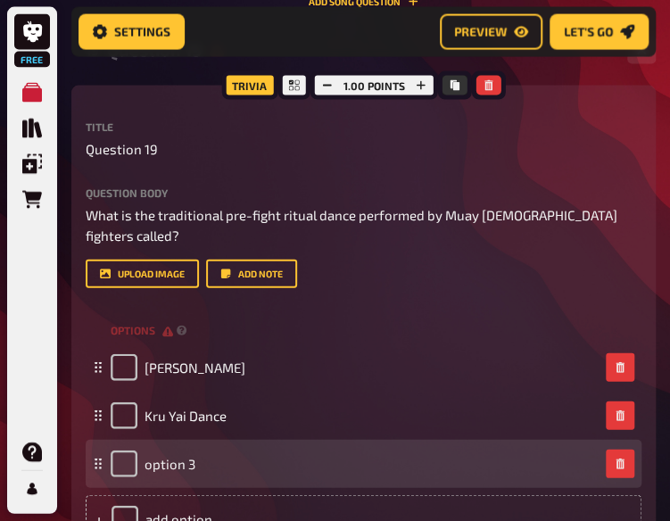
scroll to position [11103, 0]
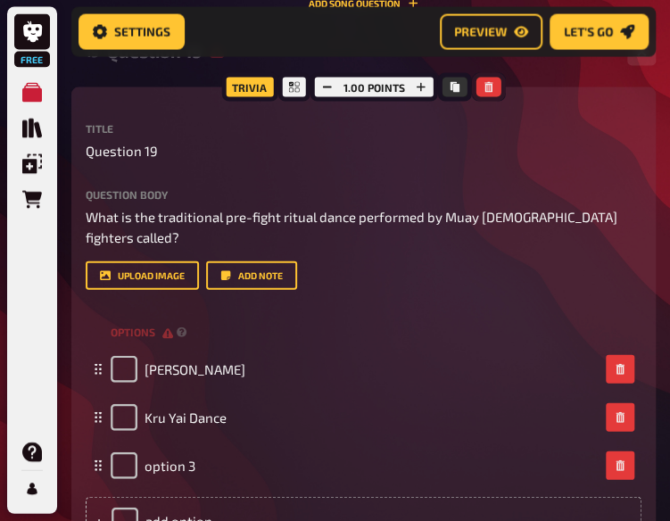
click at [485, 93] on button "button" at bounding box center [488, 88] width 25 height 20
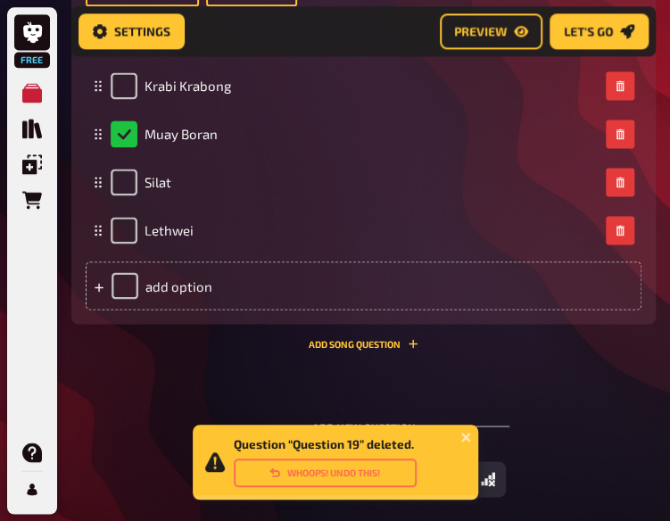
scroll to position [10764, 0]
click at [362, 337] on button "Add Song question" at bounding box center [364, 342] width 110 height 11
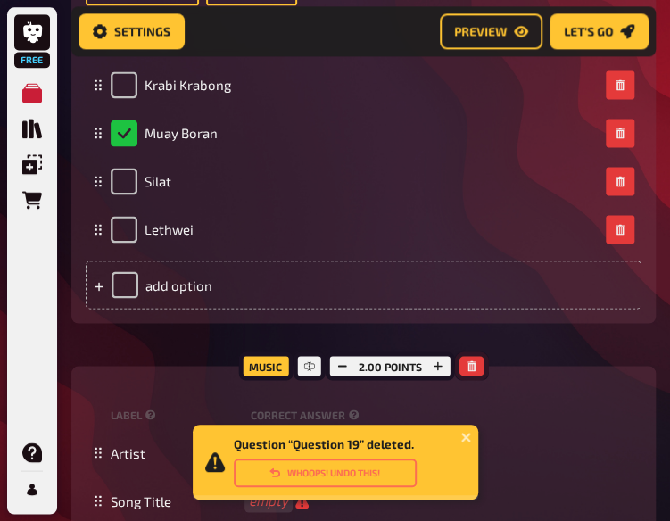
click at [472, 365] on icon "button" at bounding box center [472, 365] width 11 height 11
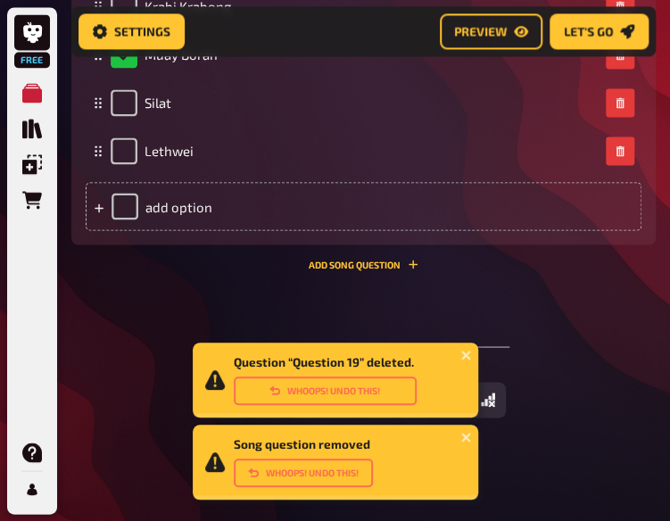
scroll to position [10853, 0]
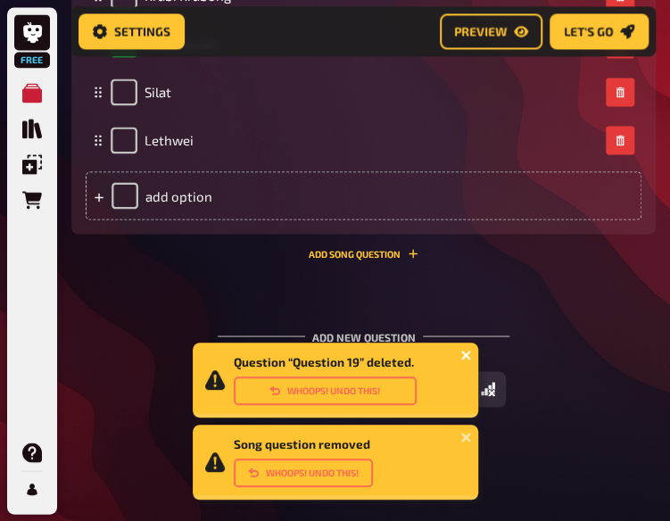
click at [460, 353] on icon "close" at bounding box center [466, 355] width 12 height 14
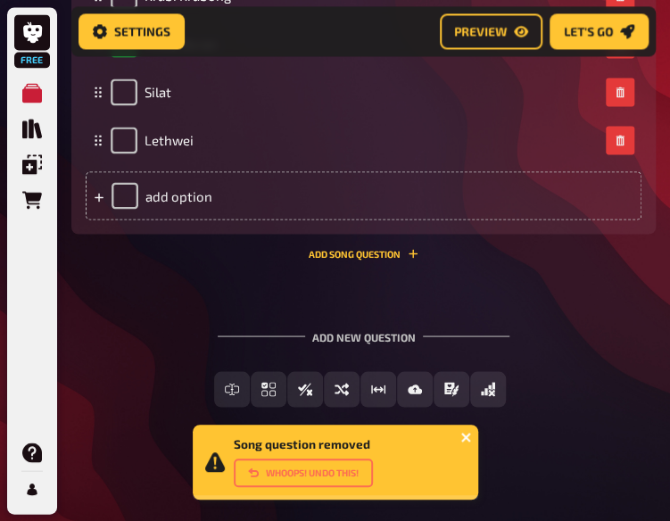
click at [460, 434] on icon "close" at bounding box center [466, 437] width 12 height 14
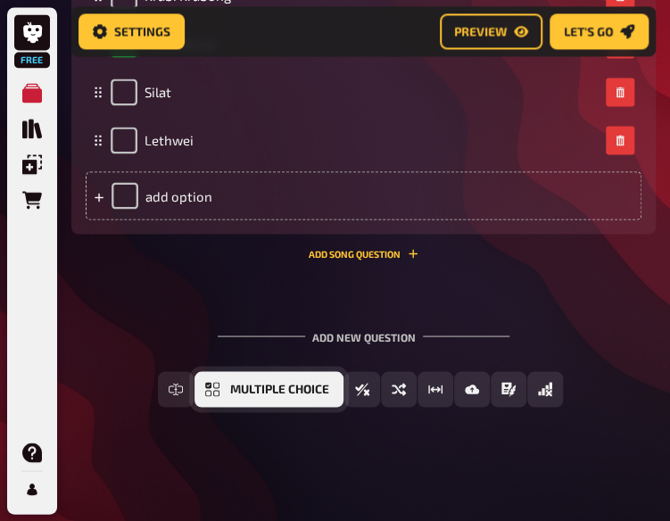
click at [230, 388] on span "Multiple Choice" at bounding box center [279, 389] width 99 height 12
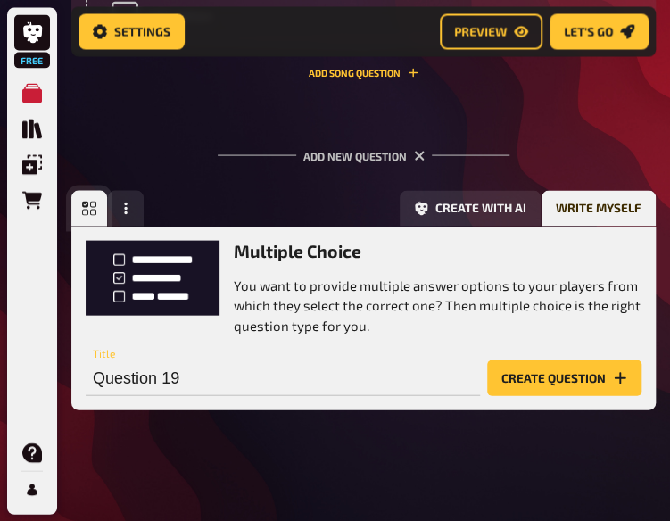
scroll to position [11038, 0]
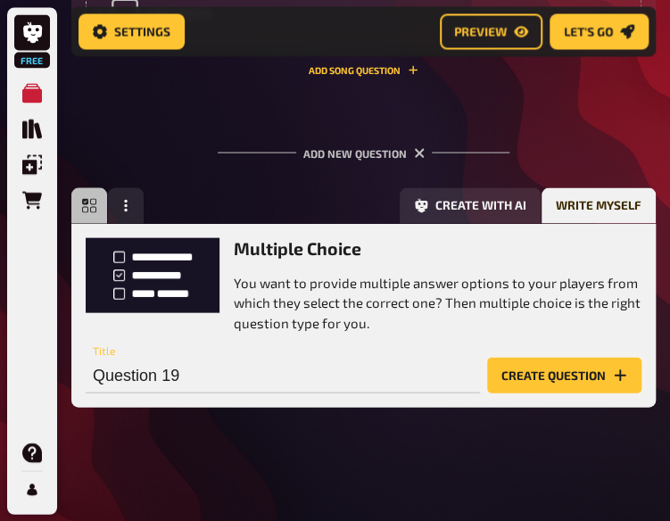
click at [529, 371] on button "Create question" at bounding box center [564, 375] width 154 height 36
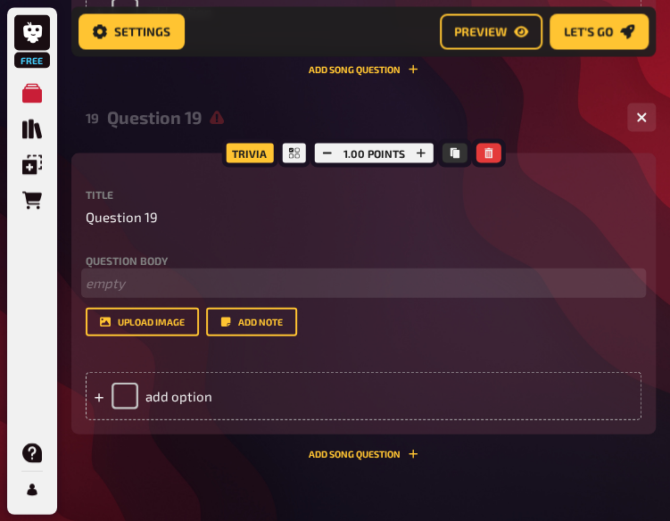
click at [191, 288] on p "﻿ empty" at bounding box center [364, 282] width 556 height 21
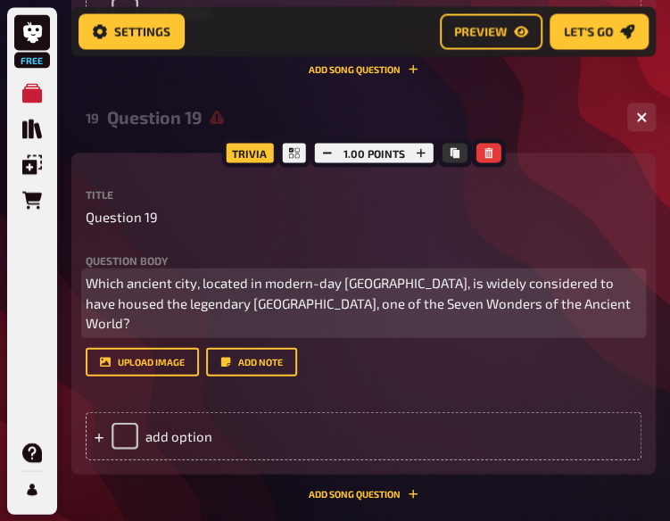
click at [87, 299] on span "Which ancient city, located in modern-day [GEOGRAPHIC_DATA], is widely consider…" at bounding box center [360, 302] width 548 height 56
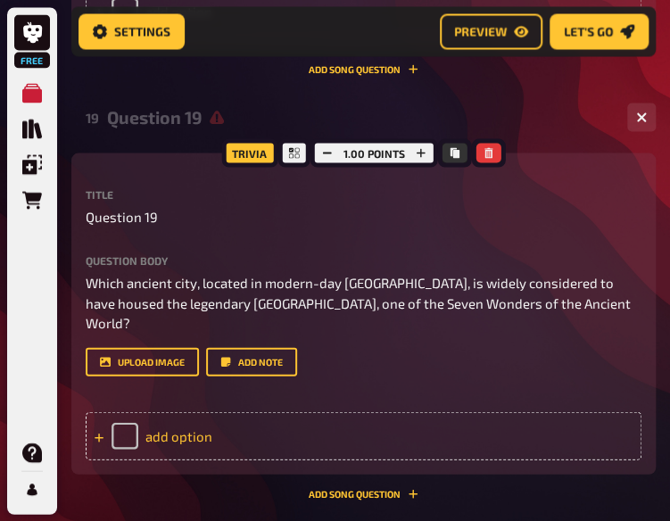
click at [173, 427] on div "add option" at bounding box center [364, 435] width 556 height 48
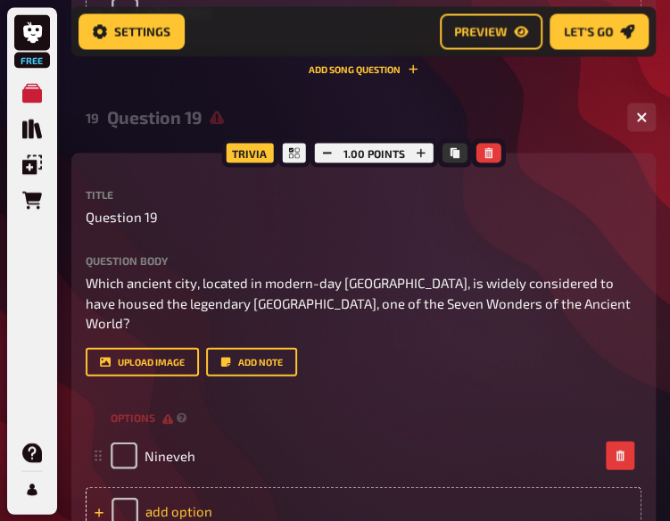
click at [177, 495] on div "add option" at bounding box center [364, 510] width 556 height 48
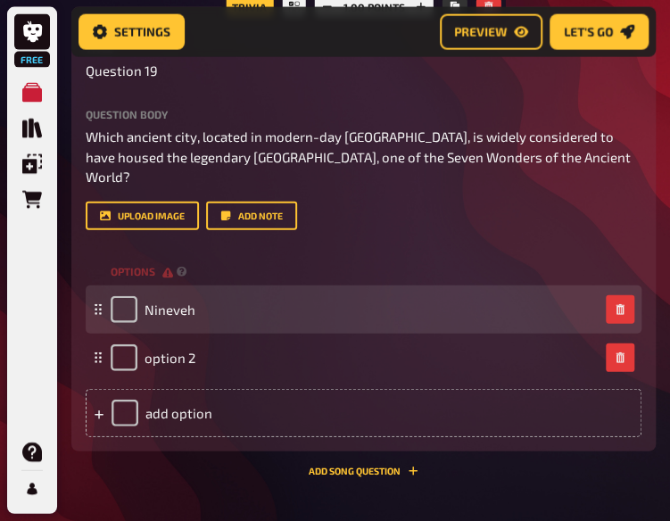
scroll to position [11187, 0]
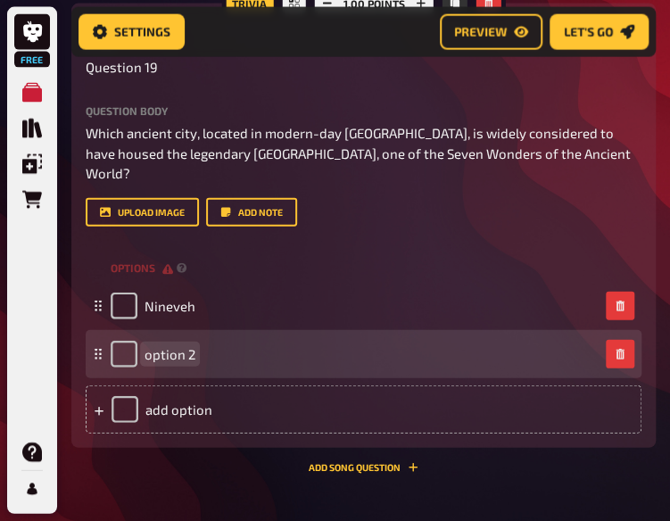
click at [182, 344] on div "option 2" at bounding box center [153, 354] width 85 height 27
paste span
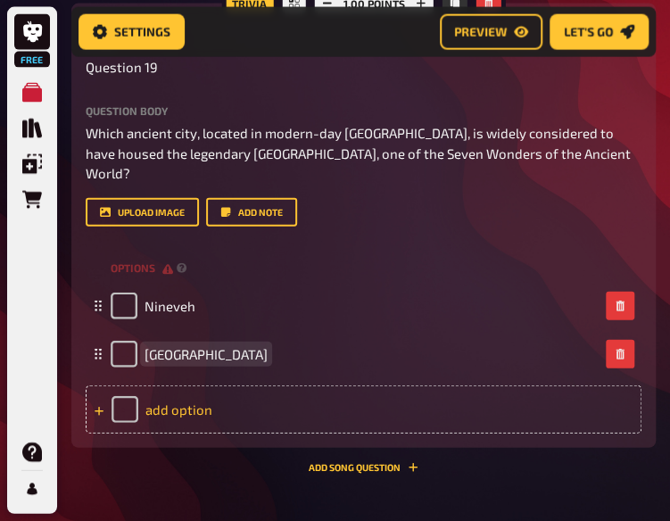
click at [167, 399] on div "add option" at bounding box center [364, 409] width 556 height 48
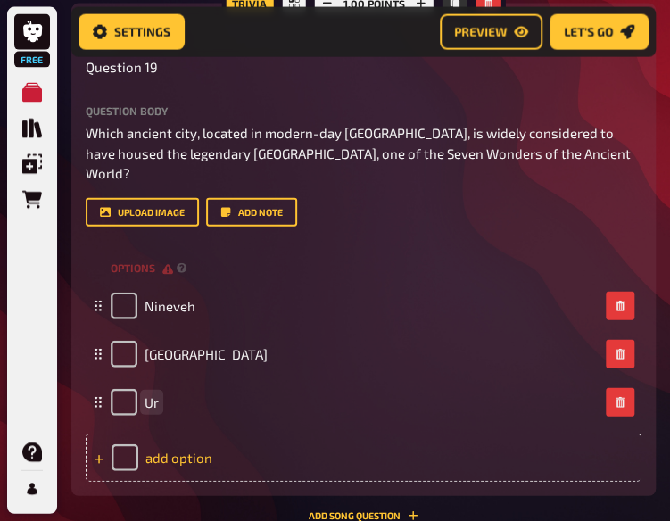
click at [201, 447] on div "add option" at bounding box center [364, 458] width 556 height 48
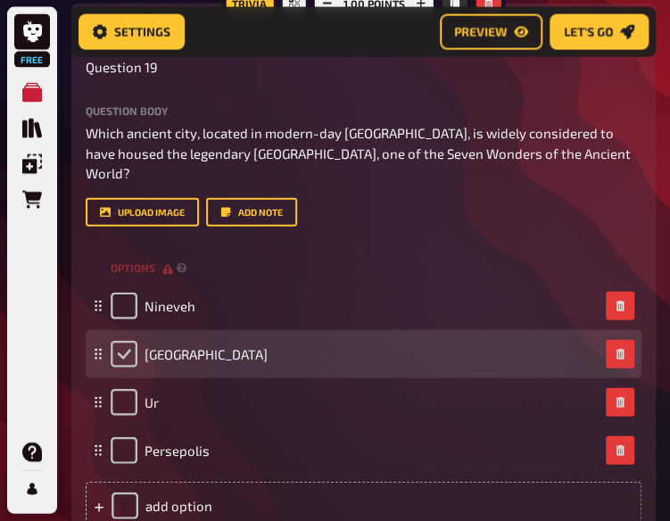
click at [130, 342] on input "checkbox" at bounding box center [124, 354] width 27 height 27
checkbox input "true"
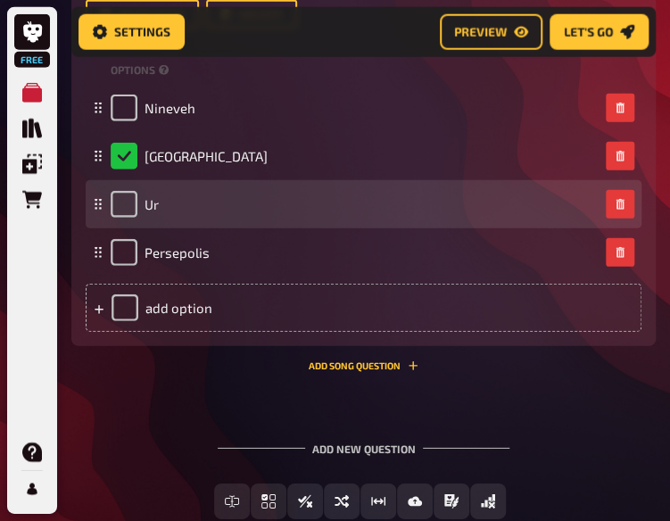
scroll to position [11387, 0]
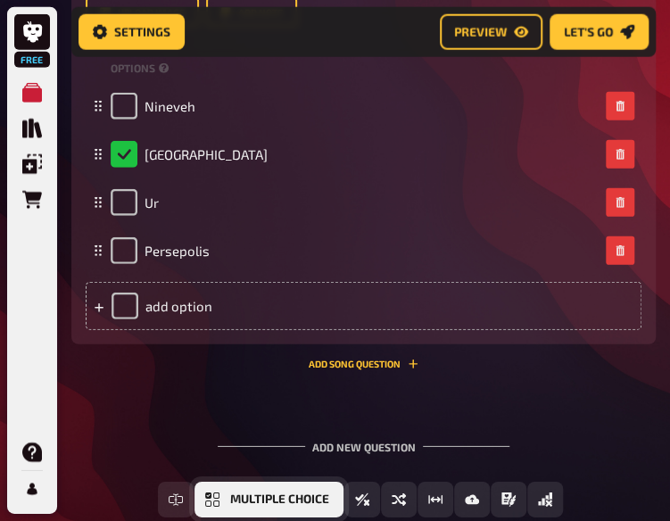
click at [223, 482] on button "Multiple Choice" at bounding box center [268, 500] width 149 height 36
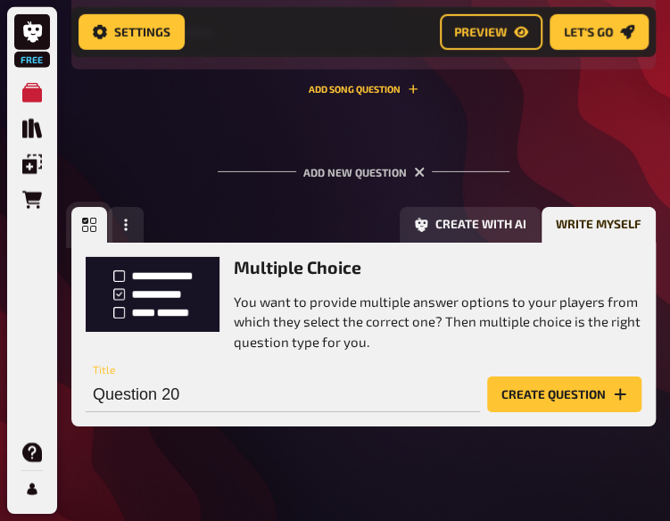
scroll to position [11662, 0]
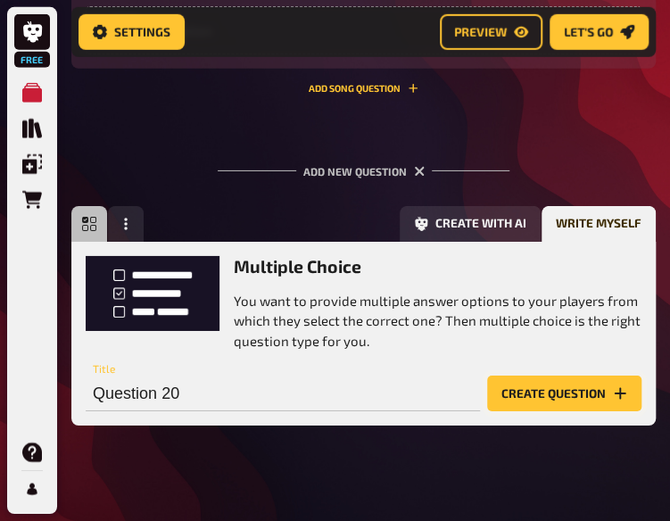
click at [580, 386] on button "Create question" at bounding box center [564, 394] width 154 height 36
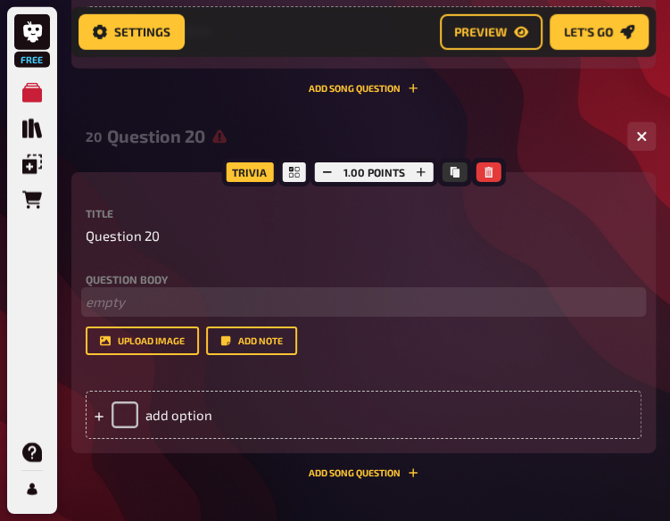
click at [170, 292] on p "﻿ empty" at bounding box center [364, 302] width 556 height 21
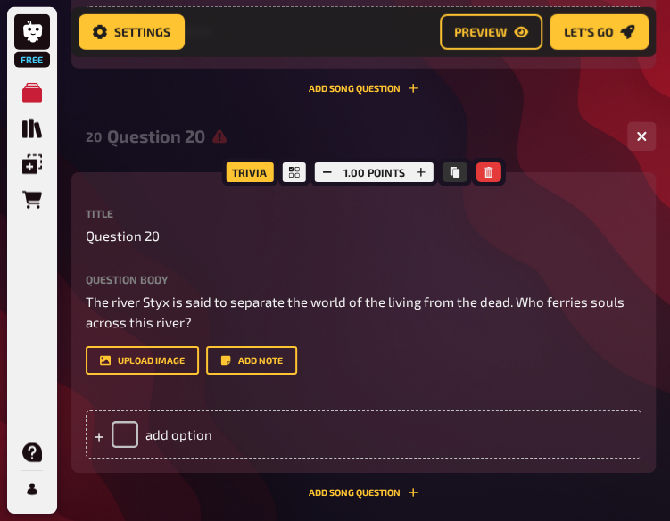
click at [84, 294] on div "Trivia 1.00 points Title Question 20 Question body The river Styx is said to se…" at bounding box center [363, 323] width 584 height 302
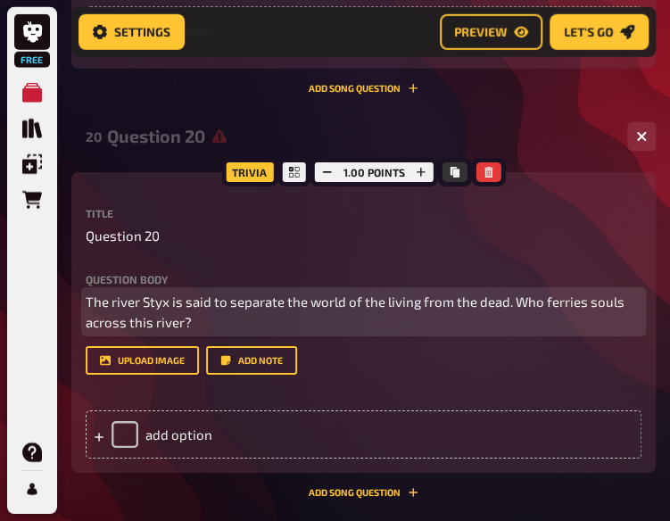
click at [87, 299] on span "The river Styx is said to separate the world of the living from the dead. Who f…" at bounding box center [357, 312] width 542 height 37
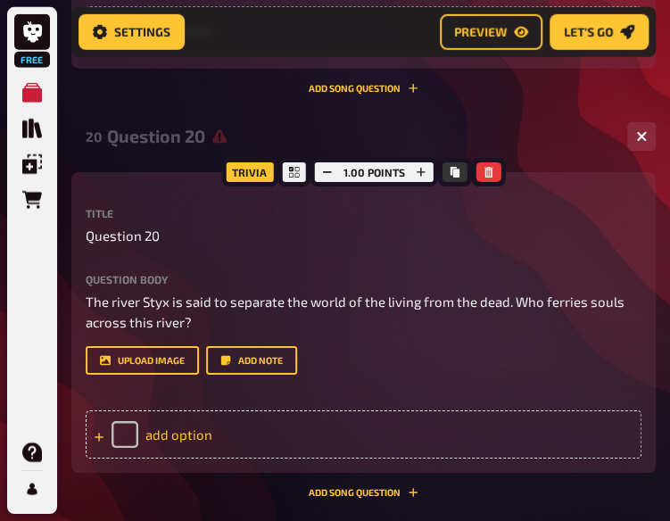
click at [217, 418] on div "add option" at bounding box center [364, 434] width 556 height 48
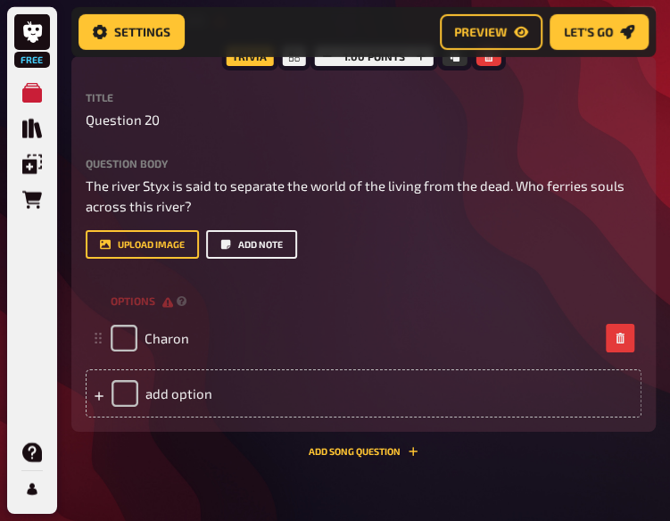
scroll to position [11802, 0]
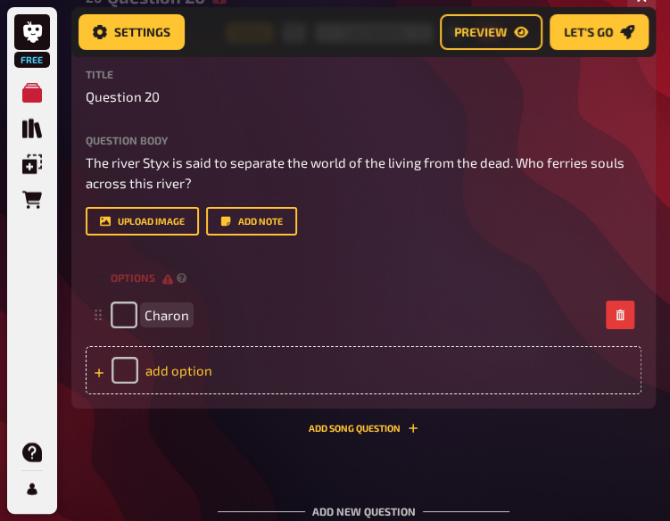
click at [194, 351] on div "add option" at bounding box center [364, 370] width 556 height 48
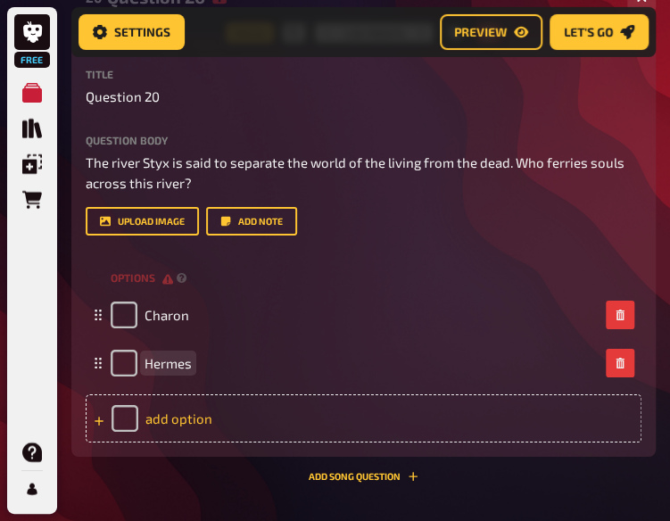
click at [200, 402] on div "add option" at bounding box center [364, 418] width 556 height 48
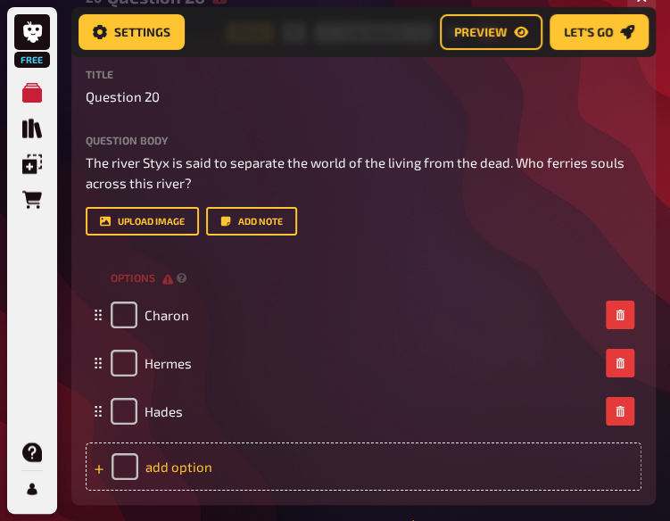
click at [258, 443] on div "add option" at bounding box center [364, 467] width 556 height 48
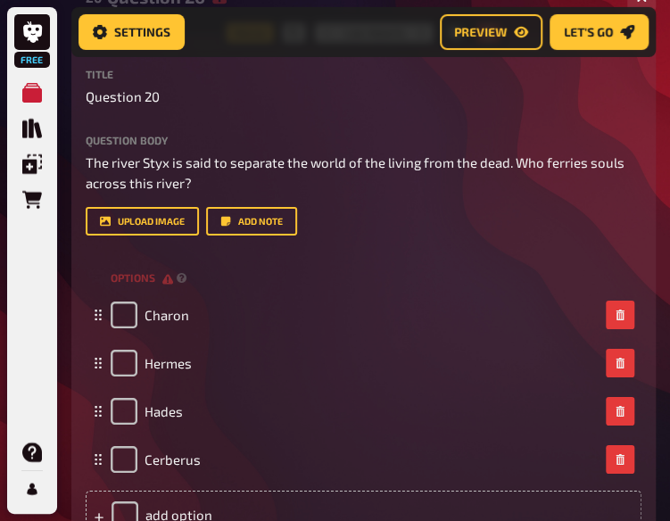
click at [555, 110] on div "Title Question 20 Question body The river Styx is said to separate the world of…" at bounding box center [364, 153] width 556 height 168
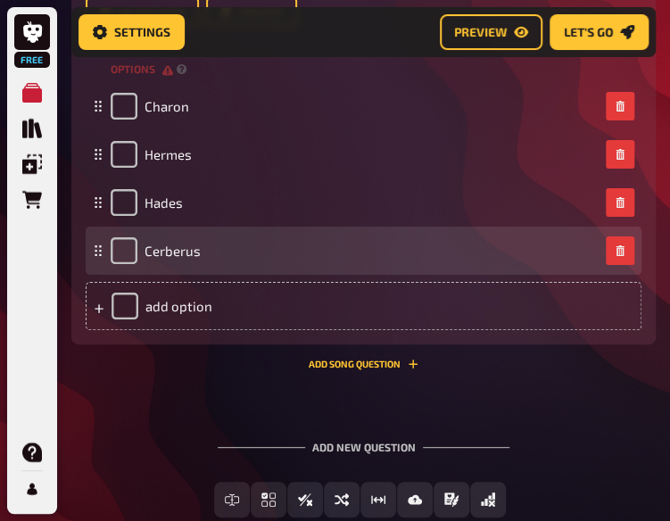
scroll to position [12011, 0]
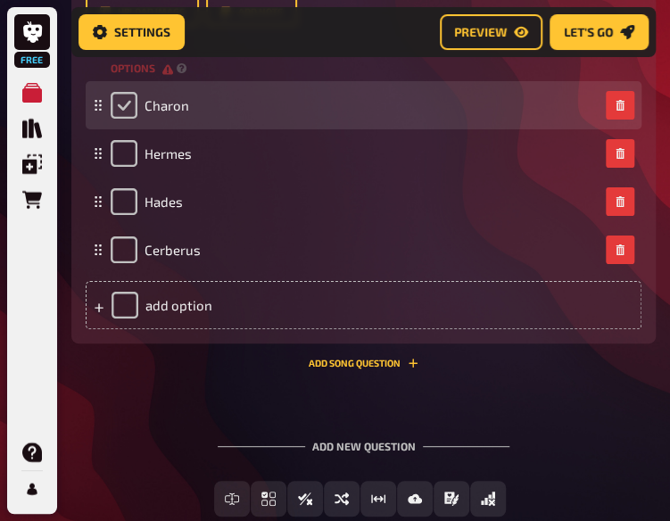
click at [121, 92] on input "checkbox" at bounding box center [124, 105] width 27 height 27
checkbox input "true"
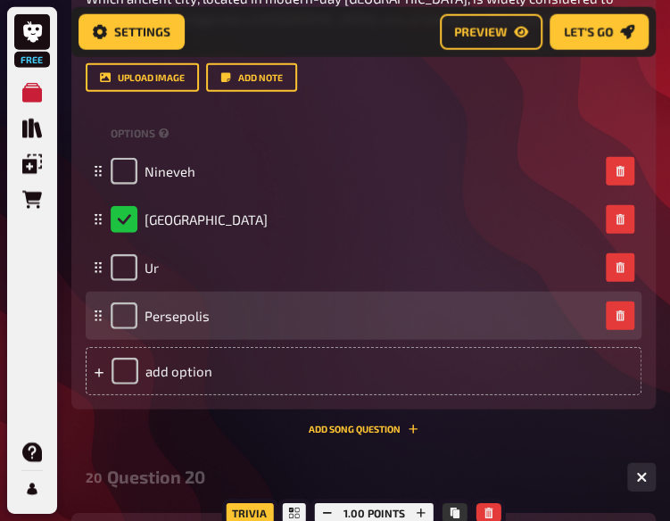
scroll to position [11306, 0]
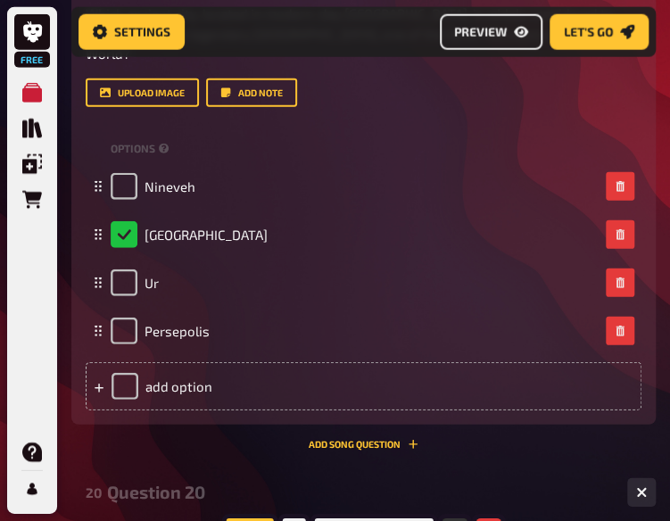
click at [512, 41] on button "Preview" at bounding box center [491, 32] width 103 height 36
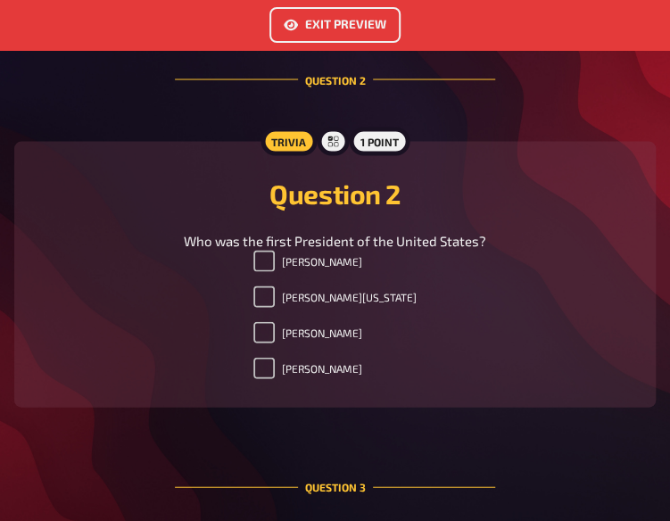
scroll to position [964, 0]
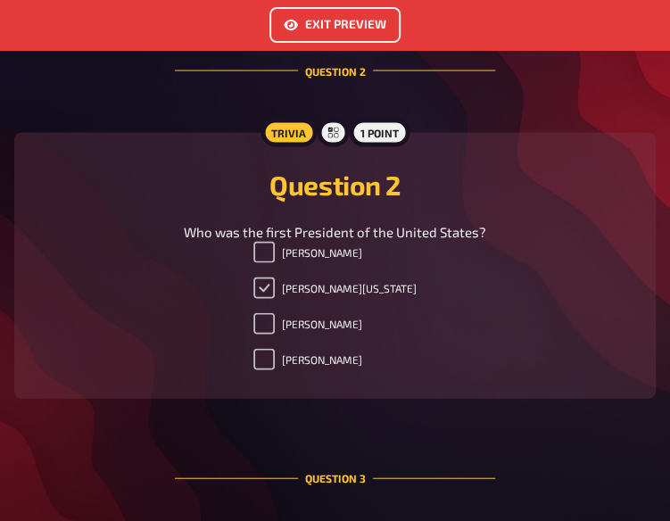
click at [275, 277] on input "[PERSON_NAME][US_STATE]" at bounding box center [263, 287] width 21 height 21
checkbox input "false"
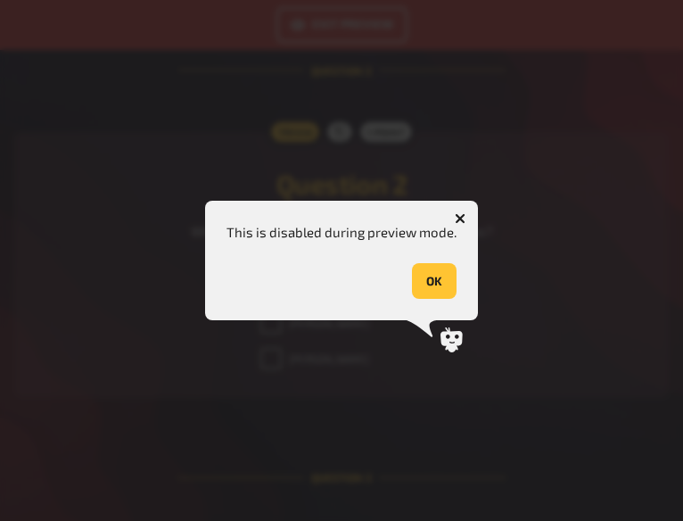
click at [467, 290] on div "This is disabled during preview mode. OK" at bounding box center [341, 261] width 273 height 120
click at [463, 290] on div "This is disabled during preview mode. OK" at bounding box center [341, 261] width 273 height 120
click at [453, 285] on button "OK" at bounding box center [434, 281] width 45 height 36
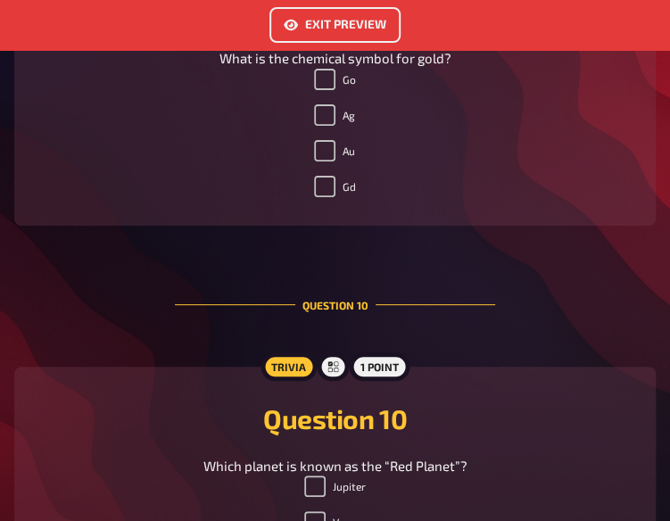
scroll to position [4613, 0]
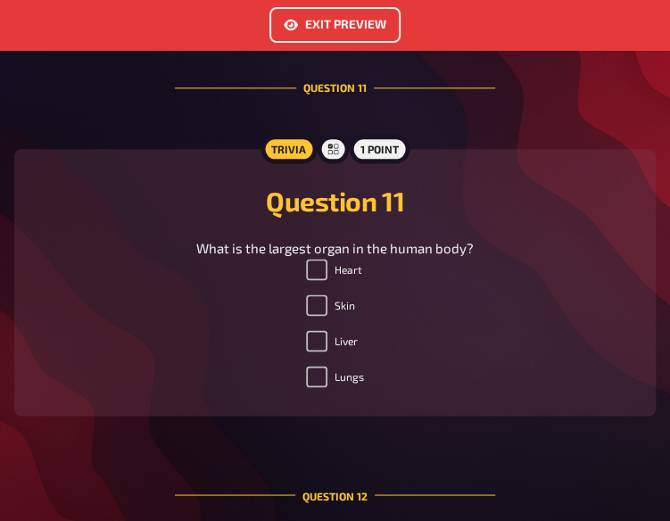
click at [310, 21] on button "Exit Preview" at bounding box center [334, 25] width 131 height 36
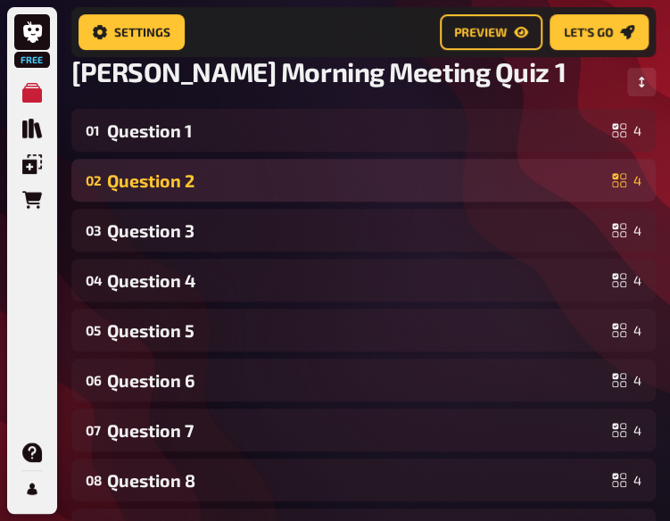
scroll to position [145, 0]
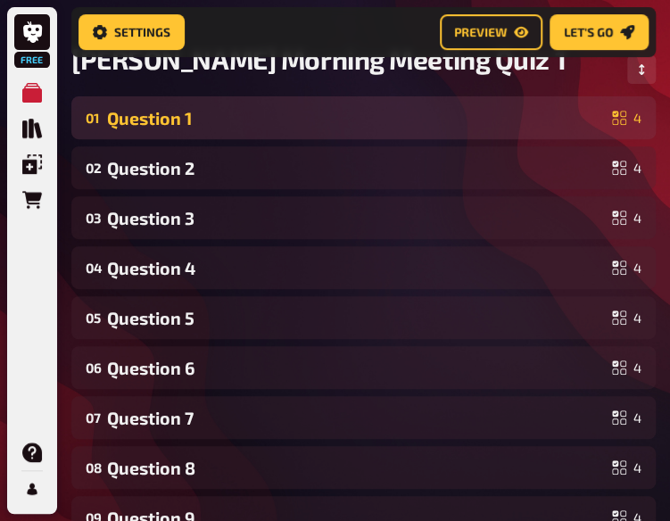
click at [505, 122] on div "Question 1" at bounding box center [356, 118] width 498 height 21
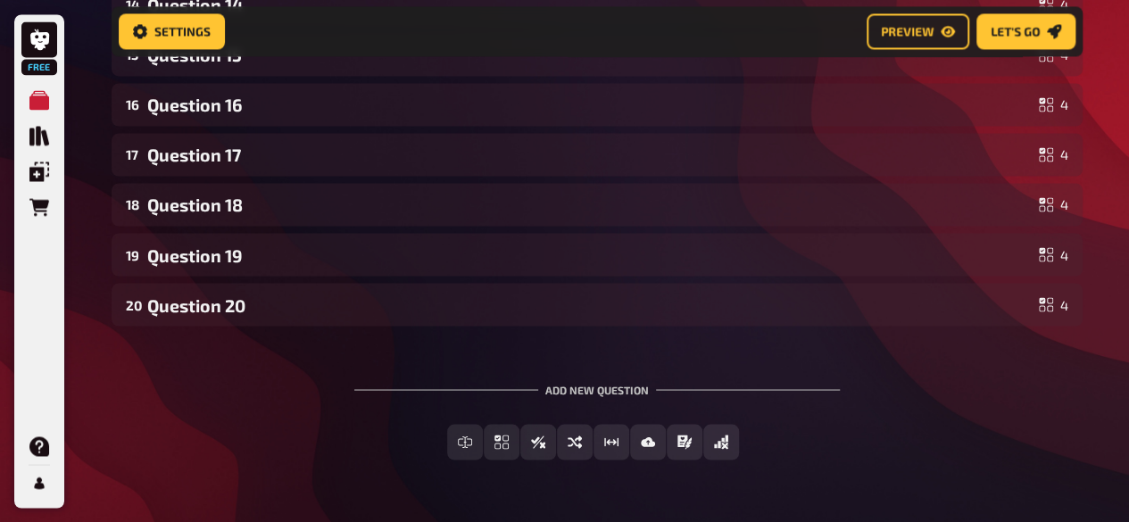
scroll to position [1463, 0]
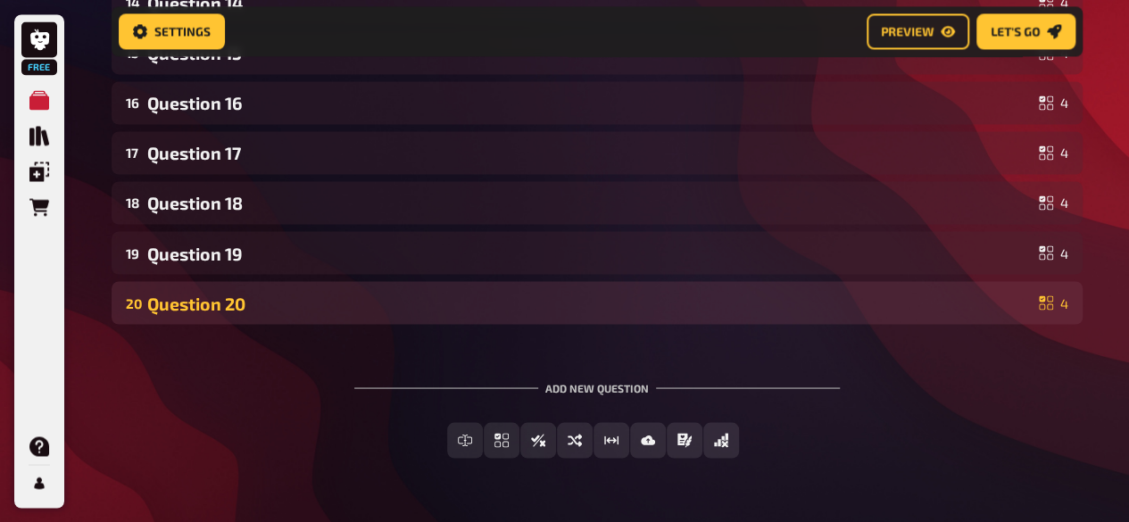
click at [592, 317] on div "20 Question 20 4" at bounding box center [597, 302] width 971 height 43
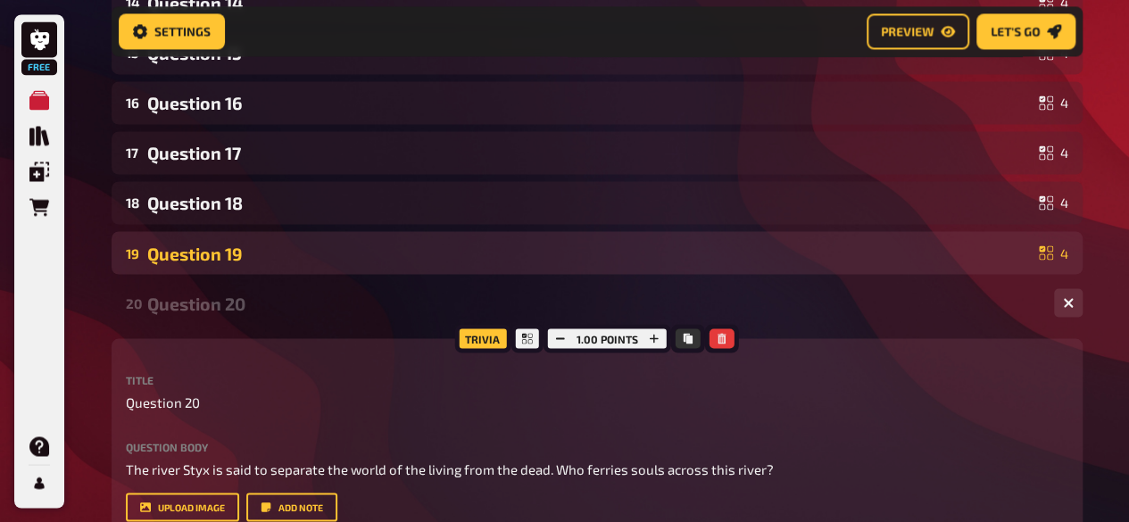
click at [504, 272] on div "19 Question 19 4" at bounding box center [597, 252] width 971 height 43
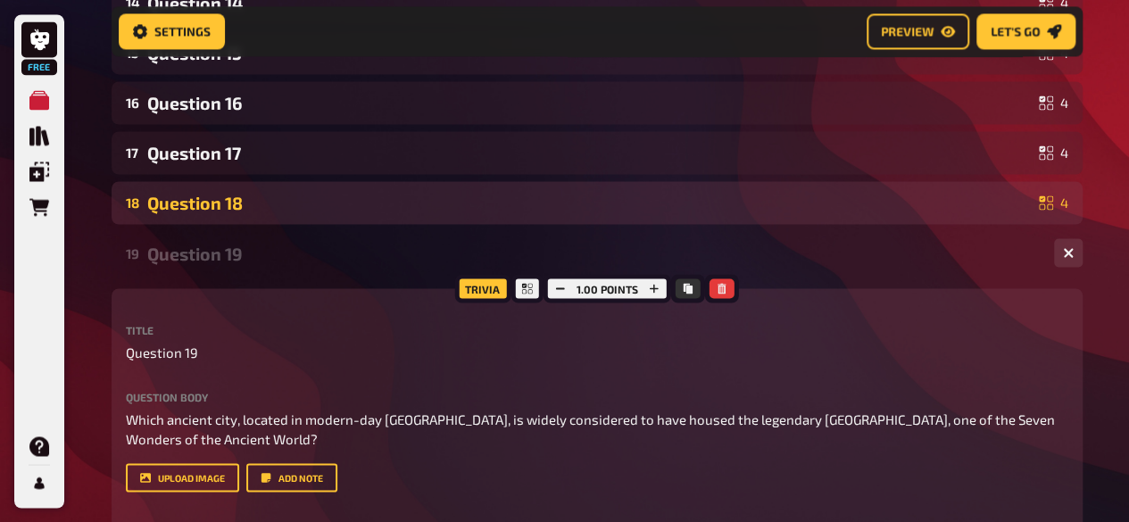
click at [437, 224] on div "18 Question 18 4" at bounding box center [597, 202] width 971 height 43
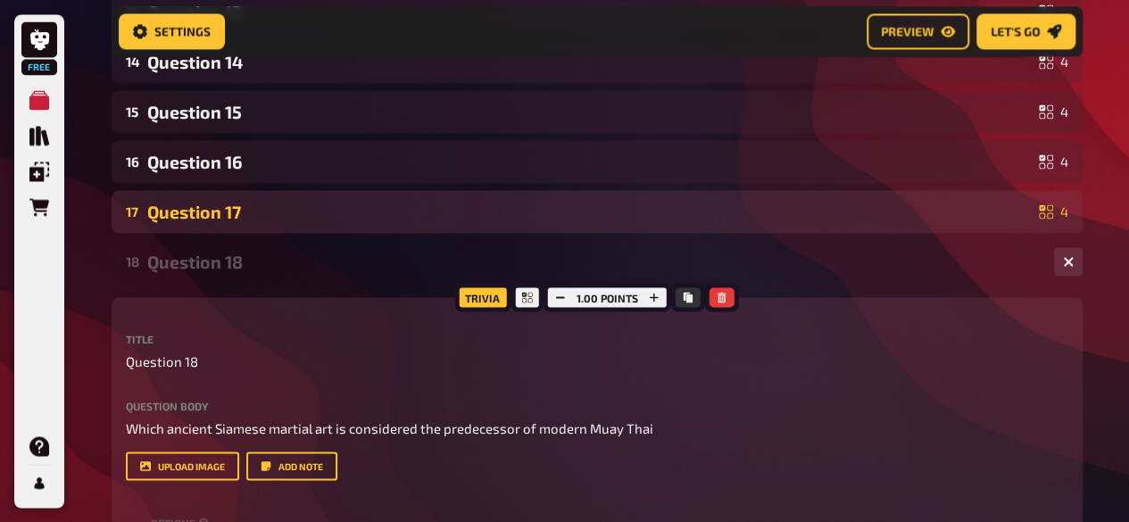
click at [334, 213] on div "Question 17" at bounding box center [589, 212] width 884 height 21
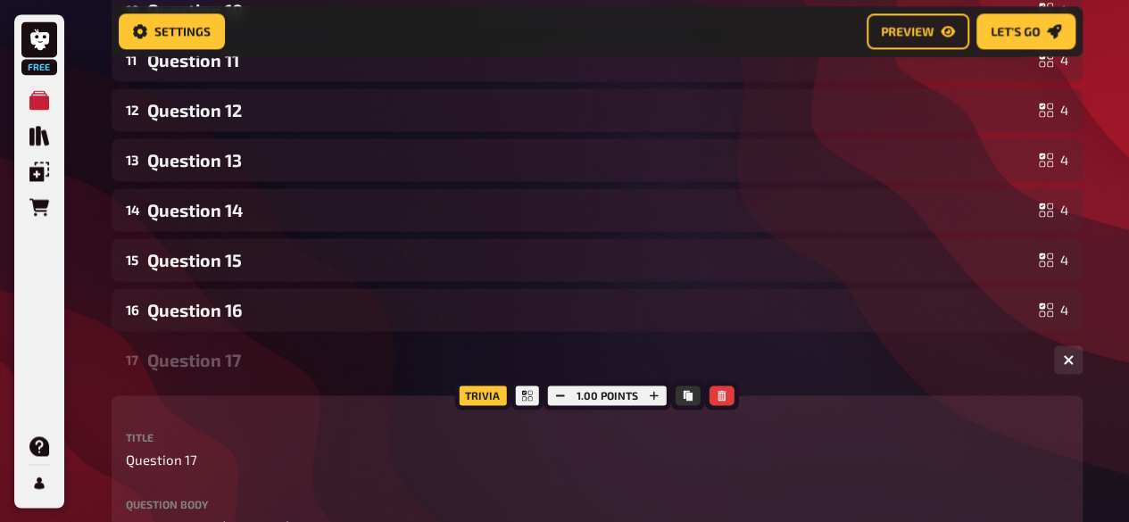
scroll to position [1254, 0]
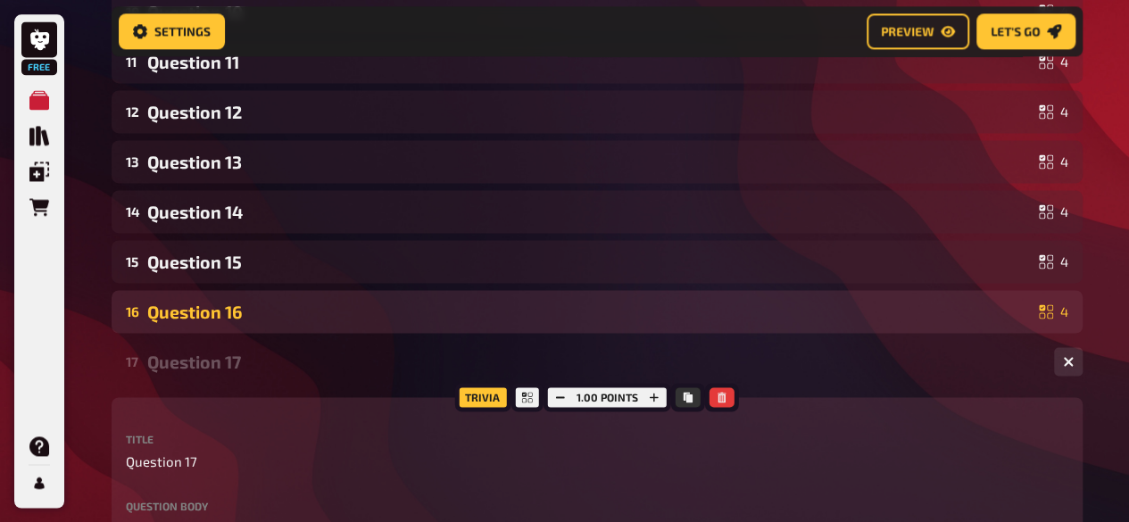
click at [321, 319] on div "Question 16" at bounding box center [589, 312] width 884 height 21
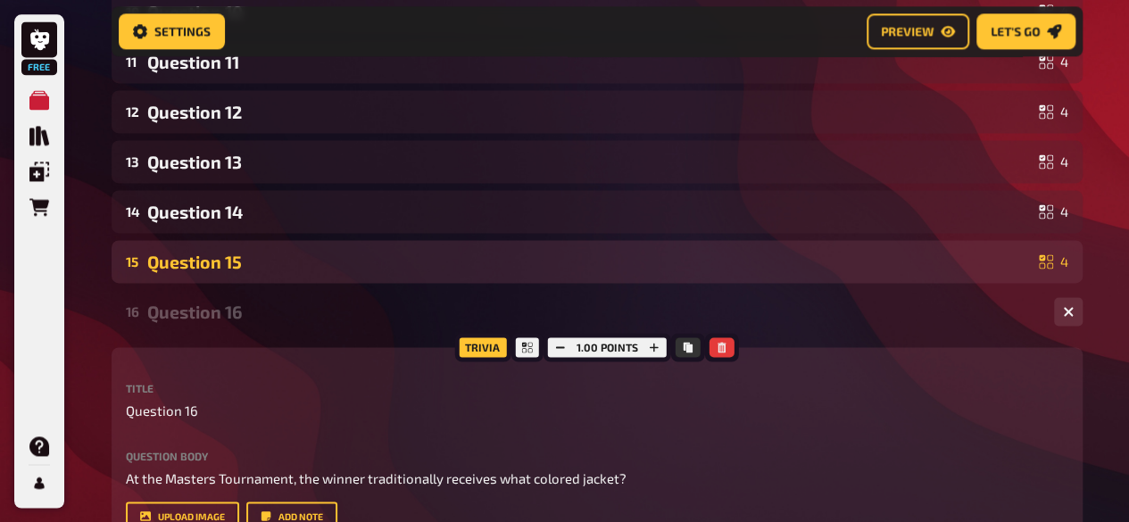
click at [317, 269] on div "Question 15" at bounding box center [589, 262] width 884 height 21
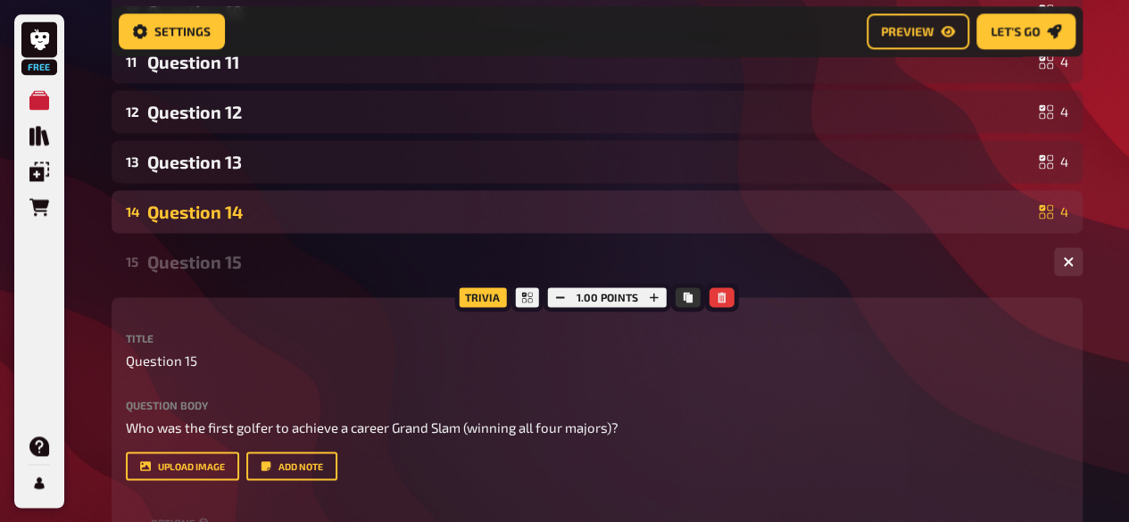
click at [289, 208] on div "Question 14" at bounding box center [589, 212] width 884 height 21
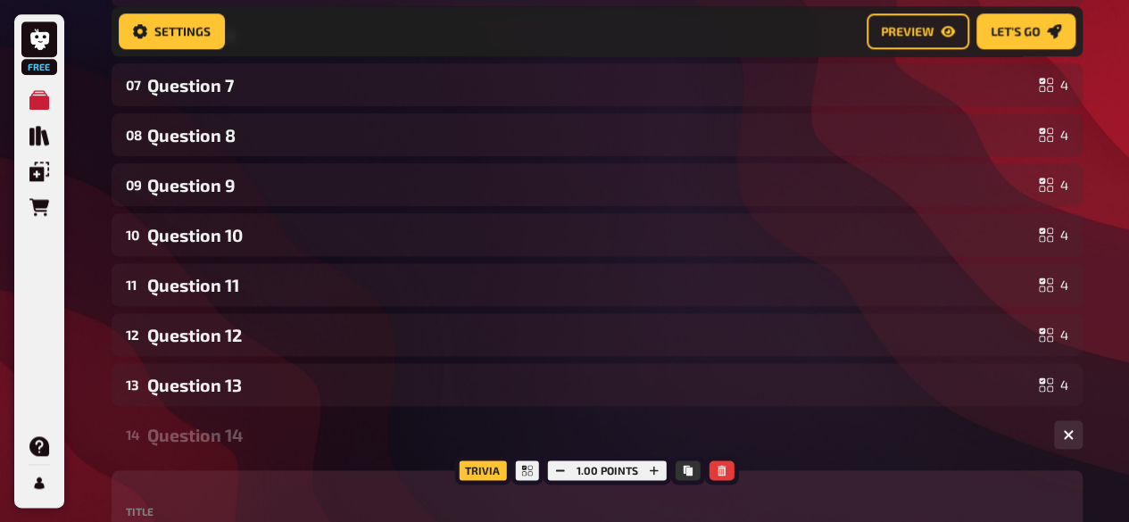
scroll to position [905, 0]
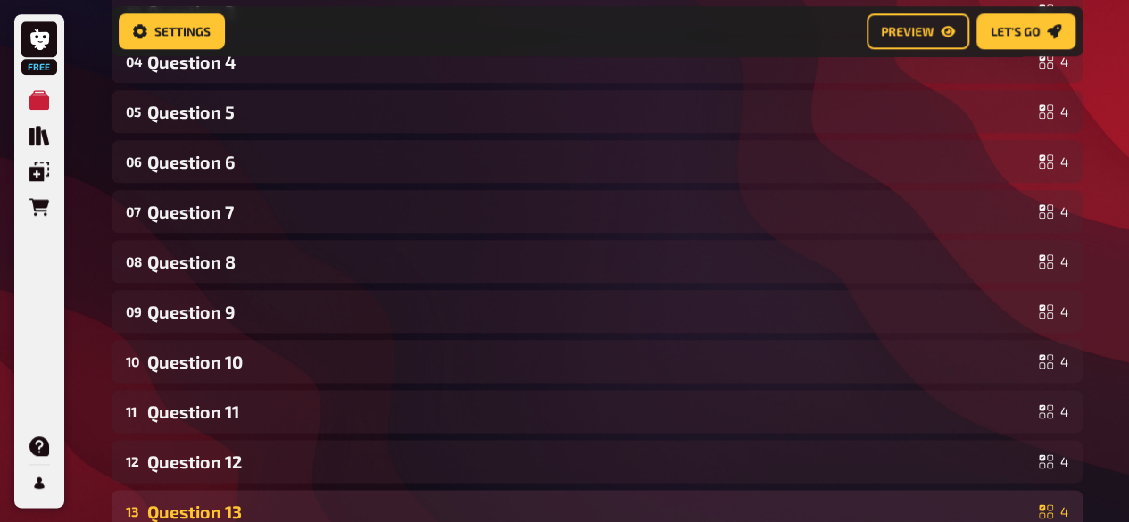
click at [260, 504] on div "Question 13" at bounding box center [589, 511] width 884 height 21
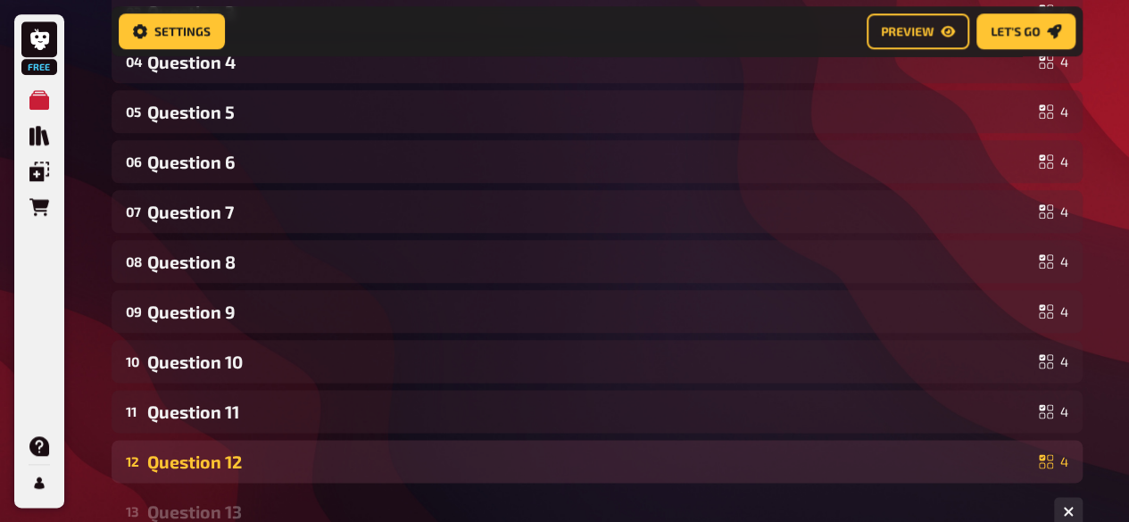
click at [236, 468] on div "Question 12" at bounding box center [589, 461] width 884 height 21
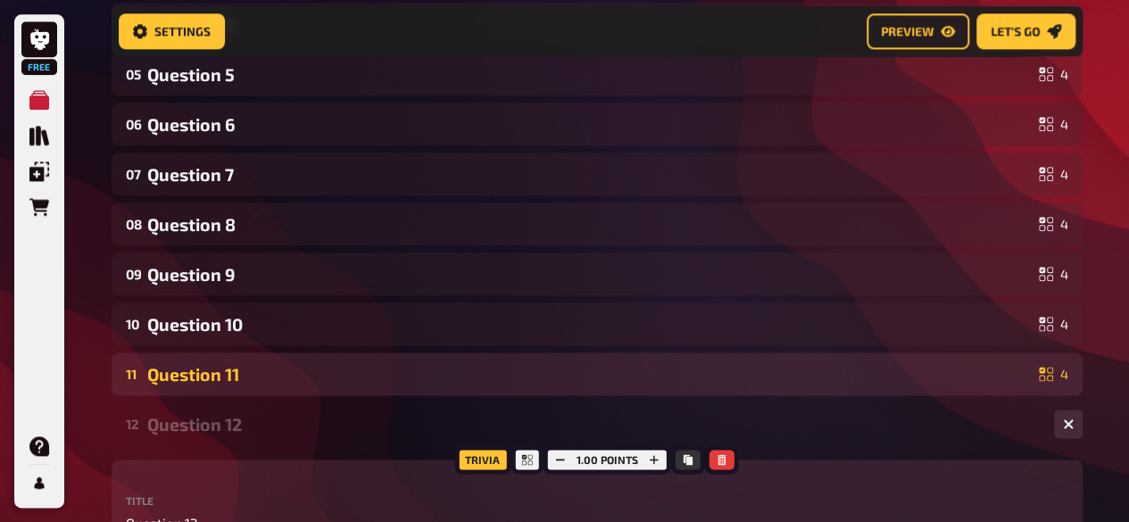
scroll to position [910, 0]
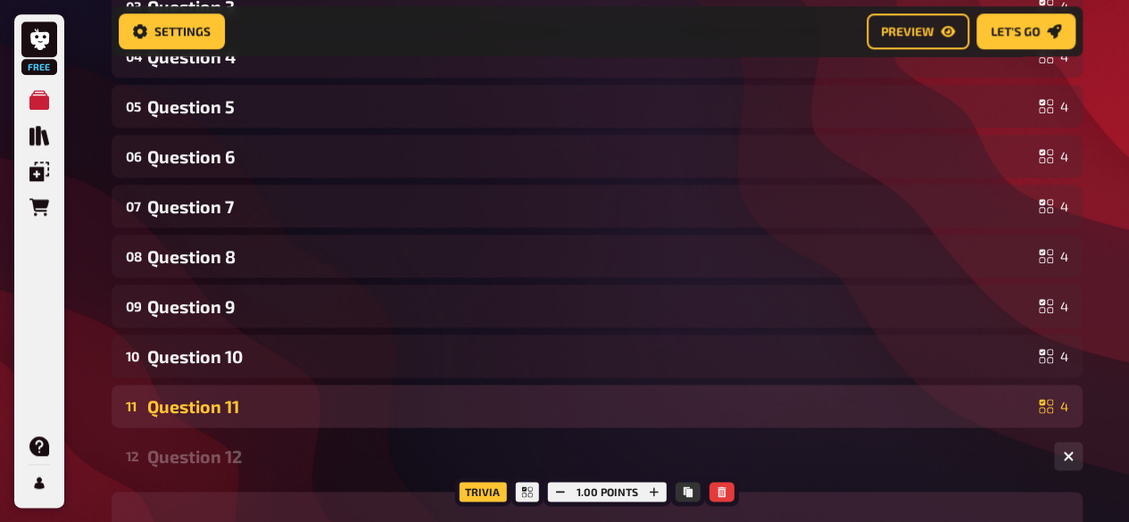
click at [211, 414] on div "Question 11" at bounding box center [589, 406] width 884 height 21
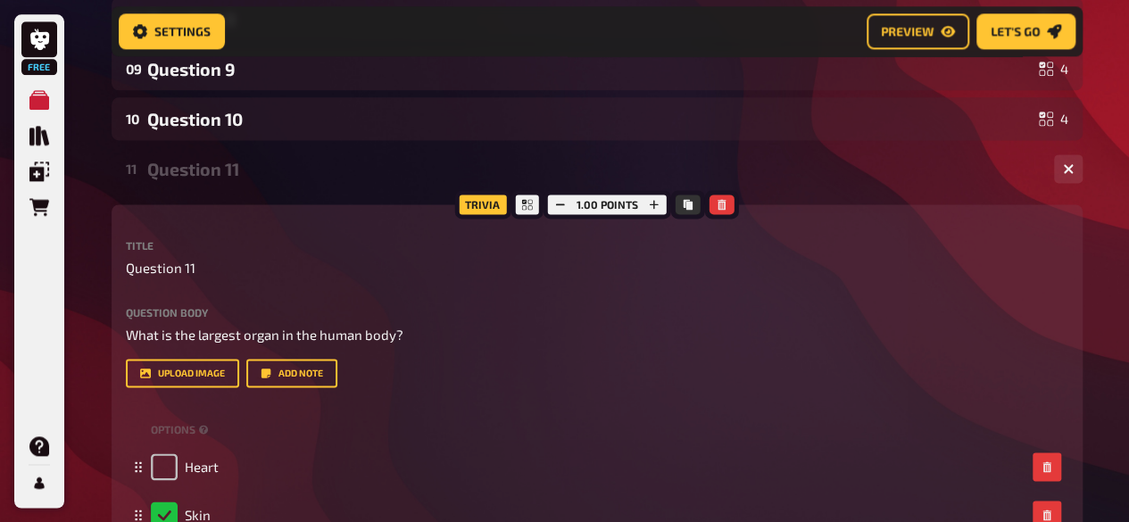
scroll to position [1133, 0]
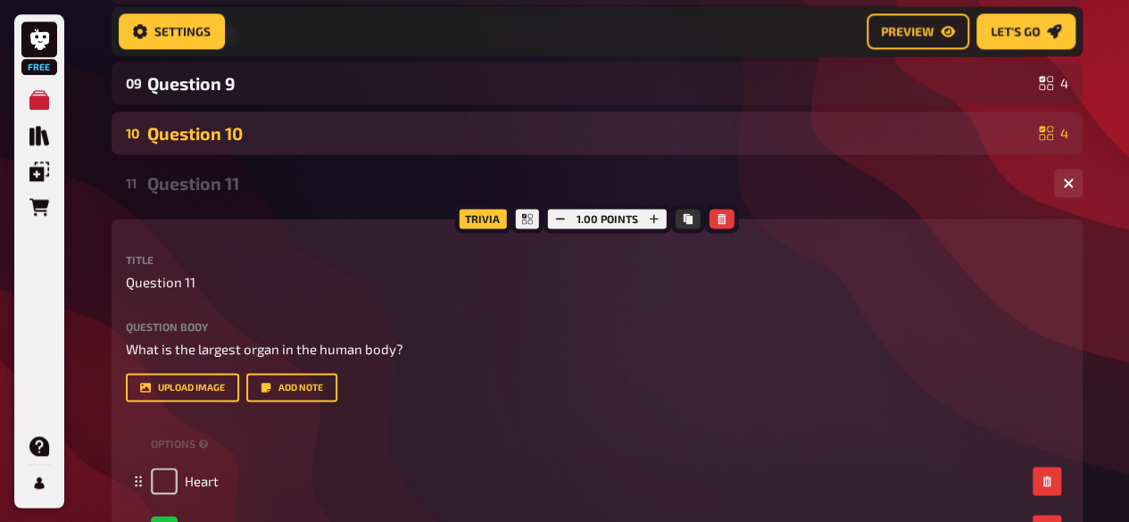
click at [250, 146] on div "10 Question 10 4" at bounding box center [597, 133] width 971 height 43
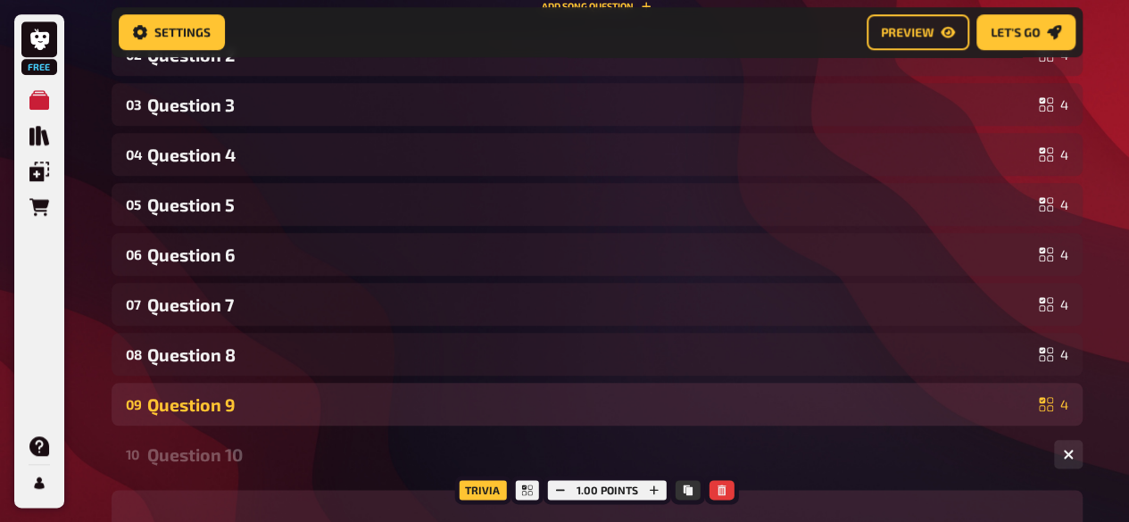
scroll to position [810, 0]
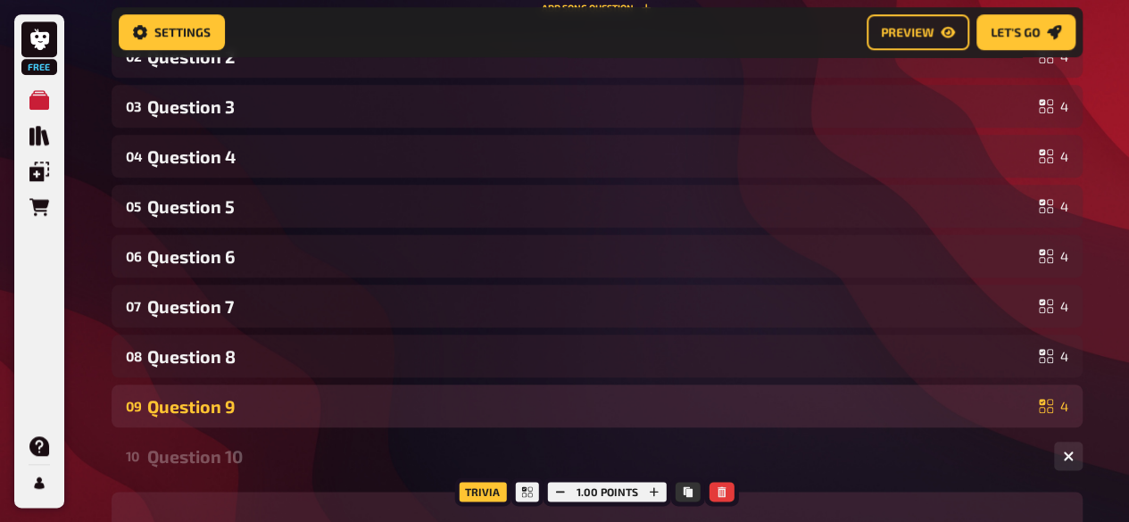
click at [244, 401] on div "Question 9" at bounding box center [589, 406] width 884 height 21
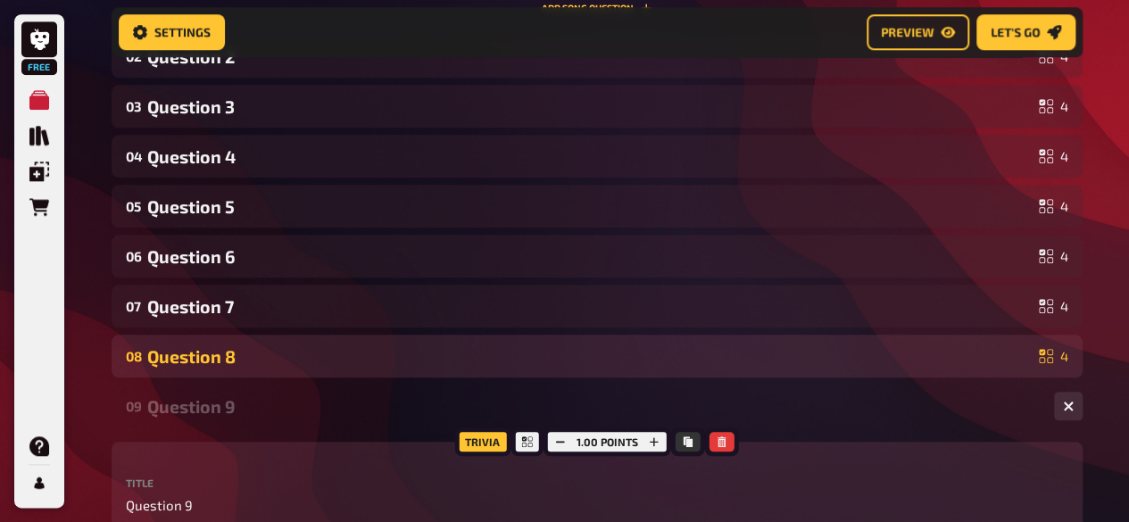
click at [226, 363] on div "Question 8" at bounding box center [589, 356] width 884 height 21
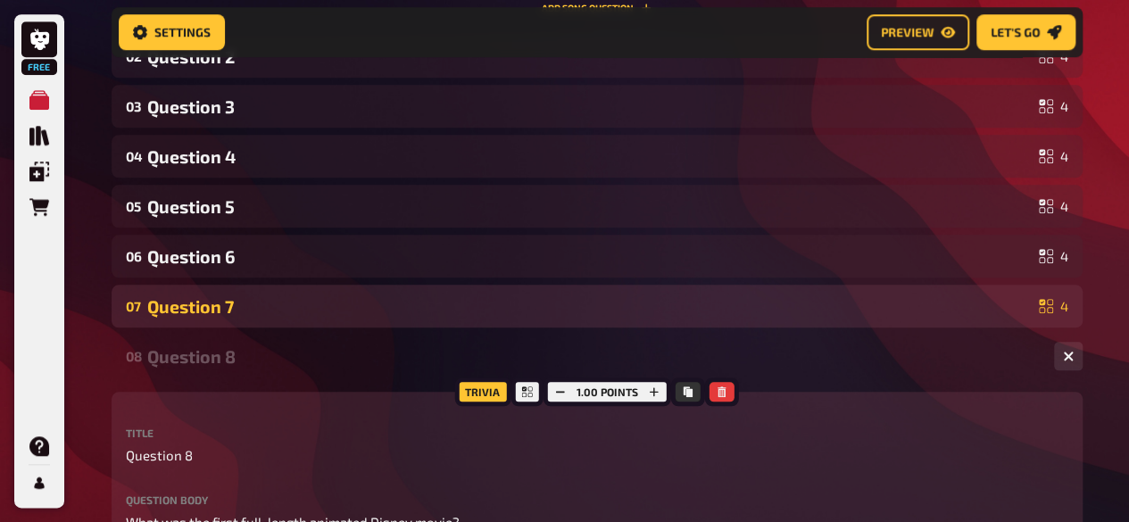
click at [202, 292] on div "07 Question 7 4" at bounding box center [597, 306] width 971 height 43
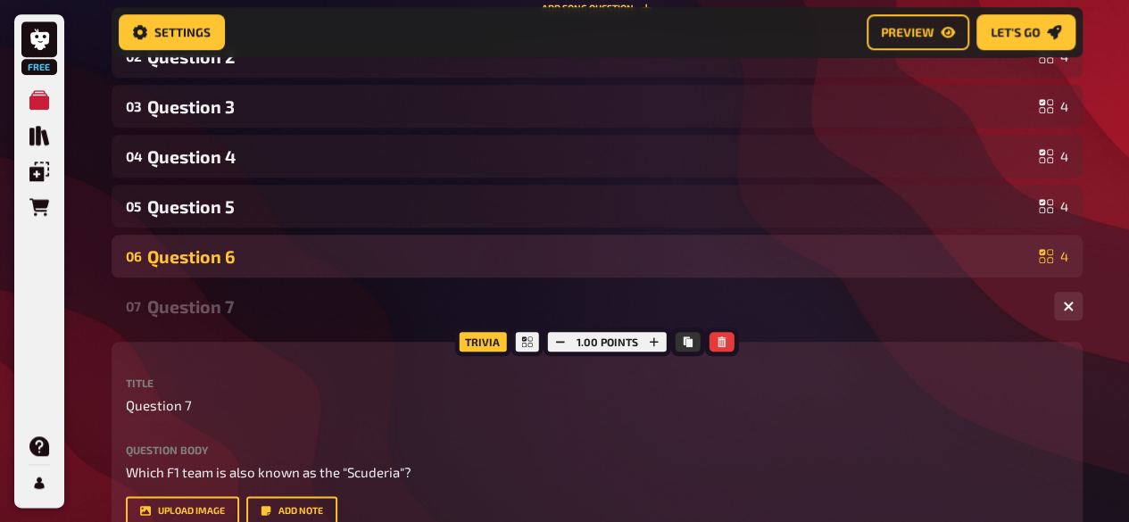
click at [197, 267] on div "06 Question 6 4" at bounding box center [597, 256] width 971 height 43
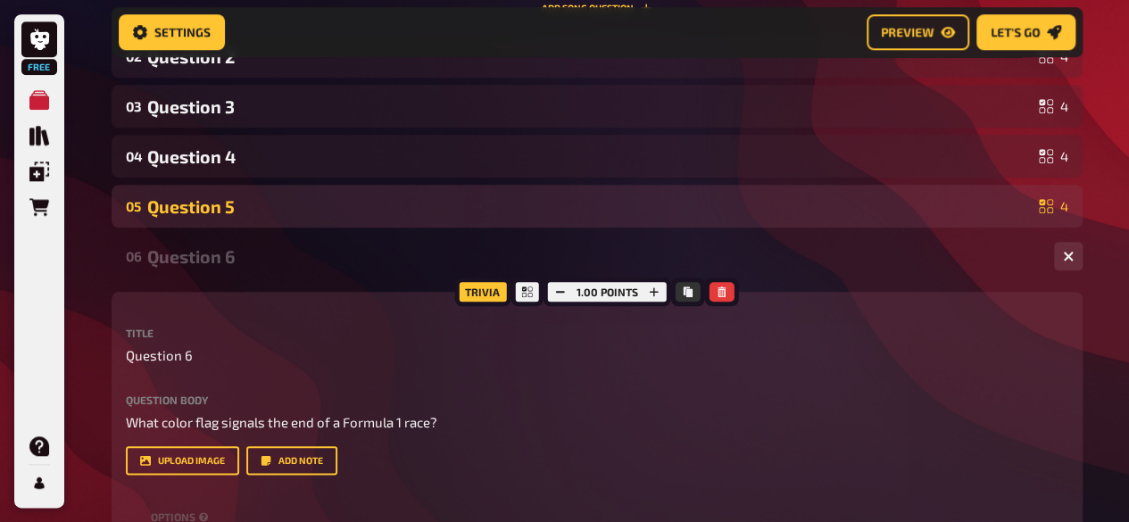
click at [193, 213] on div "Question 5" at bounding box center [589, 206] width 884 height 21
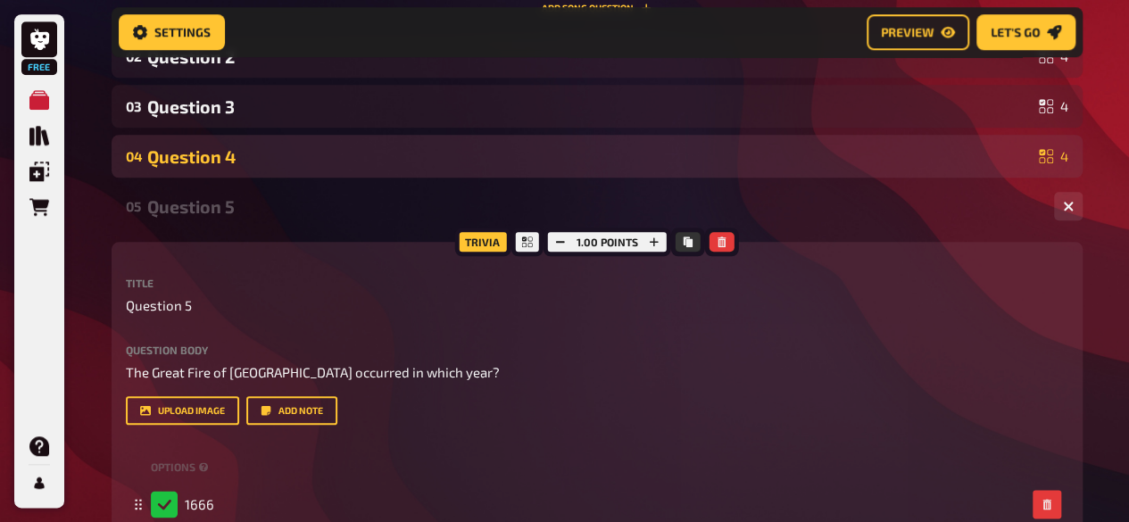
click at [178, 142] on div "04 Question 4 4" at bounding box center [597, 156] width 971 height 43
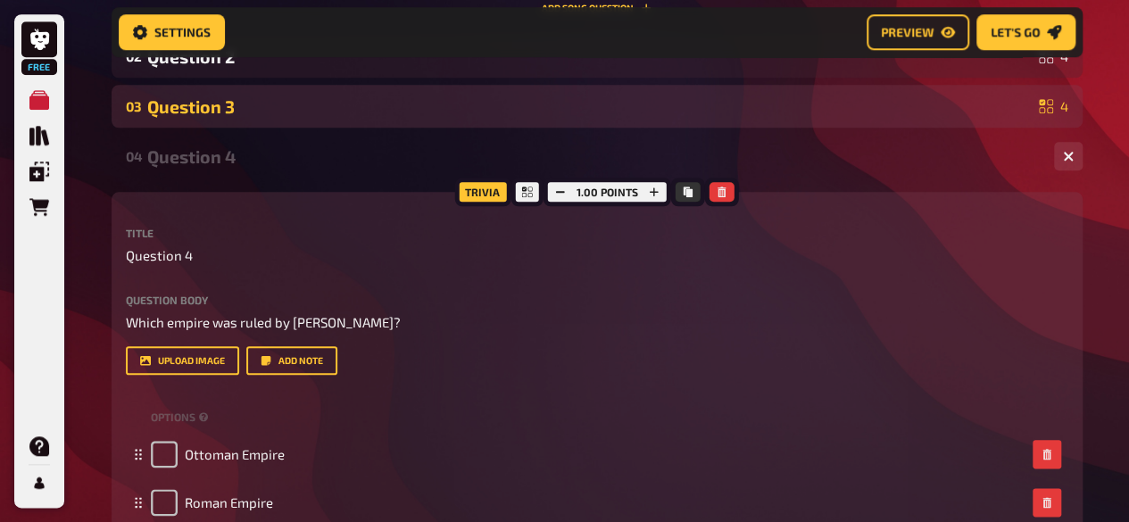
click at [194, 124] on div "03 Question 3 4" at bounding box center [597, 106] width 971 height 43
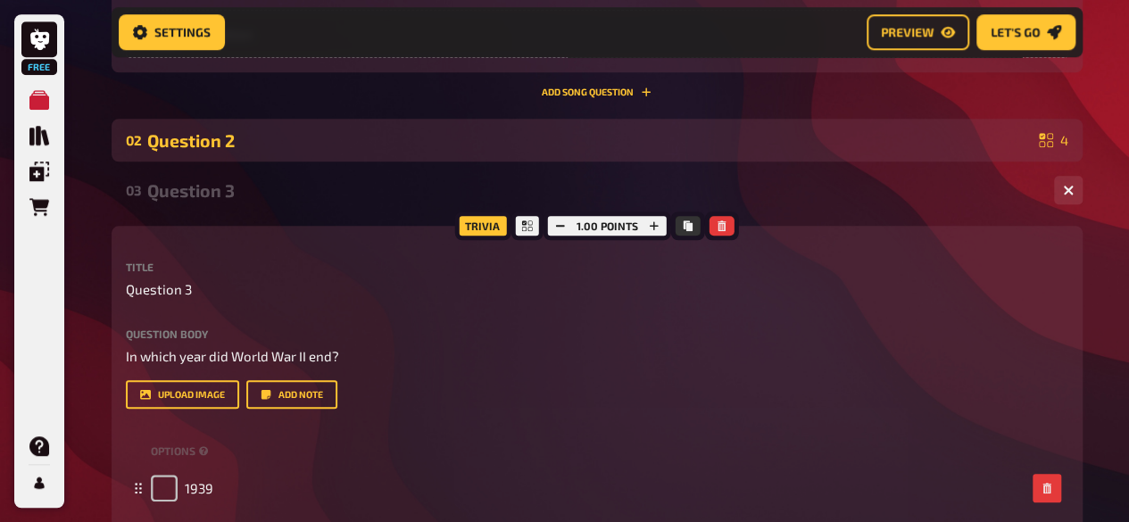
click at [209, 139] on div "Question 2" at bounding box center [589, 140] width 884 height 21
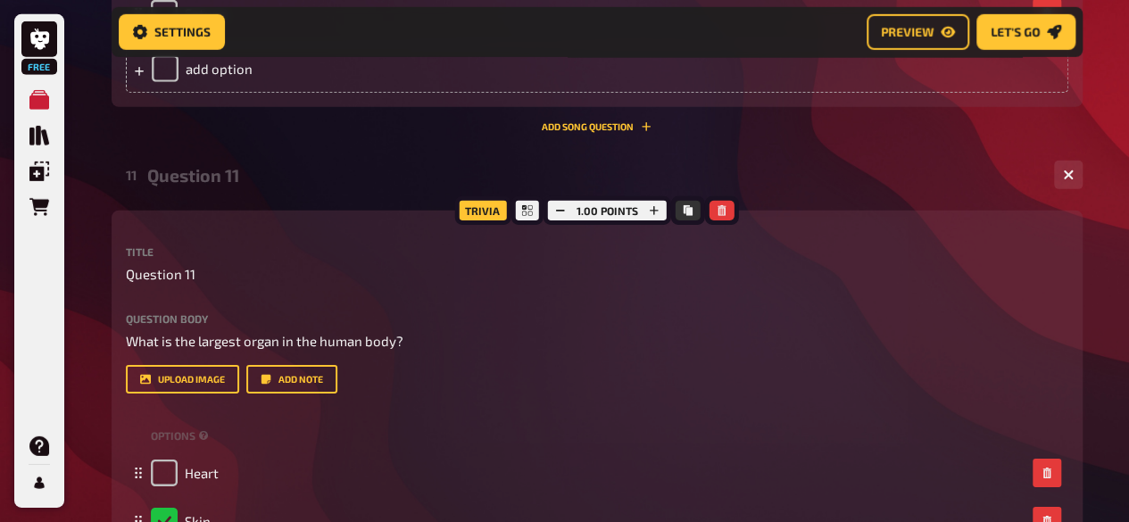
scroll to position [6152, 0]
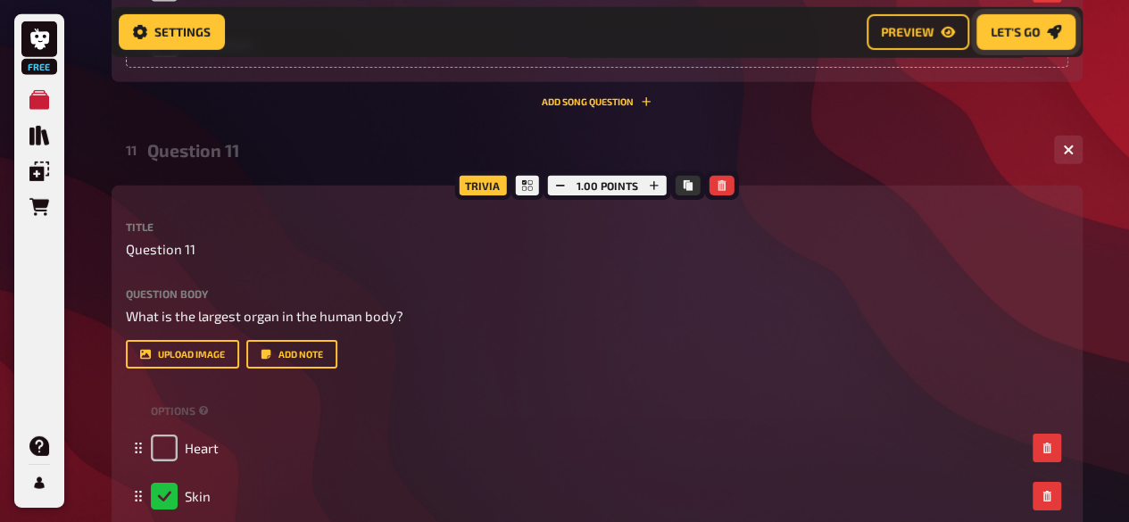
click at [1014, 42] on button "Let's go" at bounding box center [1025, 32] width 99 height 36
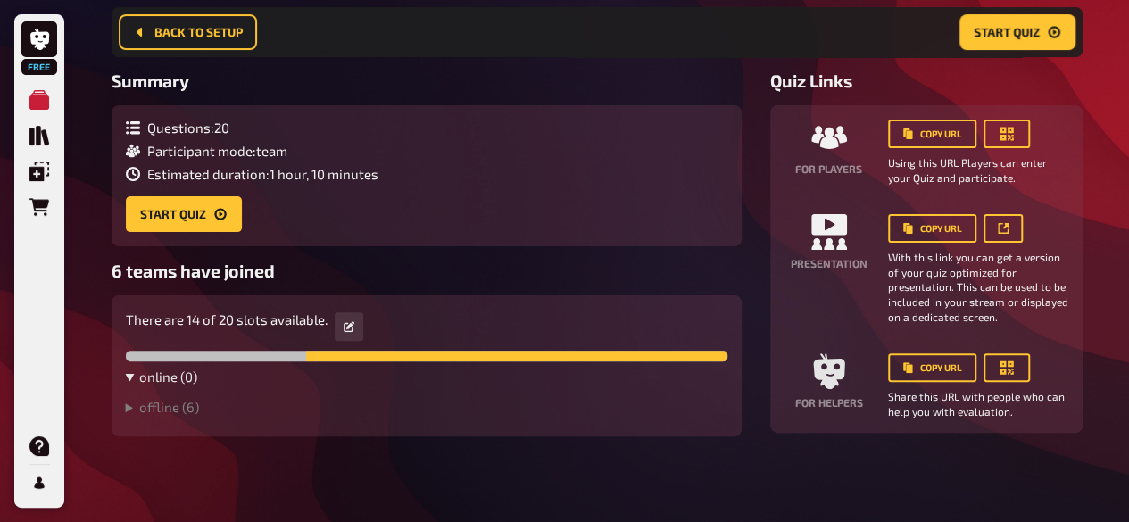
click at [166, 374] on summary "online ( 0 )" at bounding box center [426, 376] width 601 height 16
click at [162, 375] on summary "online ( 0 )" at bounding box center [426, 376] width 601 height 16
click at [346, 331] on icon "button" at bounding box center [348, 326] width 11 height 11
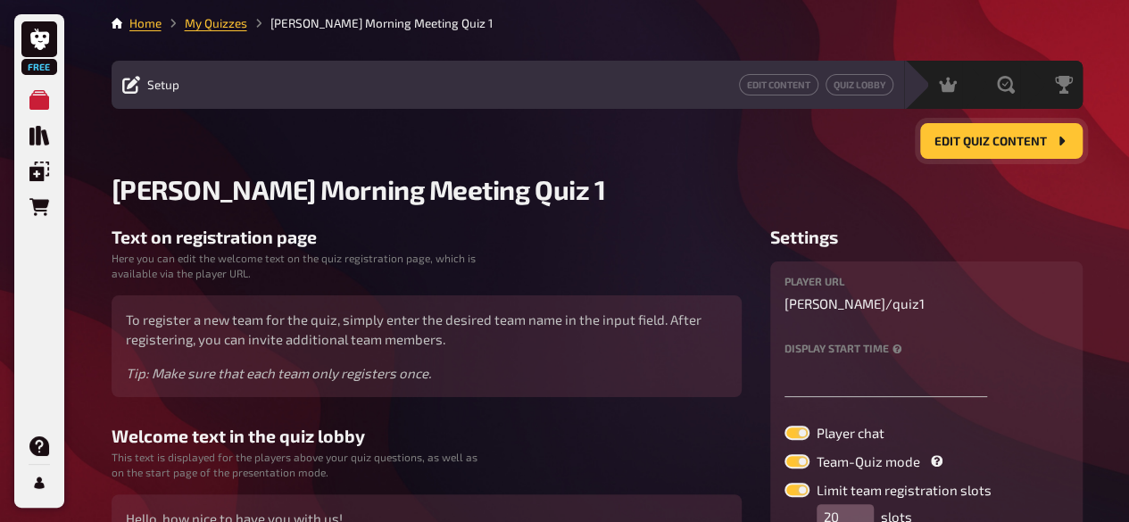
click at [980, 154] on button "Edit Quiz content" at bounding box center [1001, 141] width 162 height 36
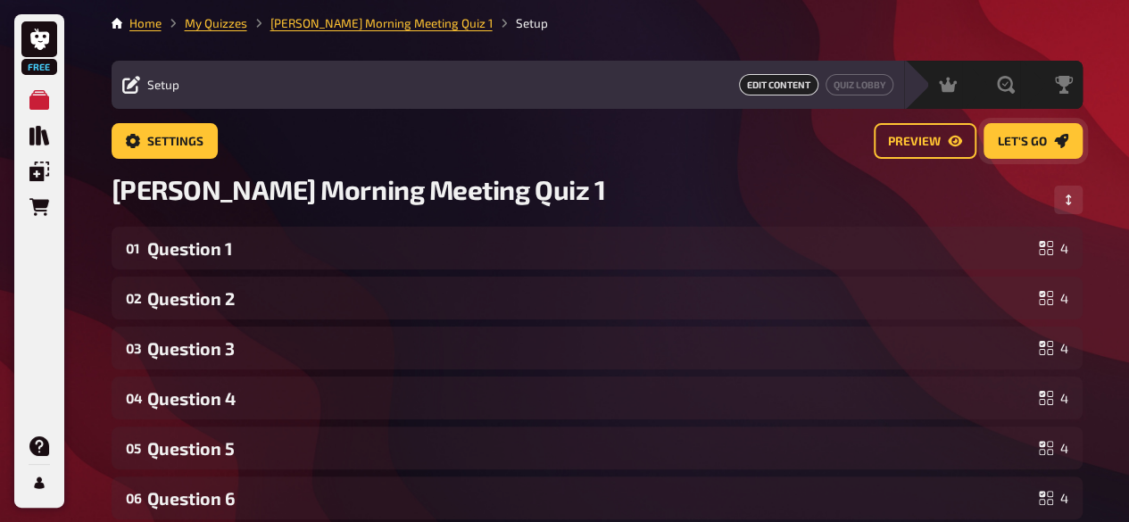
click at [1028, 142] on span "Let's go" at bounding box center [1021, 142] width 49 height 12
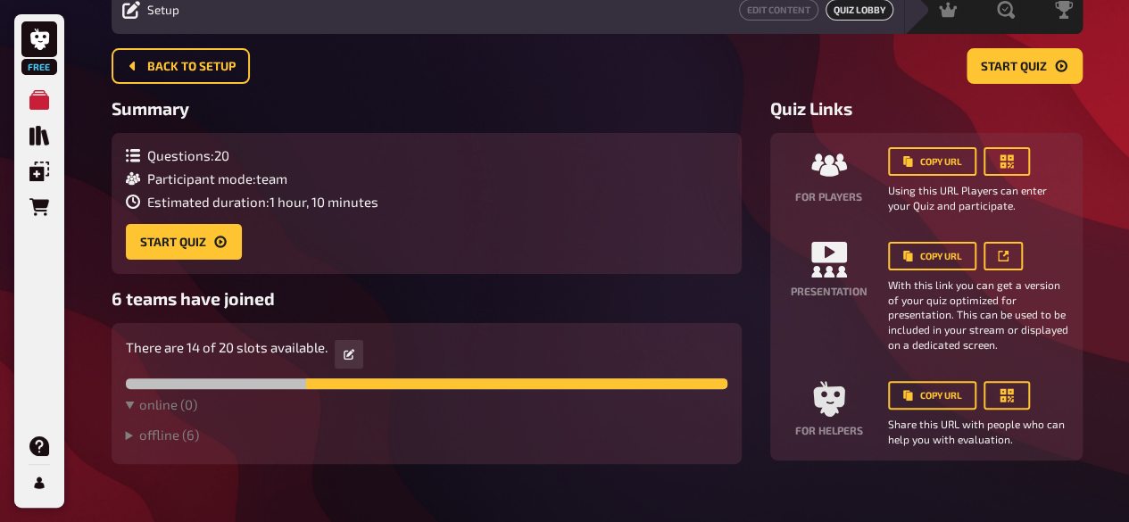
scroll to position [103, 0]
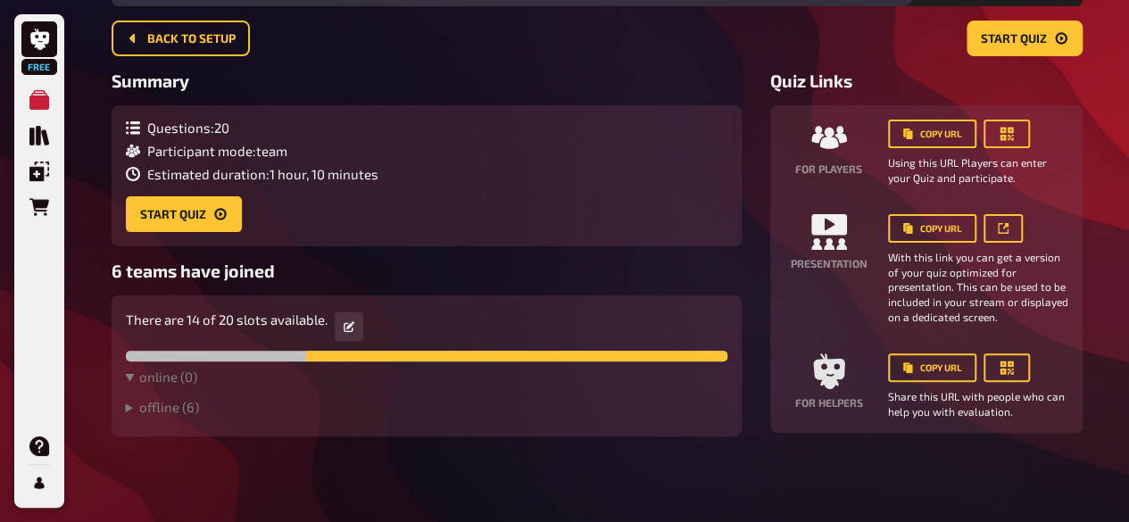
click at [306, 360] on div at bounding box center [516, 356] width 421 height 11
click at [137, 415] on details "offline ( 6 ) Asem (0/1) [PERSON_NAME] (0/1) [PERSON_NAME] (0/1) [PERSON_NAME] …" at bounding box center [426, 410] width 601 height 23
click at [123, 408] on div "There are 14 of 20 slots available. online ( 0 ) offline ( 6 ) Asem (0/1) [PERS…" at bounding box center [427, 365] width 630 height 141
click at [128, 411] on summary "offline ( 6 )" at bounding box center [426, 407] width 601 height 16
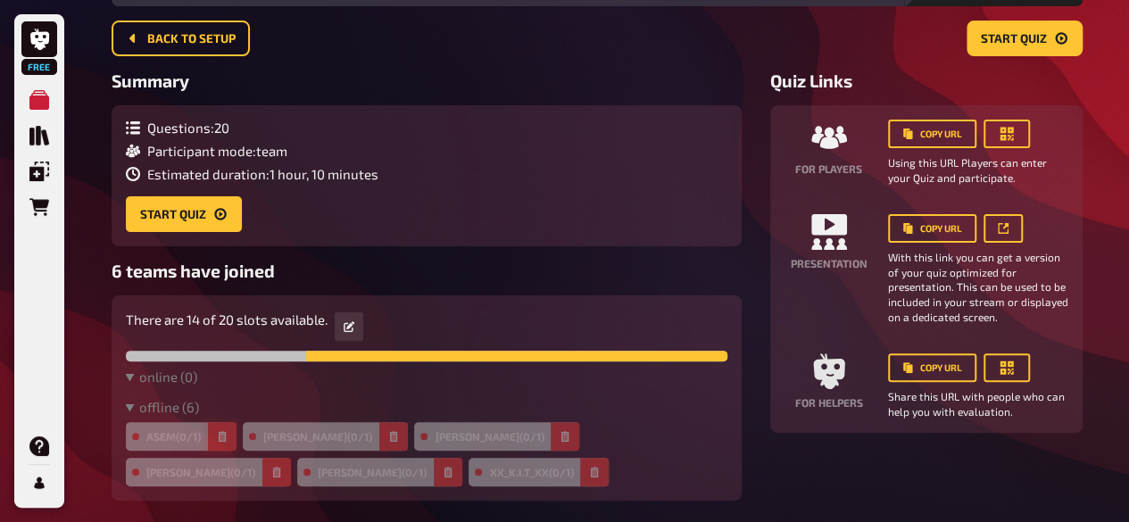
click at [225, 439] on icon "button" at bounding box center [222, 436] width 11 height 11
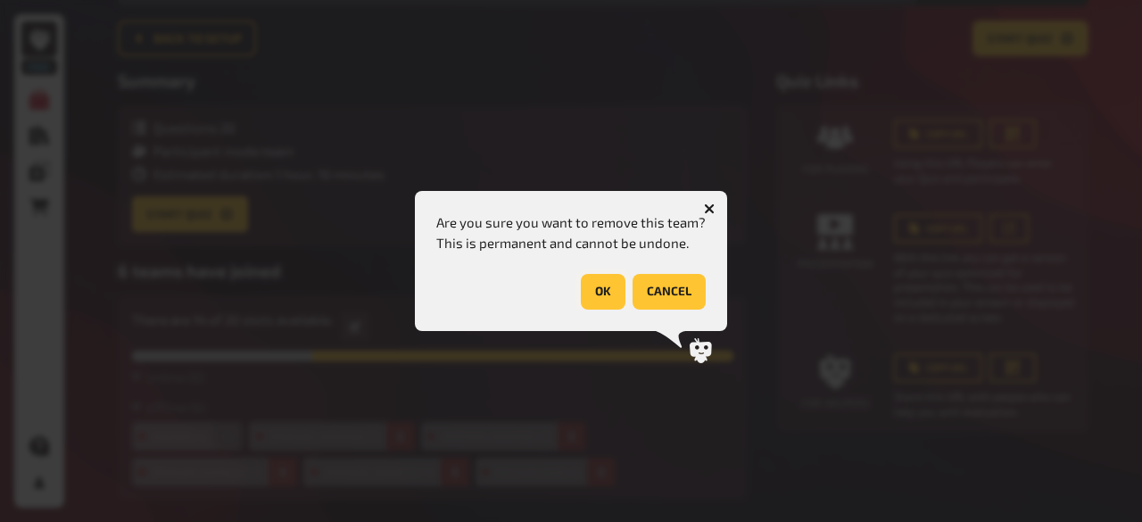
click at [611, 306] on button "OK" at bounding box center [603, 292] width 45 height 36
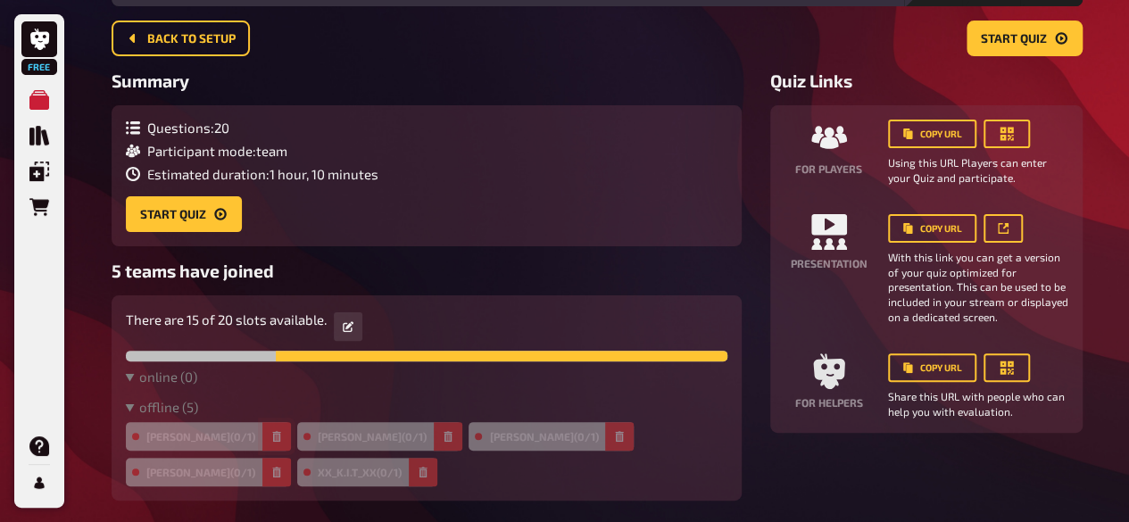
click at [262, 434] on button "button" at bounding box center [276, 436] width 29 height 29
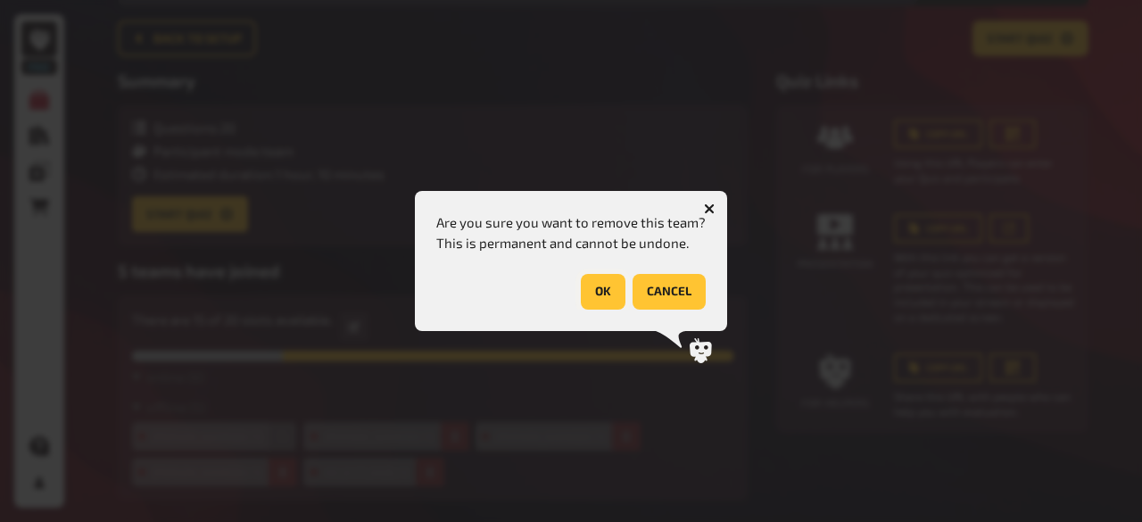
click at [613, 295] on button "OK" at bounding box center [603, 292] width 45 height 36
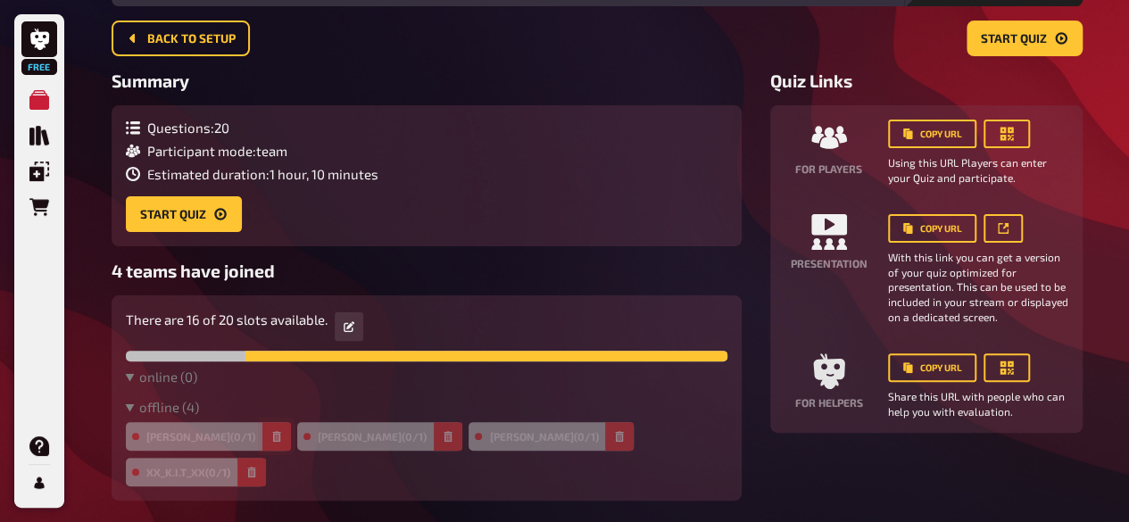
click at [262, 435] on button "button" at bounding box center [276, 436] width 29 height 29
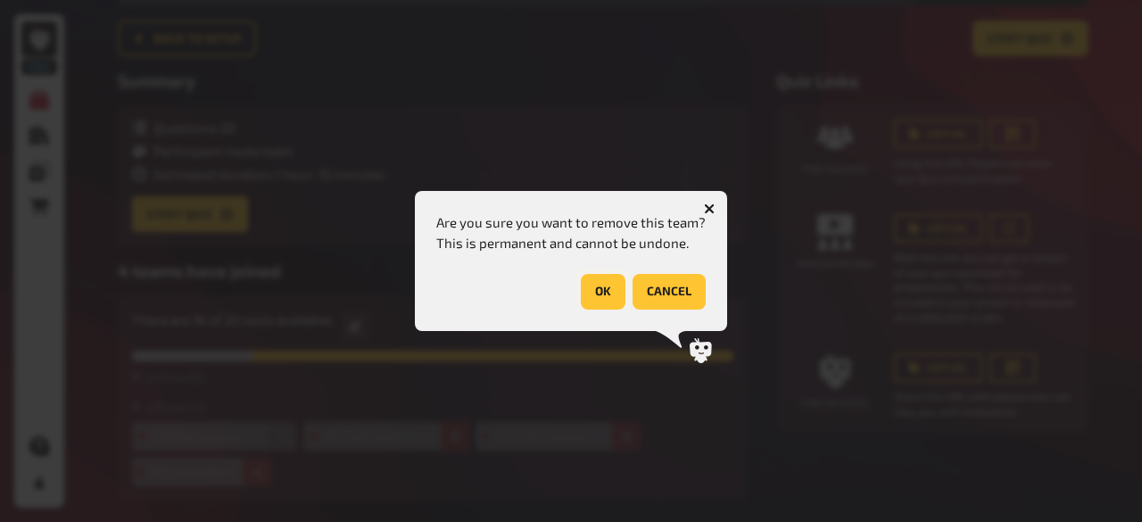
click at [599, 308] on button "OK" at bounding box center [603, 292] width 45 height 36
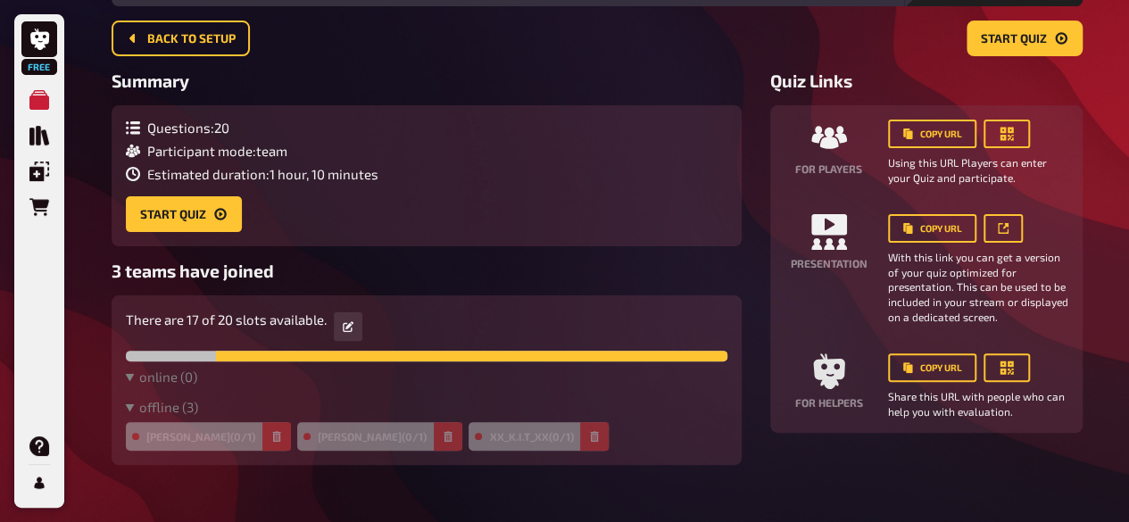
click at [297, 436] on div "[PERSON_NAME] (0/1)" at bounding box center [379, 436] width 164 height 29
click at [262, 437] on button "button" at bounding box center [276, 436] width 29 height 29
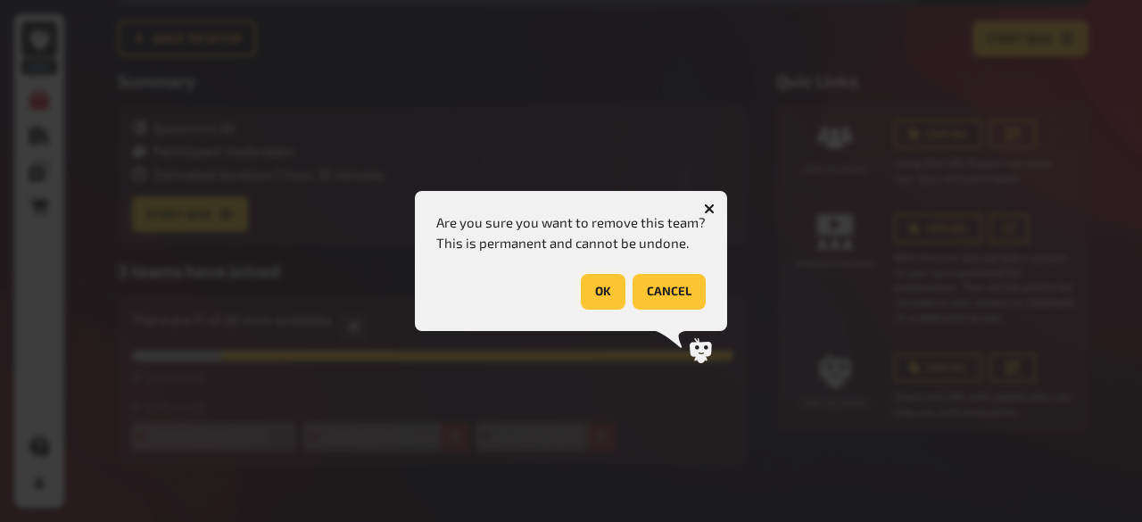
click at [592, 303] on button "OK" at bounding box center [603, 292] width 45 height 36
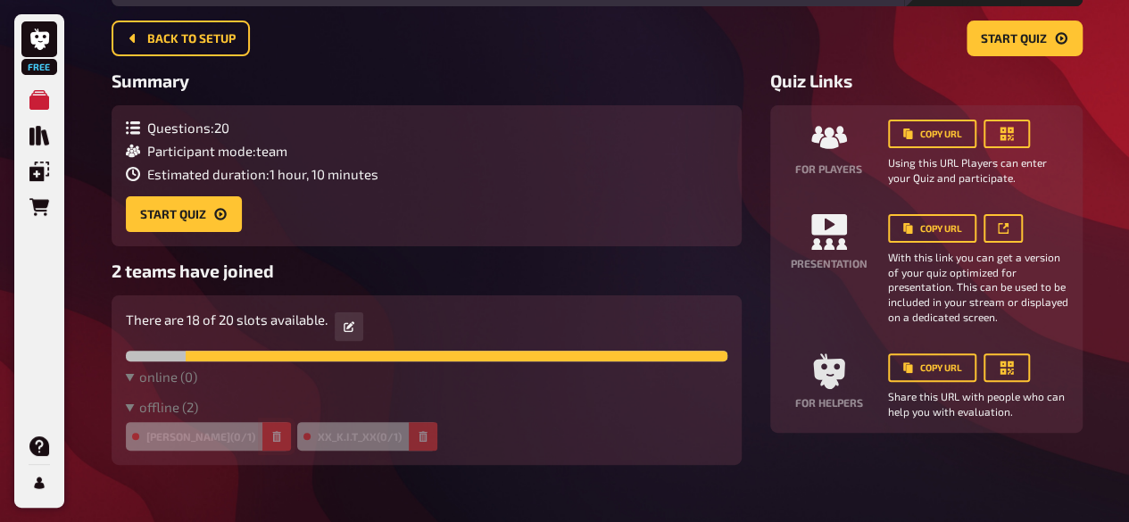
click at [262, 426] on button "button" at bounding box center [276, 436] width 29 height 29
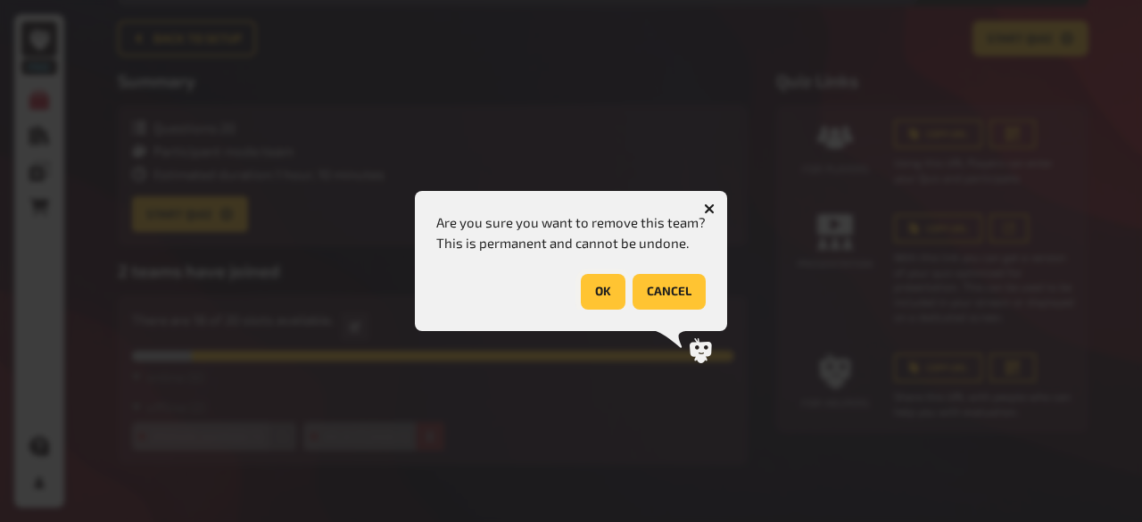
click at [614, 285] on button "OK" at bounding box center [603, 292] width 45 height 36
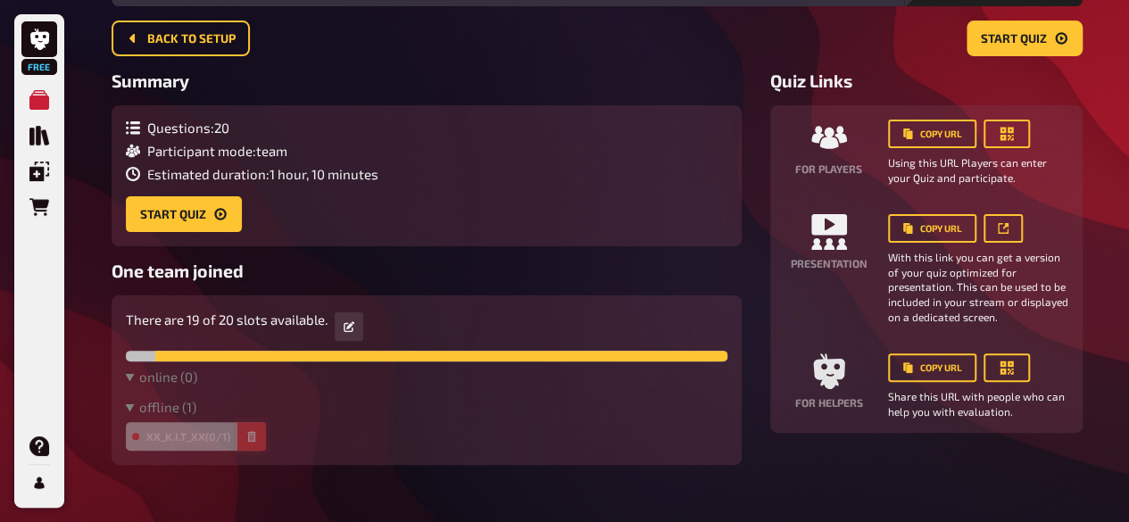
click at [257, 434] on icon "button" at bounding box center [251, 436] width 11 height 11
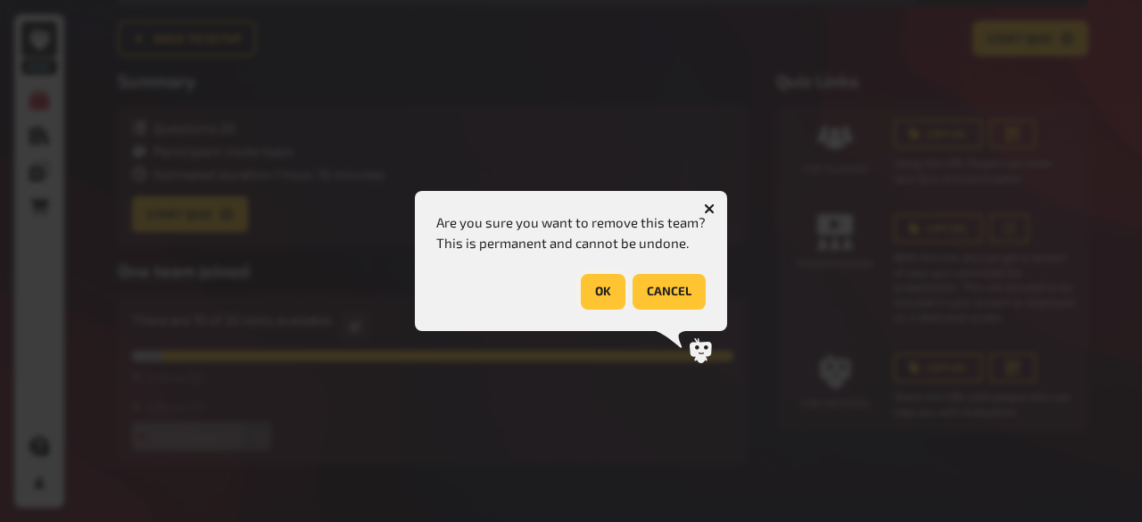
click at [582, 288] on button "OK" at bounding box center [603, 292] width 45 height 36
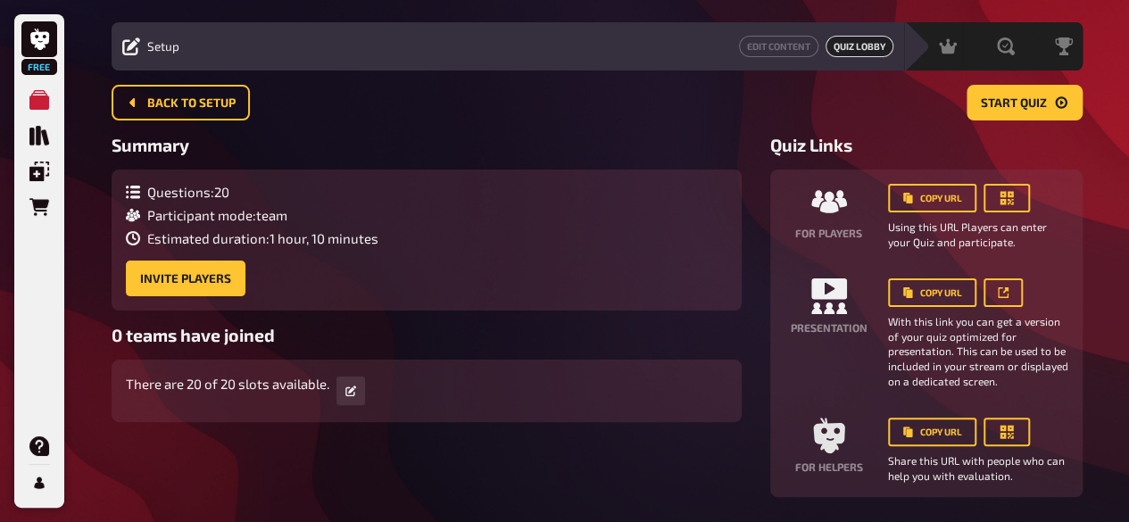
scroll to position [37, 0]
click at [910, 198] on icon "Copy URL" at bounding box center [906, 199] width 9 height 11
